Goal: Task Accomplishment & Management: Use online tool/utility

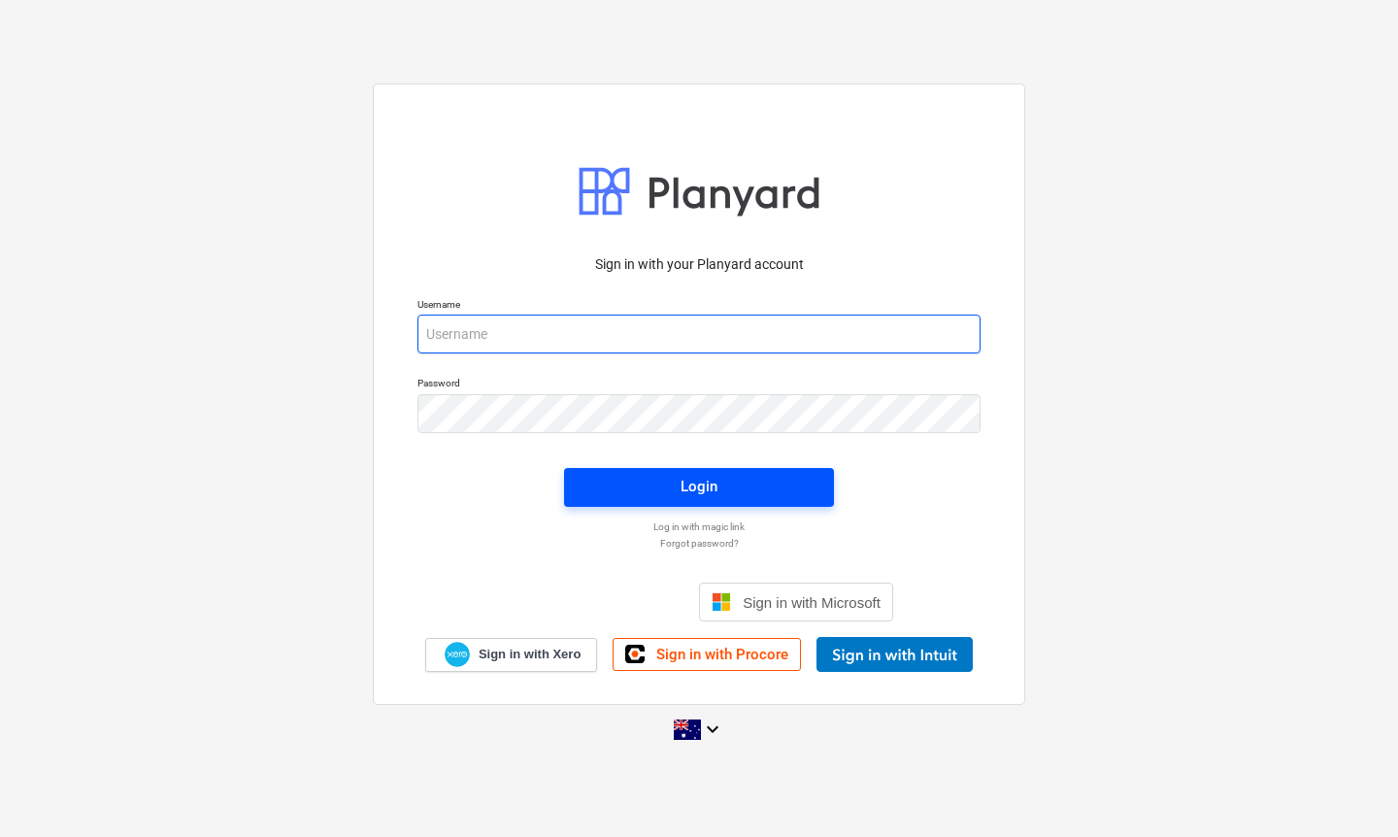
type input "[EMAIL_ADDRESS][DOMAIN_NAME]"
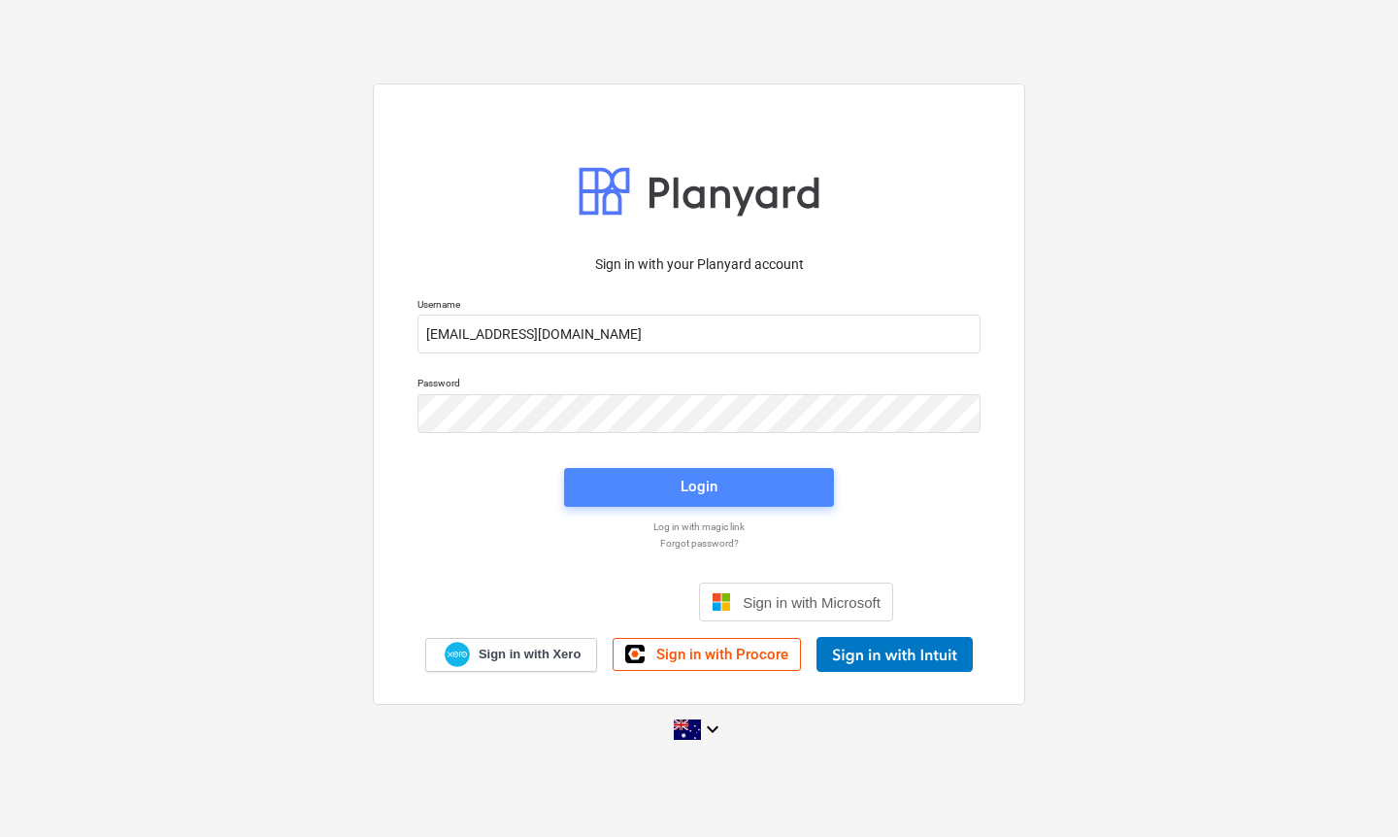
click at [711, 492] on div "Login" at bounding box center [698, 486] width 37 height 25
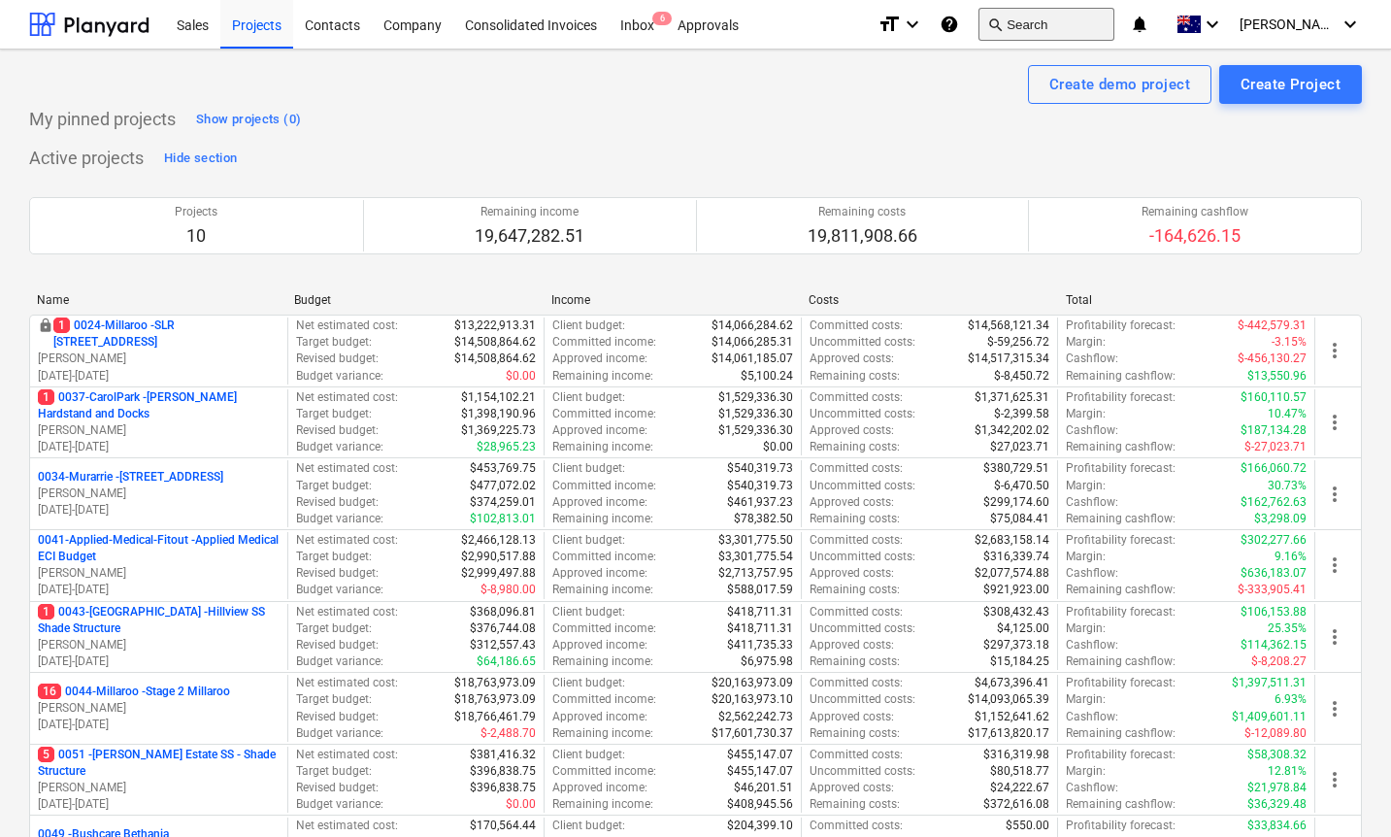
click at [1077, 30] on button "search Search" at bounding box center [1046, 24] width 136 height 33
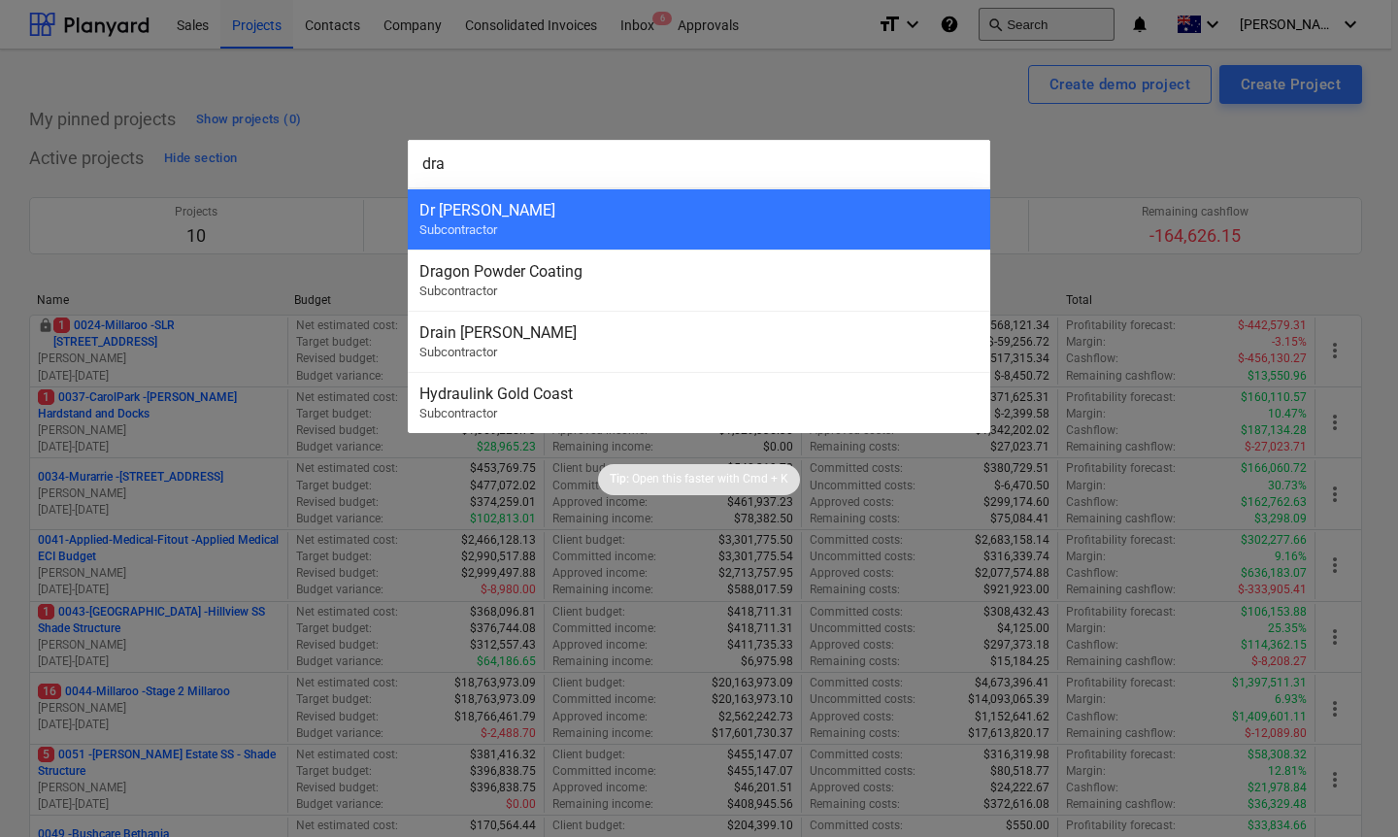
type input "drag"
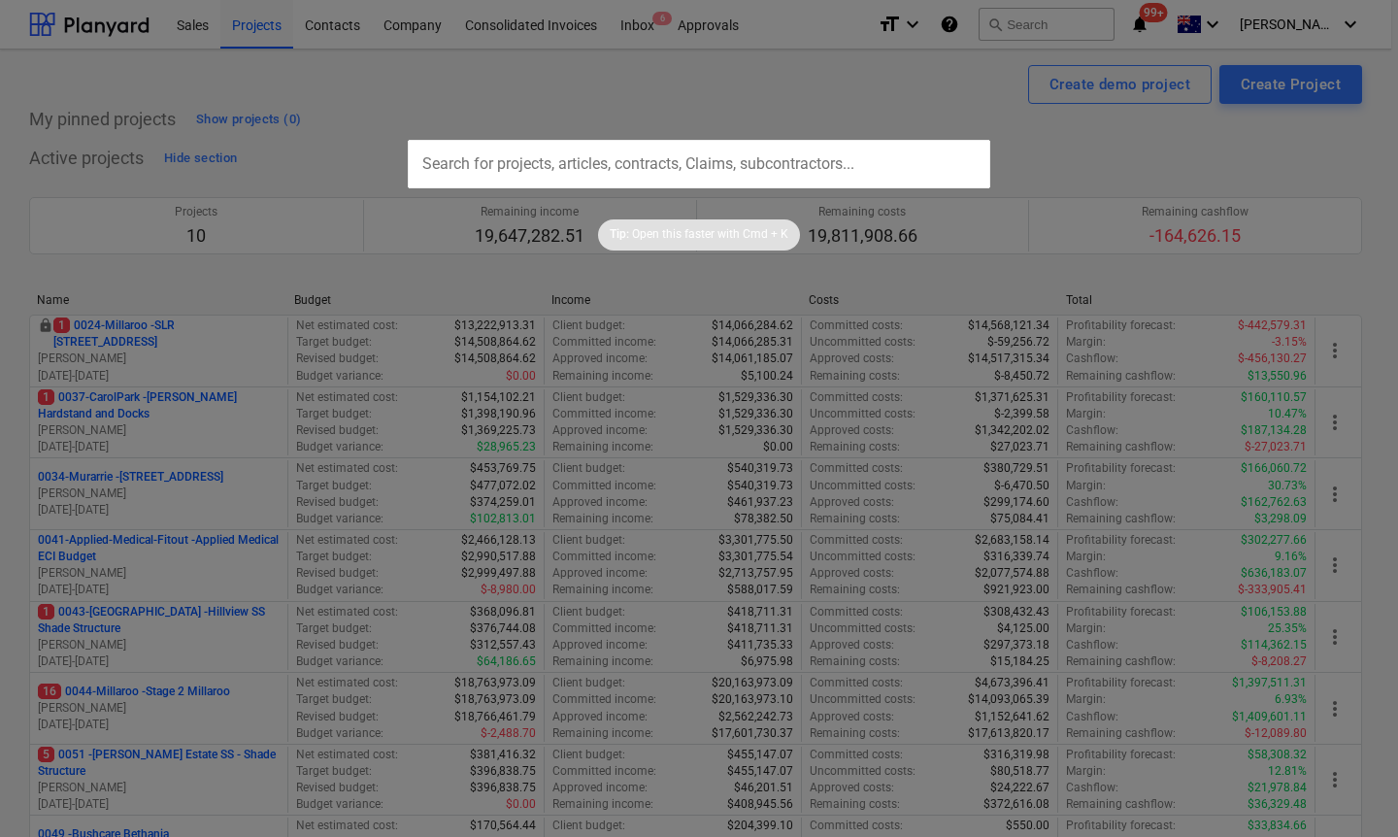
click at [771, 174] on input "text" at bounding box center [699, 164] width 582 height 49
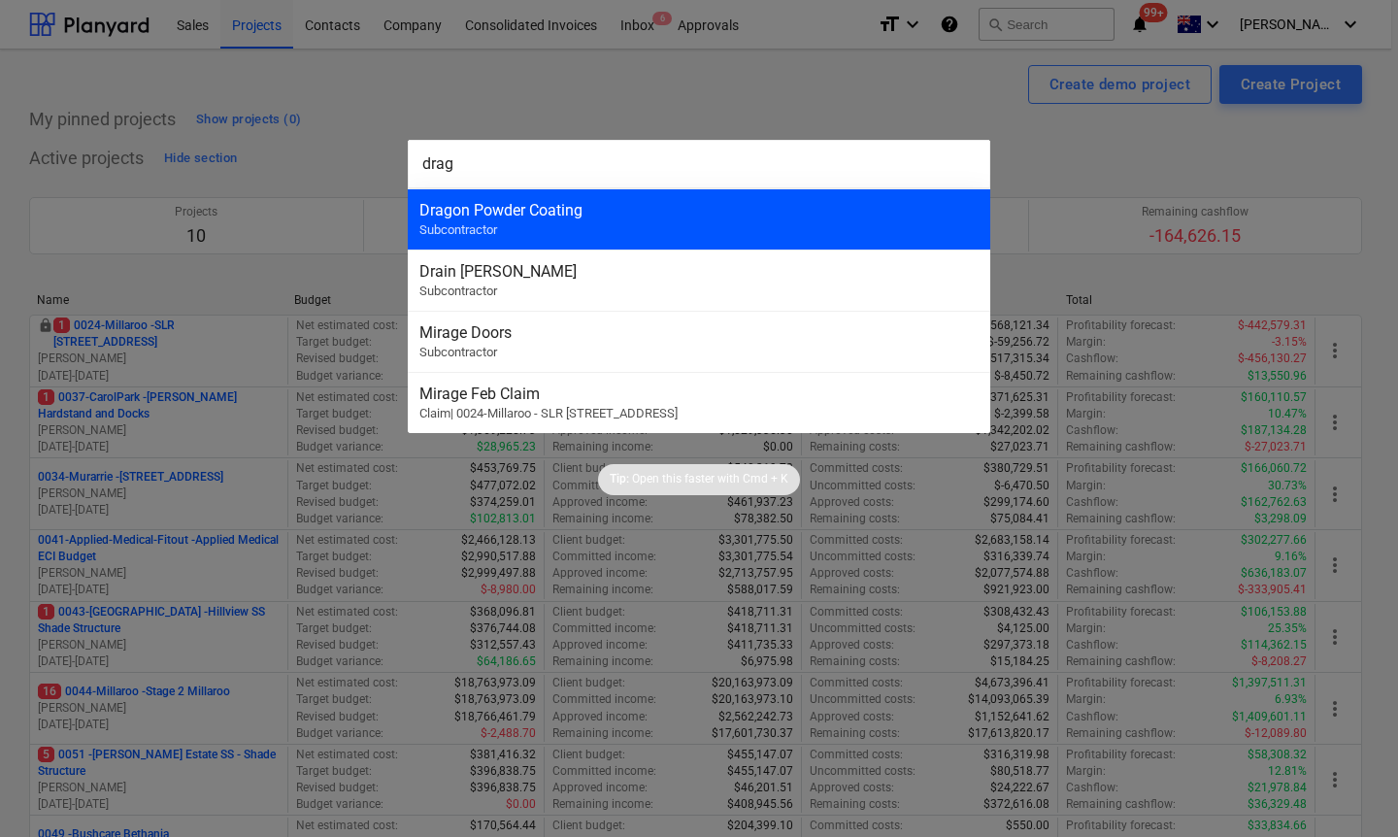
type input "drag"
click at [598, 224] on div "Dragon Powder Coating Subcontractor" at bounding box center [699, 218] width 582 height 61
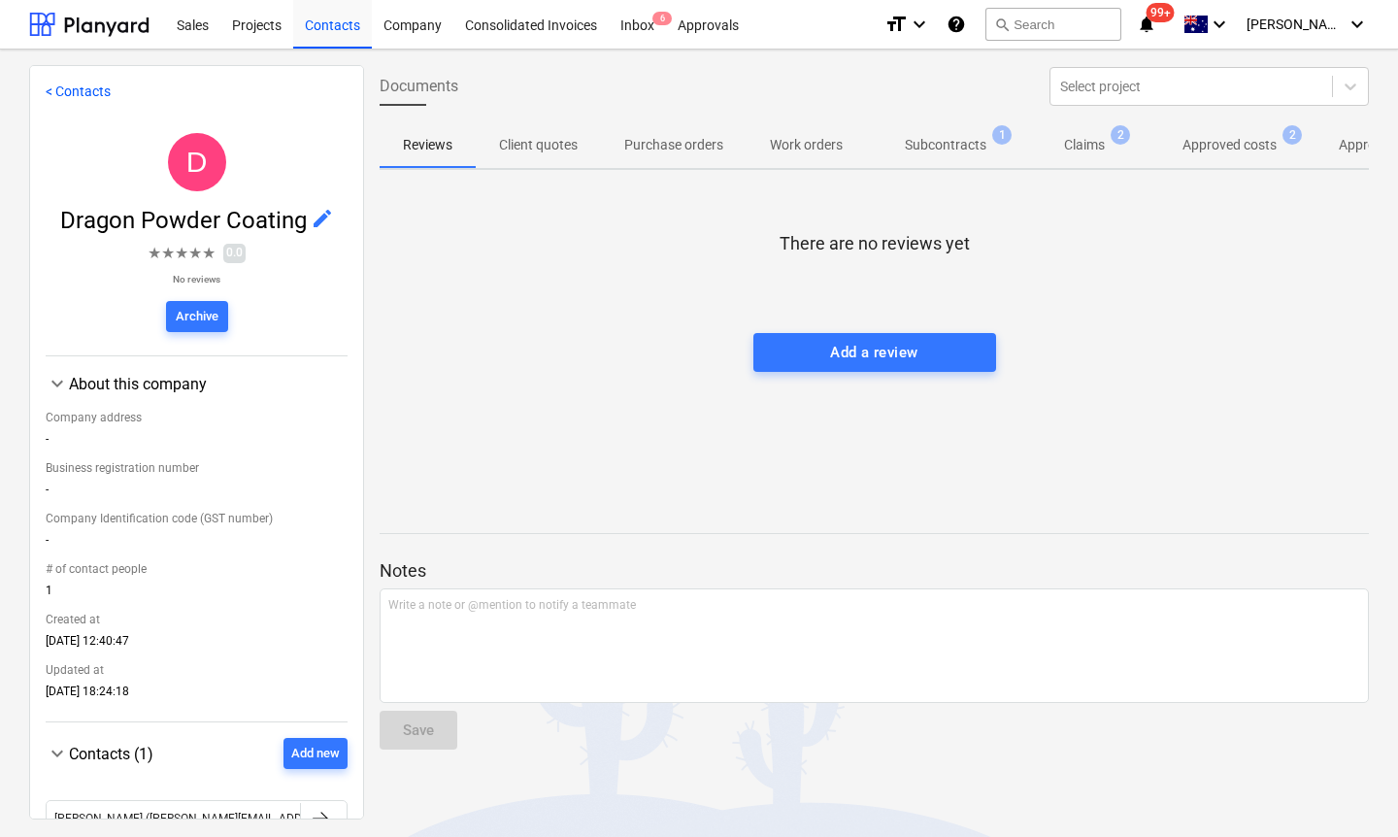
click at [1193, 164] on button "Approved costs 2" at bounding box center [1229, 144] width 172 height 47
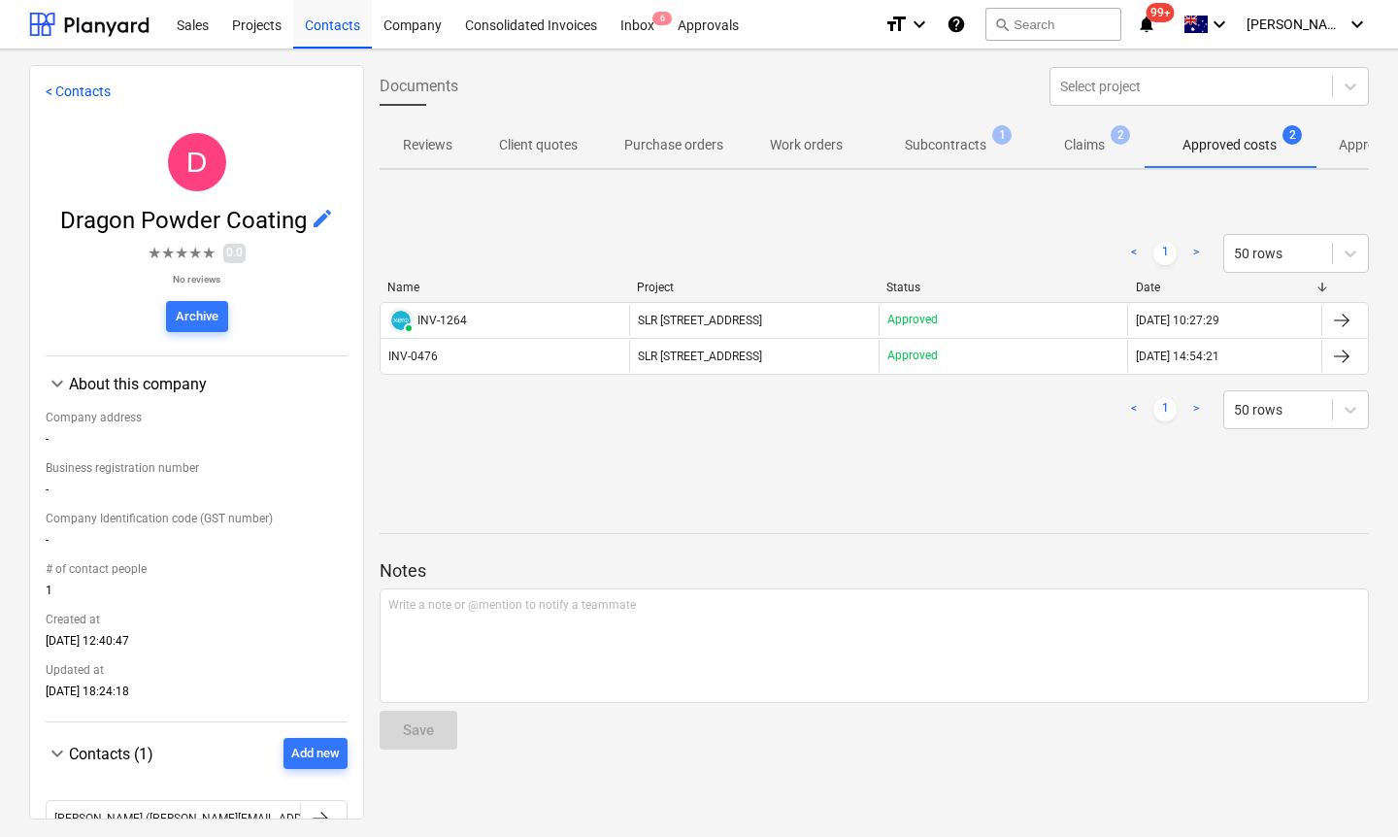
click at [511, 441] on div "< 1 > 50 rows Name Project Status Date PAID INV-1264 SLR 2 Millaroo Drive Appro…" at bounding box center [873, 332] width 989 height 242
click at [1009, 28] on span "search" at bounding box center [1002, 24] width 16 height 16
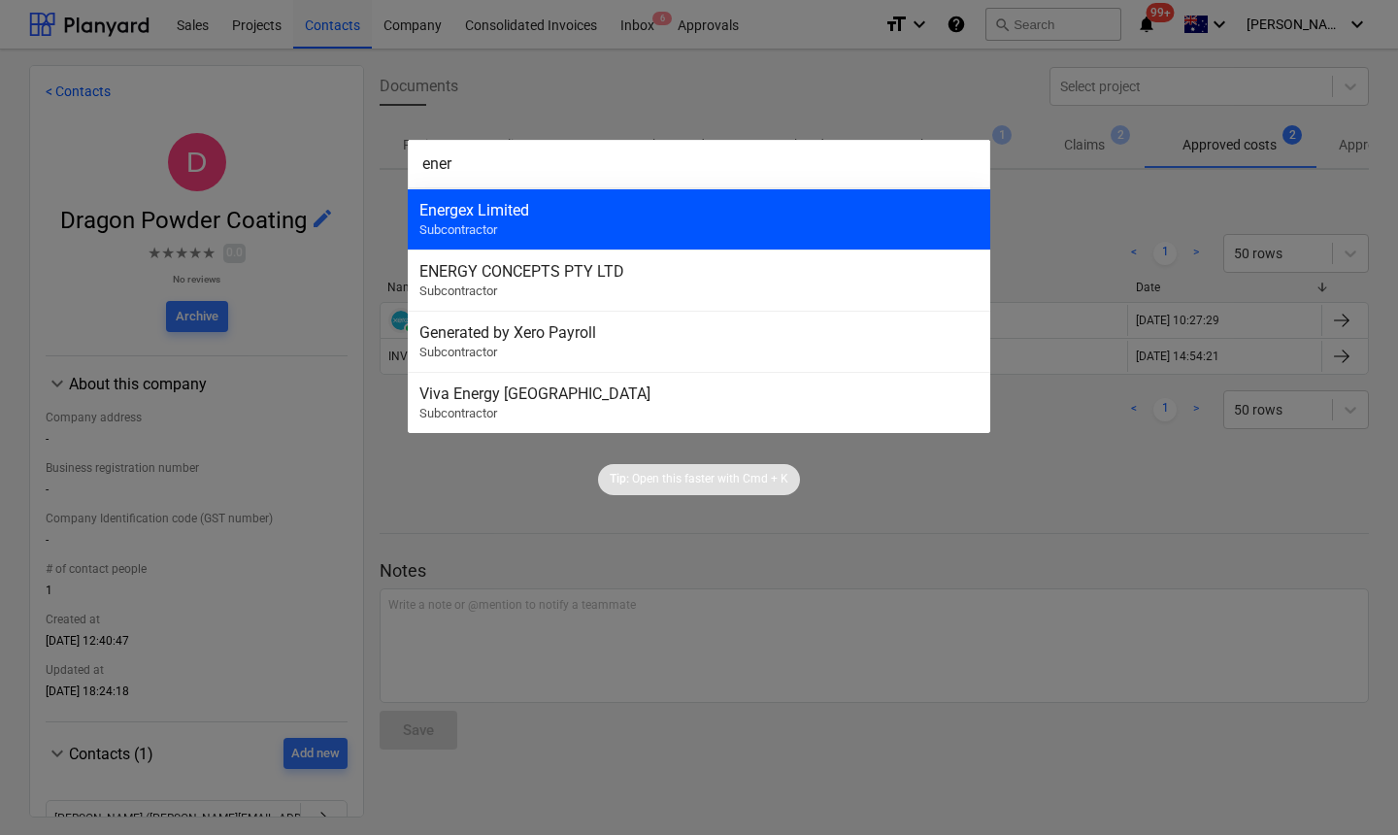
type input "ener"
click at [620, 204] on div "Energex Limited" at bounding box center [698, 210] width 559 height 18
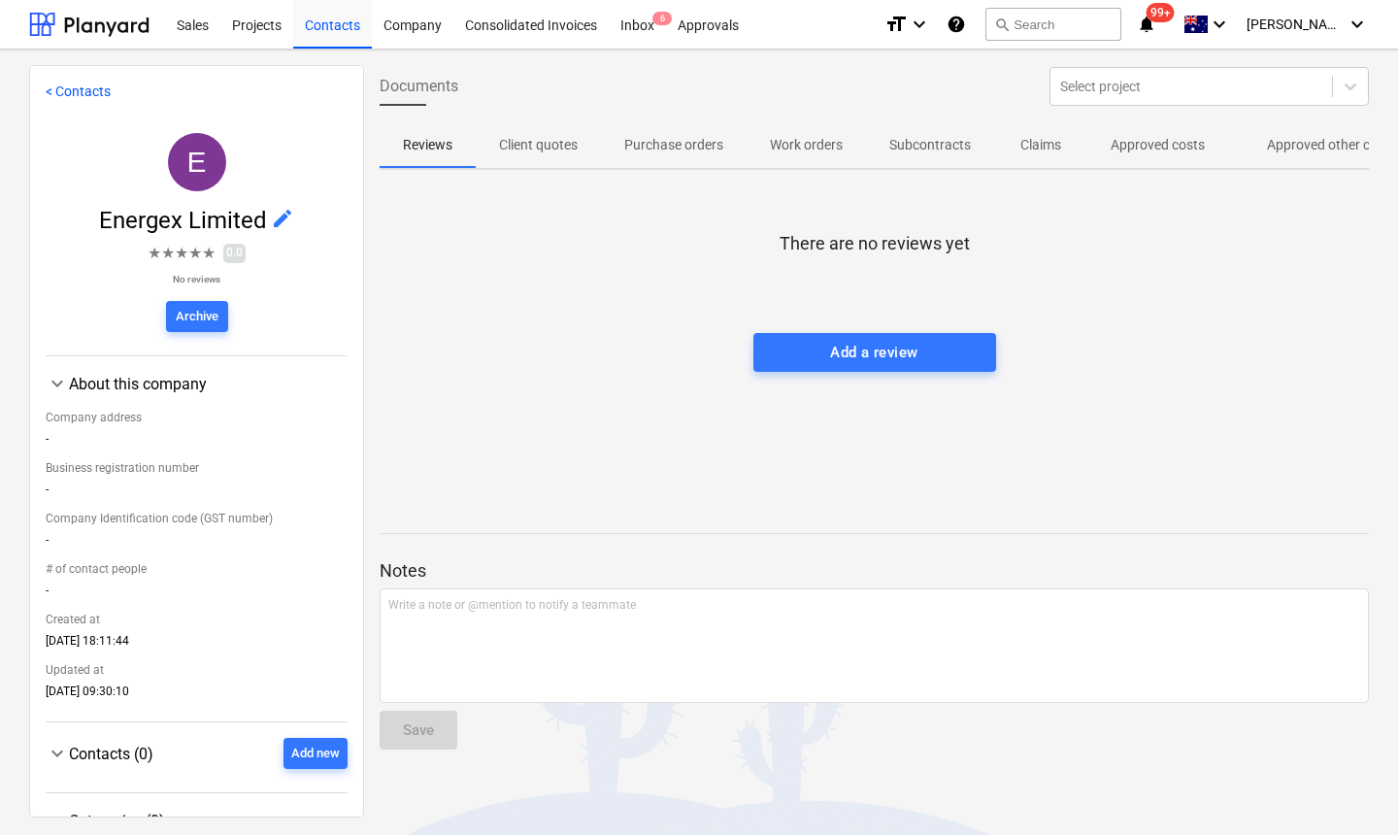
click at [1287, 142] on p "Approved other costs" at bounding box center [1331, 145] width 129 height 20
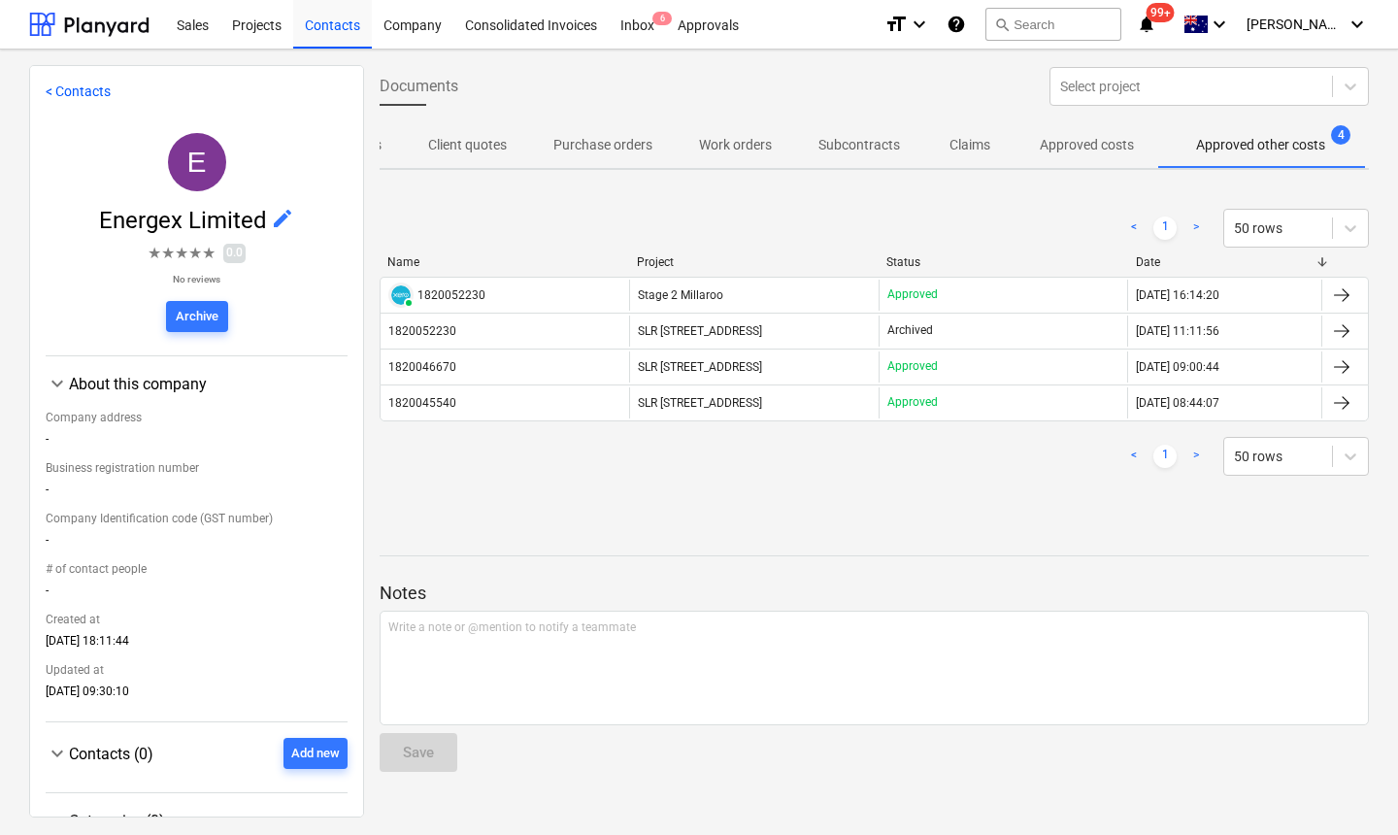
scroll to position [0, 74]
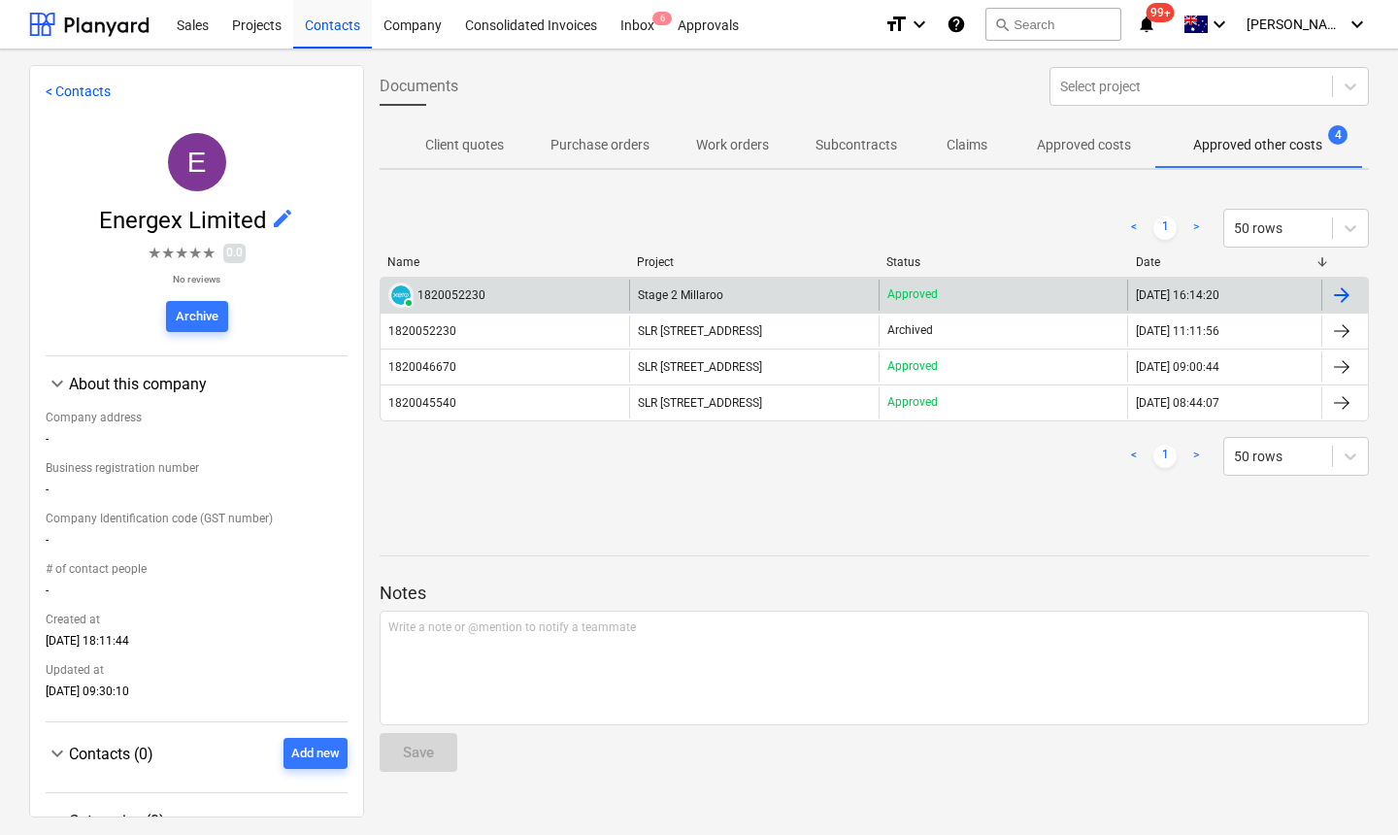
click at [463, 290] on div "1820052230" at bounding box center [451, 295] width 68 height 14
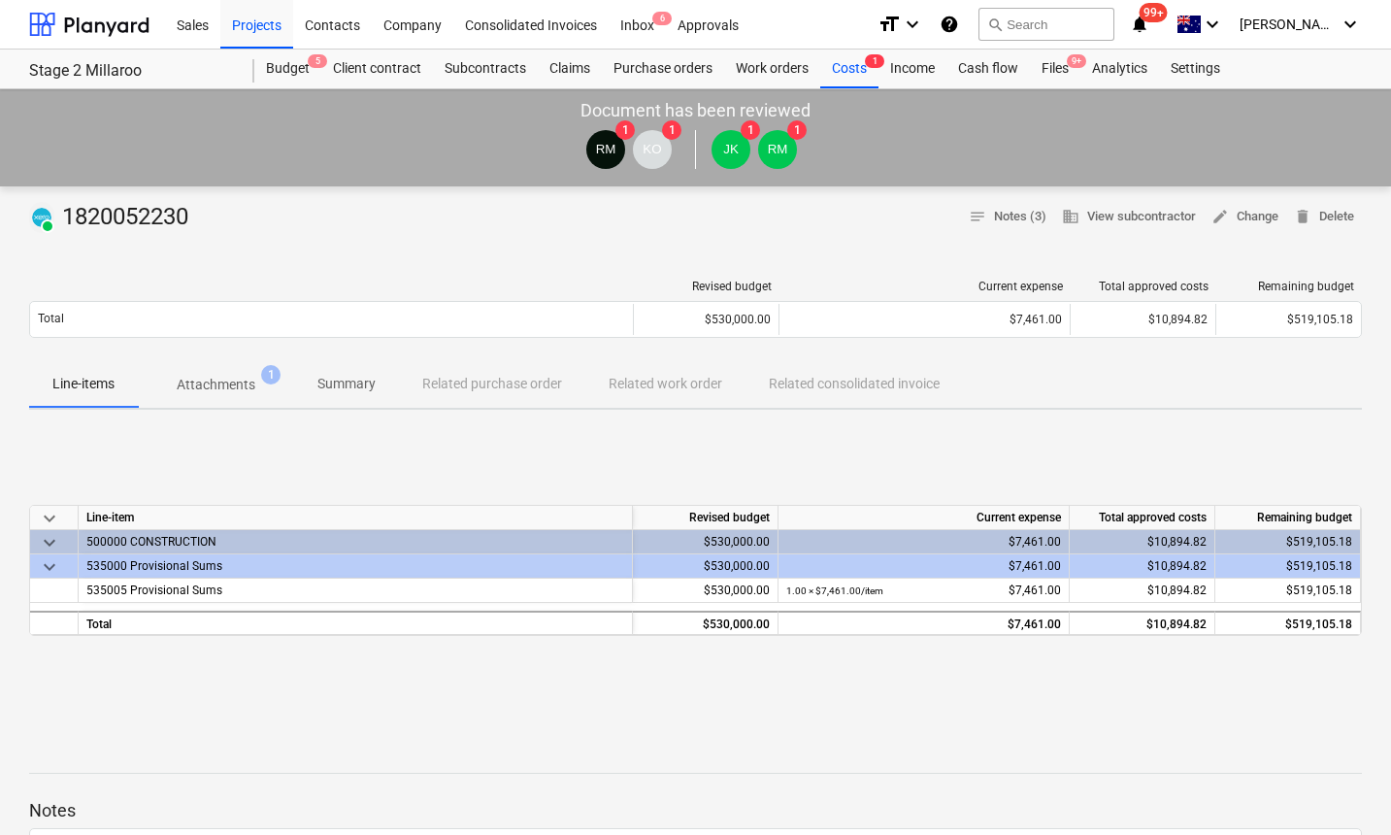
click at [246, 382] on p "Attachments" at bounding box center [216, 385] width 79 height 20
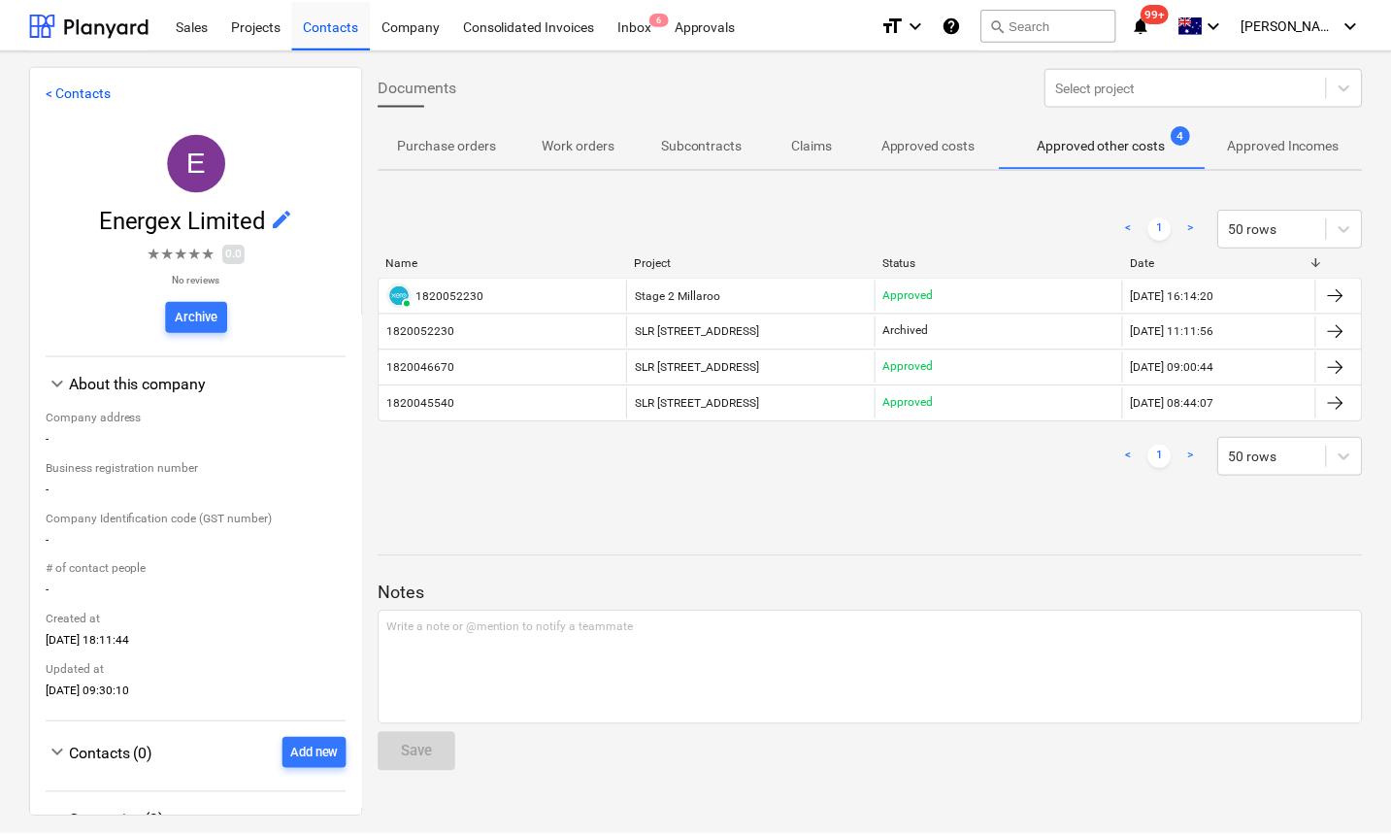
scroll to position [0, 233]
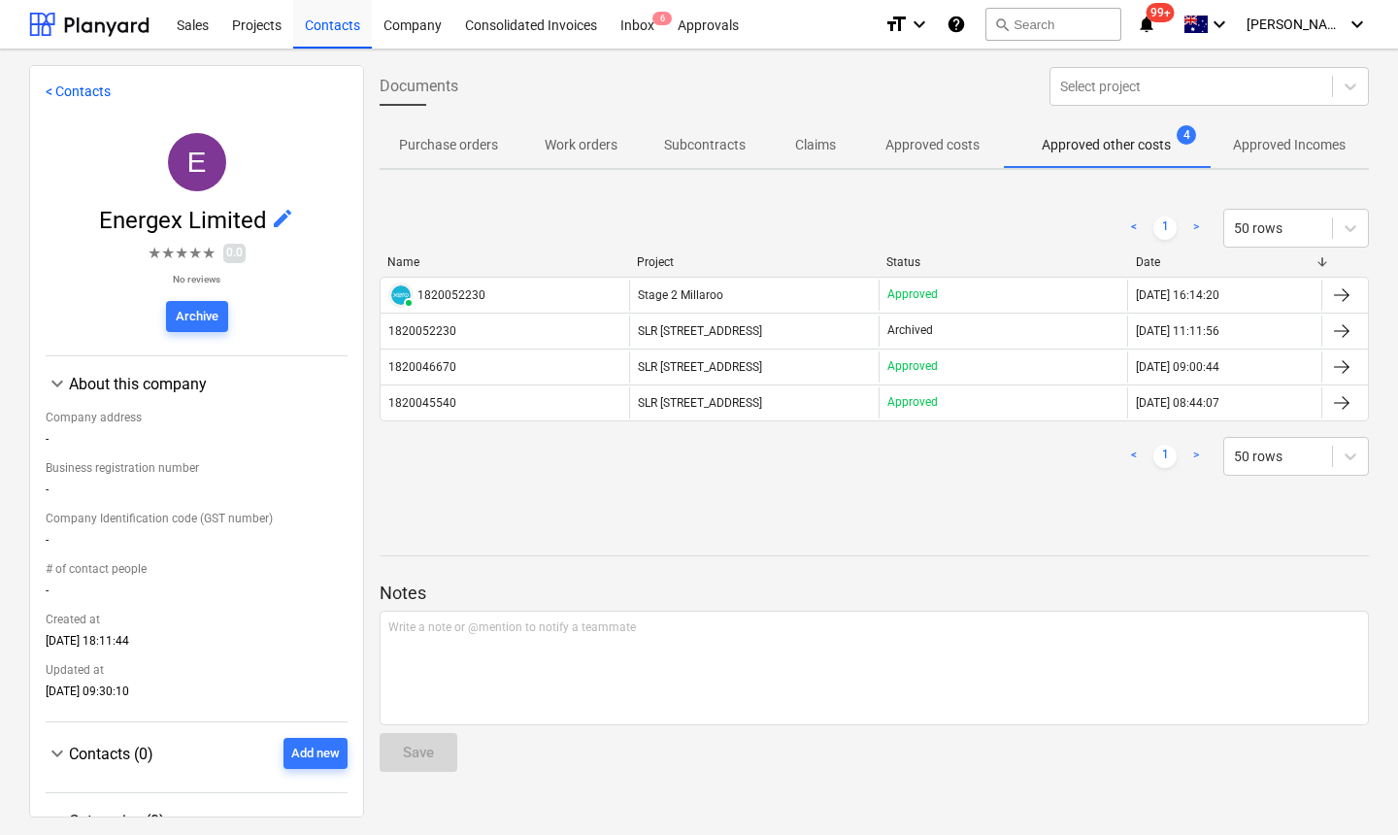
click at [1252, 152] on p "Approved Incomes" at bounding box center [1289, 145] width 113 height 20
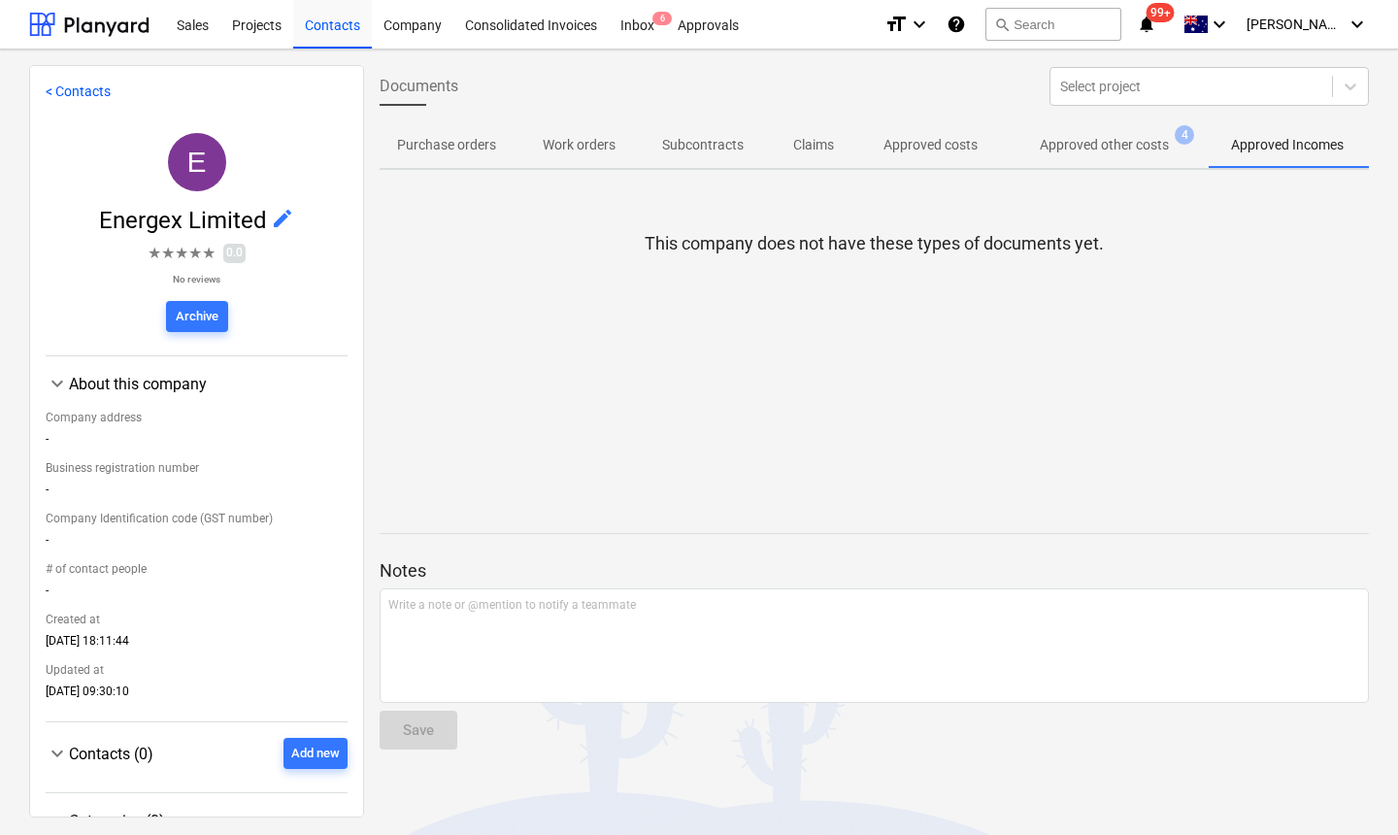
click at [1123, 149] on p "Approved other costs" at bounding box center [1103, 145] width 129 height 20
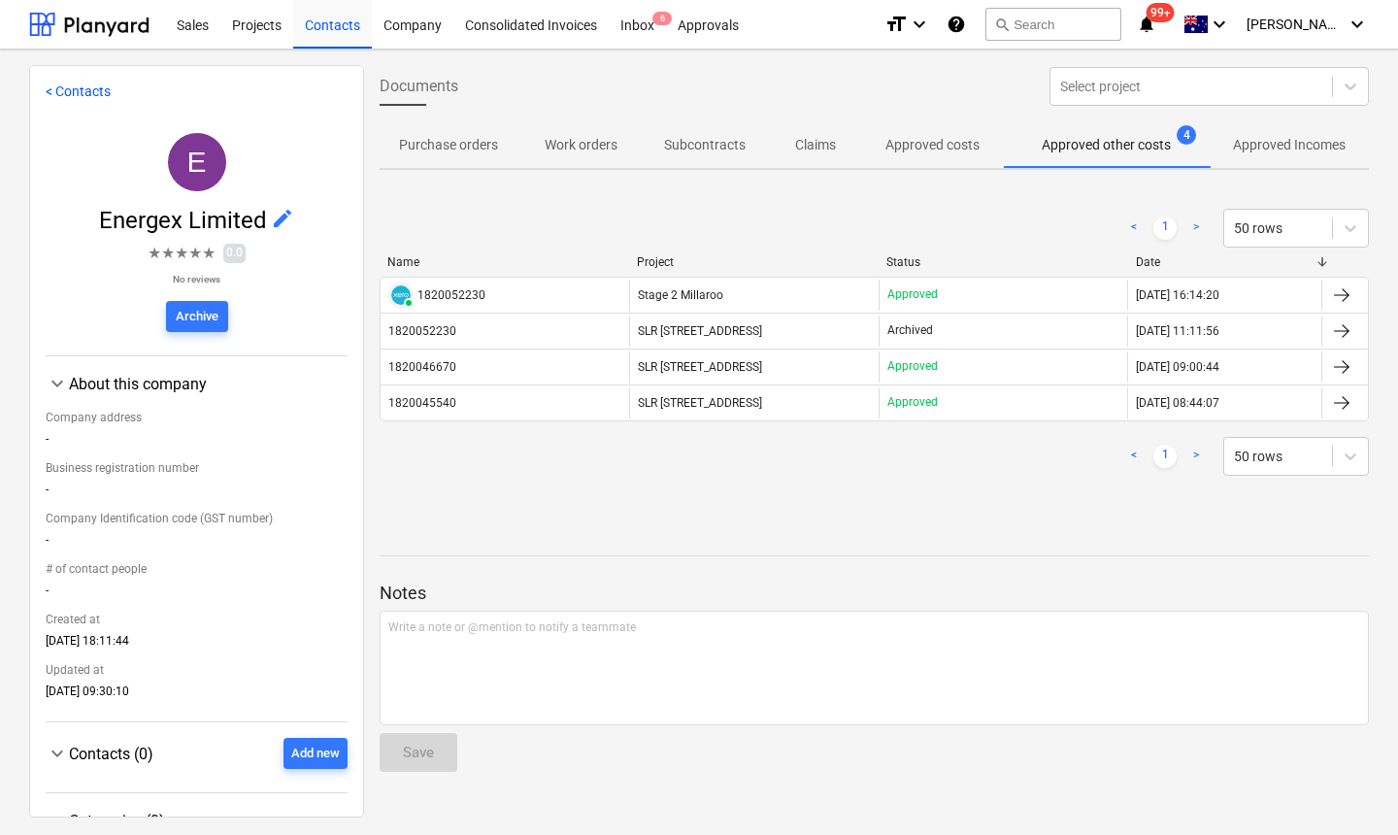
click at [876, 547] on div "Notes Write a note or @mention to notify a teammate ﻿ Save" at bounding box center [873, 658] width 989 height 257
click at [107, 30] on div at bounding box center [89, 24] width 120 height 49
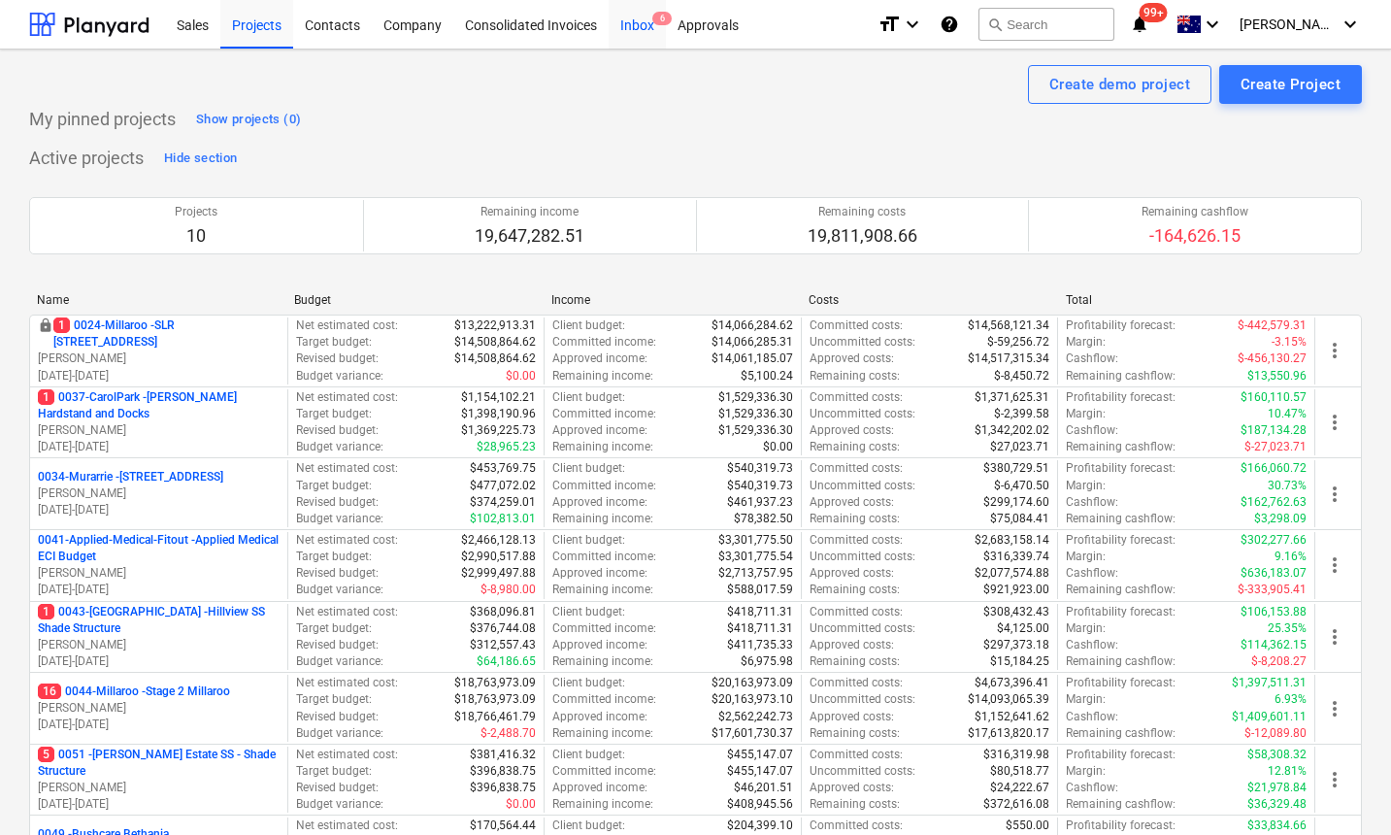
click at [643, 32] on div "Inbox 6" at bounding box center [637, 23] width 57 height 49
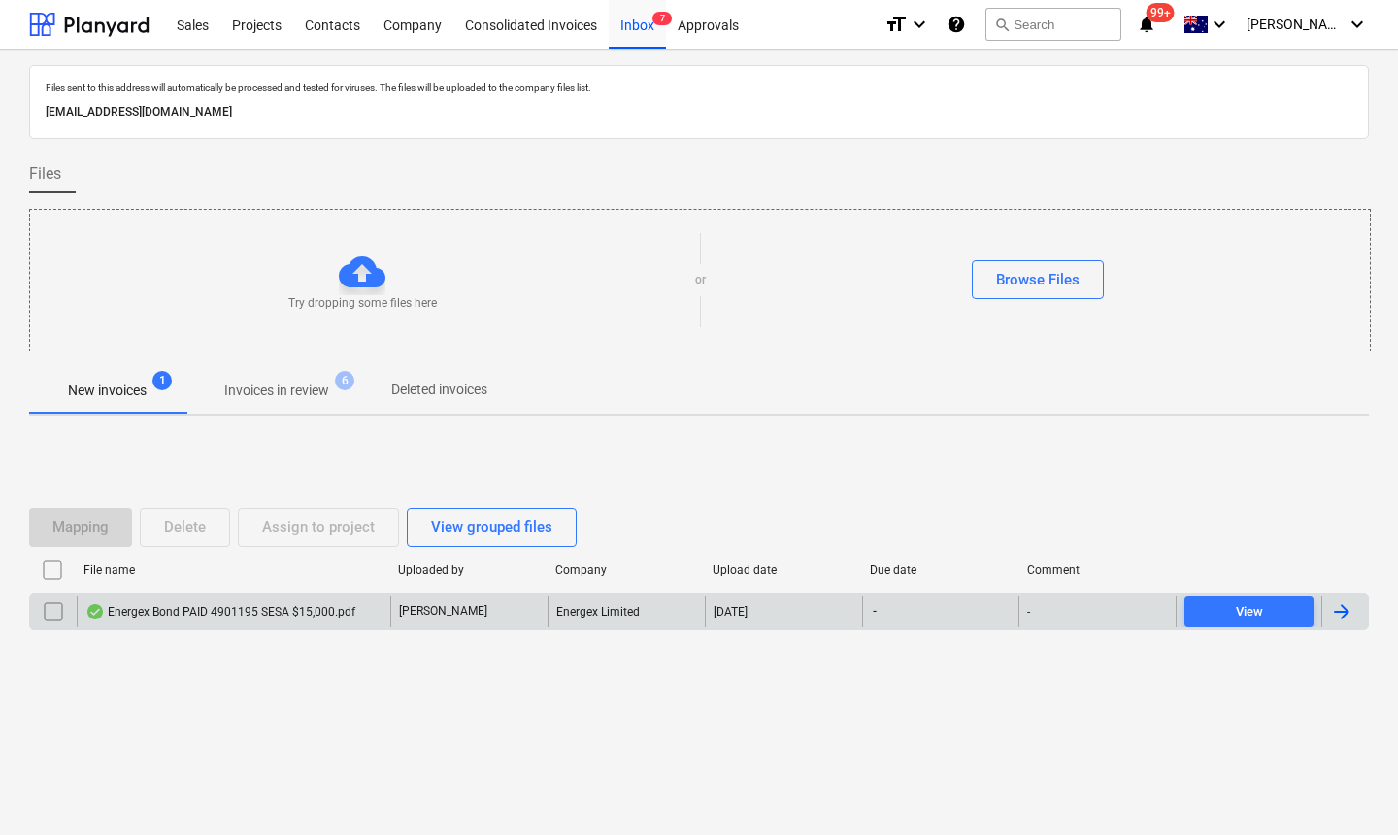
click at [216, 619] on div "Energex Bond PAID 4901195 SESA $15,000.pdf" at bounding box center [233, 611] width 313 height 31
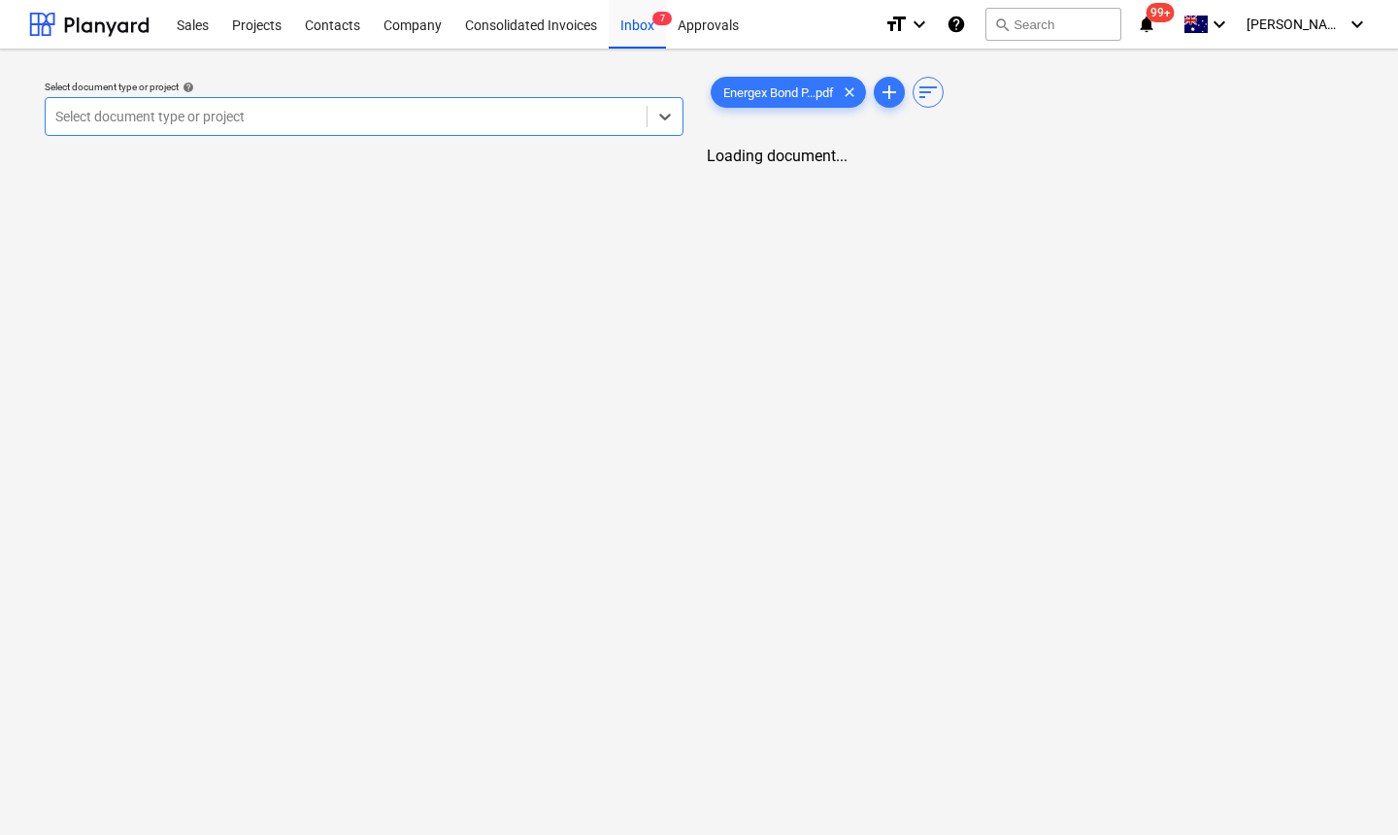
click at [230, 107] on div at bounding box center [345, 116] width 581 height 19
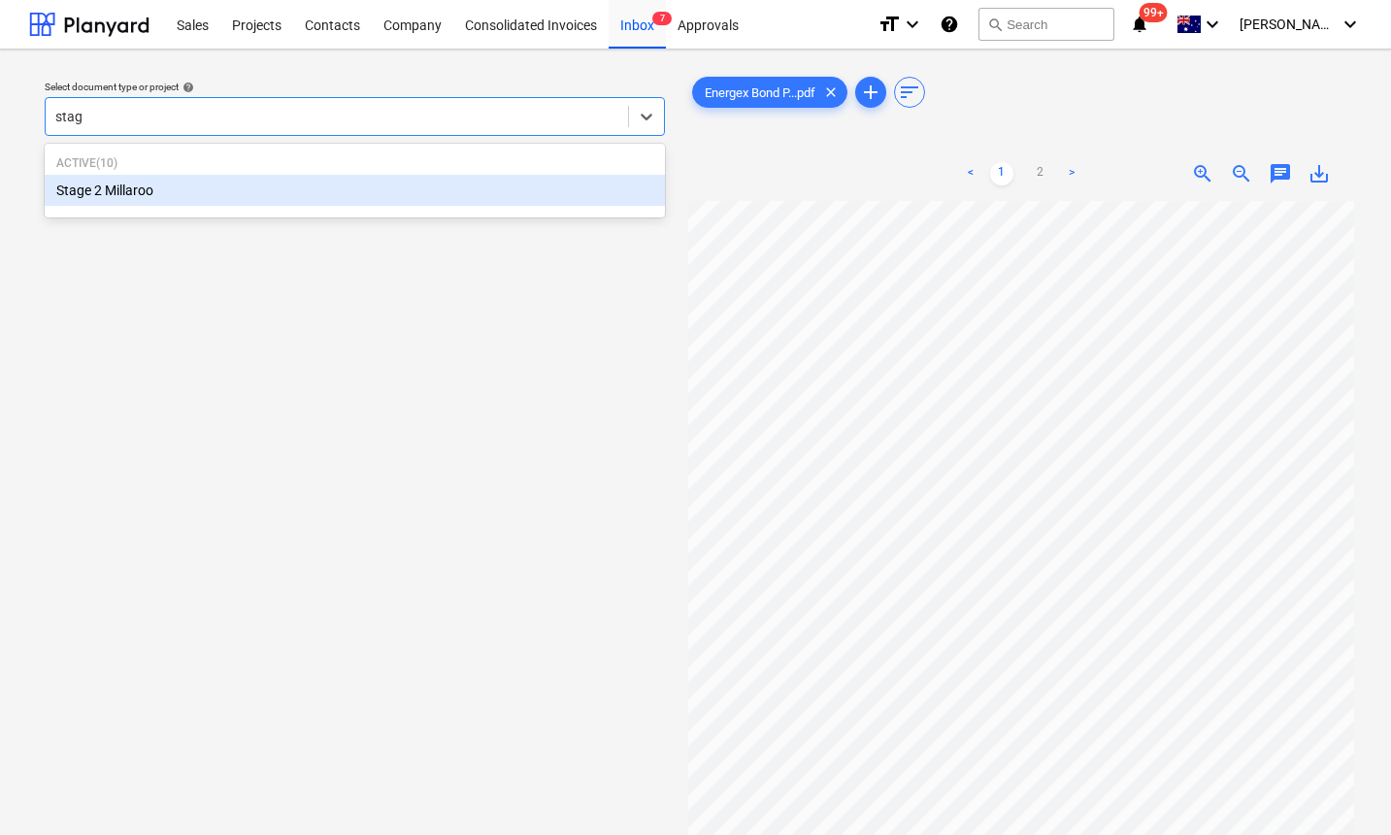
type input "stage"
click at [167, 187] on div "Stage 2 Millaroo" at bounding box center [355, 190] width 620 height 31
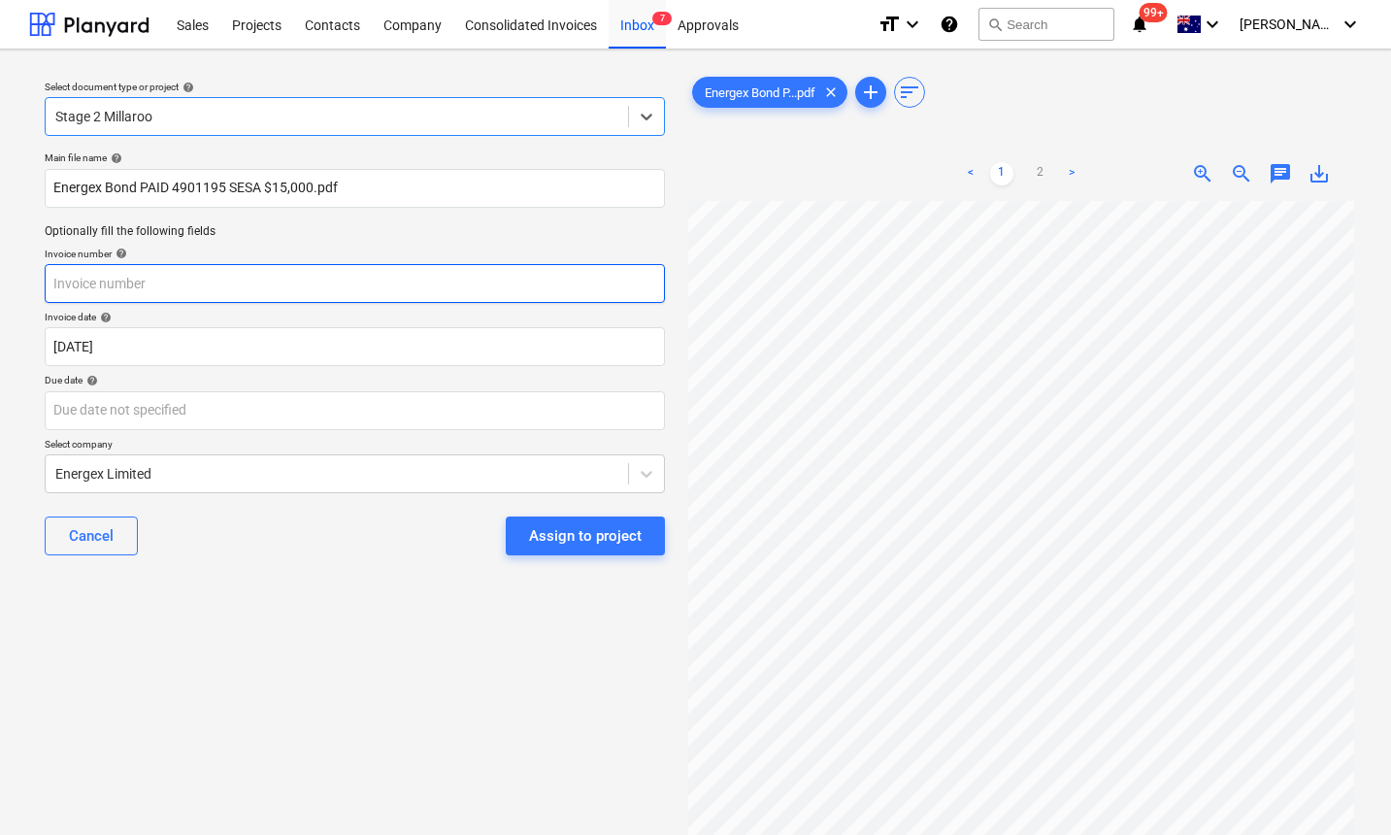
click at [168, 284] on input "text" at bounding box center [355, 283] width 620 height 39
paste input "S4901195"
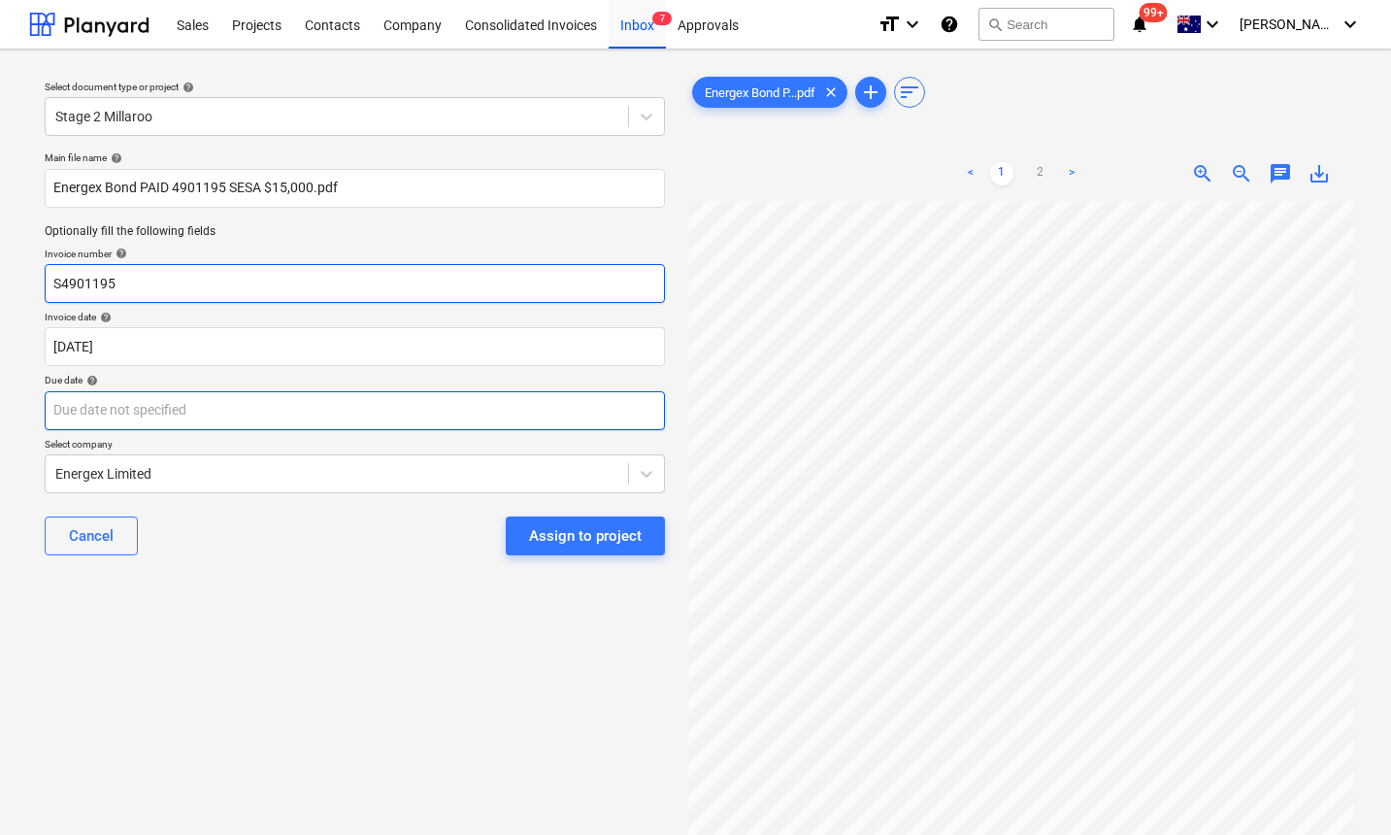
type input "S4901195"
click at [161, 412] on body "Sales Projects Contacts Company Consolidated Invoices Inbox 7 Approvals format_…" at bounding box center [695, 417] width 1391 height 835
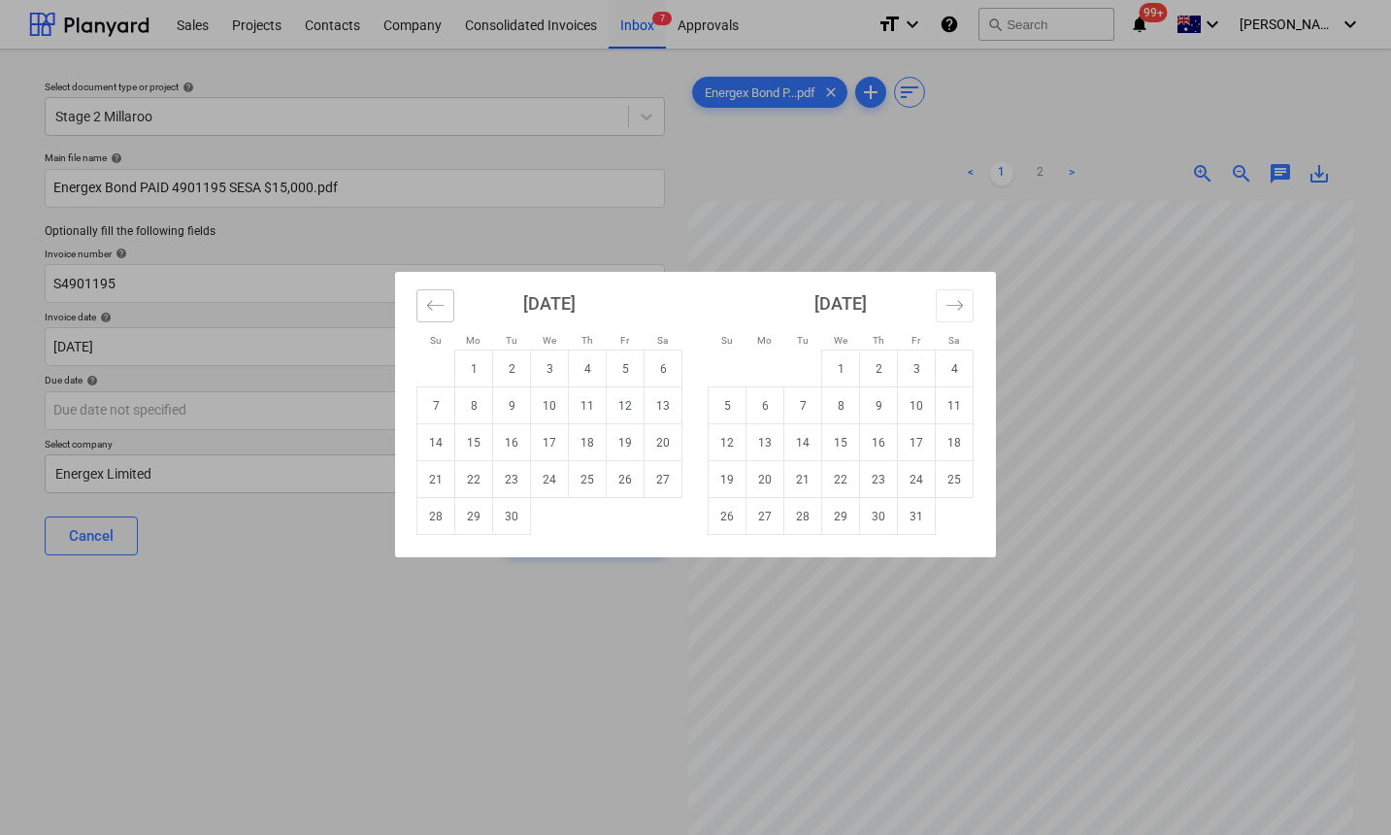
click at [434, 308] on icon "Move backward to switch to the previous month." at bounding box center [435, 305] width 18 height 18
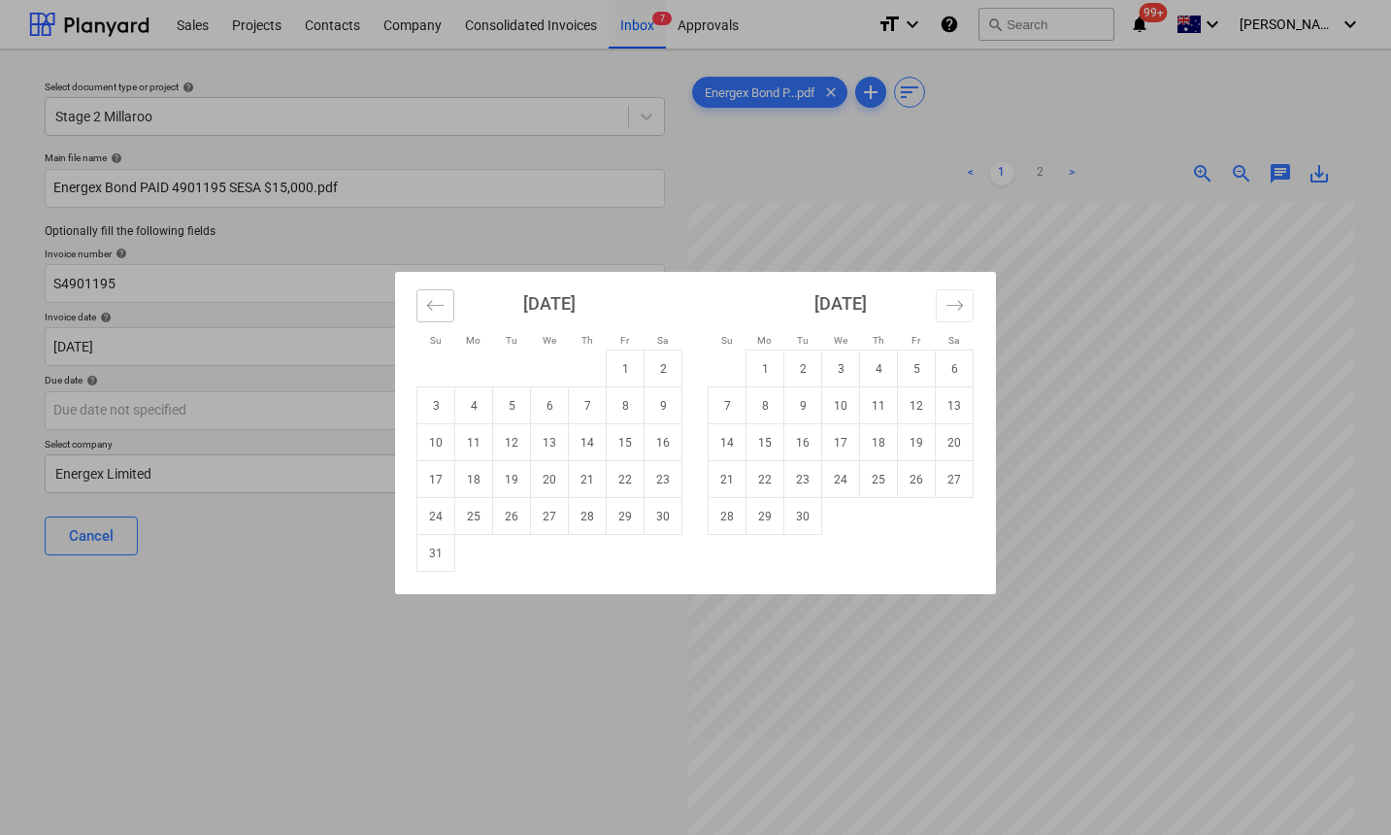
click at [434, 308] on icon "Move backward to switch to the previous month." at bounding box center [435, 305] width 18 height 18
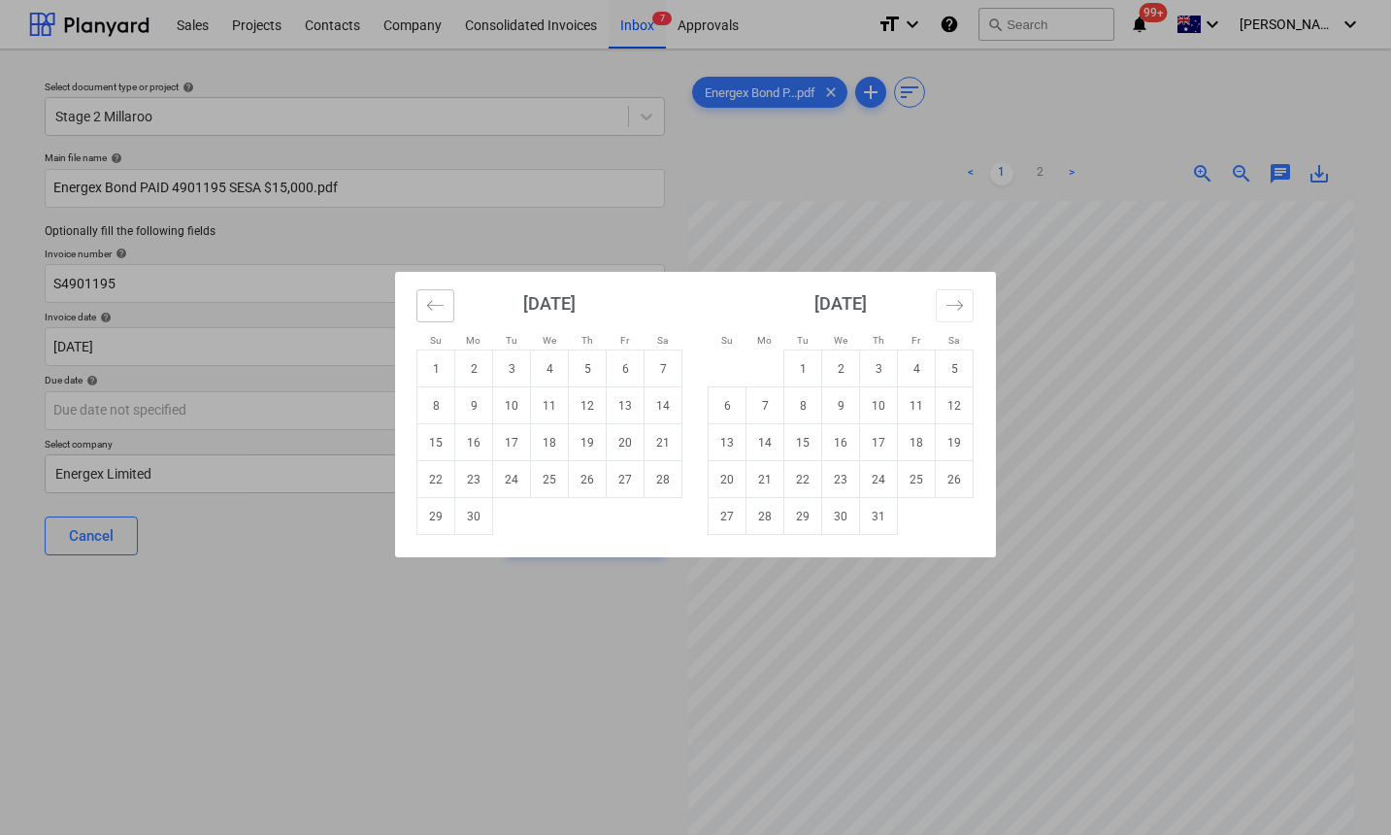
click at [434, 308] on icon "Move backward to switch to the previous month." at bounding box center [435, 305] width 18 height 18
click at [511, 478] on td "20" at bounding box center [512, 479] width 38 height 37
type input "20 May 2025"
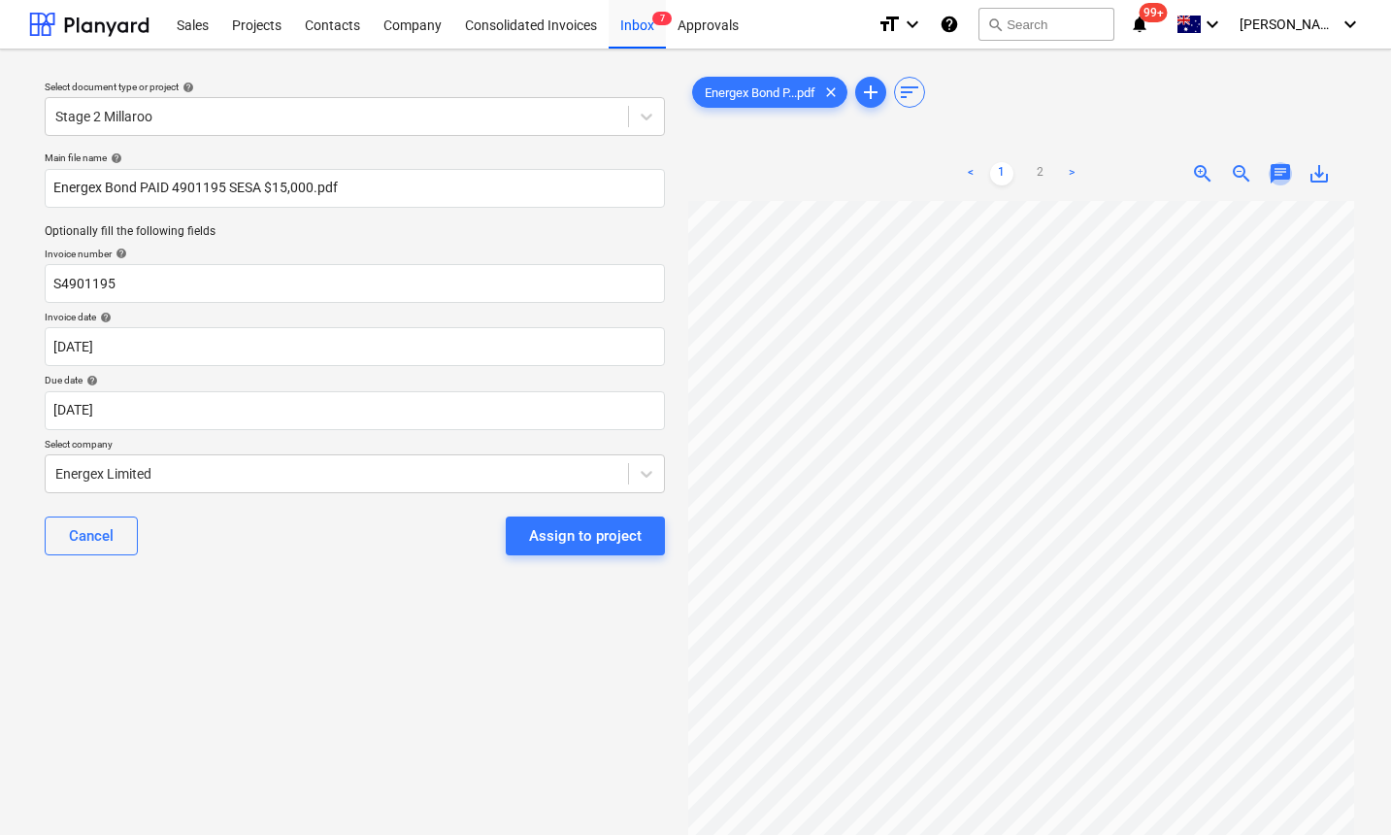
click at [1279, 181] on span "chat" at bounding box center [1280, 173] width 23 height 23
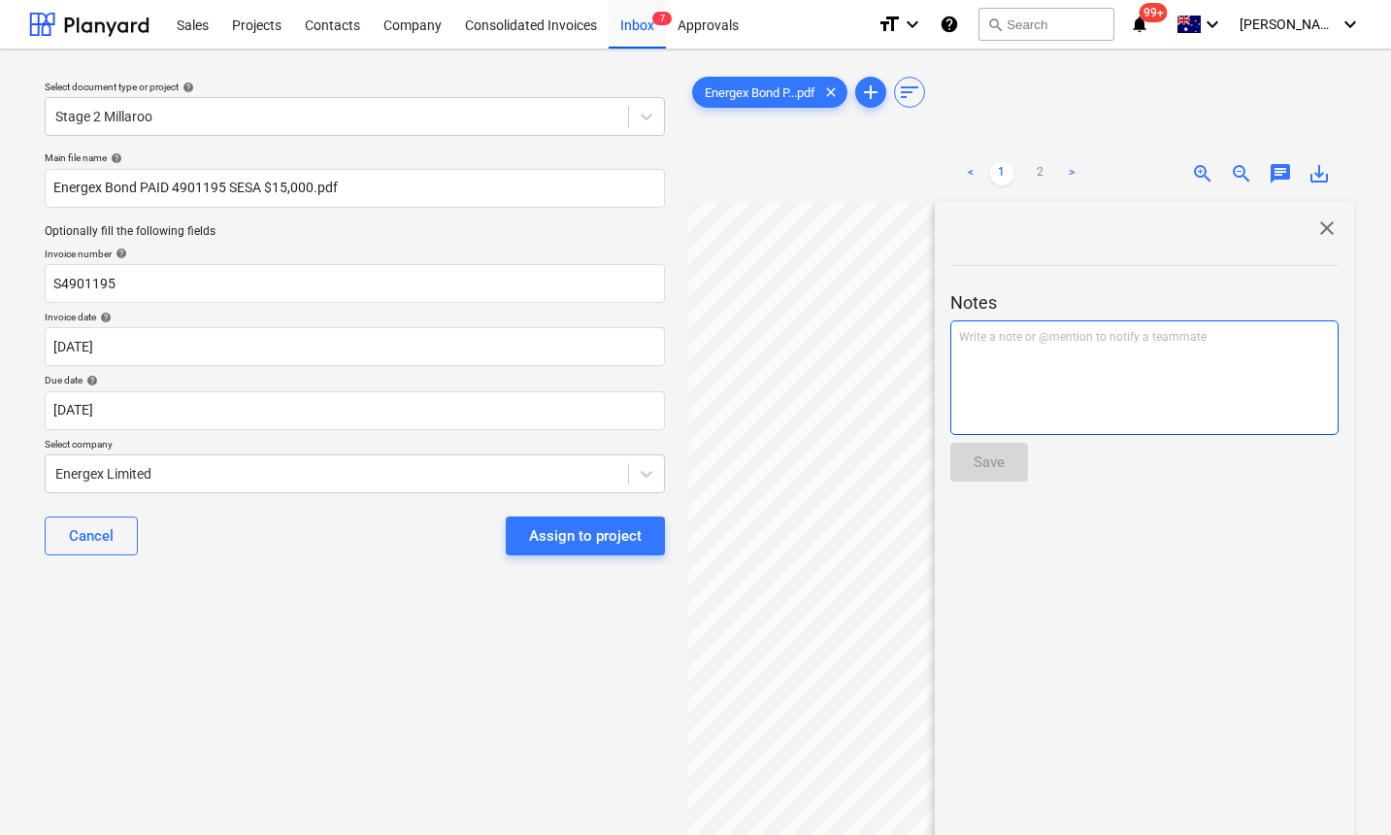
click at [1061, 346] on div "Write a note or @mention to notify a teammate ﻿" at bounding box center [1144, 377] width 388 height 115
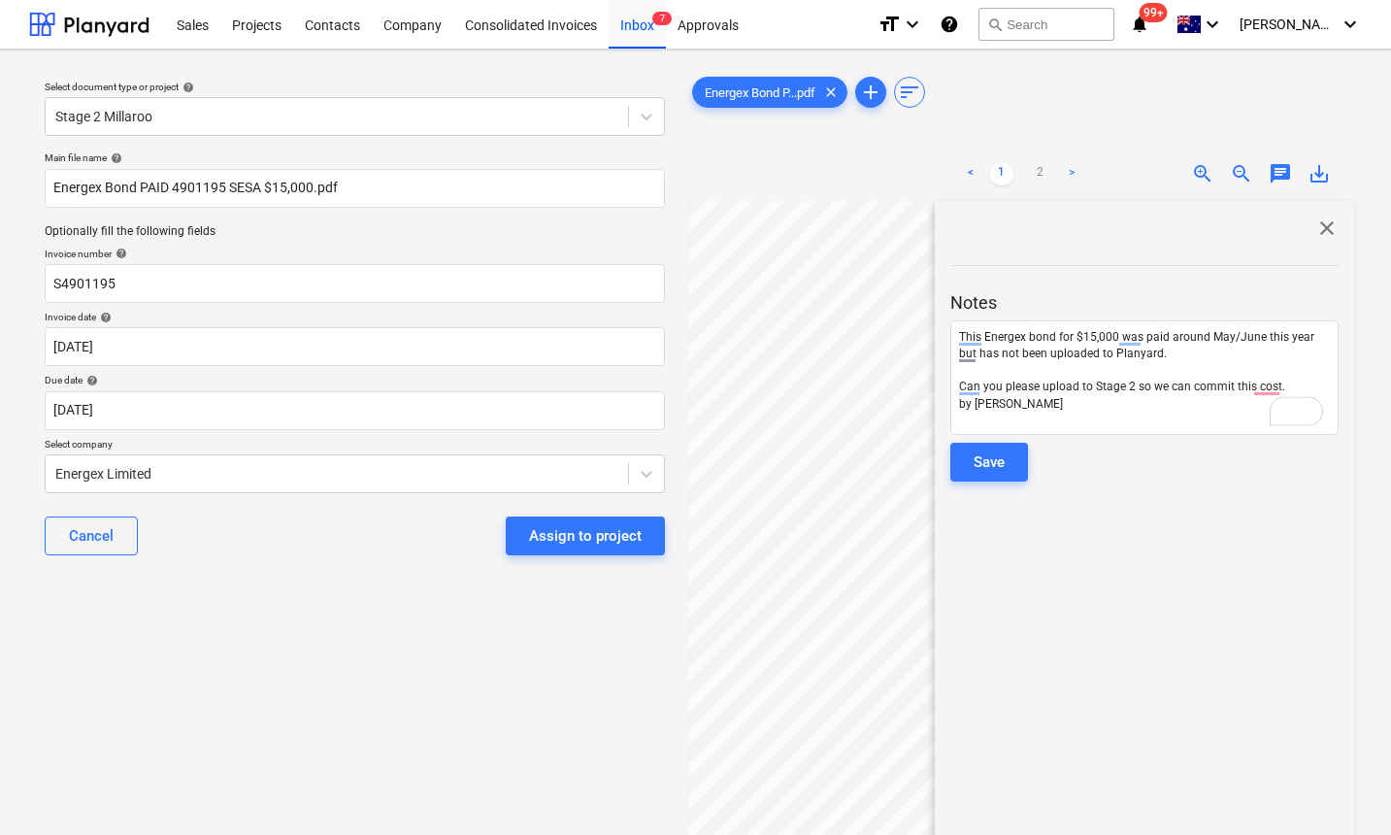
click at [1188, 567] on div "close Notes This Energex bond for $15,000 was paid around May/June this year bu…" at bounding box center [1144, 606] width 419 height 811
click at [992, 463] on div "Save" at bounding box center [988, 461] width 31 height 25
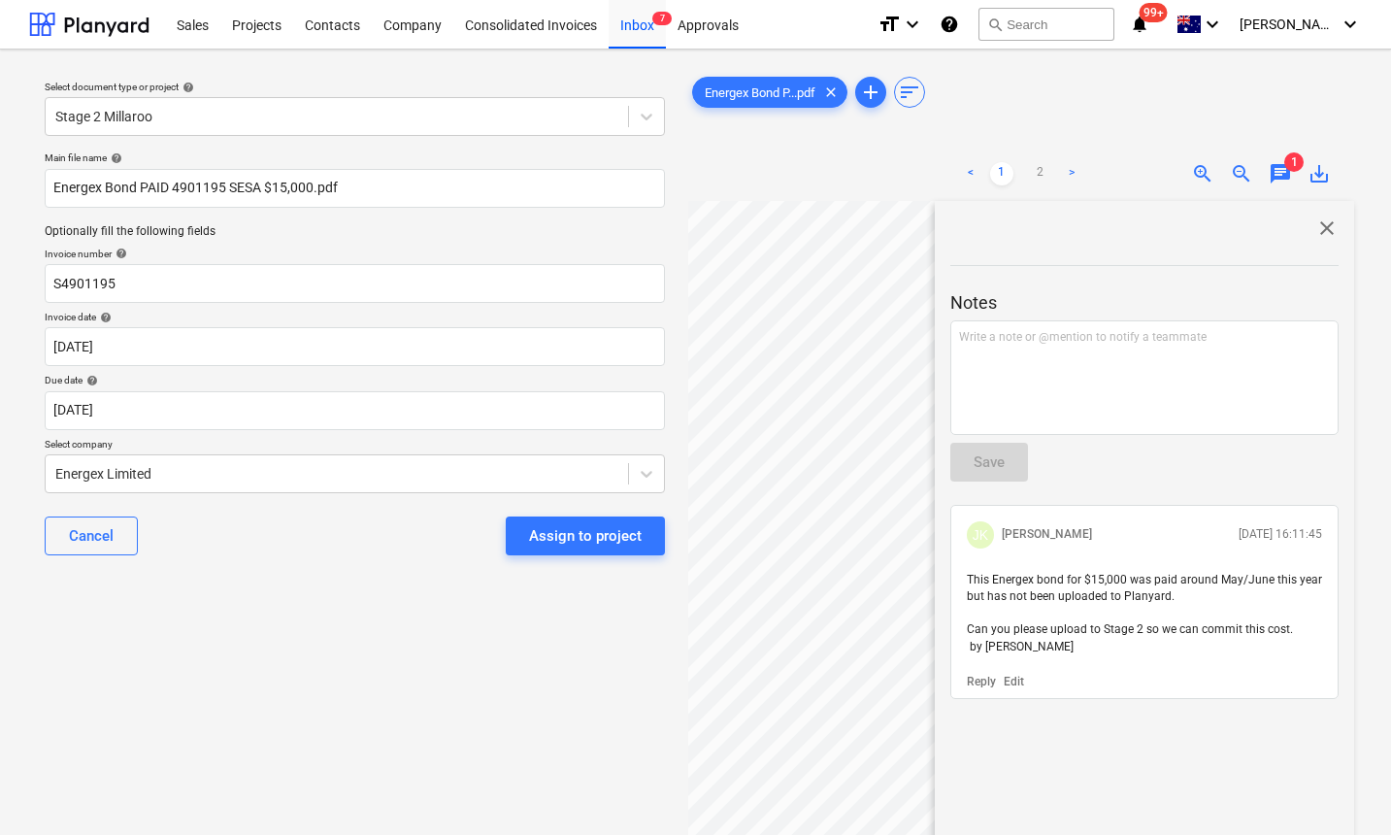
click at [1321, 227] on span "close" at bounding box center [1326, 227] width 23 height 23
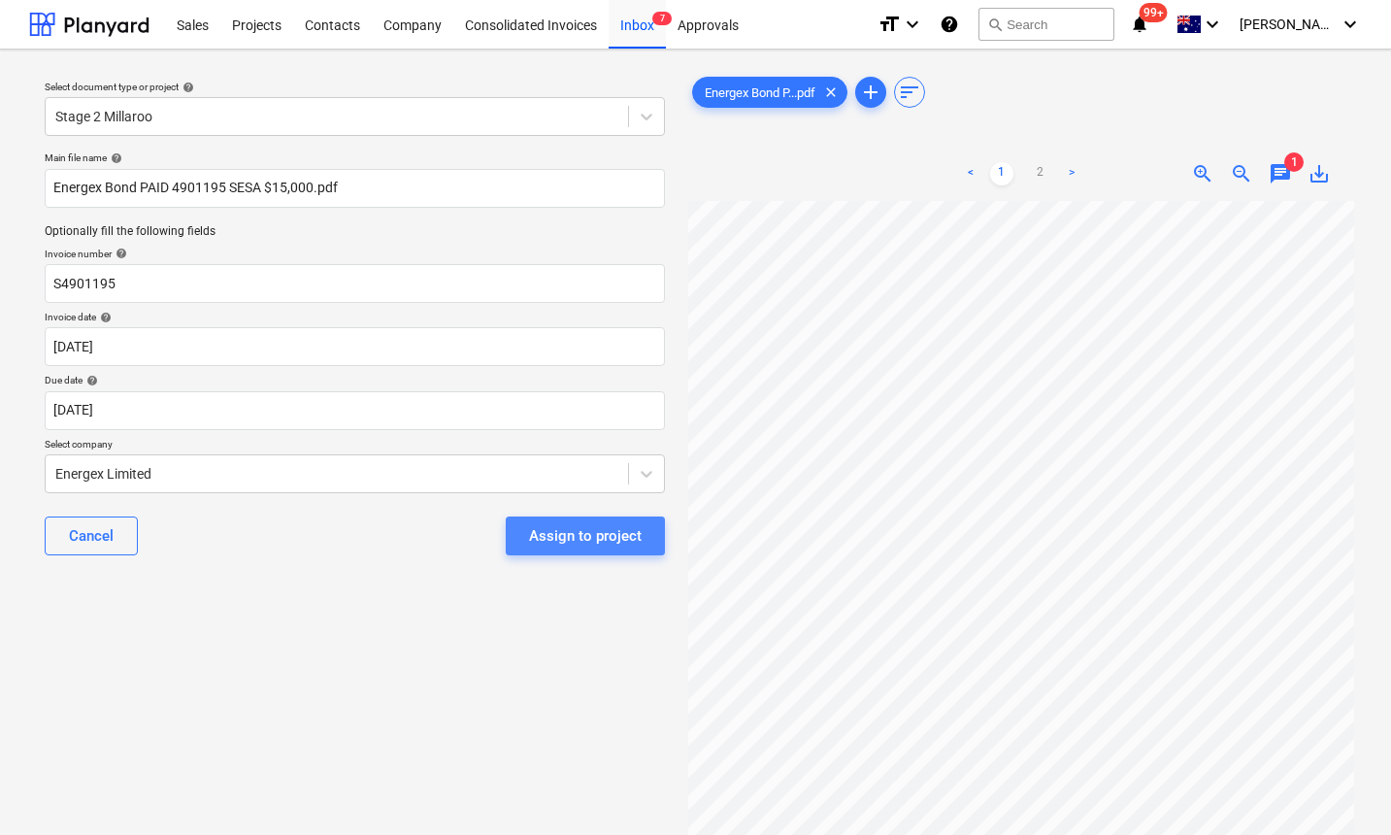
click at [588, 541] on div "Assign to project" at bounding box center [585, 535] width 113 height 25
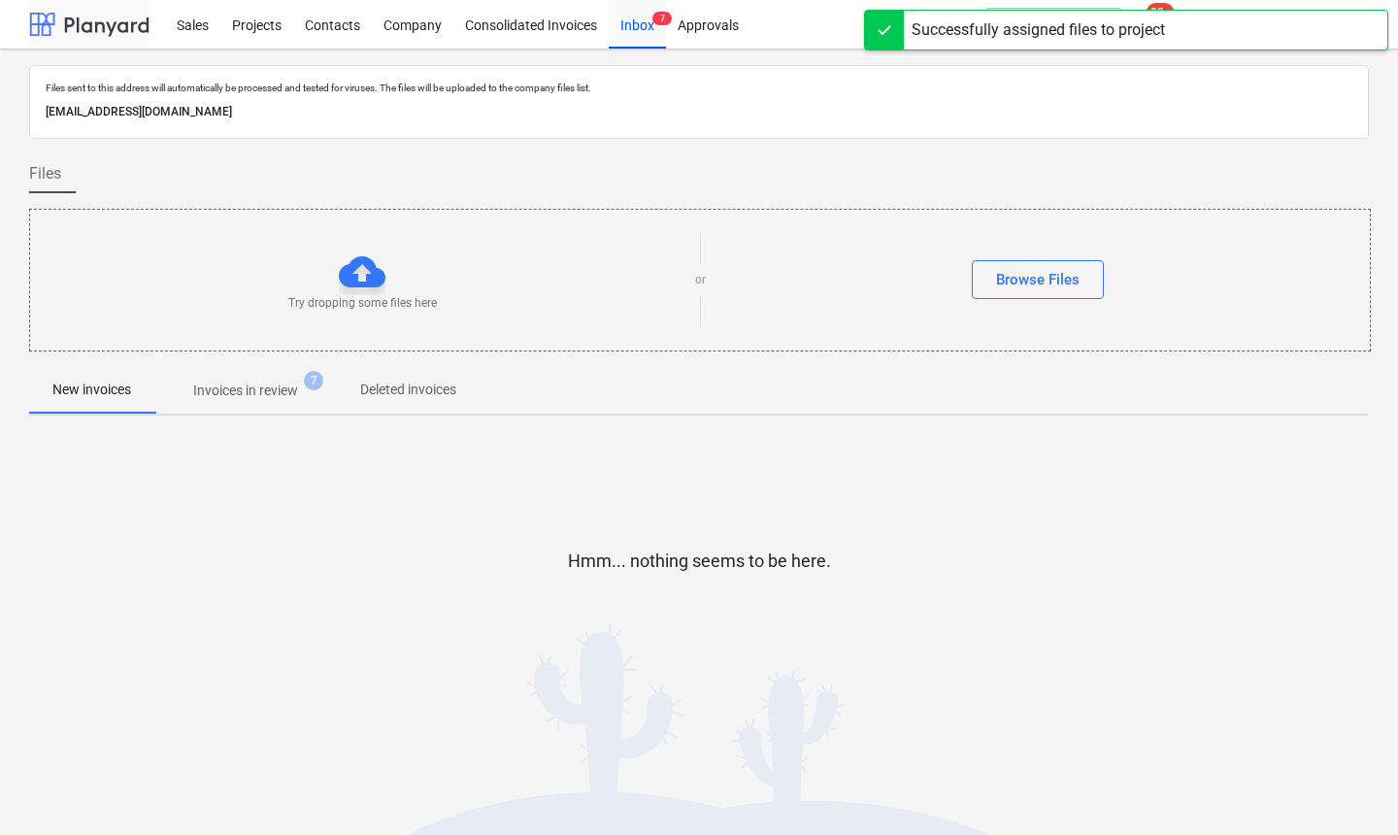
click at [66, 18] on div at bounding box center [89, 24] width 120 height 49
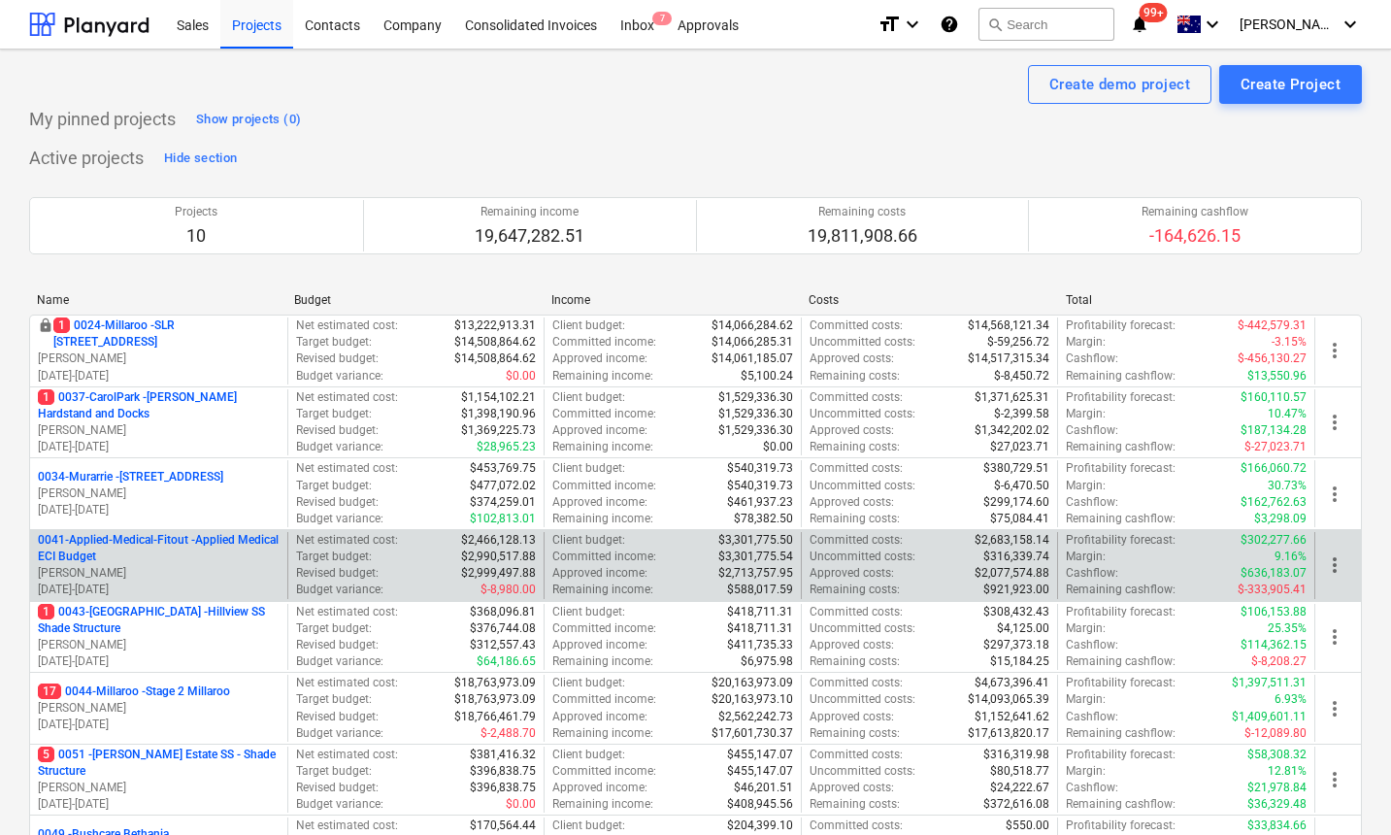
scroll to position [75, 0]
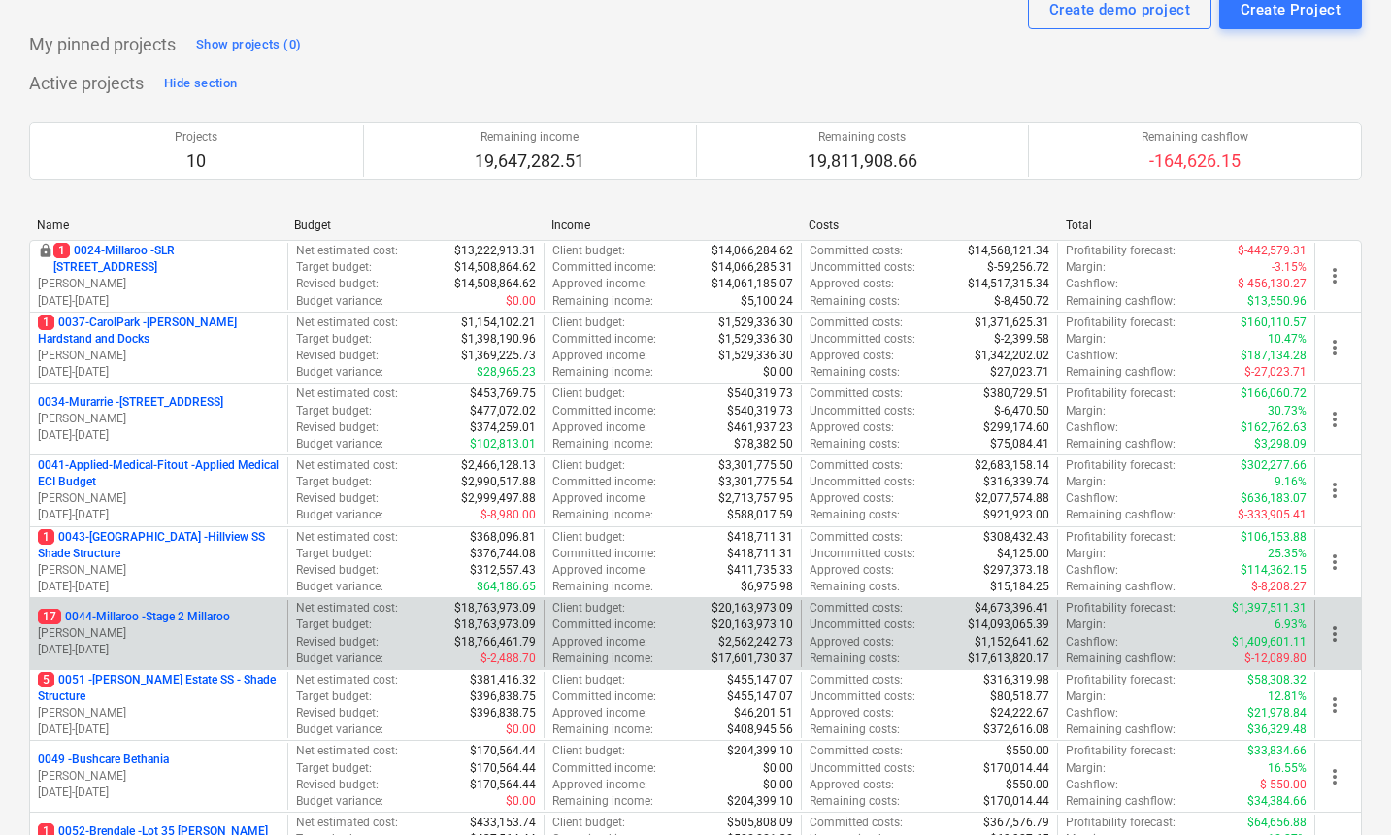
click at [205, 618] on p "17 0044-Millaroo - Stage 2 Millaroo" at bounding box center [134, 617] width 192 height 16
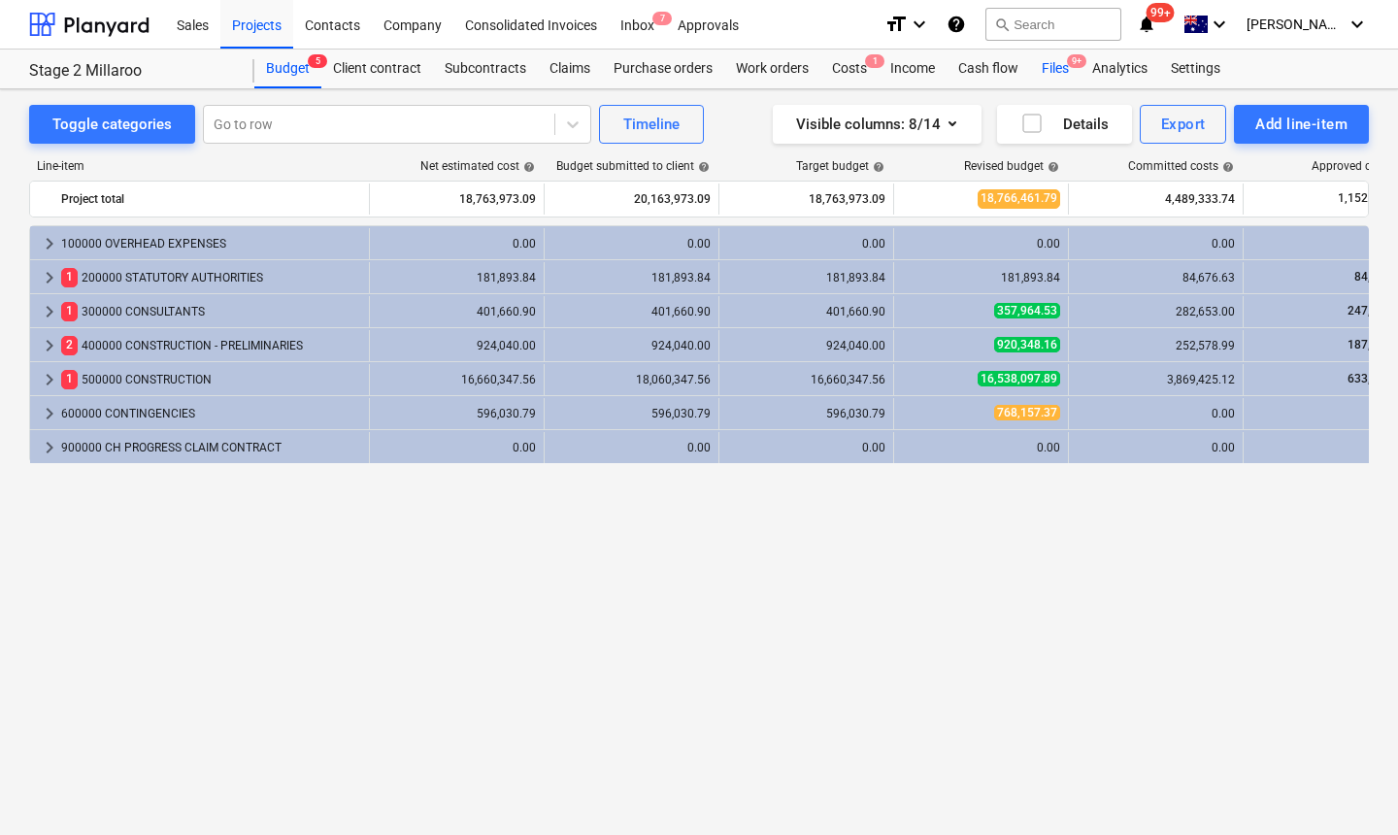
click at [1050, 61] on div "Files 9+" at bounding box center [1055, 68] width 50 height 39
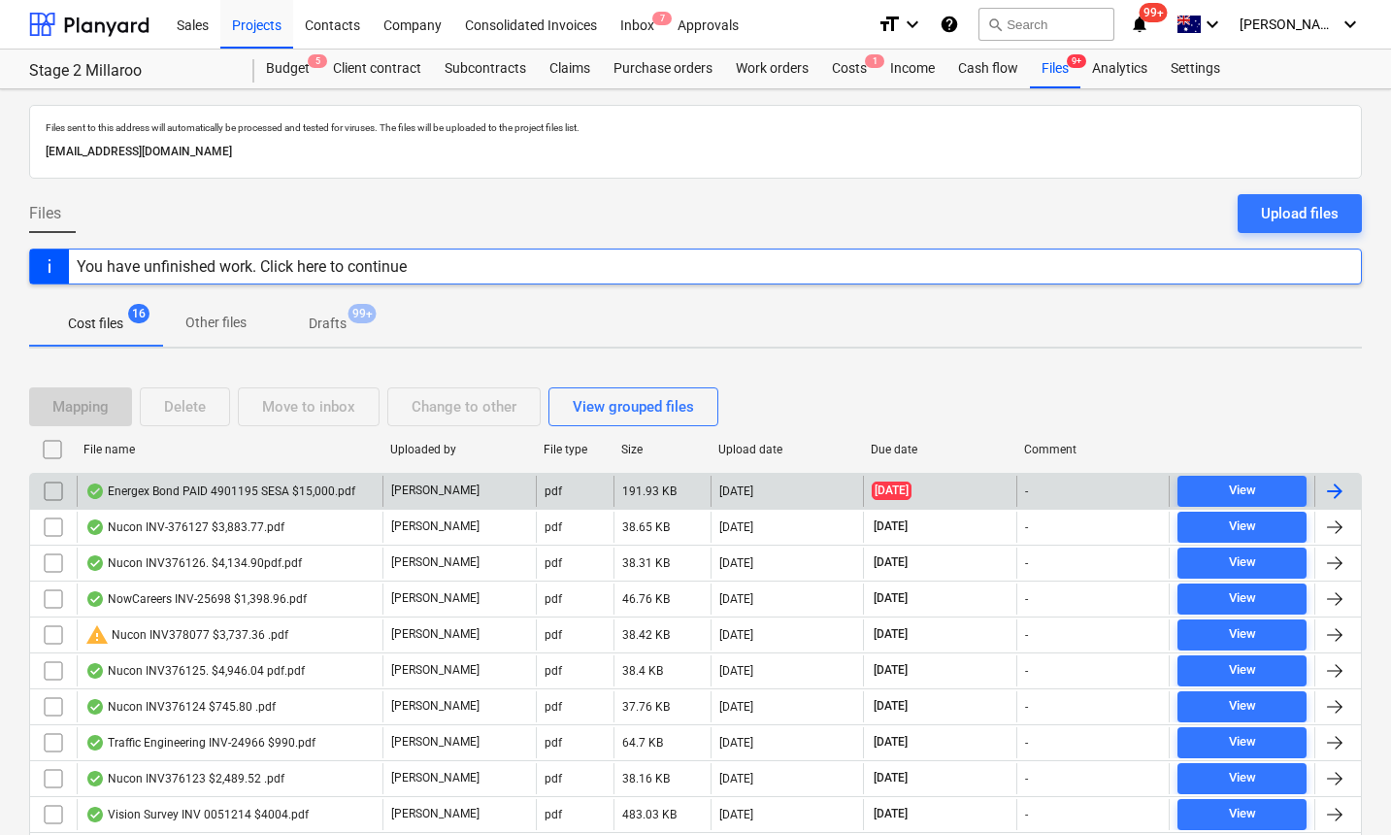
click at [259, 488] on div "Energex Bond PAID 4901195 SESA $15,000.pdf" at bounding box center [220, 491] width 270 height 16
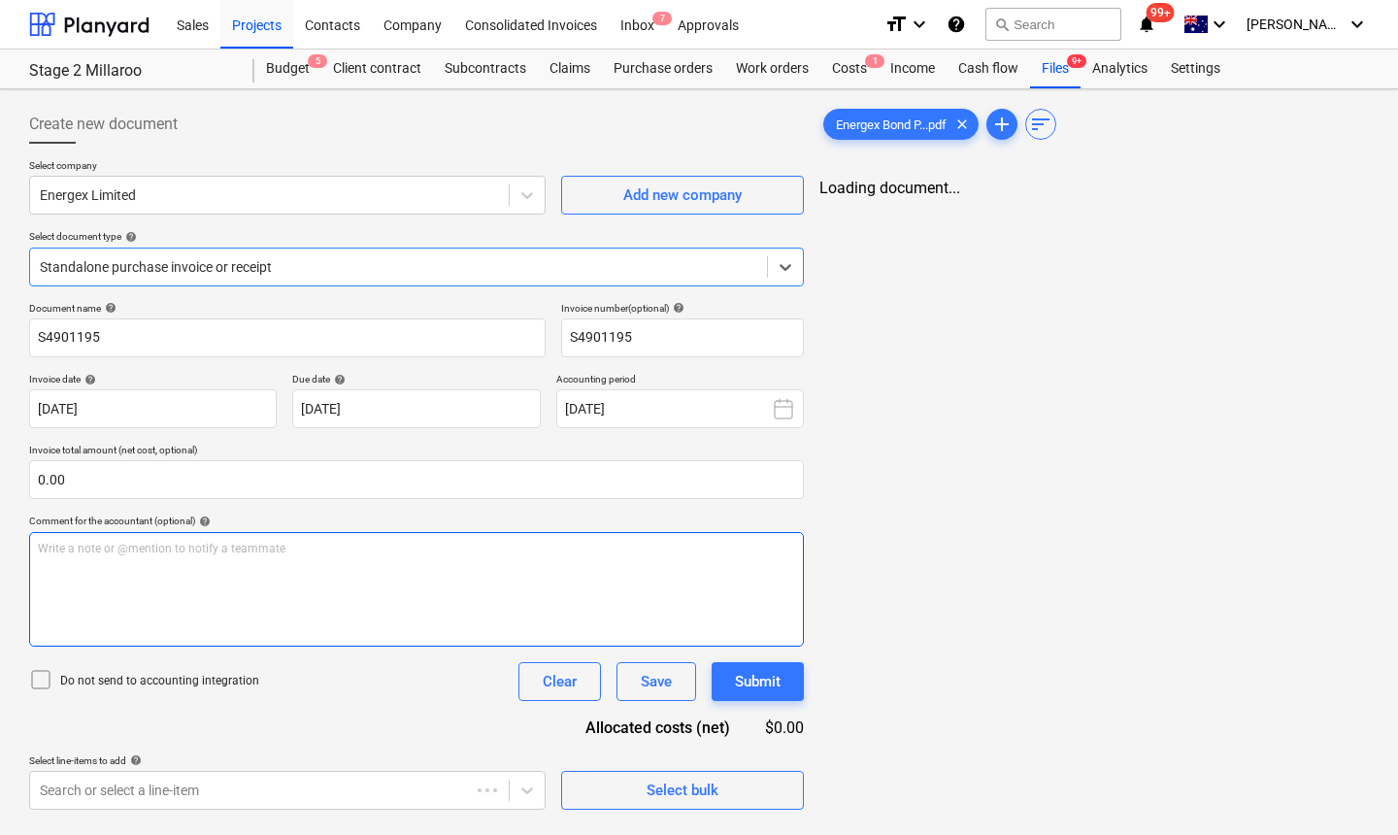
type input "S4901195"
type input "20 May 2025"
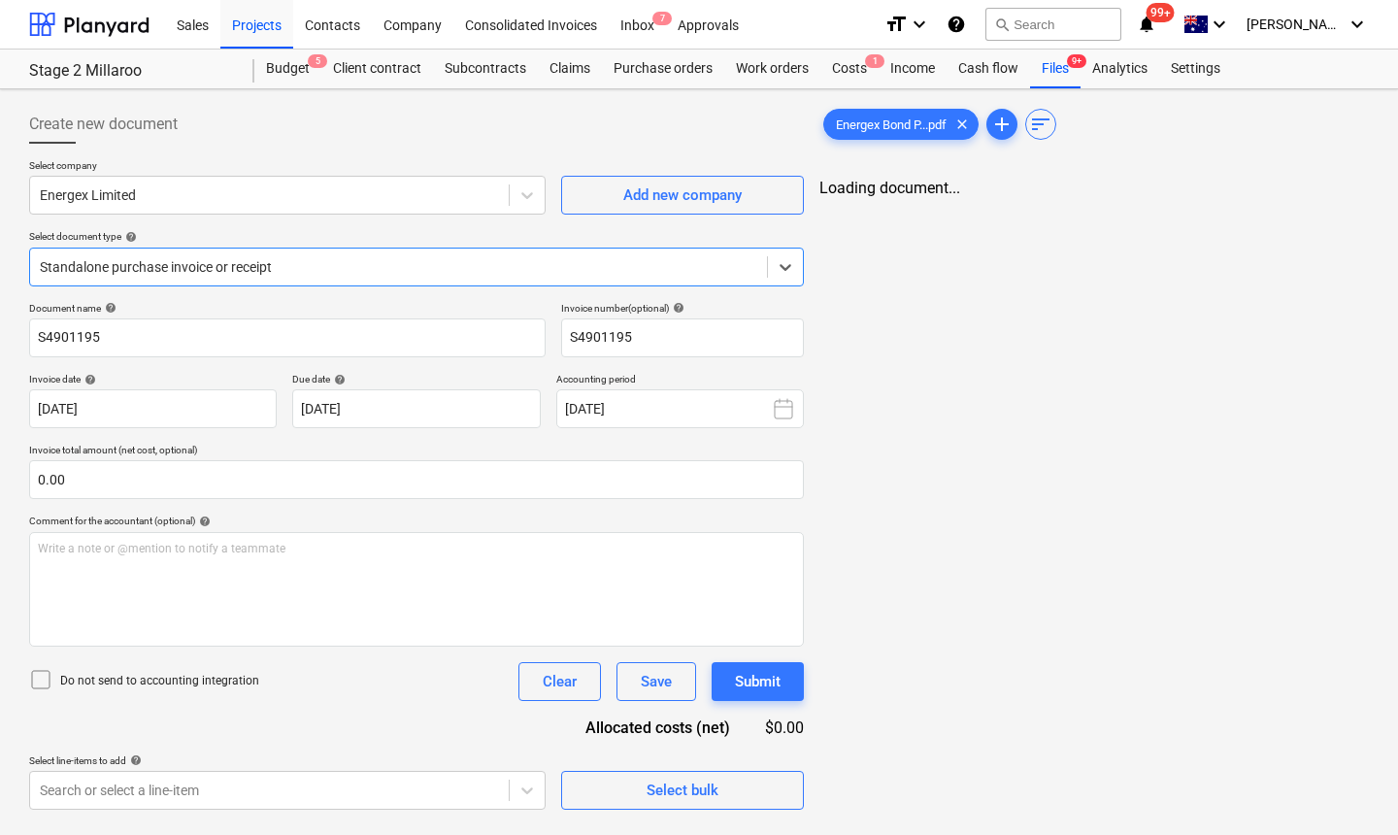
click at [36, 677] on icon at bounding box center [40, 679] width 23 height 23
click at [658, 686] on div "Save" at bounding box center [656, 681] width 31 height 25
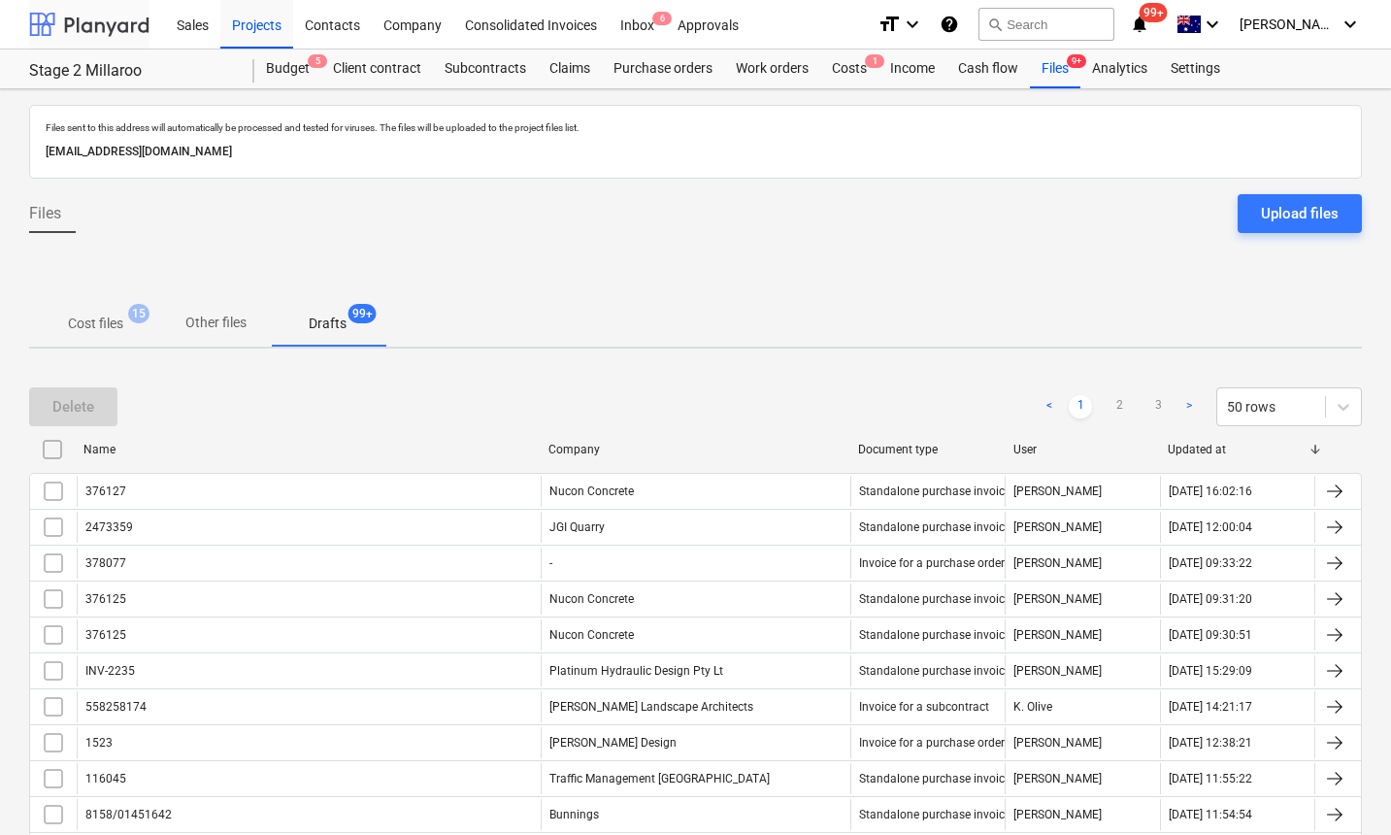
click at [120, 37] on div at bounding box center [89, 24] width 120 height 49
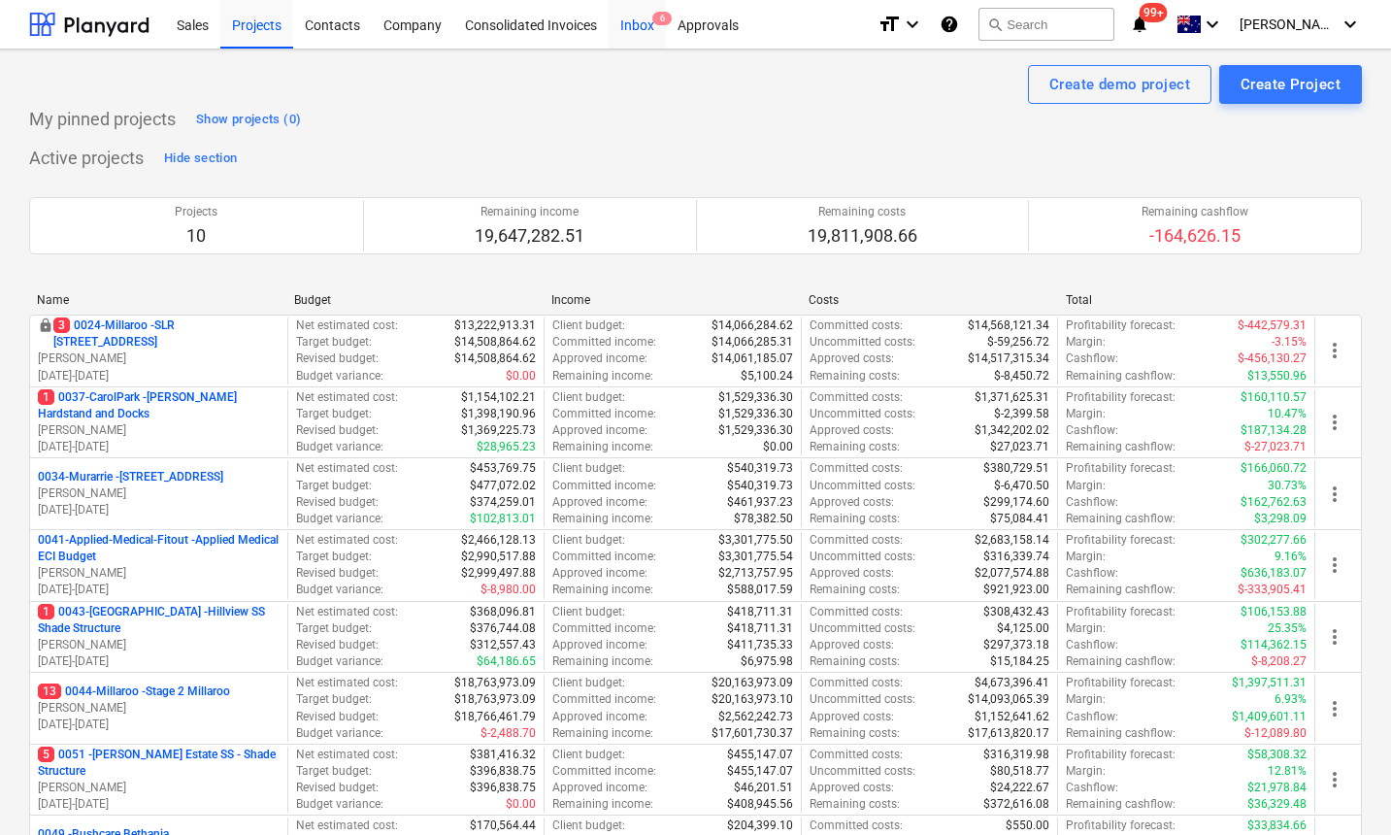
click at [645, 29] on div "Inbox 6" at bounding box center [637, 23] width 57 height 49
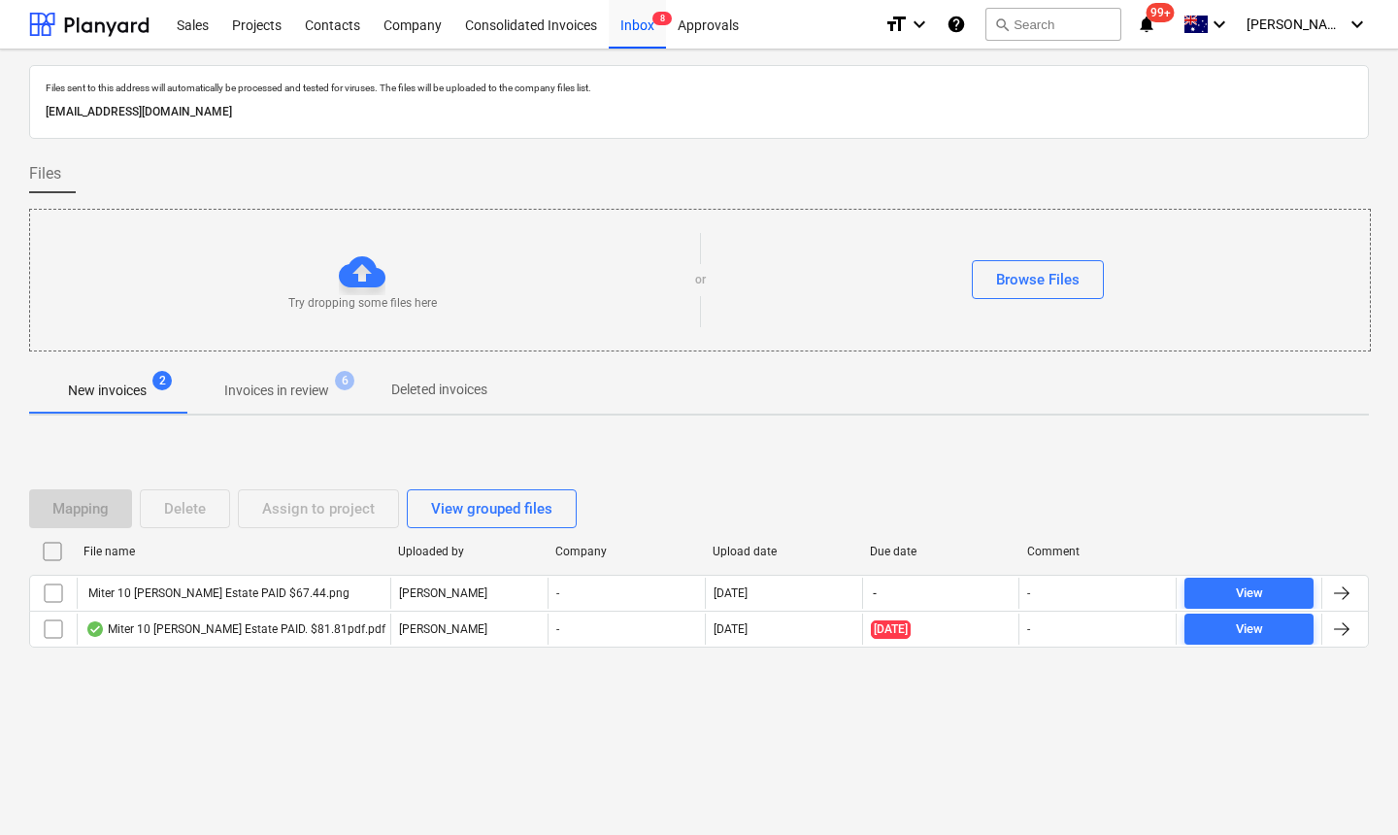
click at [692, 819] on div "Files sent to this address will automatically be processed and tested for virus…" at bounding box center [699, 441] width 1398 height 785
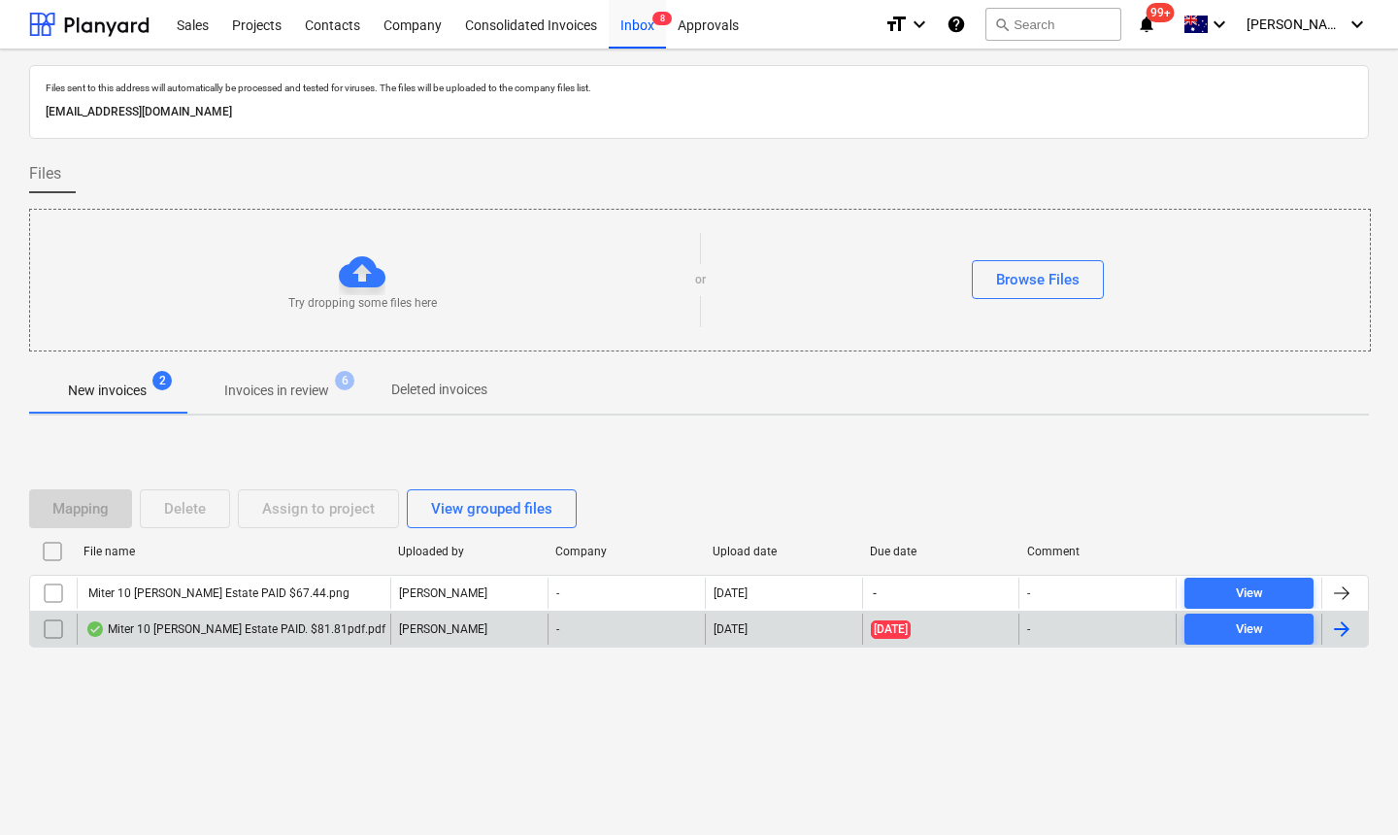
click at [247, 630] on div "Miter 10 Patrick Estate PAID. $81.81pdf.pdf" at bounding box center [235, 629] width 300 height 16
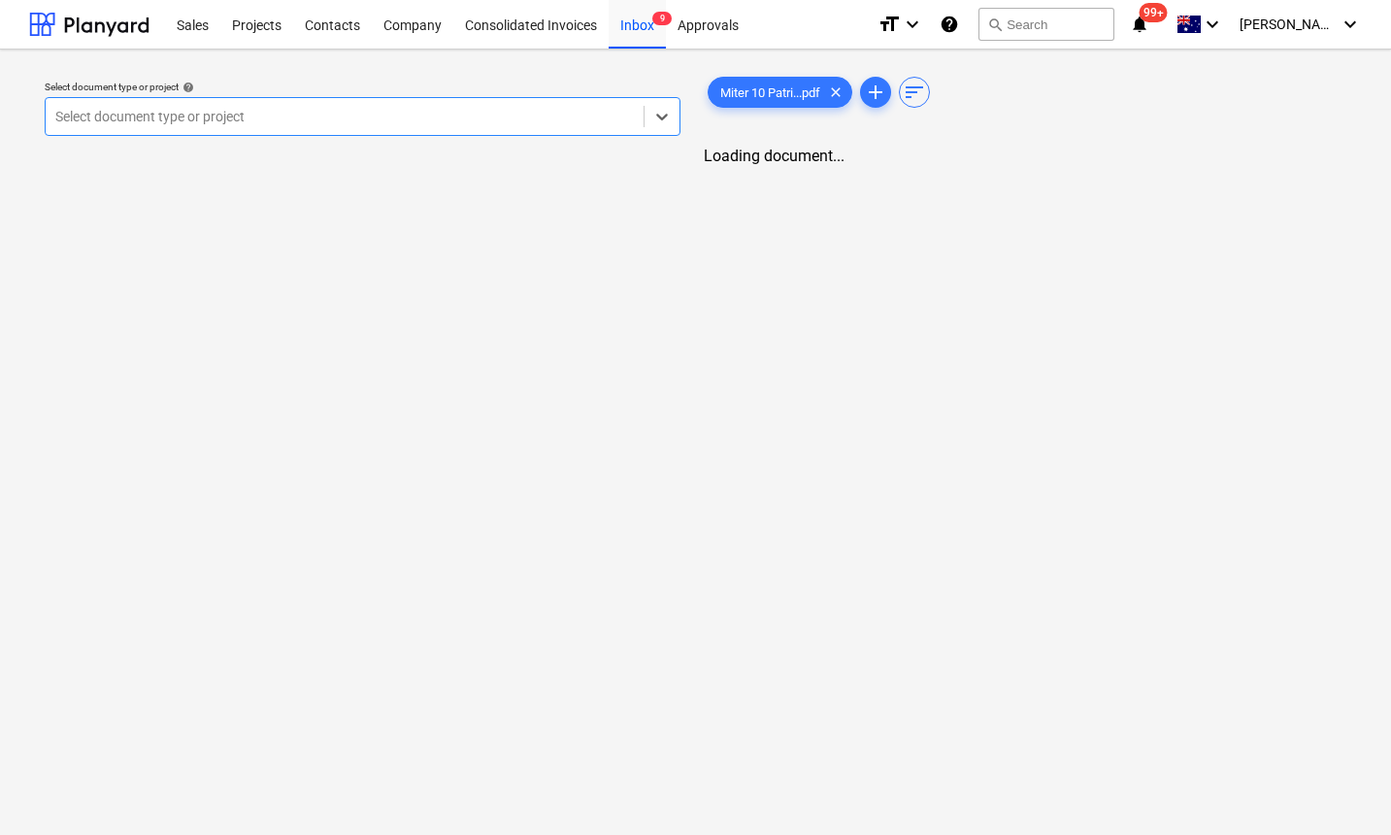
click at [407, 111] on div at bounding box center [344, 116] width 578 height 19
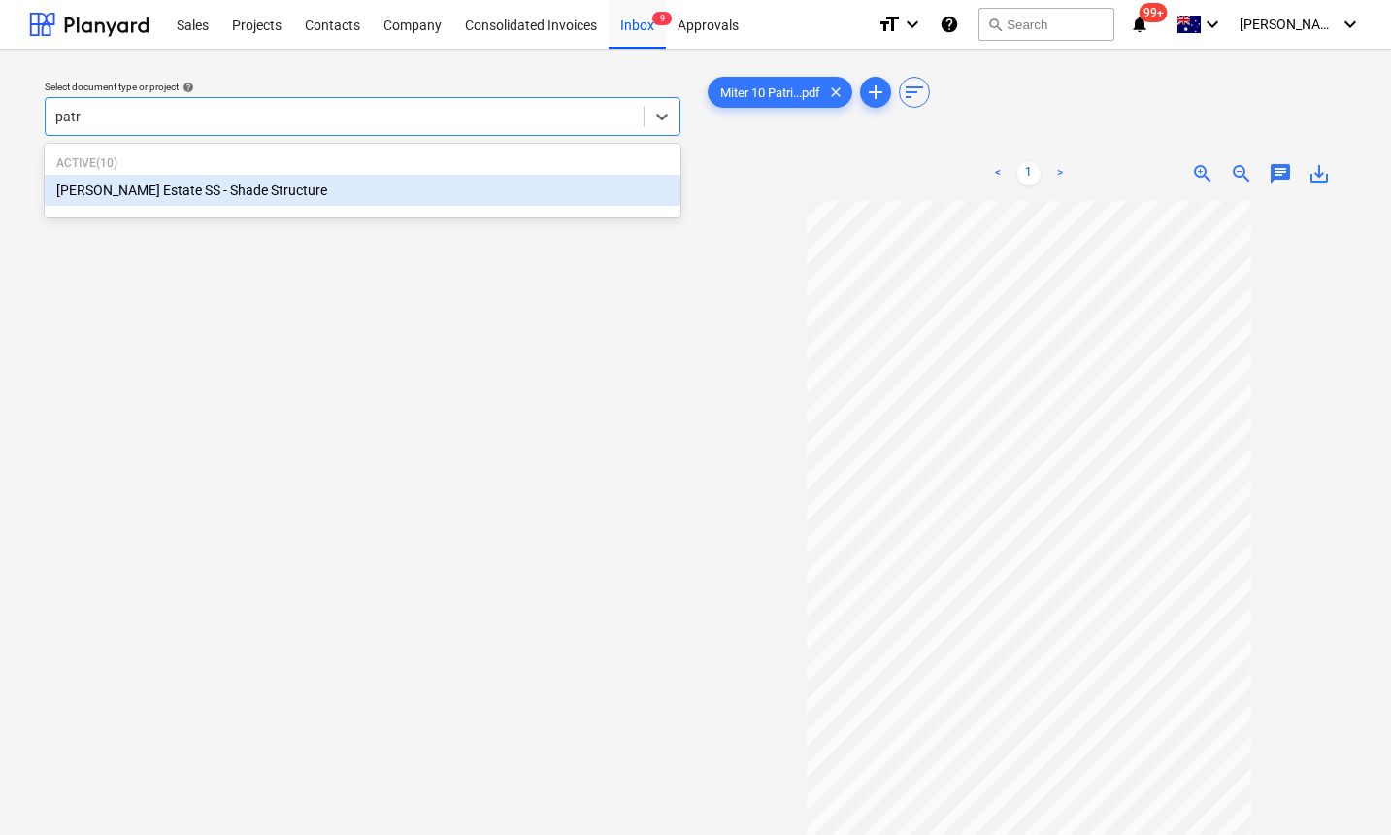
type input "patri"
click at [274, 184] on div "[PERSON_NAME] Estate SS - Shade Structure" at bounding box center [363, 190] width 636 height 31
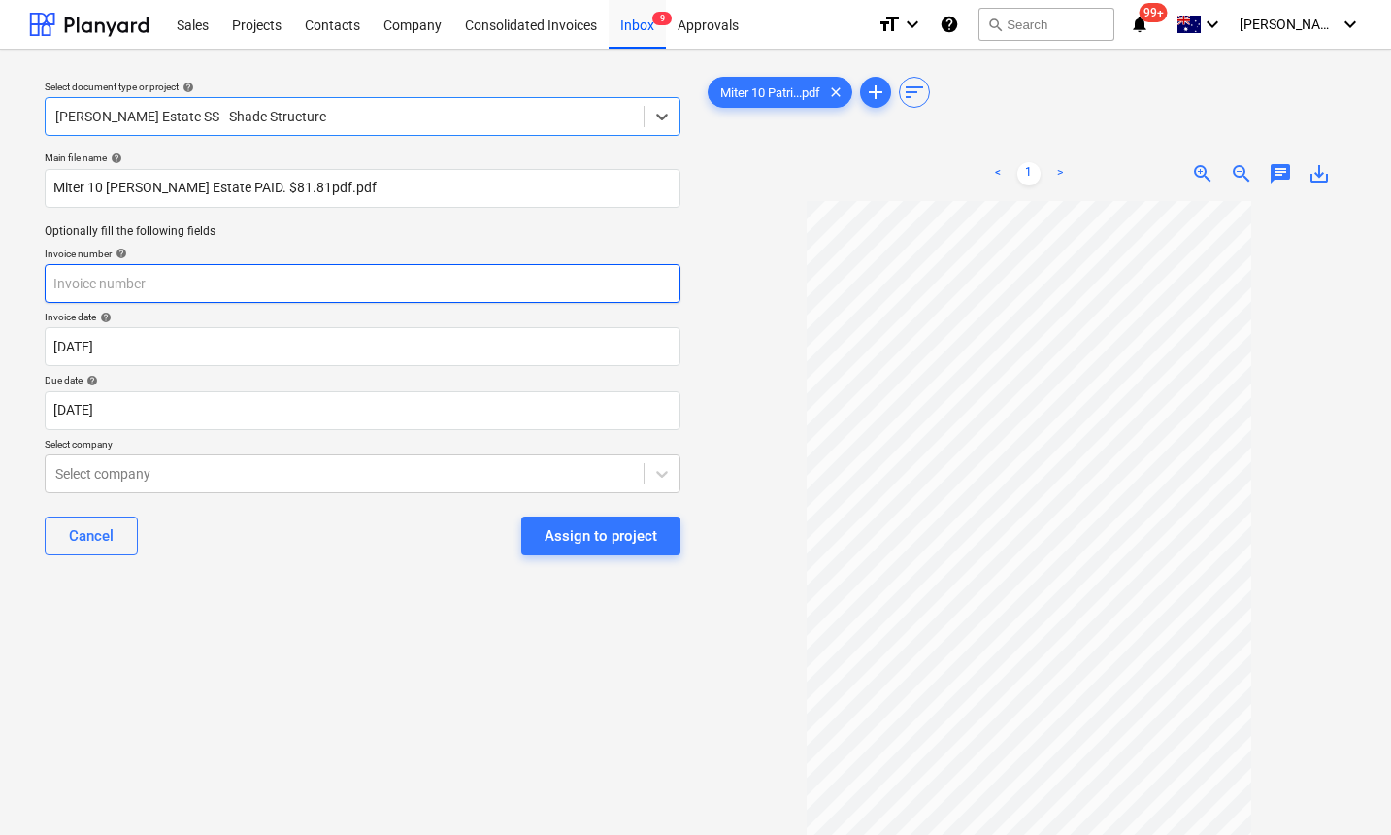
click at [203, 289] on input "text" at bounding box center [363, 283] width 636 height 39
type input "200915480"
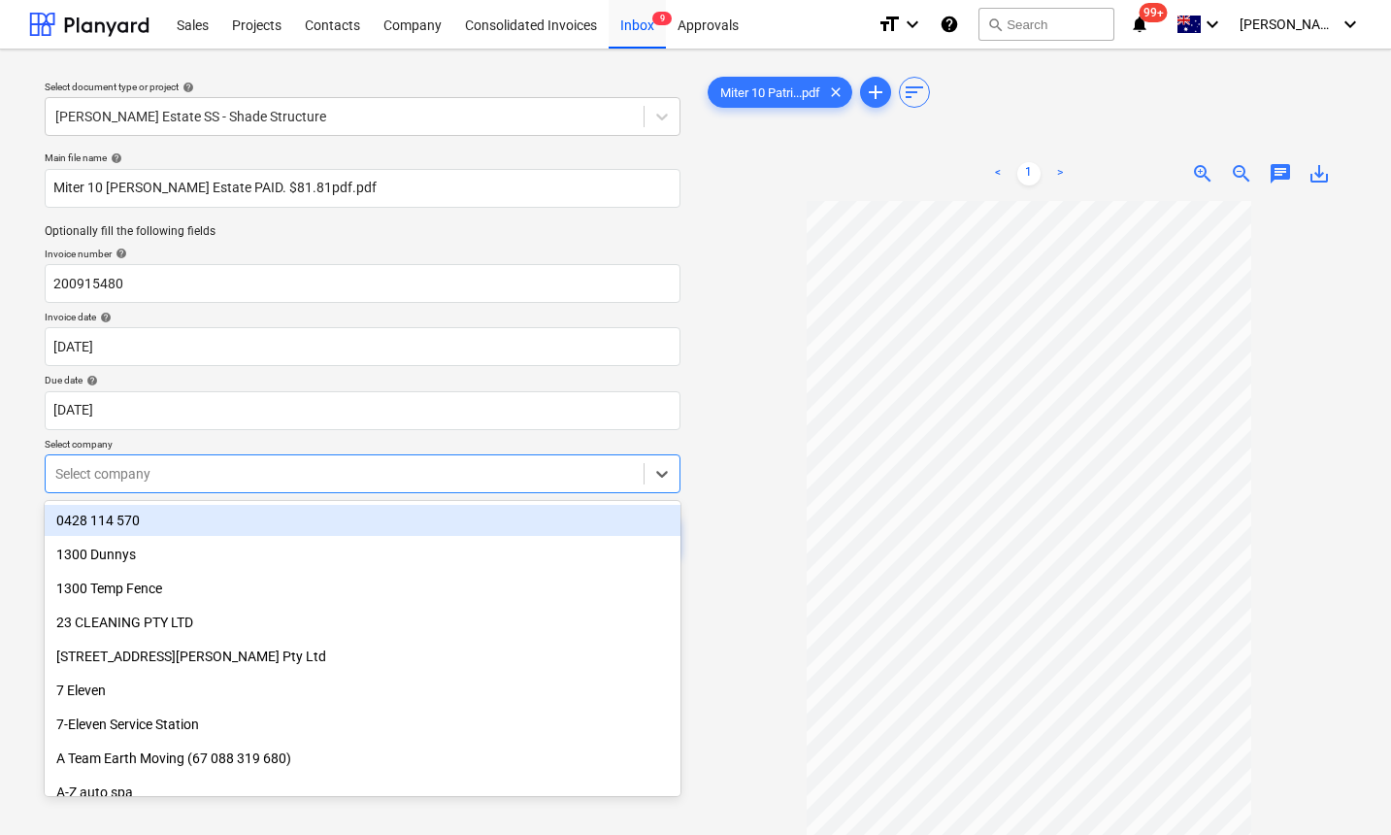
click at [133, 473] on div at bounding box center [344, 473] width 578 height 19
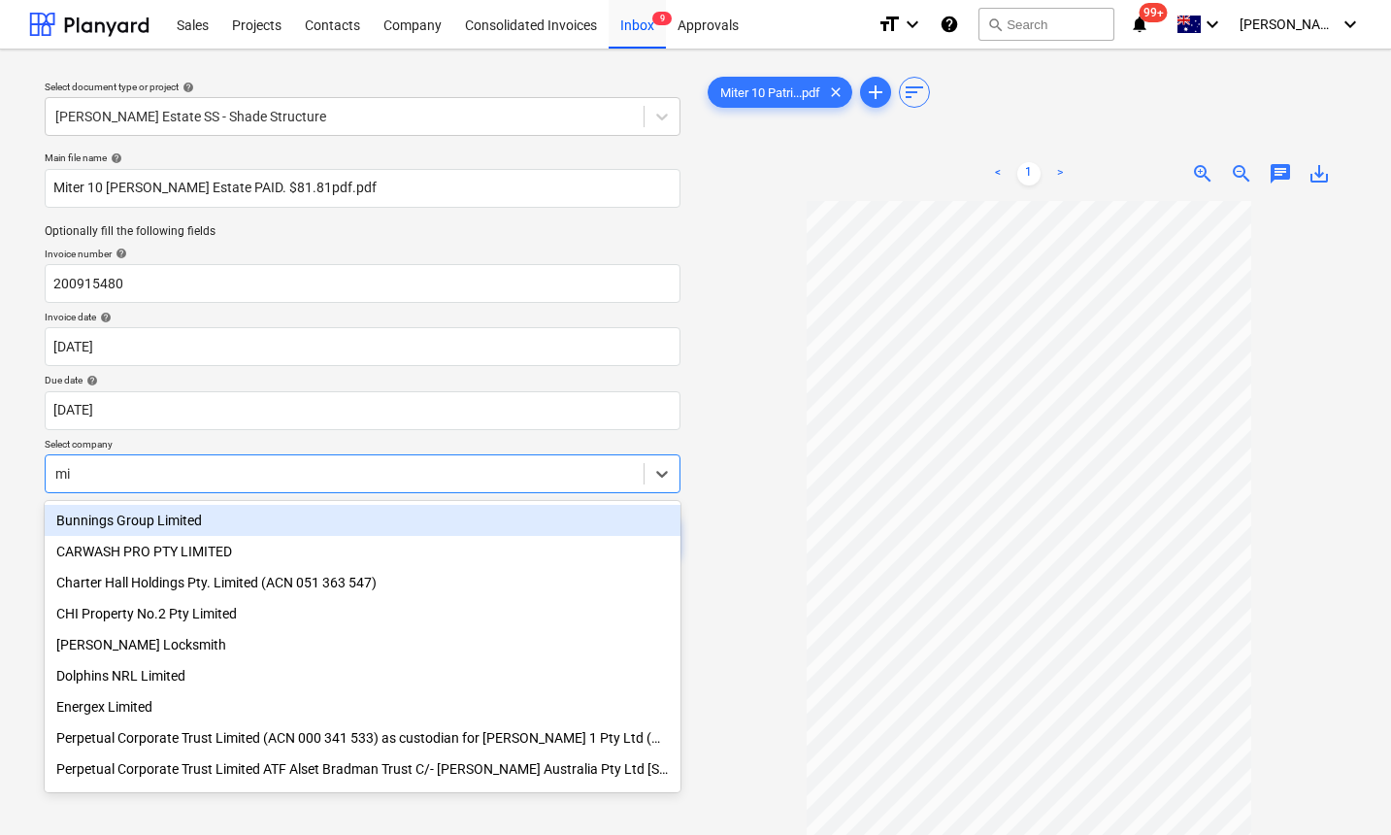
type input "m"
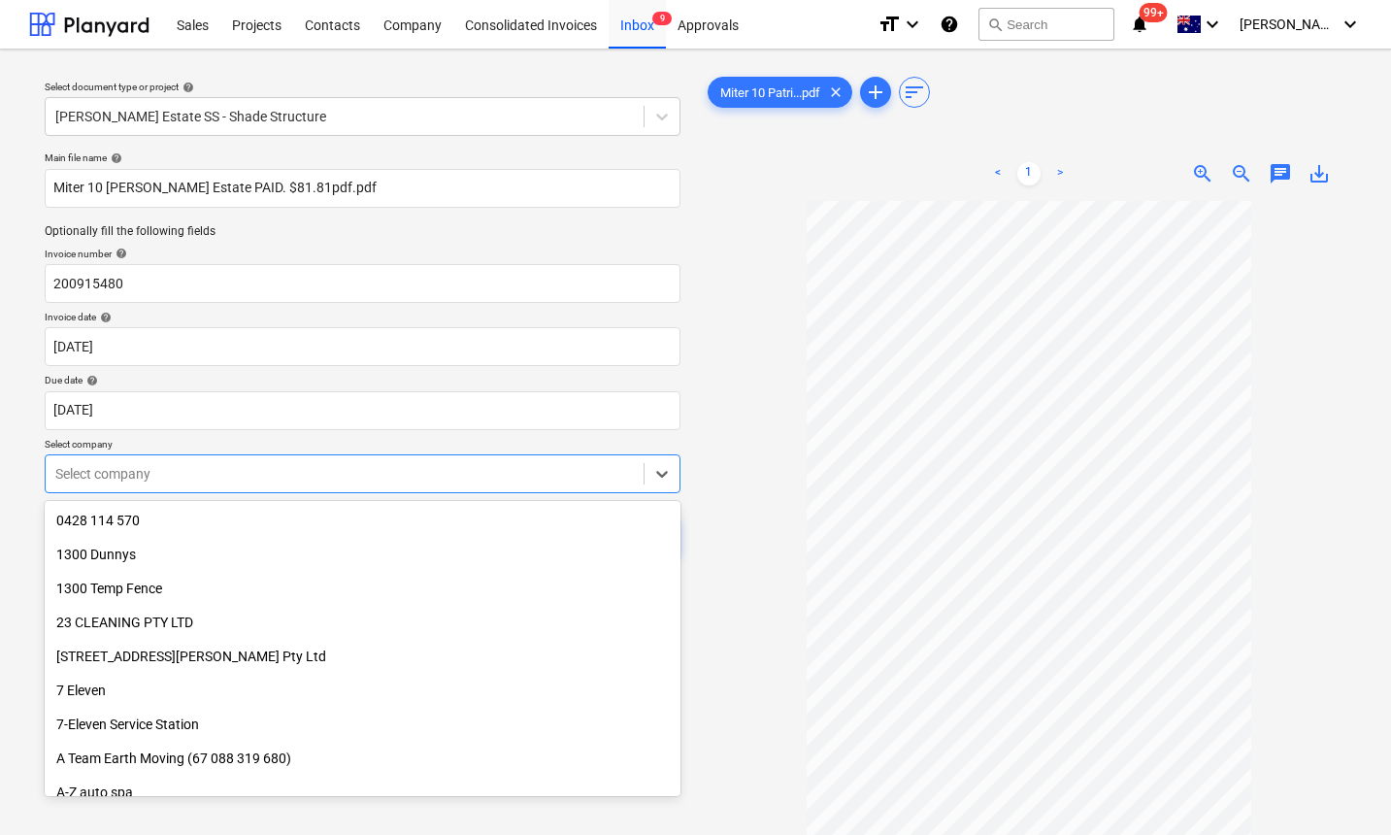
click at [750, 471] on div at bounding box center [1029, 591] width 651 height 780
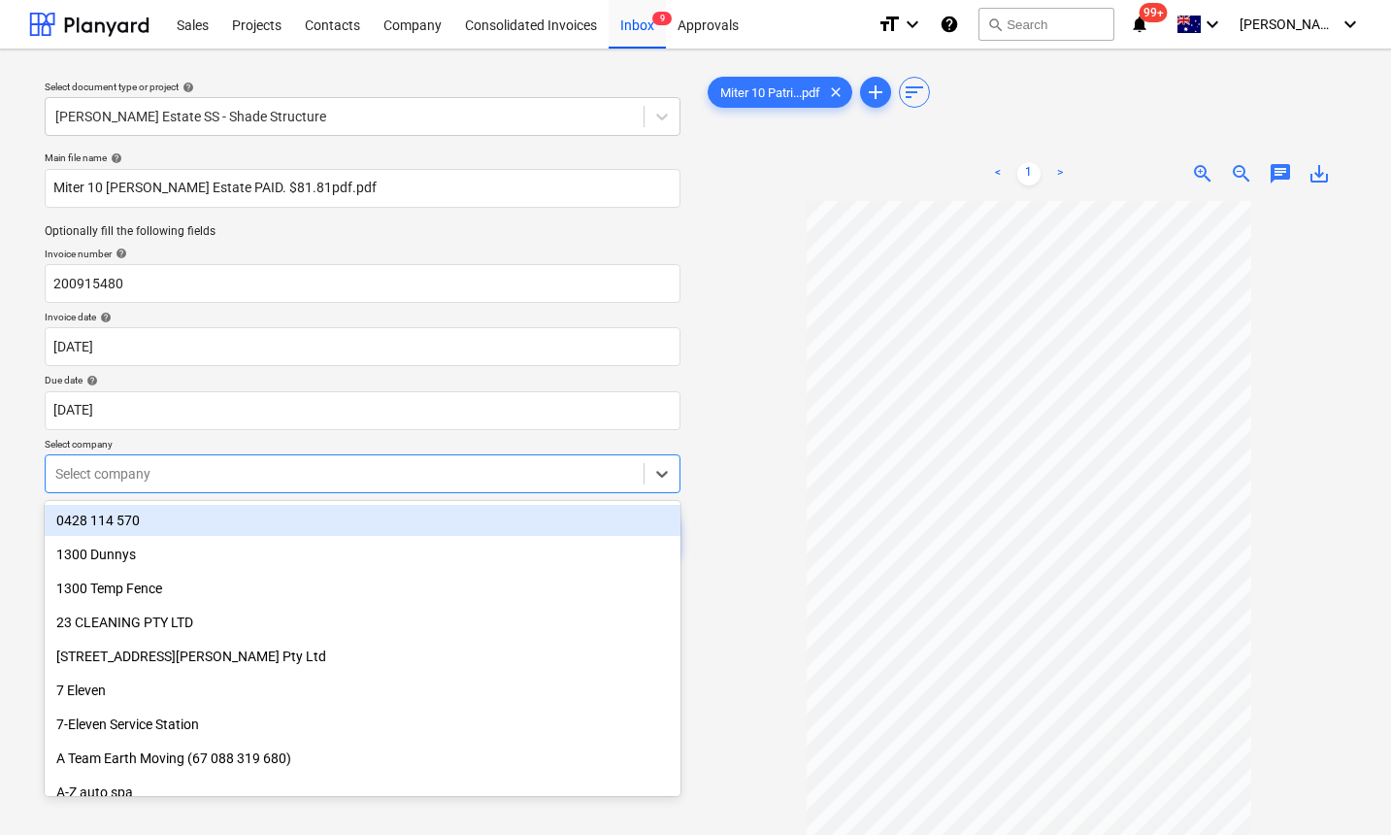
click at [299, 477] on div at bounding box center [344, 473] width 578 height 19
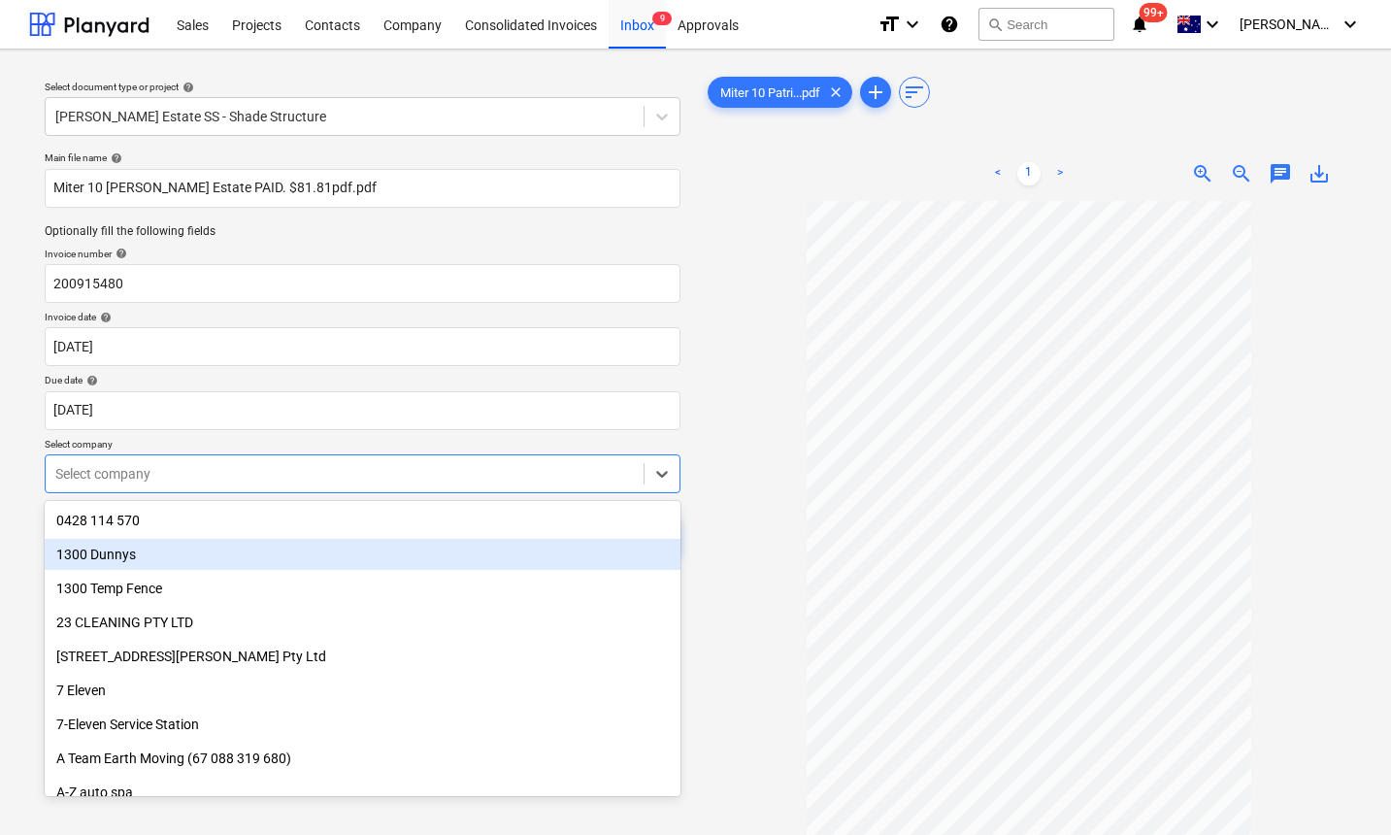
click at [251, 547] on div "1300 Dunnys" at bounding box center [363, 554] width 636 height 31
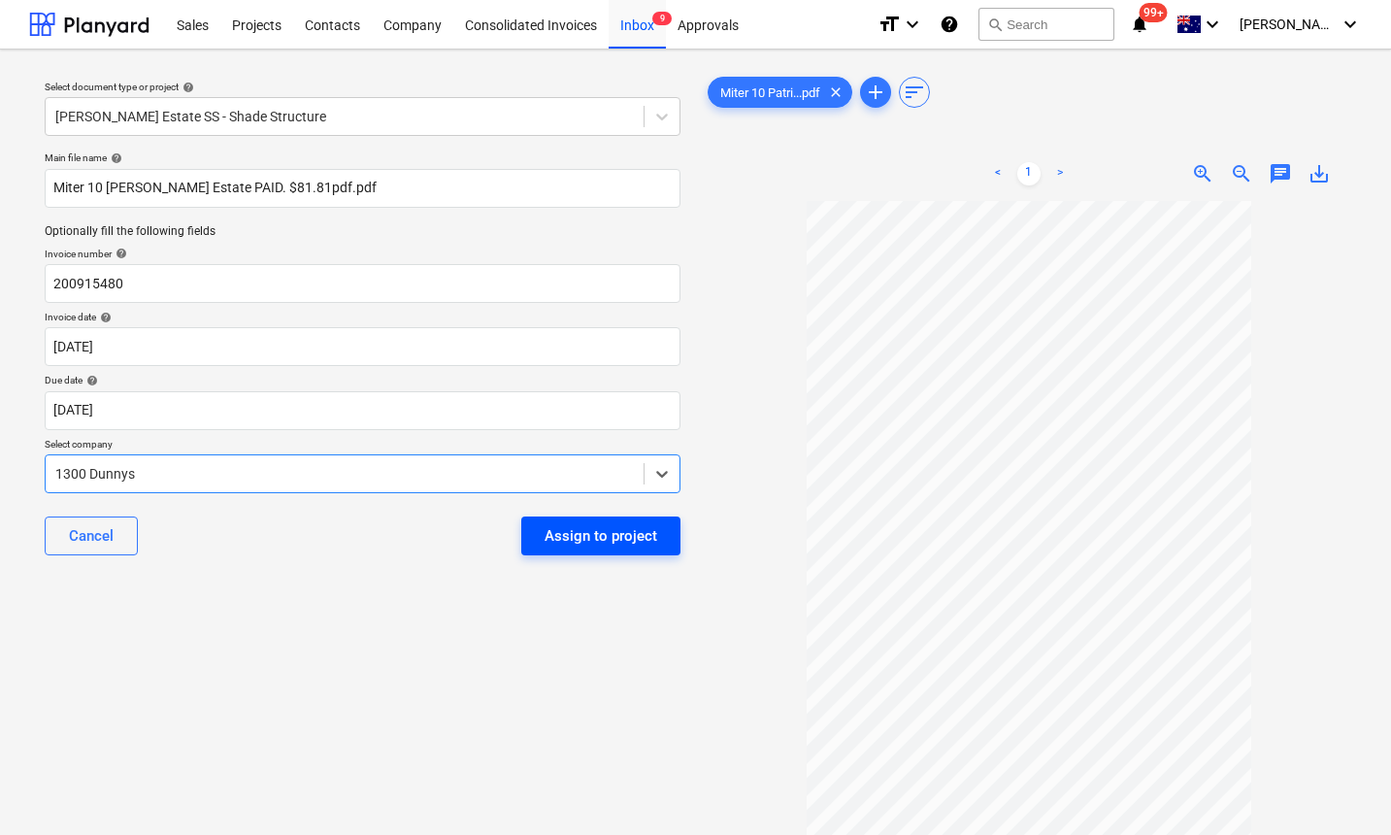
click at [608, 548] on button "Assign to project" at bounding box center [600, 535] width 159 height 39
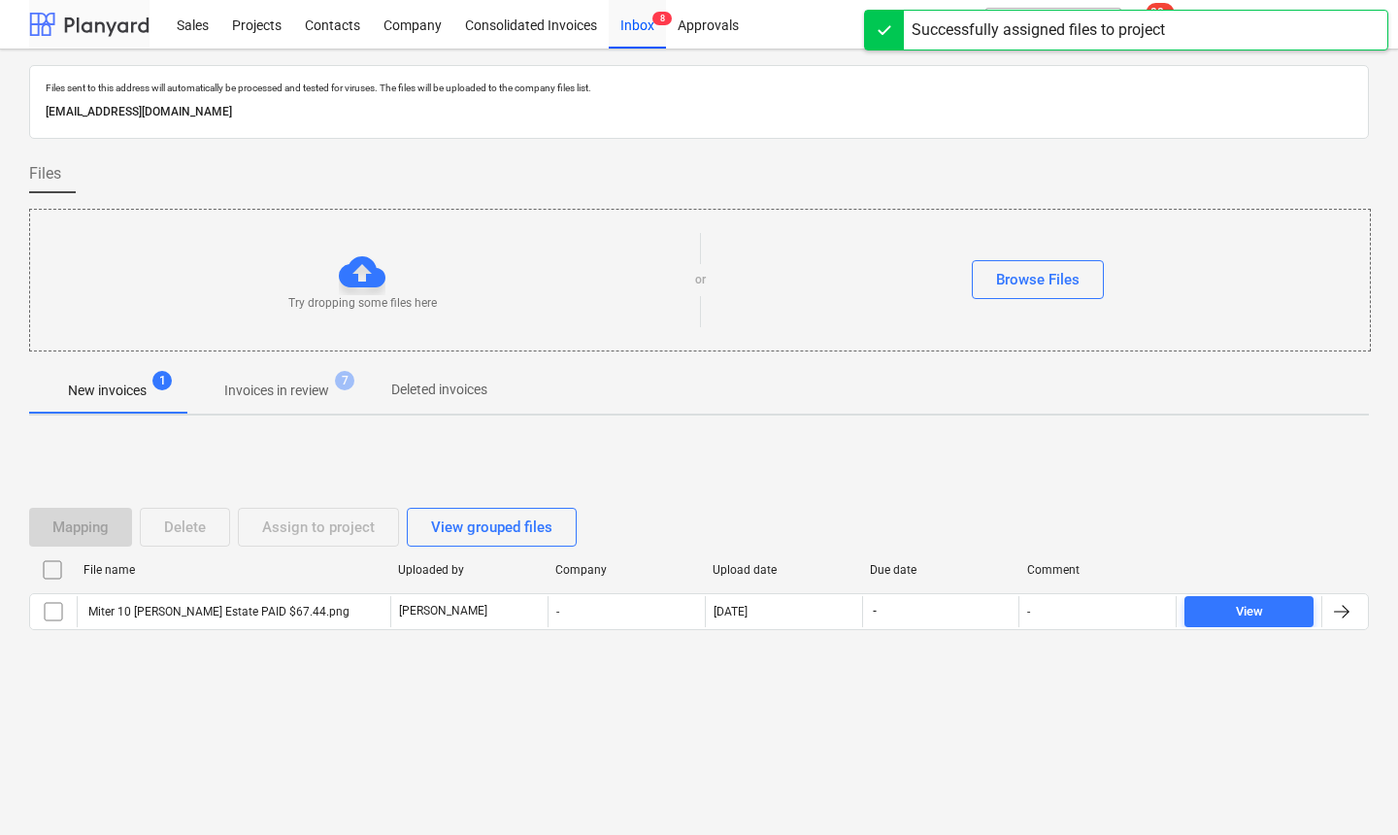
click at [54, 11] on div at bounding box center [89, 24] width 120 height 49
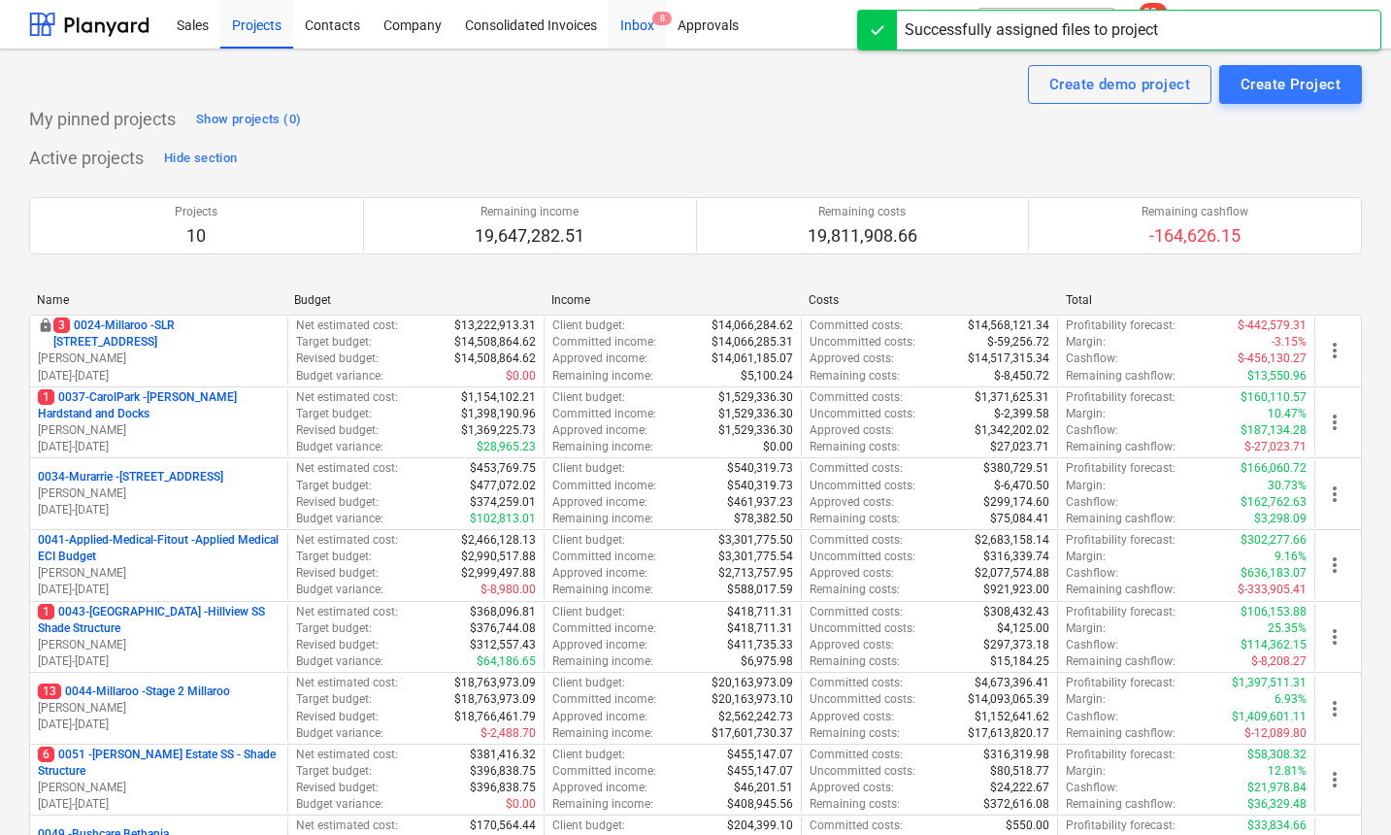
click at [643, 29] on div "Inbox 8" at bounding box center [637, 23] width 57 height 49
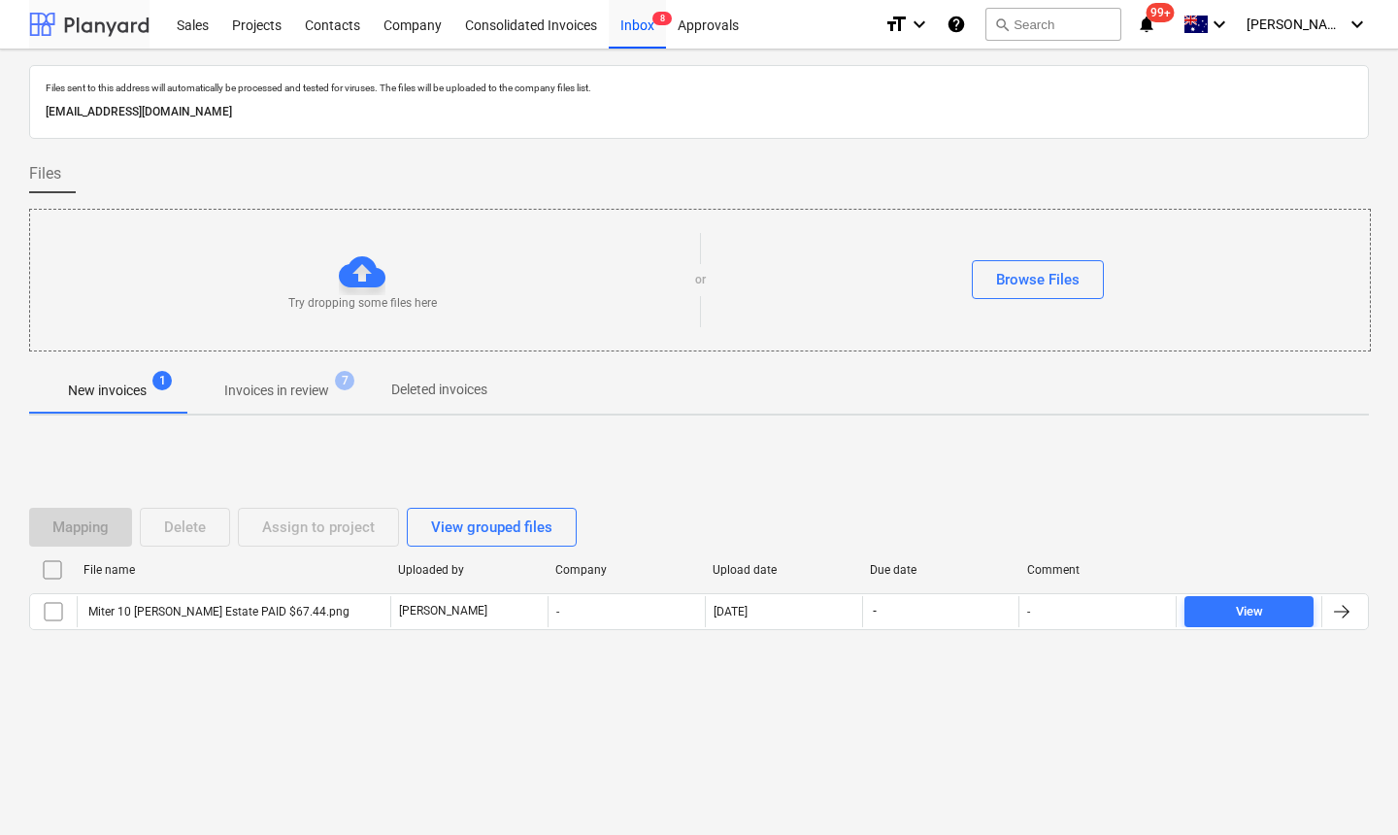
click at [69, 9] on div at bounding box center [89, 24] width 120 height 49
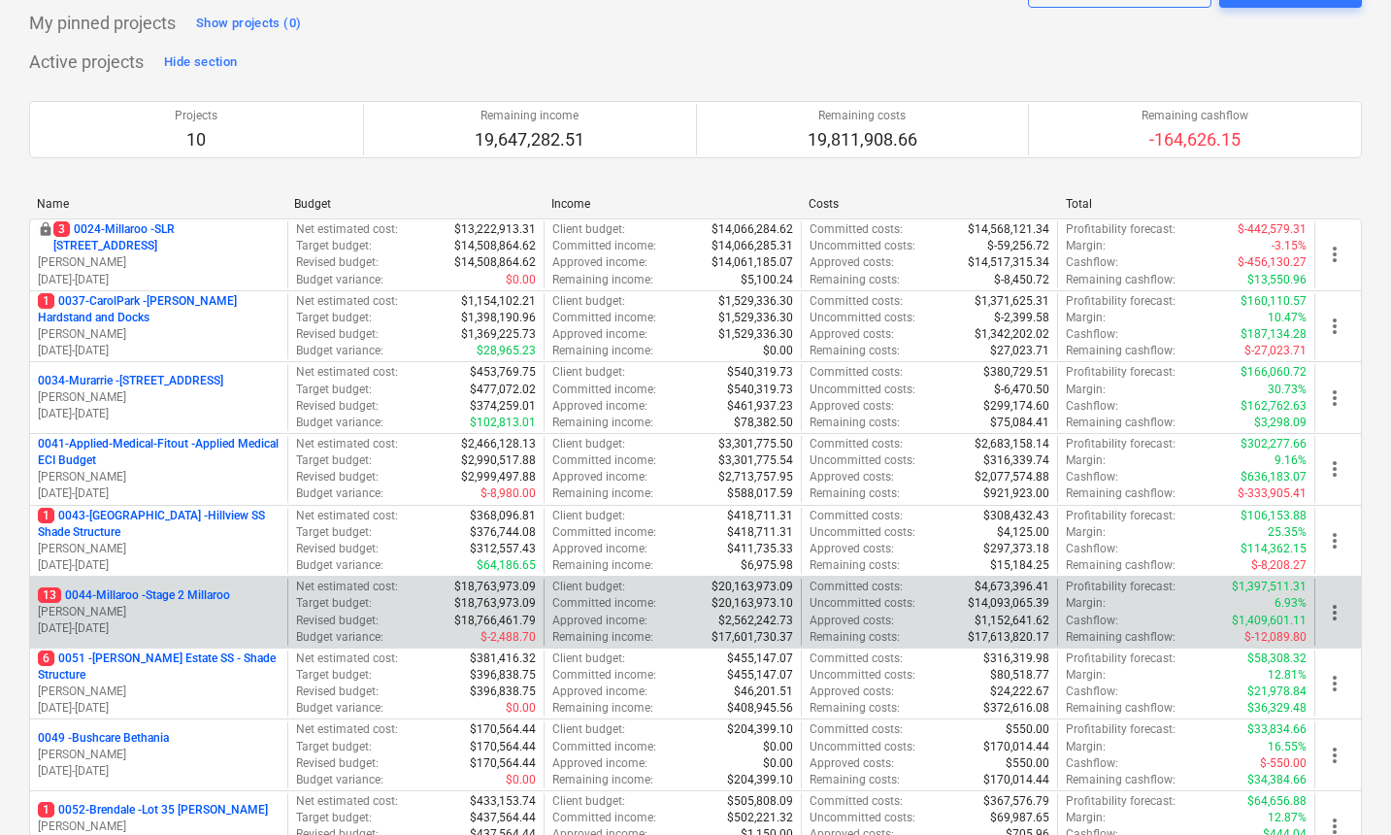
scroll to position [107, 0]
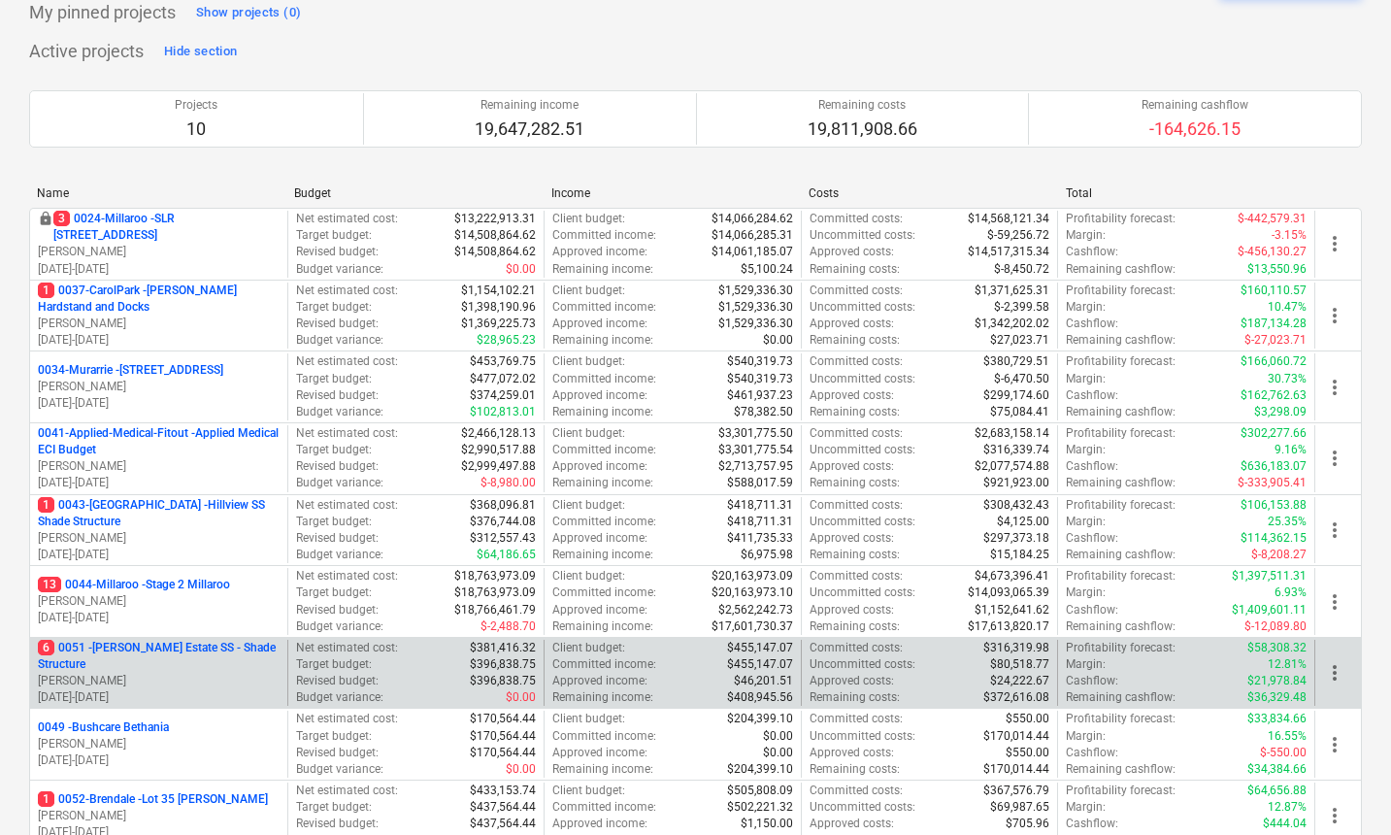
click at [155, 661] on p "6 0051 - Patrick Estate SS - Shade Structure" at bounding box center [159, 656] width 242 height 33
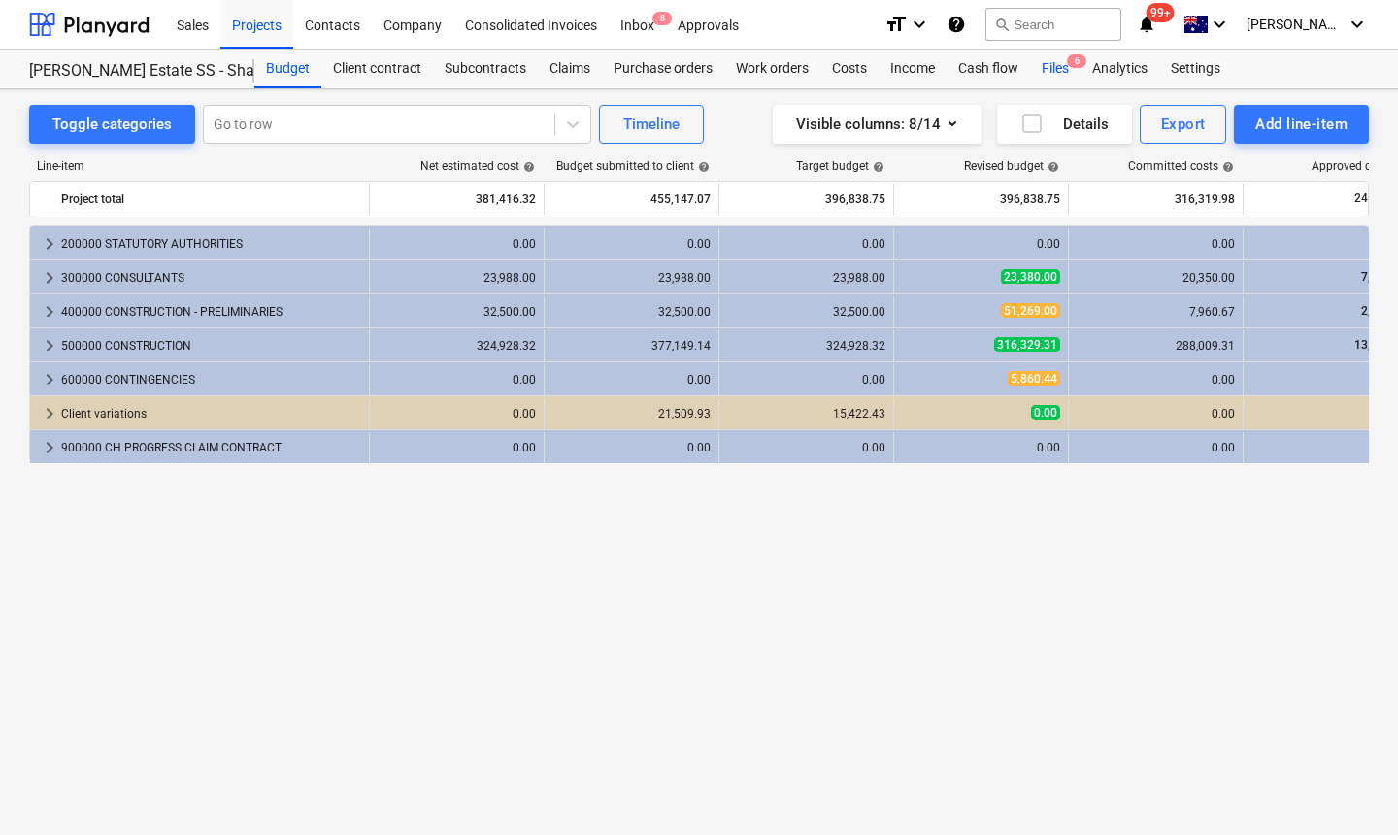
click at [1058, 67] on div "Files 6" at bounding box center [1055, 68] width 50 height 39
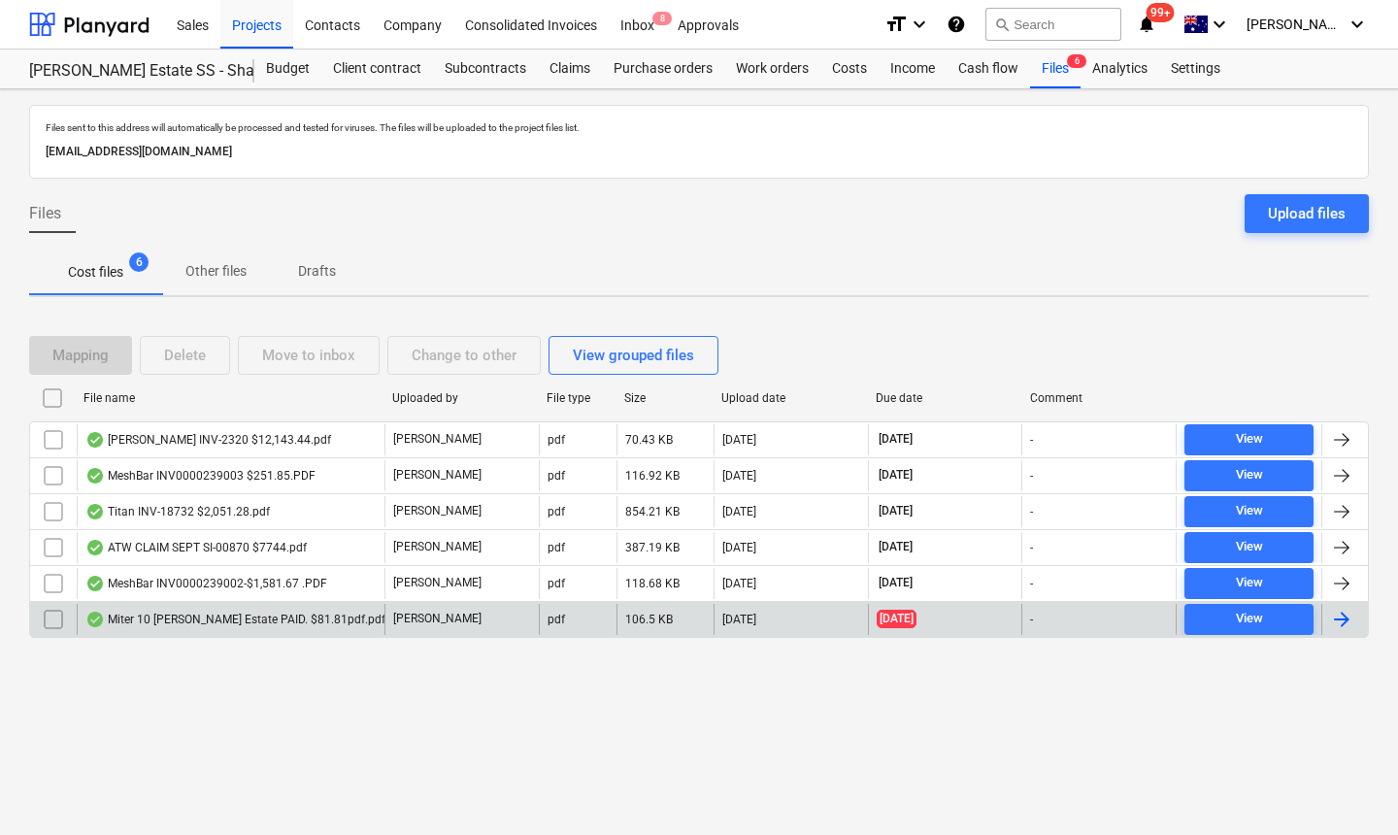
click at [263, 617] on div "Miter 10 Patrick Estate PAID. $81.81pdf.pdf" at bounding box center [235, 619] width 300 height 16
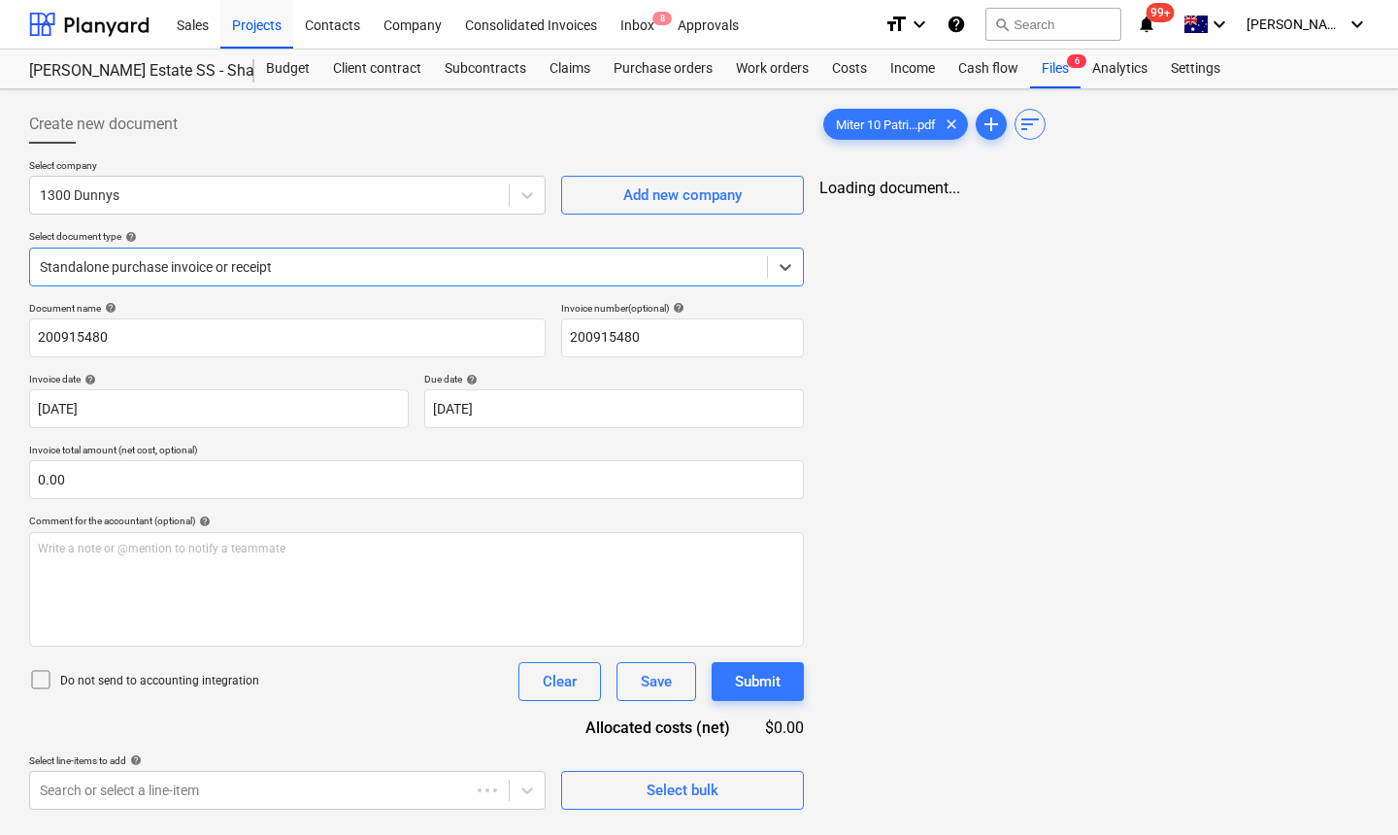
type input "200915480"
click at [640, 199] on div "Add new company" at bounding box center [682, 194] width 118 height 25
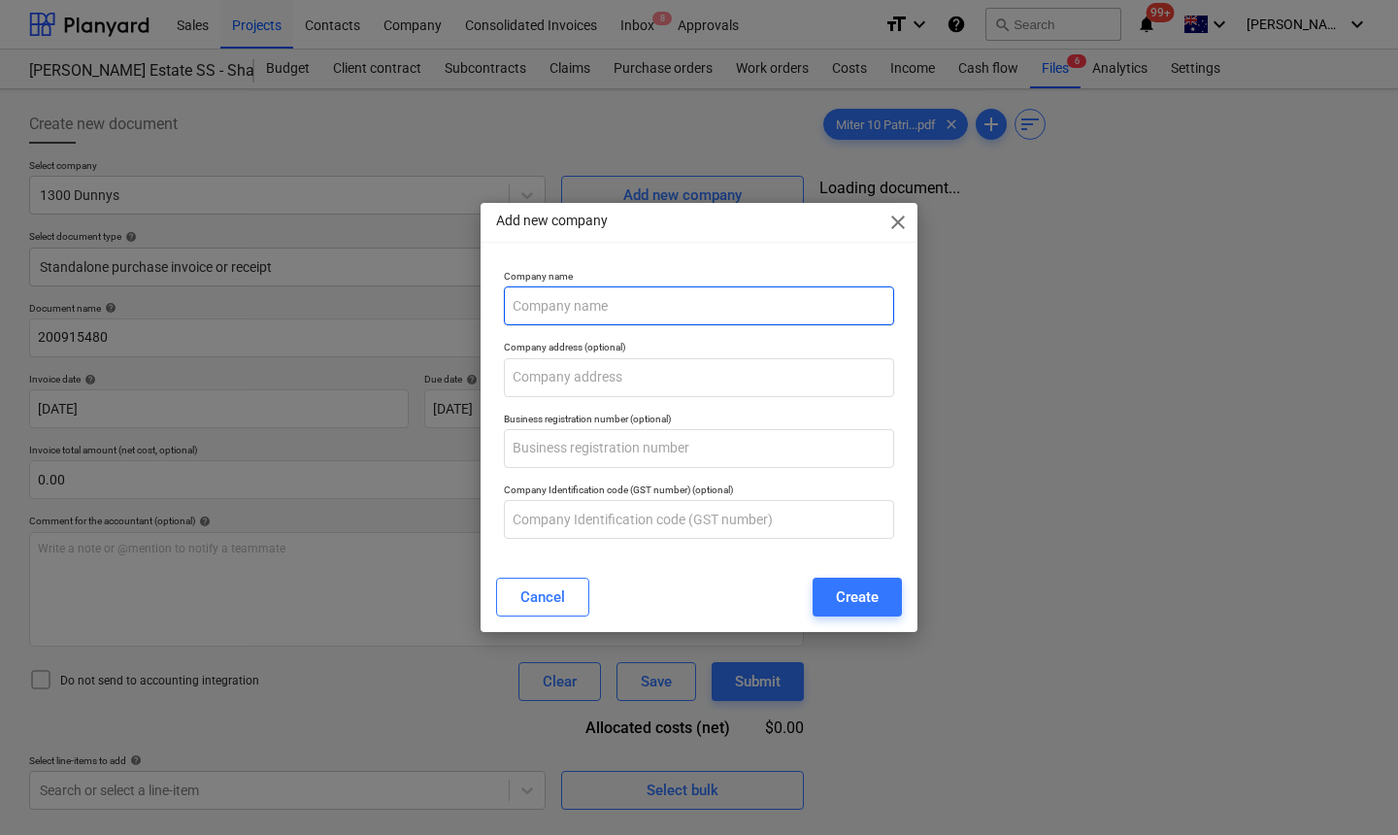
click at [602, 318] on input "text" at bounding box center [699, 305] width 390 height 39
type input "Mitre 10"
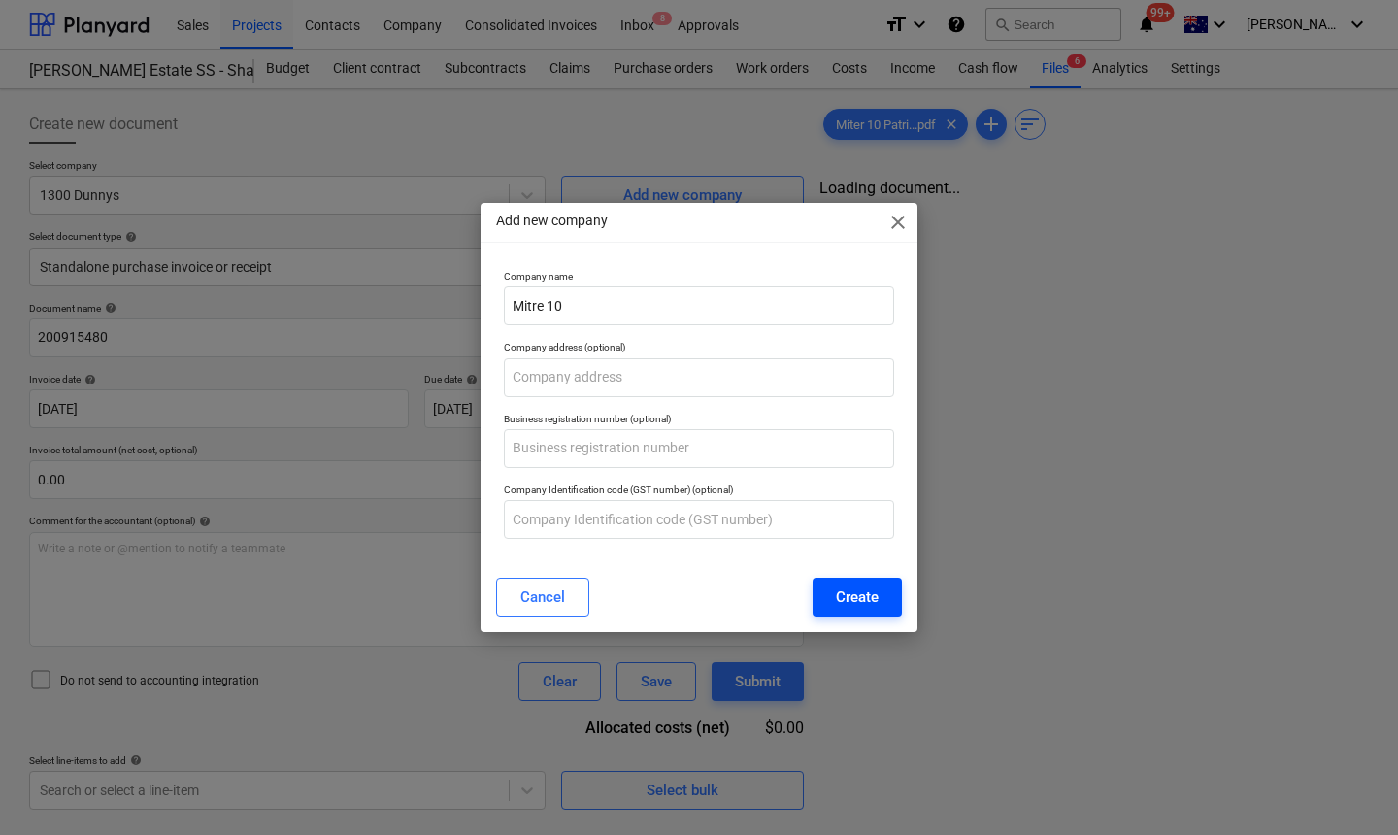
click at [867, 602] on div "Create" at bounding box center [857, 596] width 43 height 25
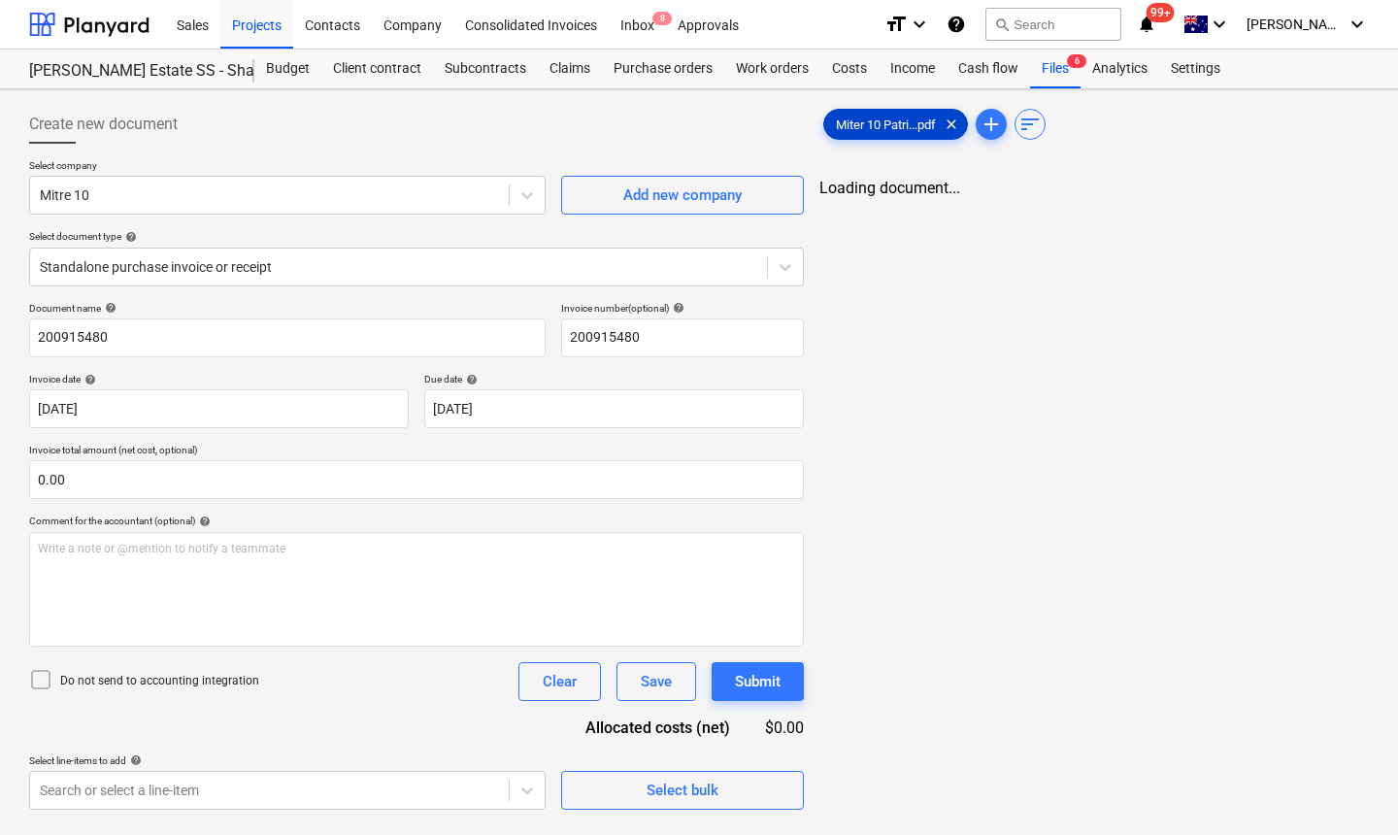
click at [901, 126] on span "Miter 10 Patri...pdf" at bounding box center [885, 124] width 123 height 15
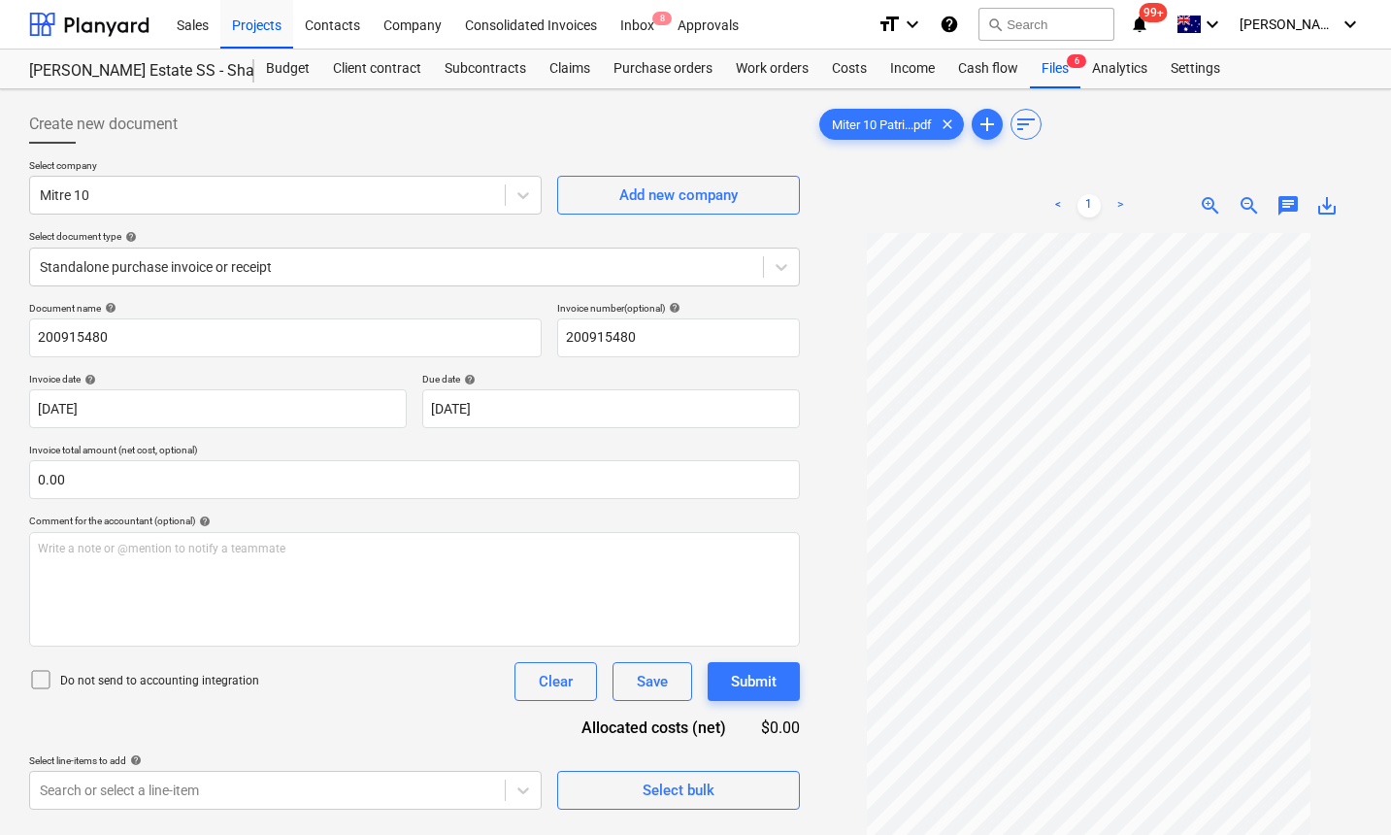
click at [1291, 189] on div "< 1 > zoom_in zoom_out chat 0 save_alt" at bounding box center [1088, 206] width 546 height 54
click at [1287, 202] on span "chat" at bounding box center [1287, 205] width 23 height 23
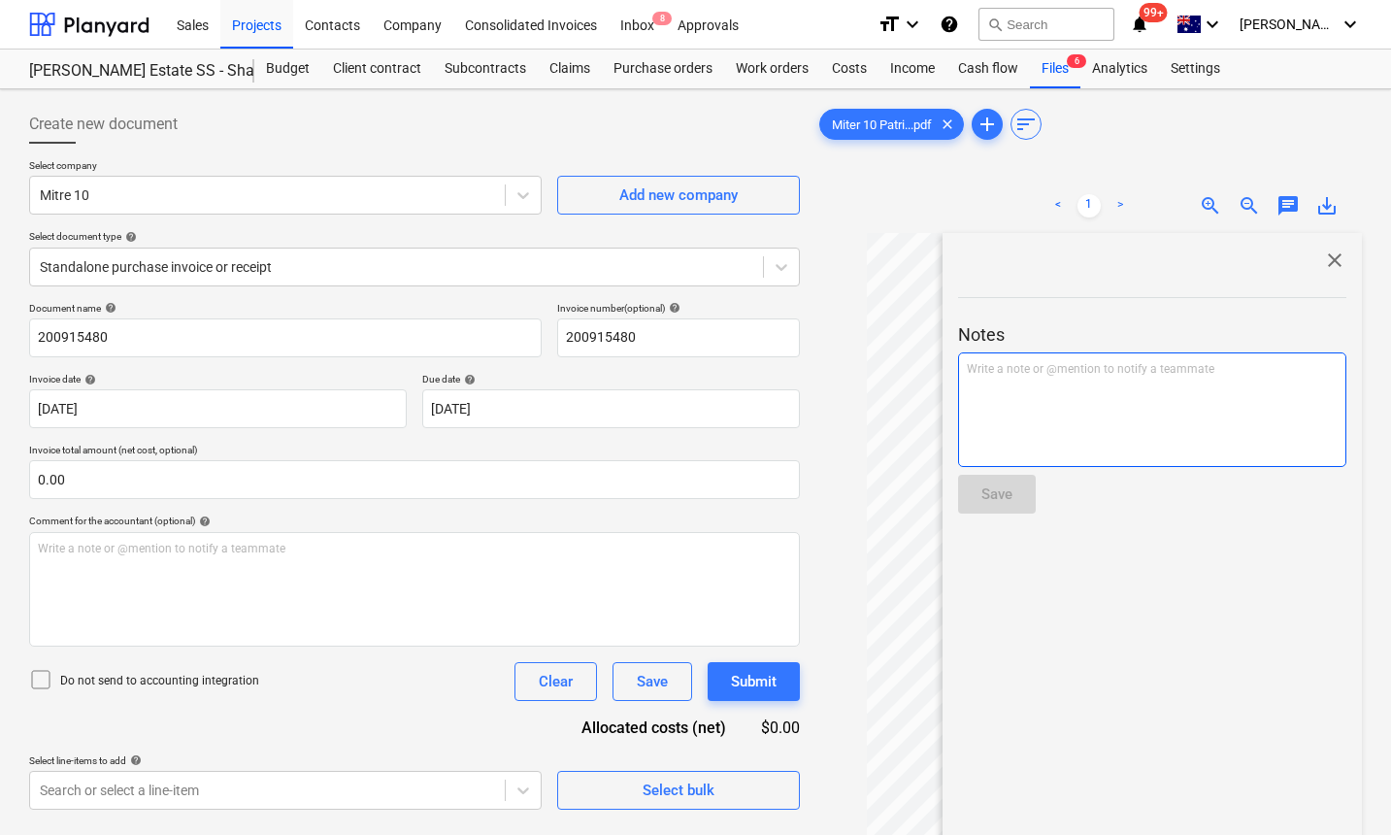
click at [1061, 378] on div "Write a note or @mention to notify a teammate [PERSON_NAME]" at bounding box center [1152, 409] width 388 height 115
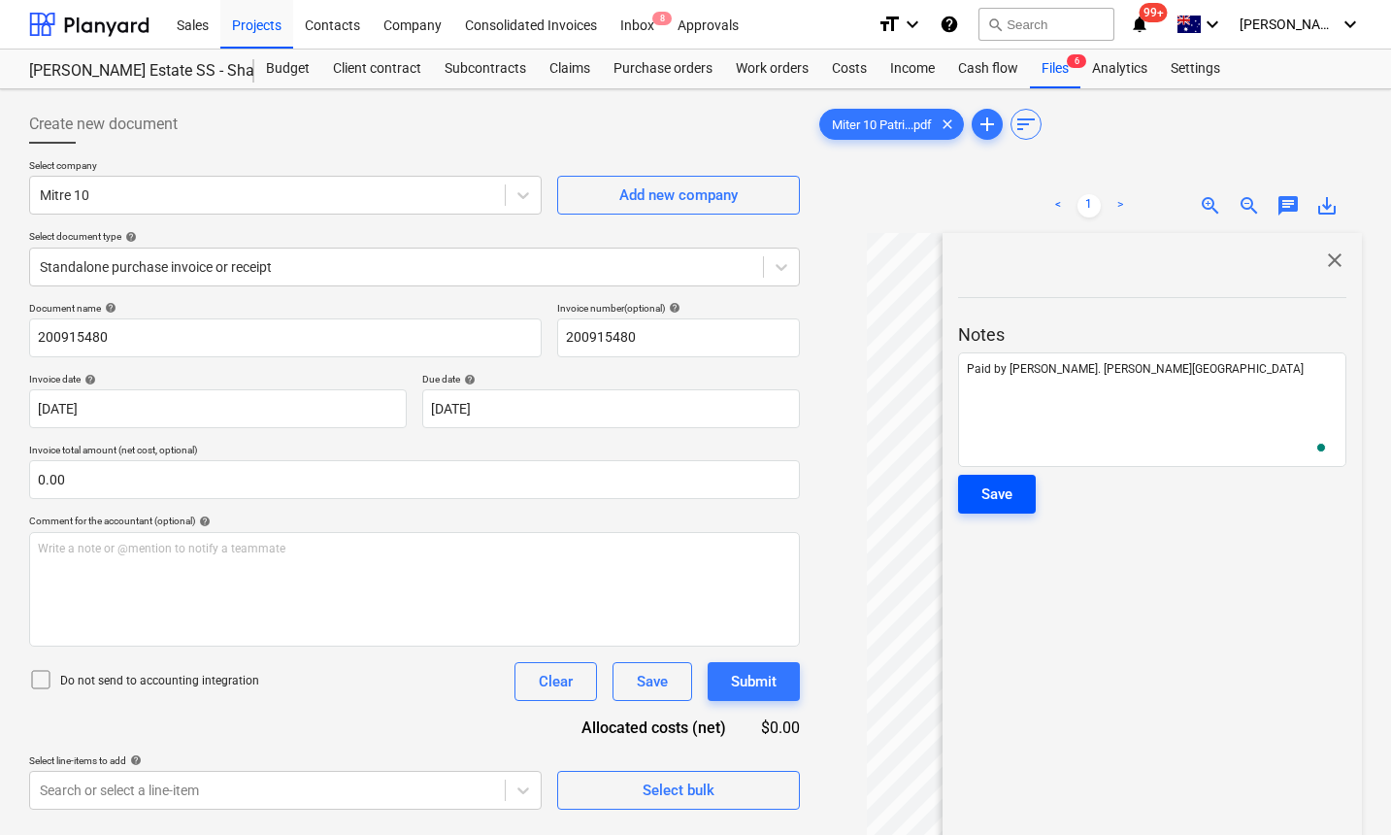
click at [1008, 490] on div "Save" at bounding box center [996, 493] width 31 height 25
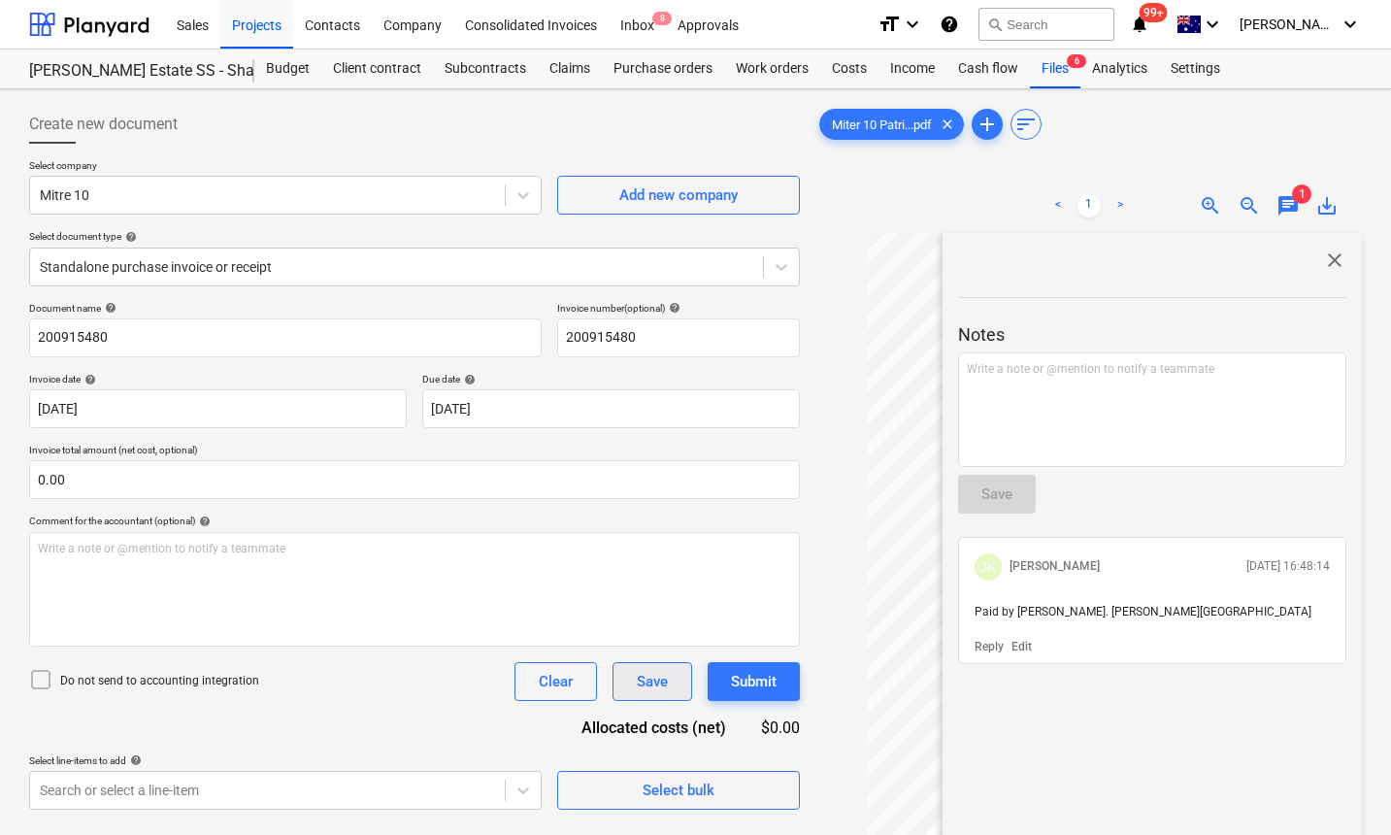
click at [664, 683] on div "Save" at bounding box center [652, 681] width 31 height 25
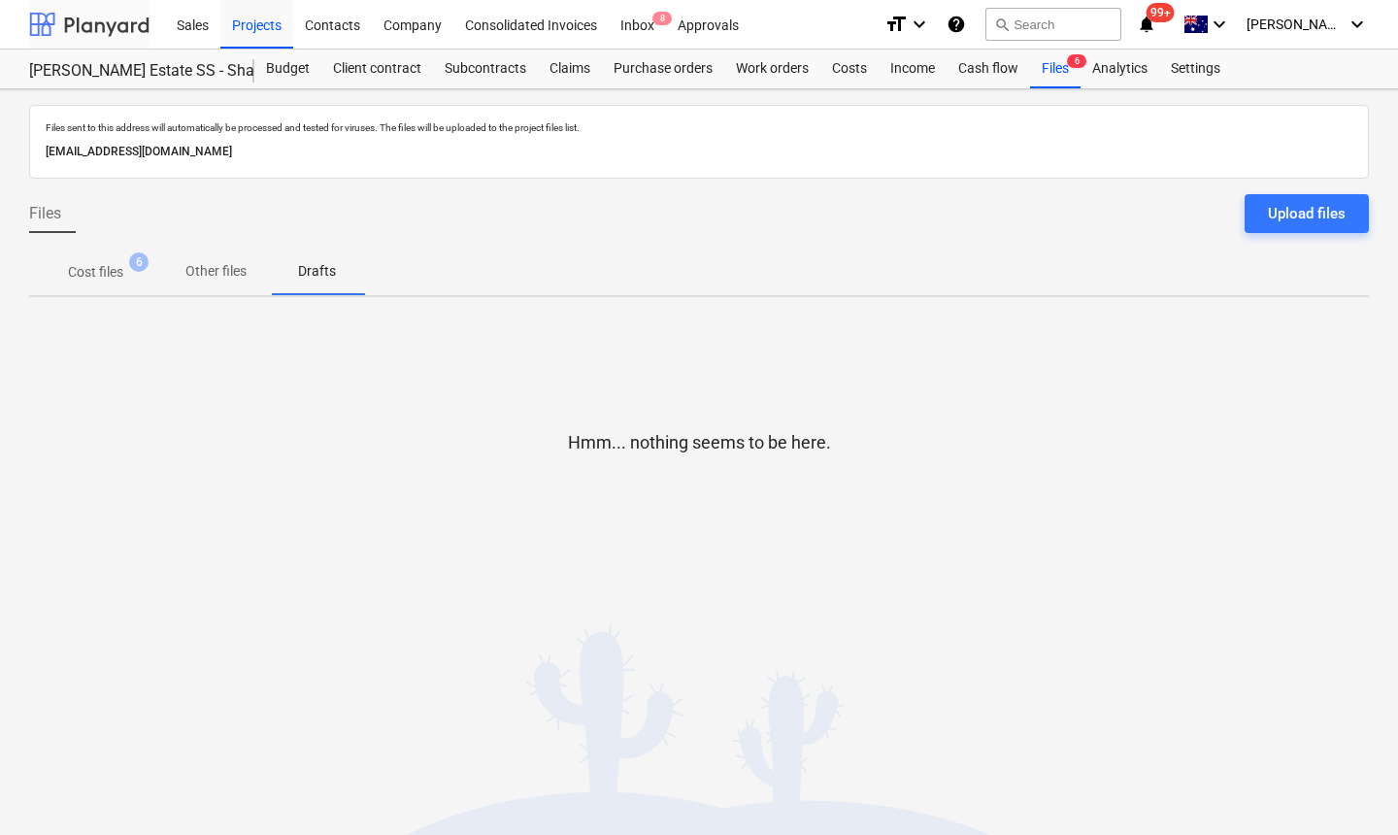
click at [87, 44] on div at bounding box center [89, 24] width 120 height 49
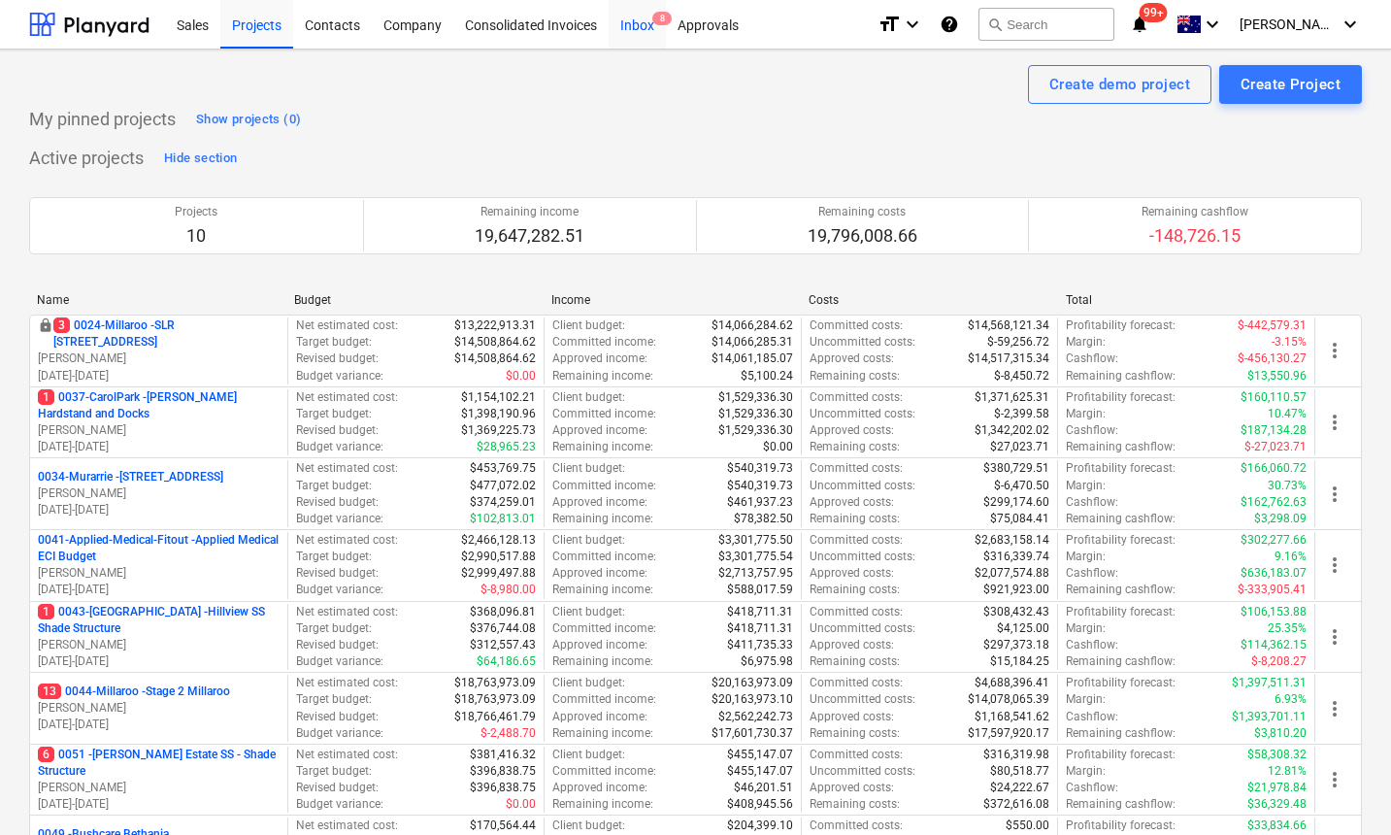
click at [643, 24] on div "Inbox 8" at bounding box center [637, 23] width 57 height 49
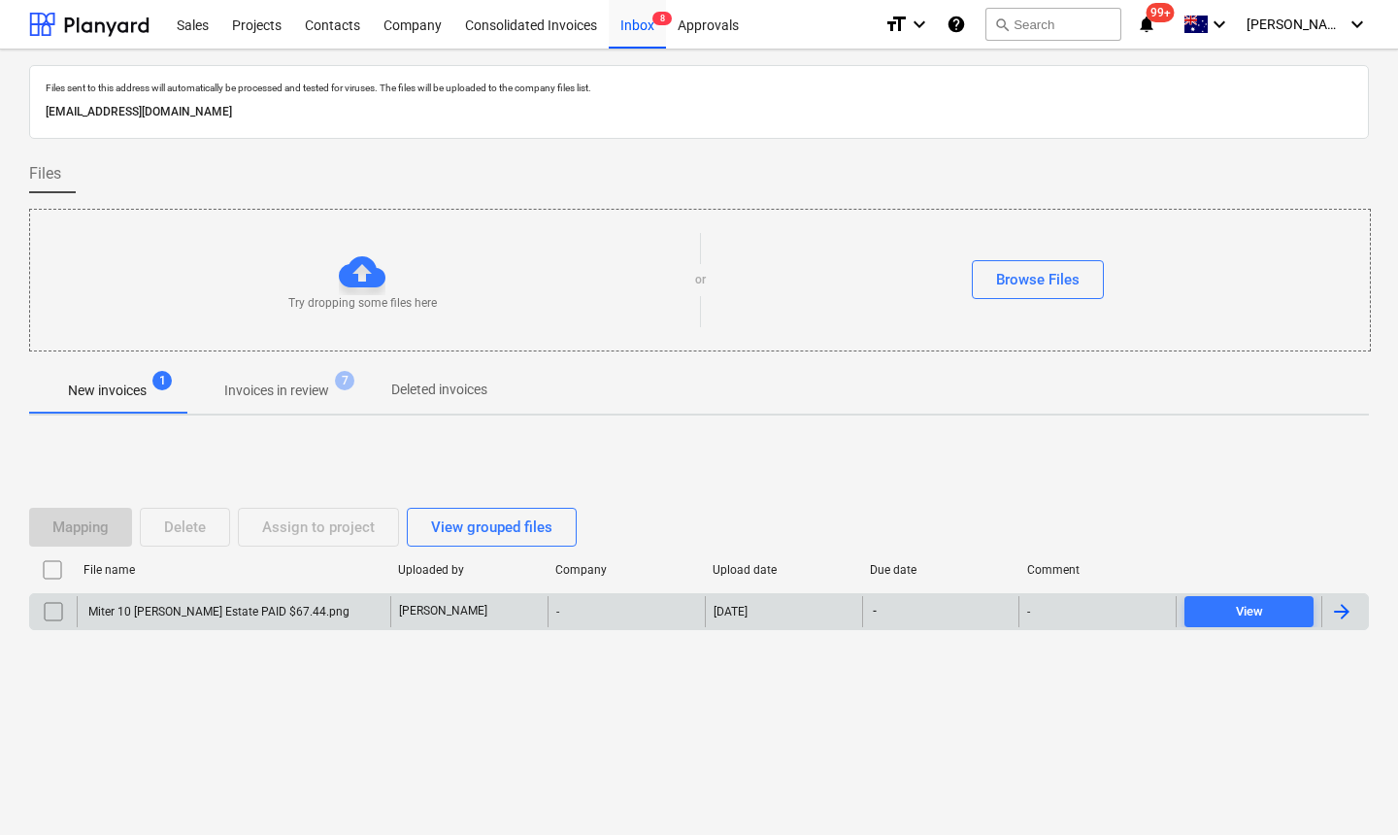
click at [209, 613] on div "Miter 10 [PERSON_NAME] Estate PAID $67.44.png" at bounding box center [217, 612] width 264 height 14
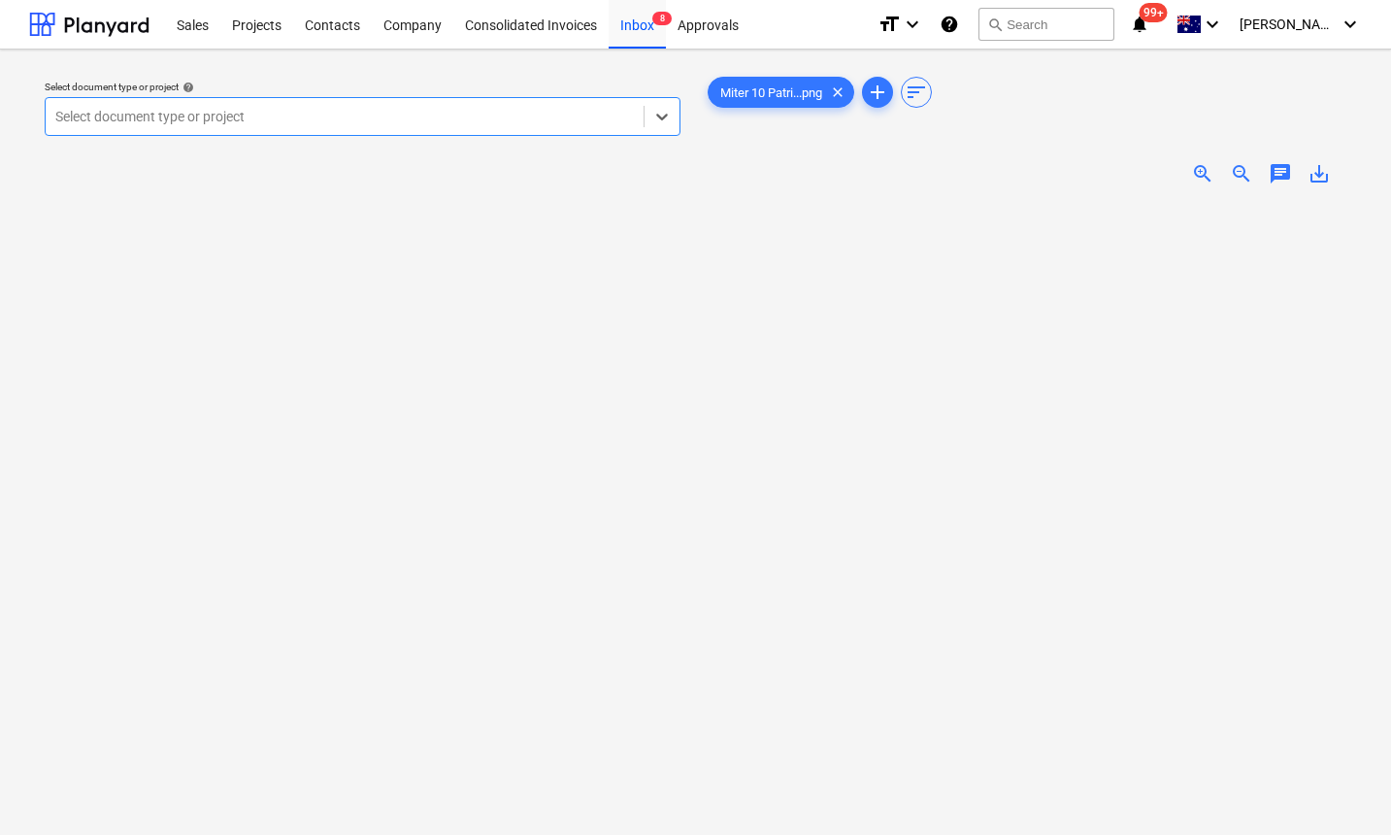
click at [445, 117] on div at bounding box center [344, 116] width 578 height 19
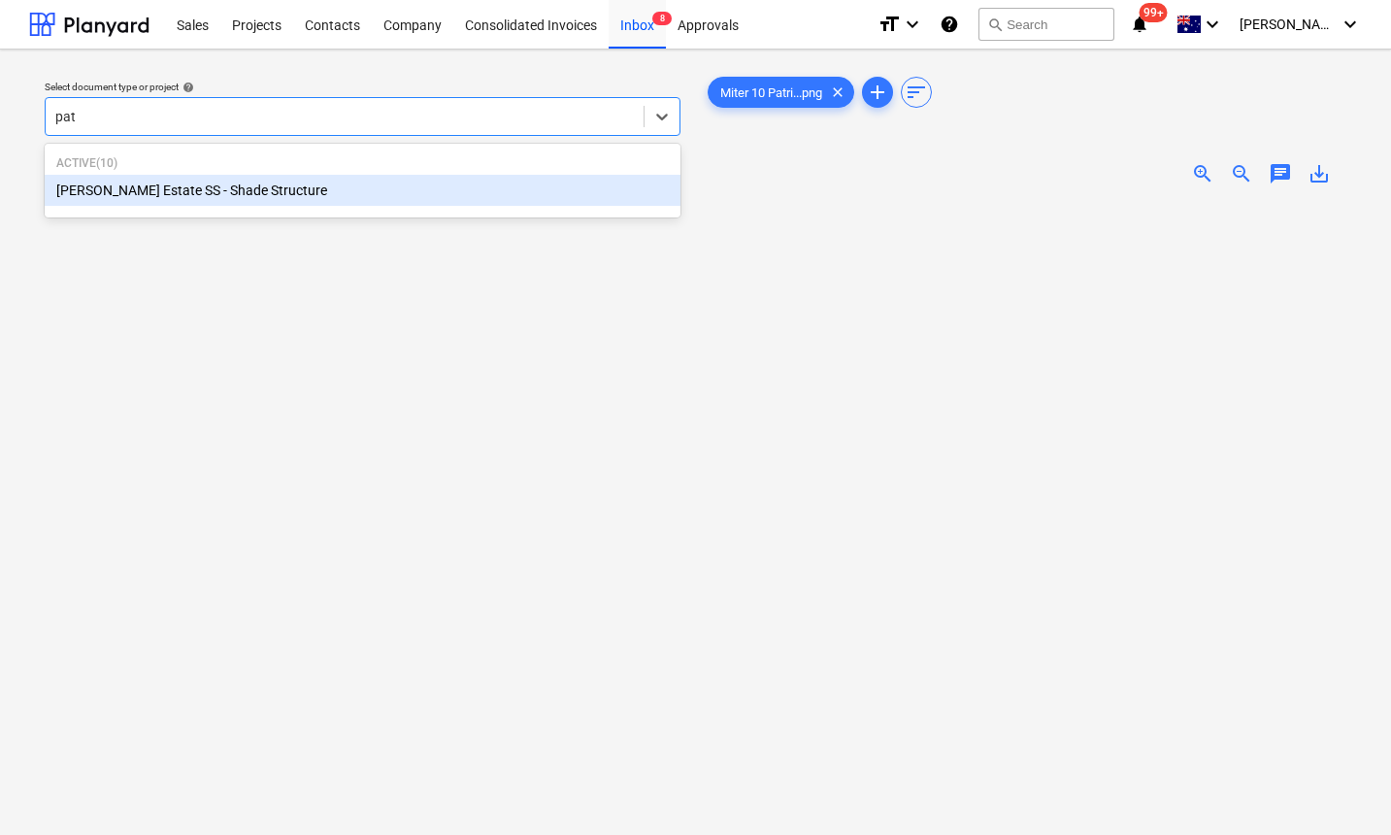
type input "patr"
click at [355, 179] on div "[PERSON_NAME] Estate SS - Shade Structure" at bounding box center [363, 190] width 636 height 31
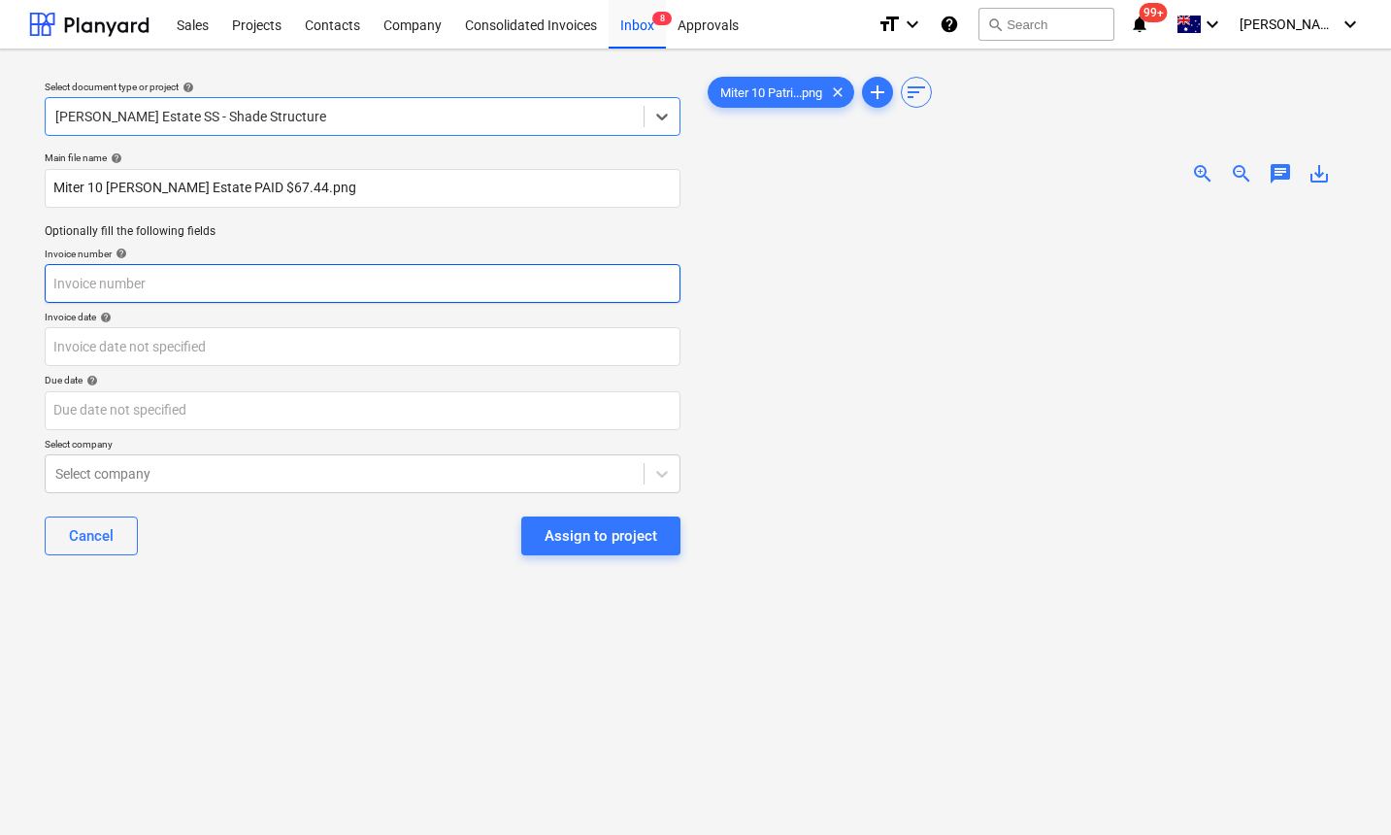
click at [196, 286] on input "text" at bounding box center [363, 283] width 636 height 39
type input "200915444"
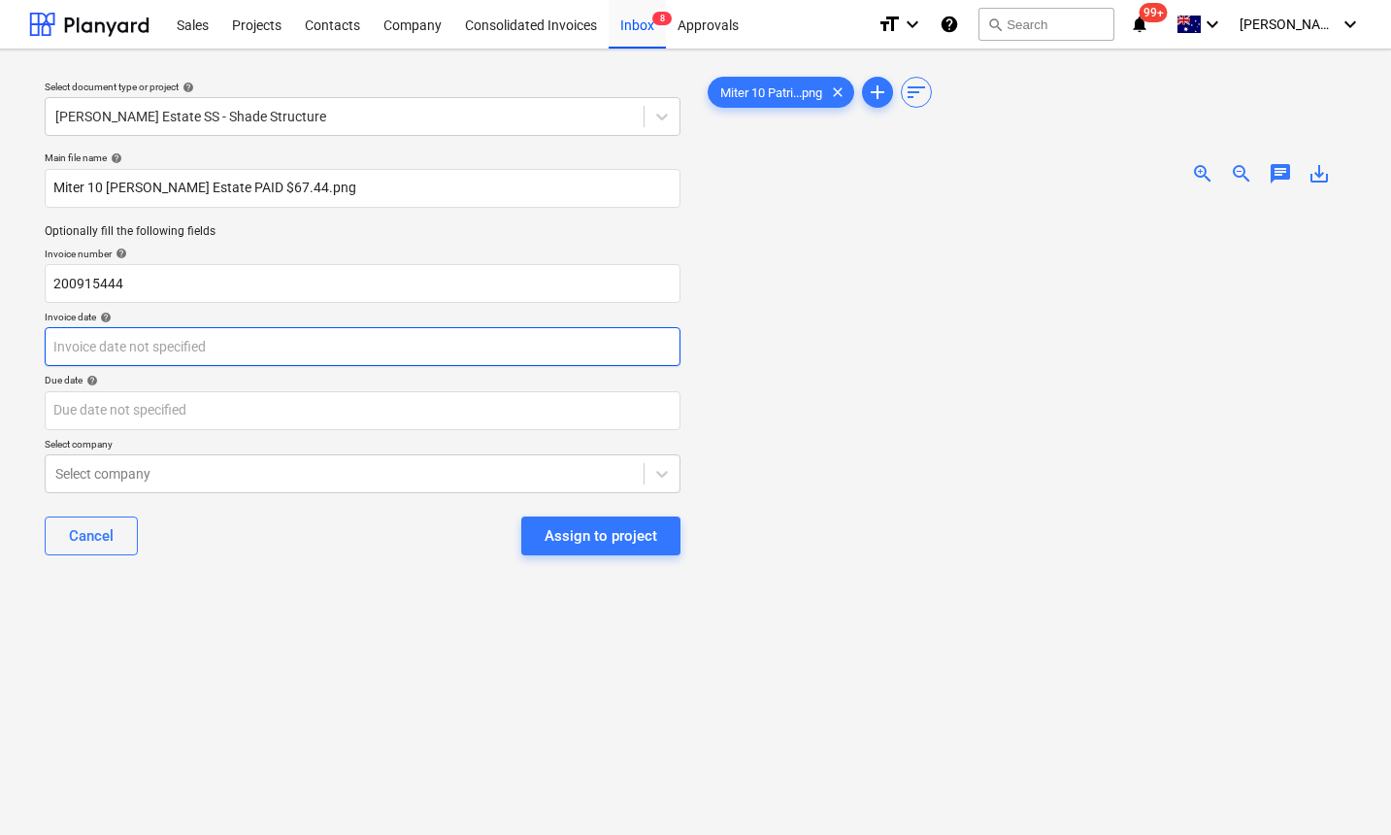
click at [178, 351] on body "Sales Projects Contacts Company Consolidated Invoices Inbox 8 Approvals format_…" at bounding box center [695, 417] width 1391 height 835
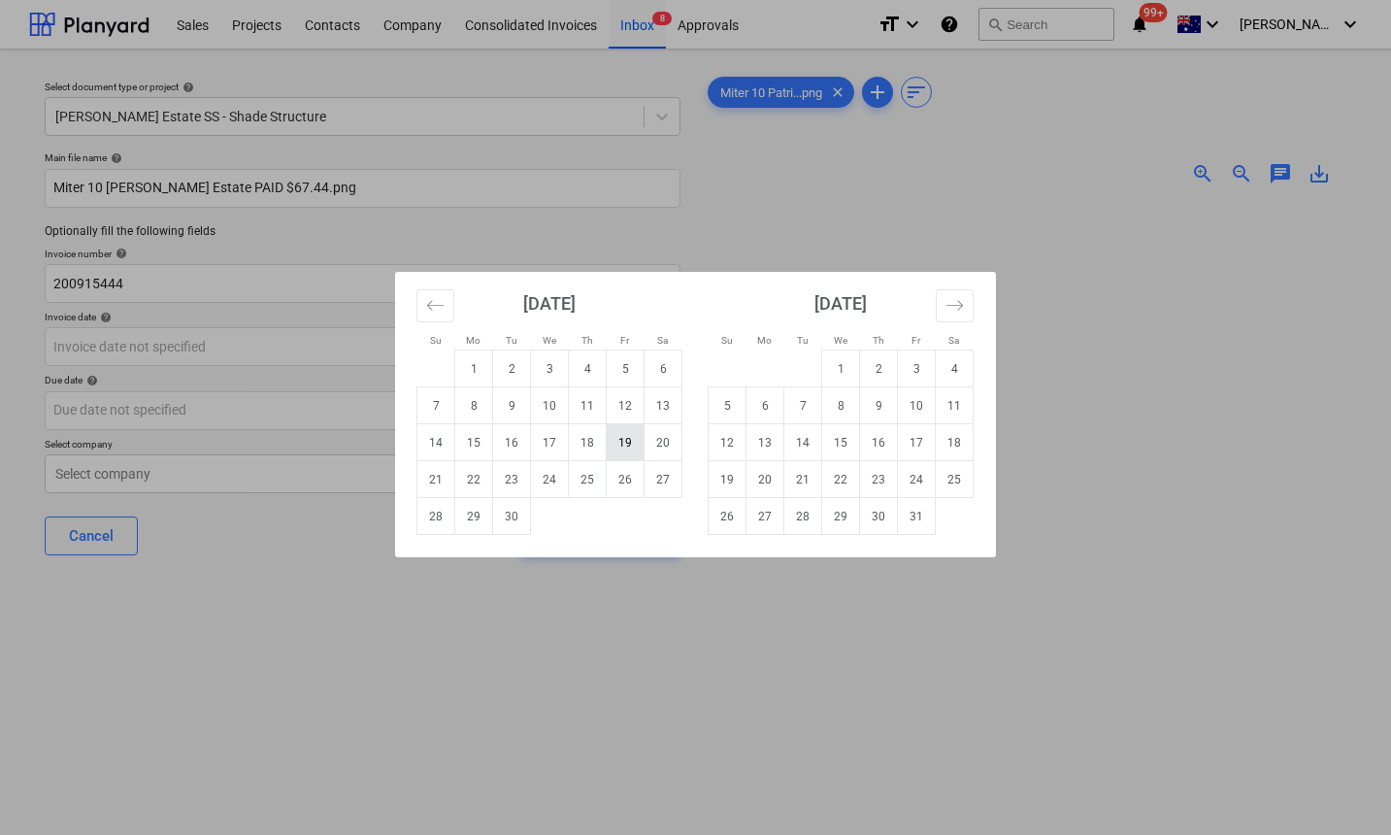
click at [621, 440] on td "19" at bounding box center [626, 442] width 38 height 37
type input "19 Sep 2025"
click at [280, 411] on body "Sales Projects Contacts Company Consolidated Invoices Inbox 8 Approvals format_…" at bounding box center [695, 417] width 1391 height 835
click at [627, 441] on td "19" at bounding box center [626, 442] width 38 height 37
type input "19 Sep 2025"
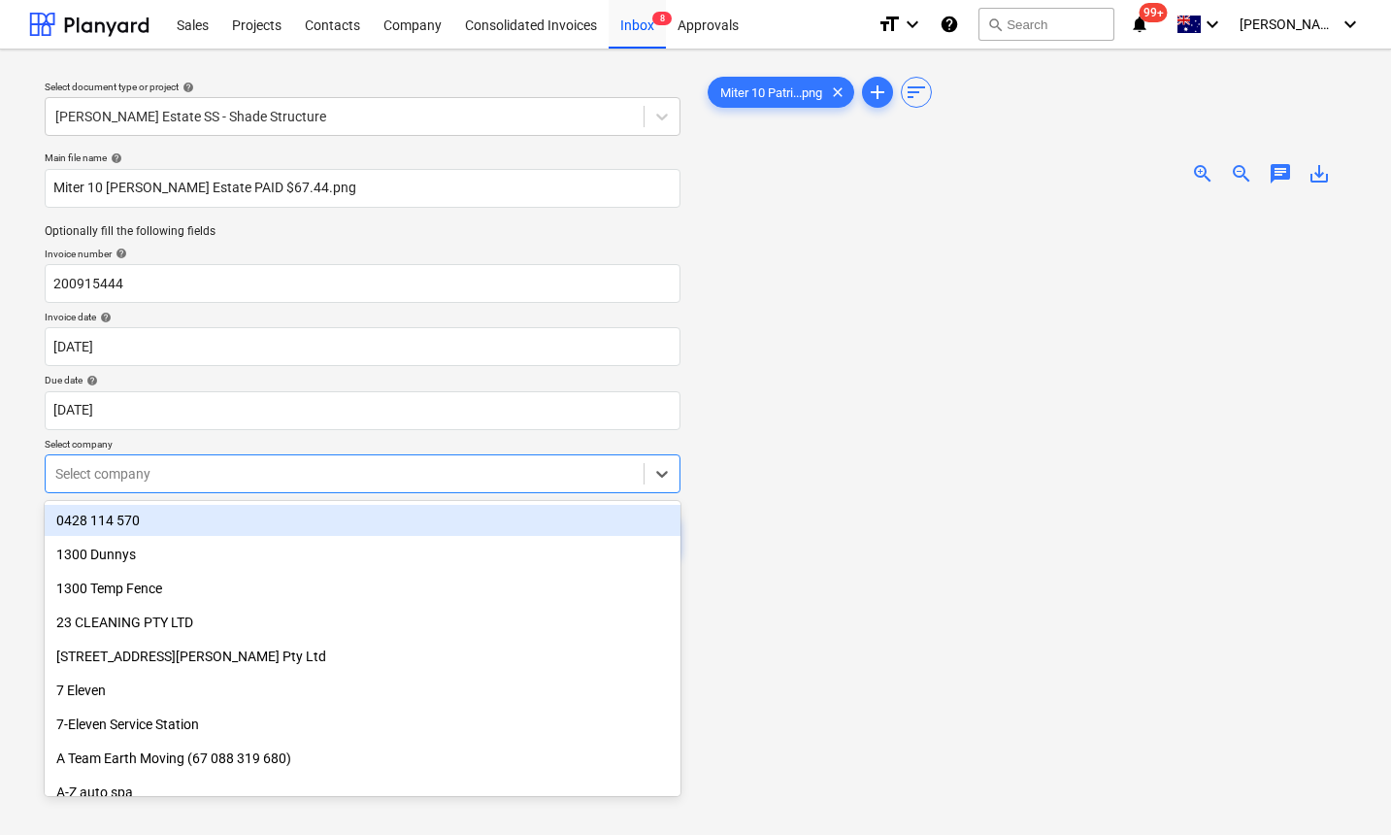
click at [402, 477] on div at bounding box center [344, 473] width 578 height 19
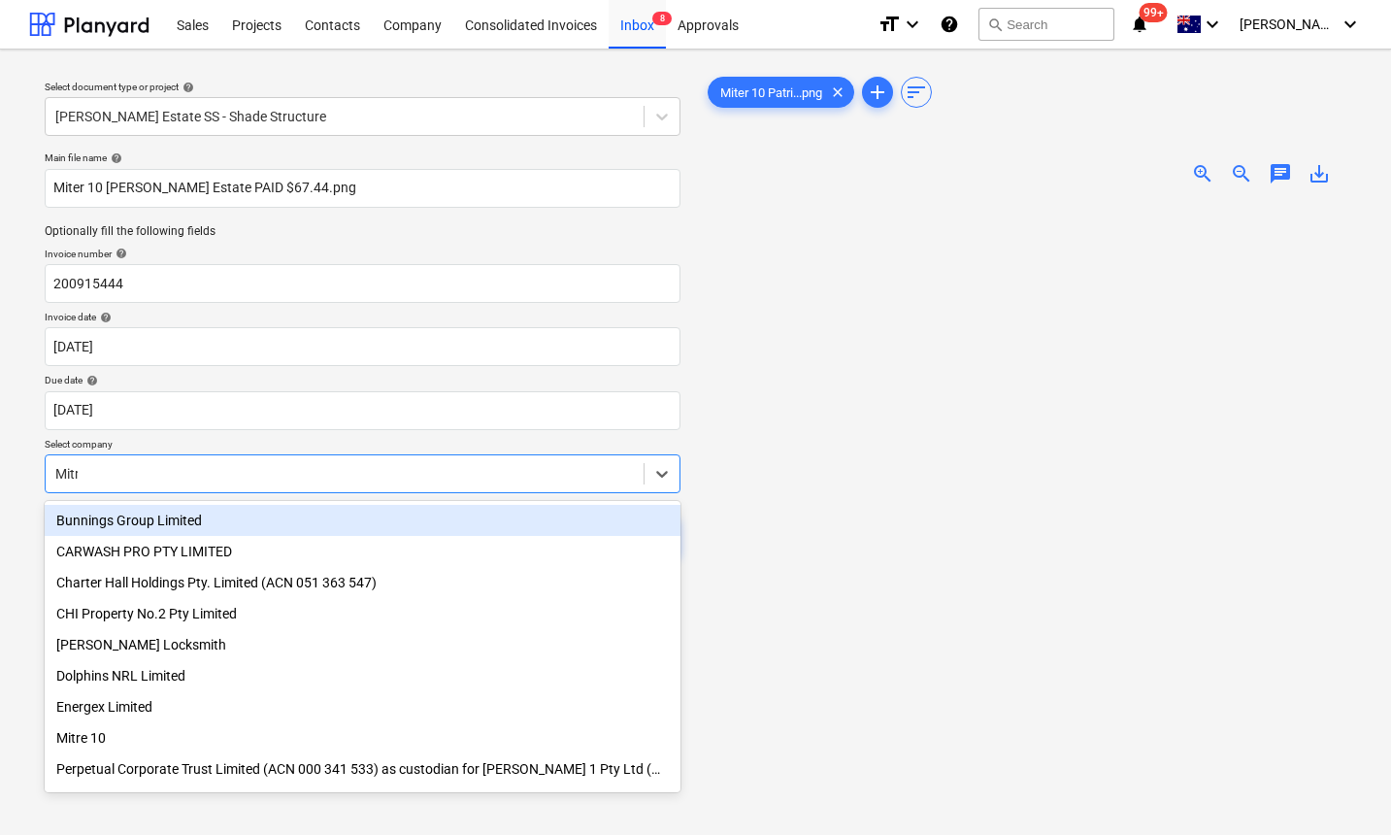
type input "Mitre"
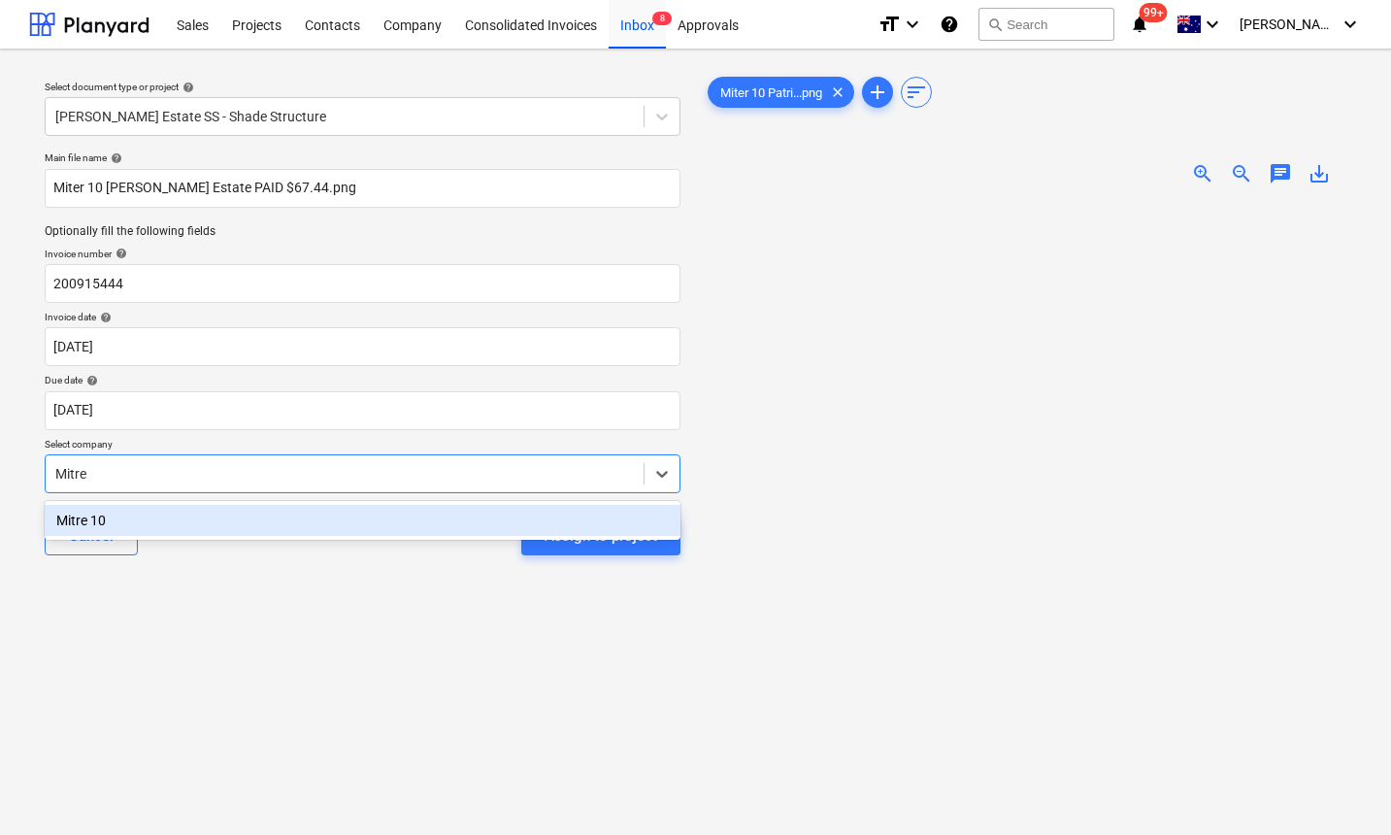
click at [292, 518] on div "Mitre 10" at bounding box center [363, 520] width 636 height 31
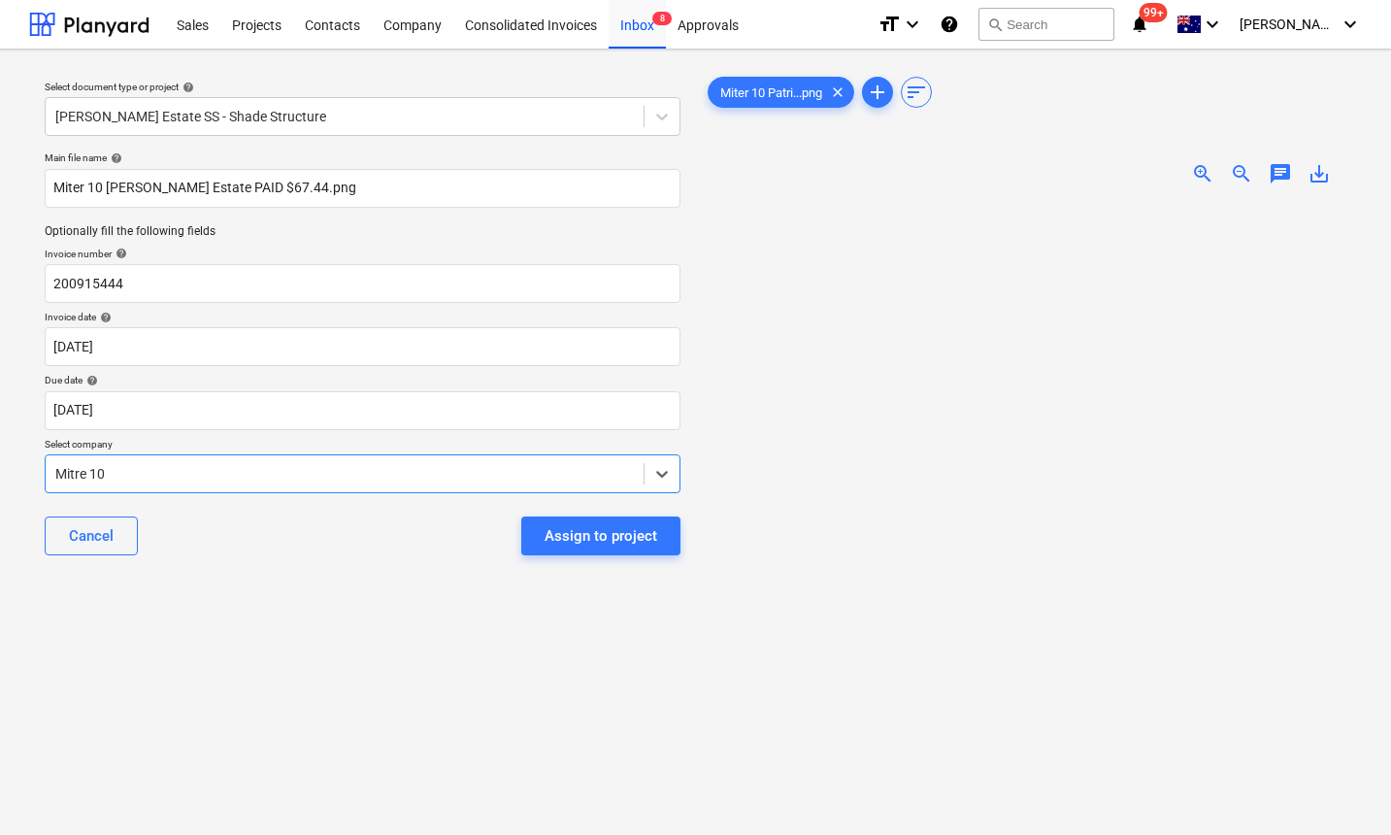
click at [259, 591] on div "Select document type or project help Patrick Estate SS - Shade Structure Main f…" at bounding box center [362, 527] width 667 height 924
click at [1285, 162] on span "chat" at bounding box center [1280, 173] width 23 height 23
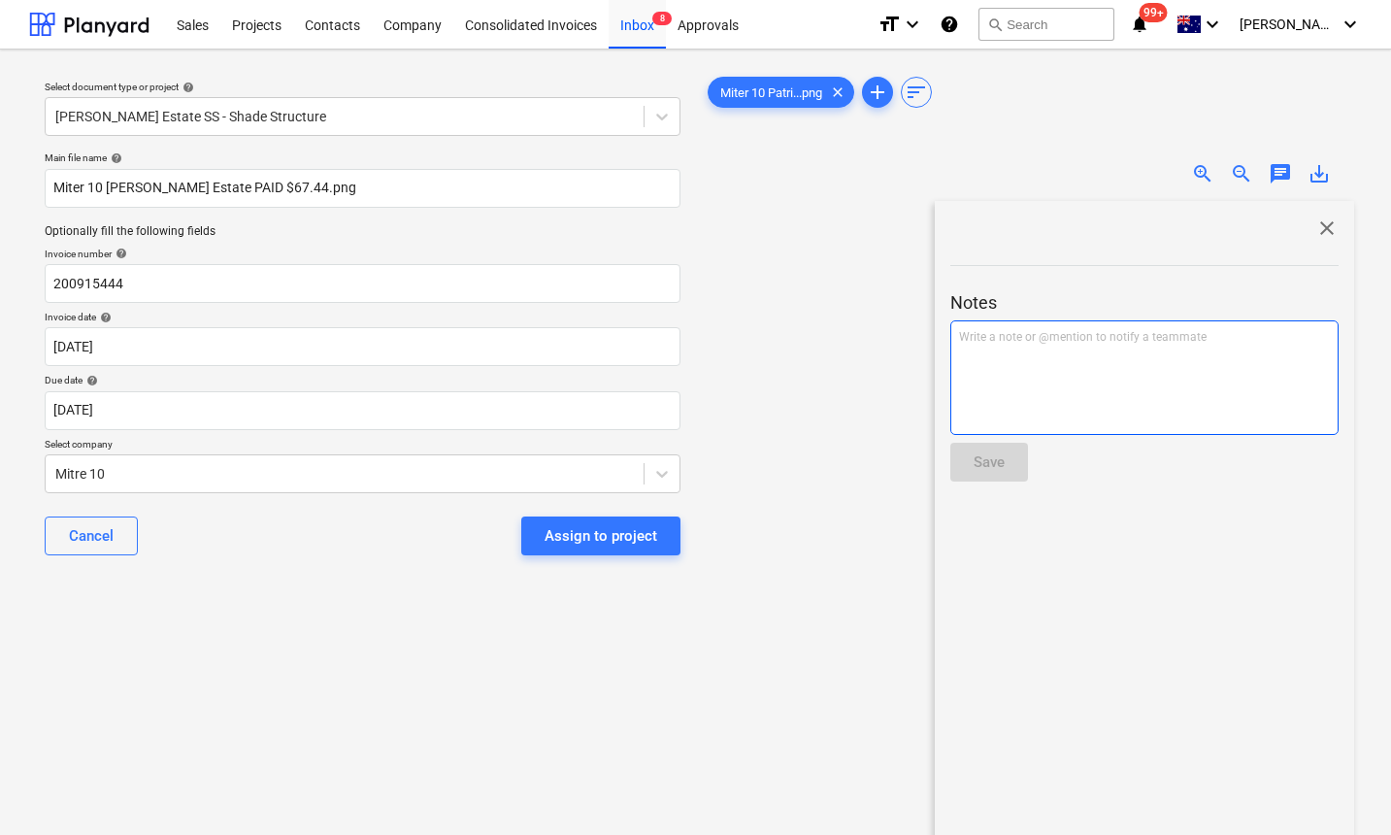
click at [1089, 346] on p "Write a note or @mention to notify a teammate ﻿" at bounding box center [1144, 337] width 371 height 16
drag, startPoint x: 1028, startPoint y: 338, endPoint x: 1001, endPoint y: 338, distance: 27.2
click at [1001, 338] on p "paid by Craig" at bounding box center [1144, 337] width 371 height 16
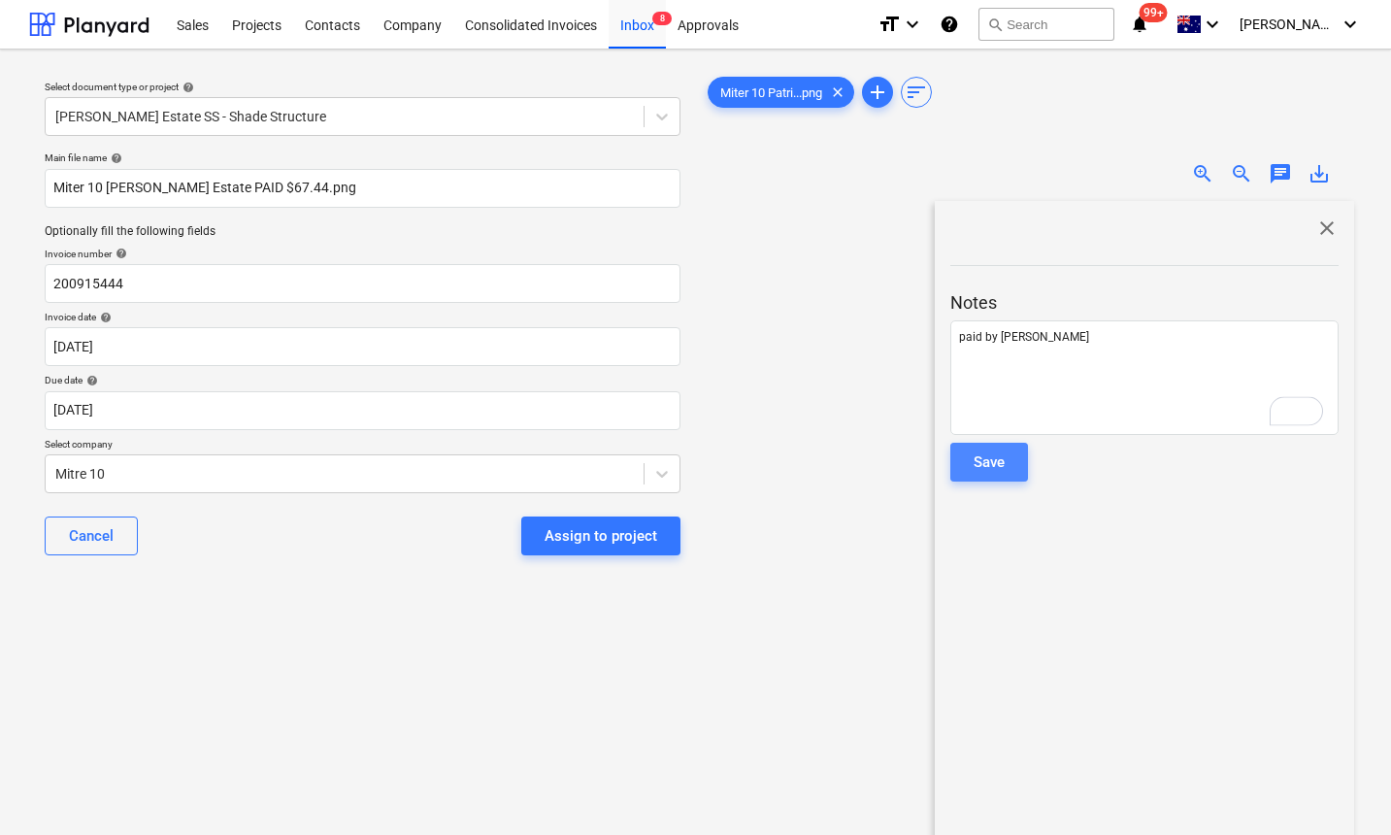
click at [991, 466] on div "Save" at bounding box center [988, 461] width 31 height 25
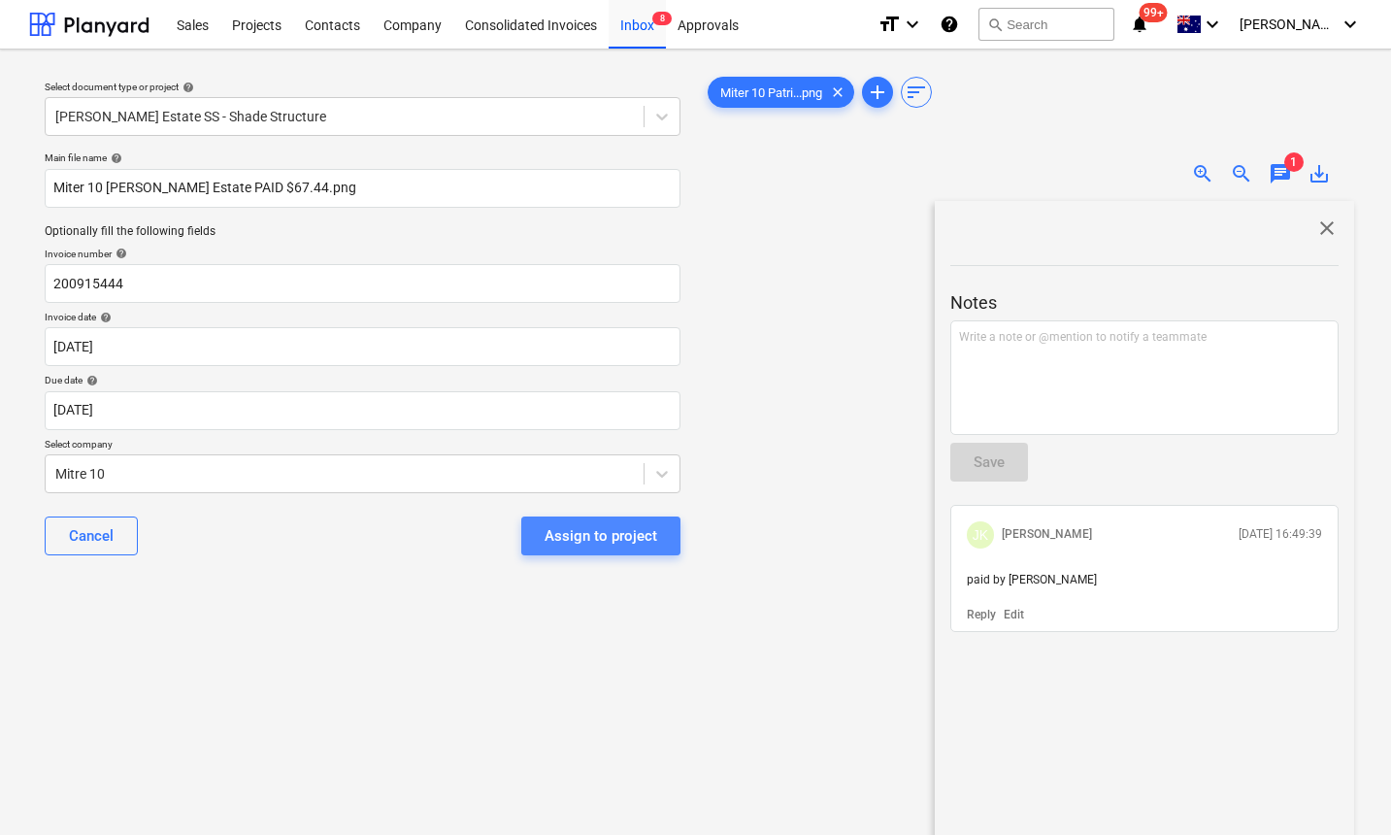
click at [606, 541] on div "Assign to project" at bounding box center [600, 535] width 113 height 25
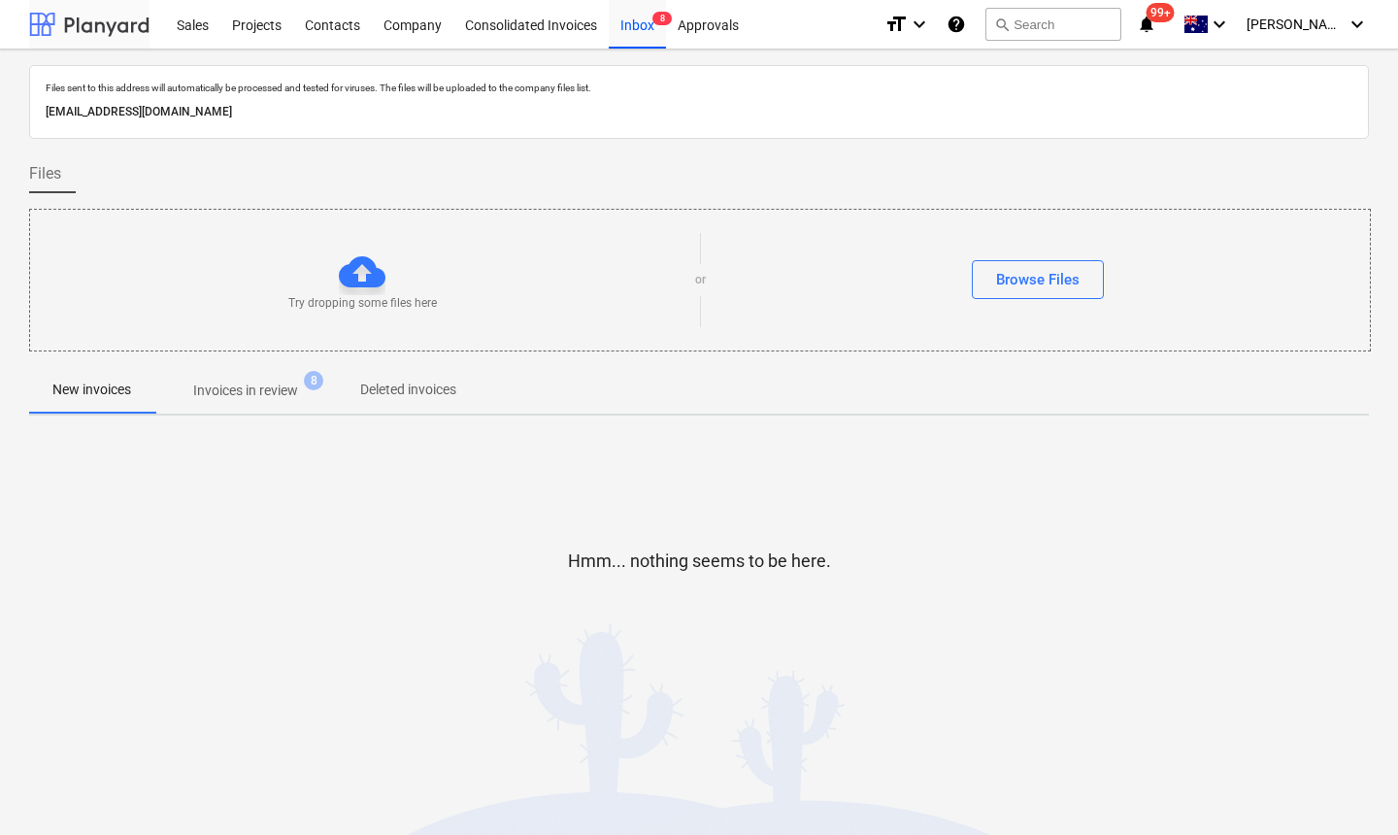
click at [94, 28] on div at bounding box center [89, 24] width 120 height 49
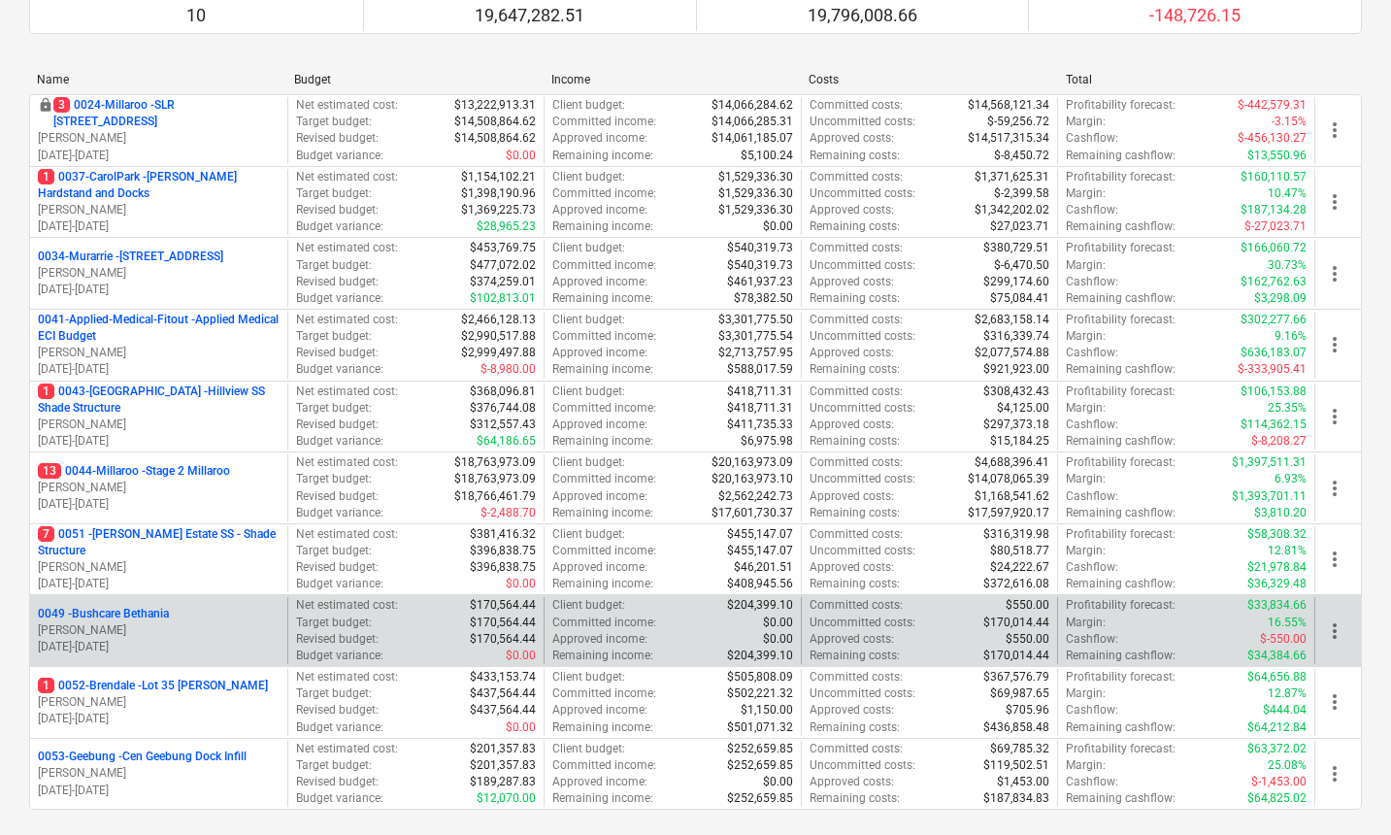
scroll to position [283, 0]
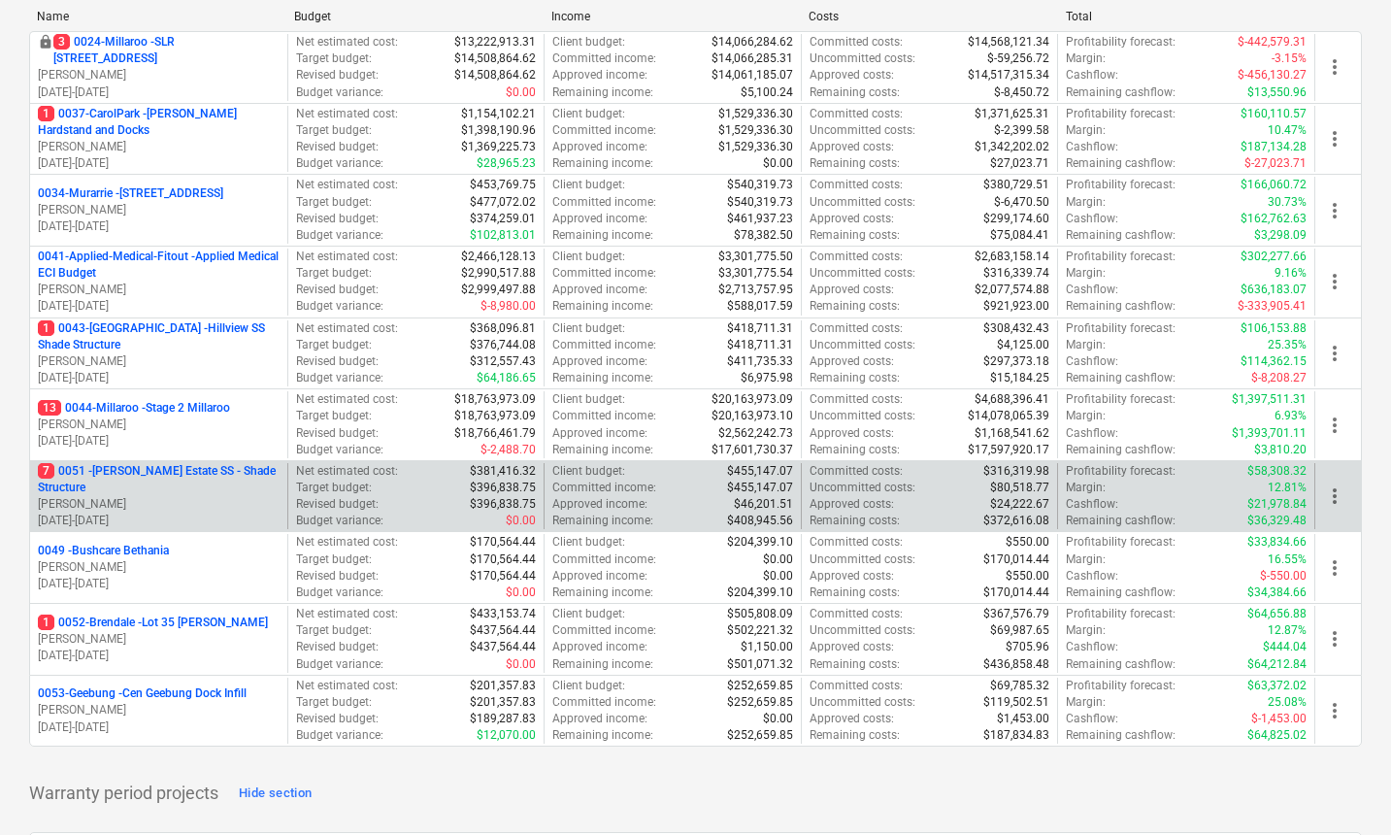
click at [153, 478] on p "7 0051 - Patrick Estate SS - Shade Structure" at bounding box center [159, 479] width 242 height 33
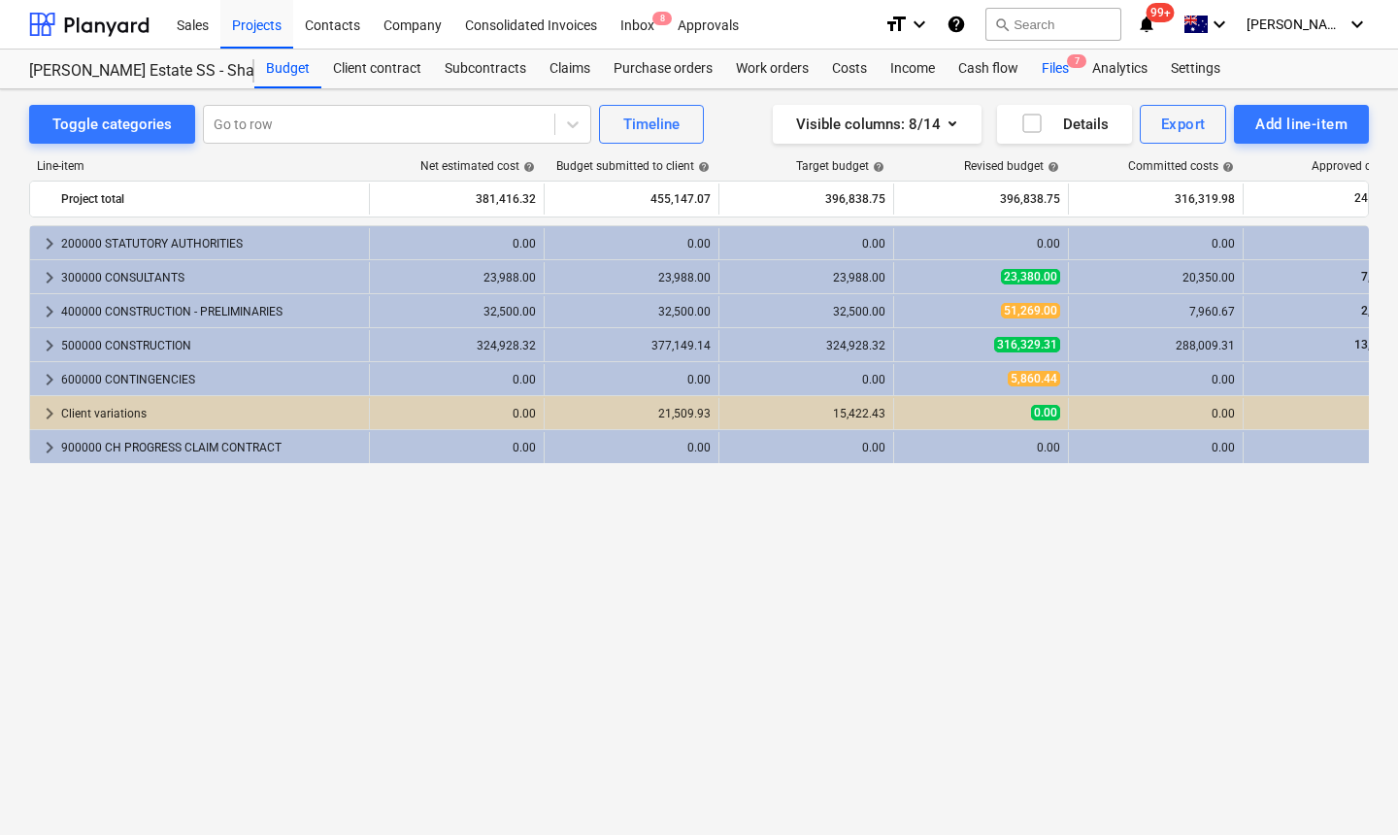
click at [1049, 66] on div "Files 7" at bounding box center [1055, 68] width 50 height 39
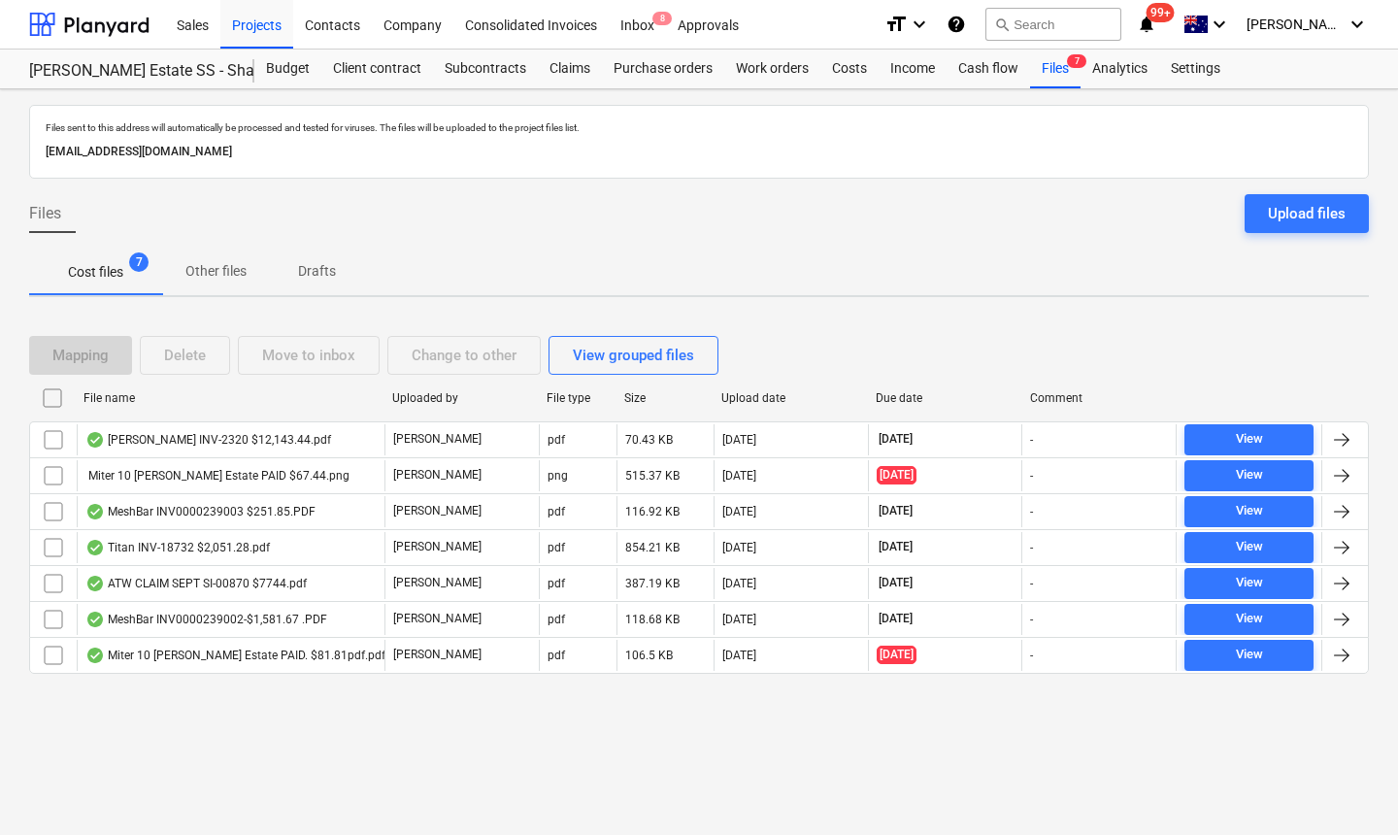
click at [767, 396] on div "Upload date" at bounding box center [790, 398] width 139 height 14
checkbox input "false"
click at [767, 395] on div "Upload date" at bounding box center [790, 398] width 139 height 14
checkbox input "false"
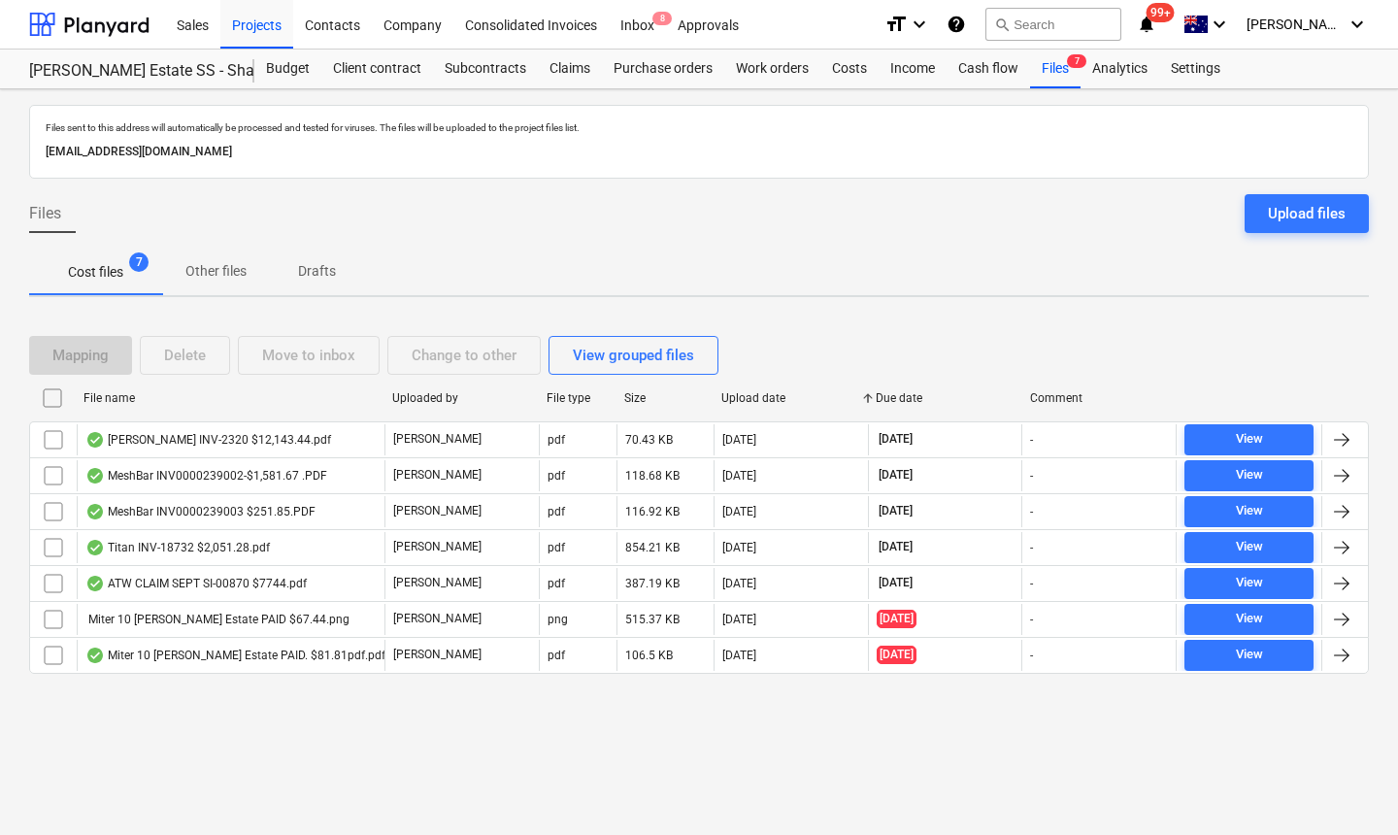
checkbox input "false"
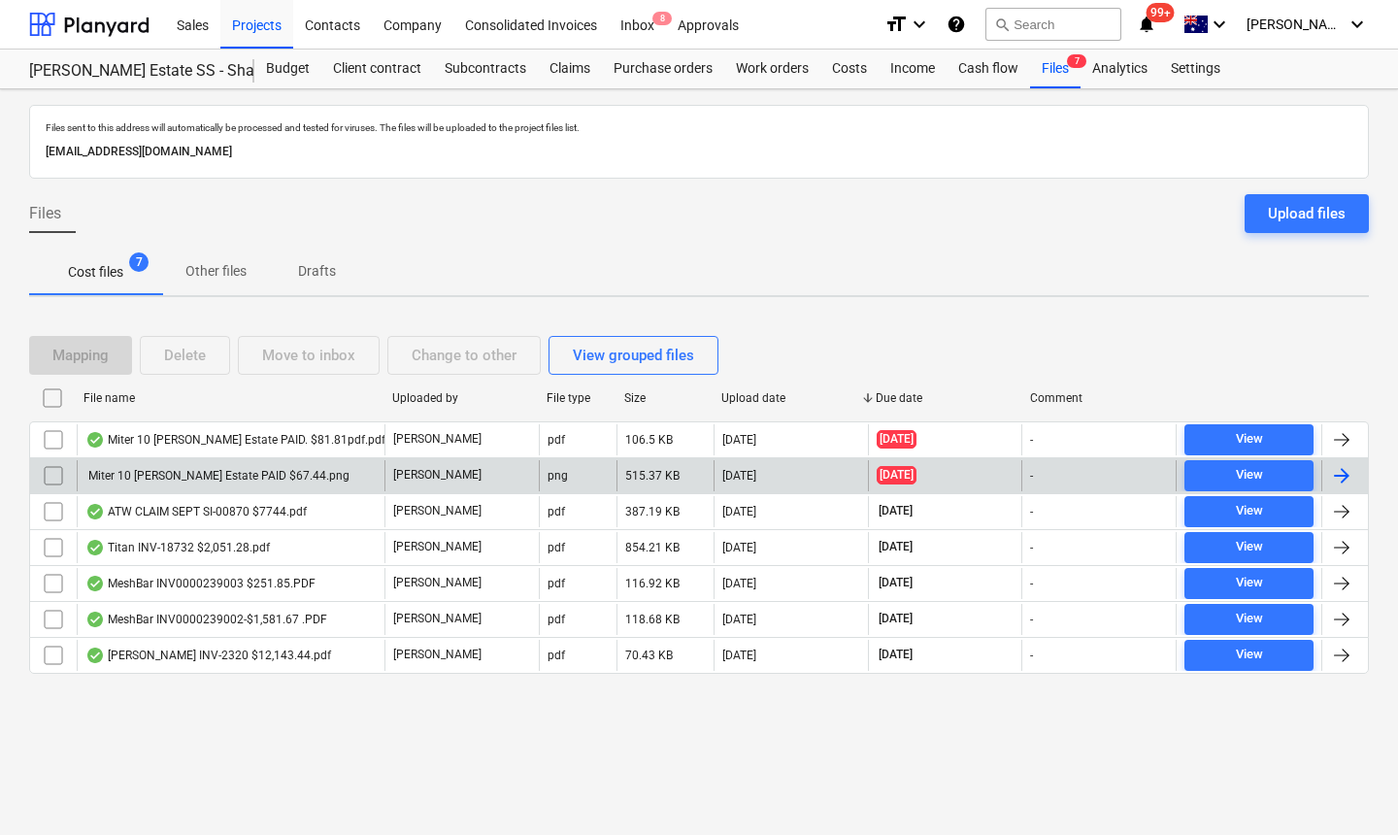
click at [271, 478] on div "Miter 10 [PERSON_NAME] Estate PAID $67.44.png" at bounding box center [217, 476] width 264 height 14
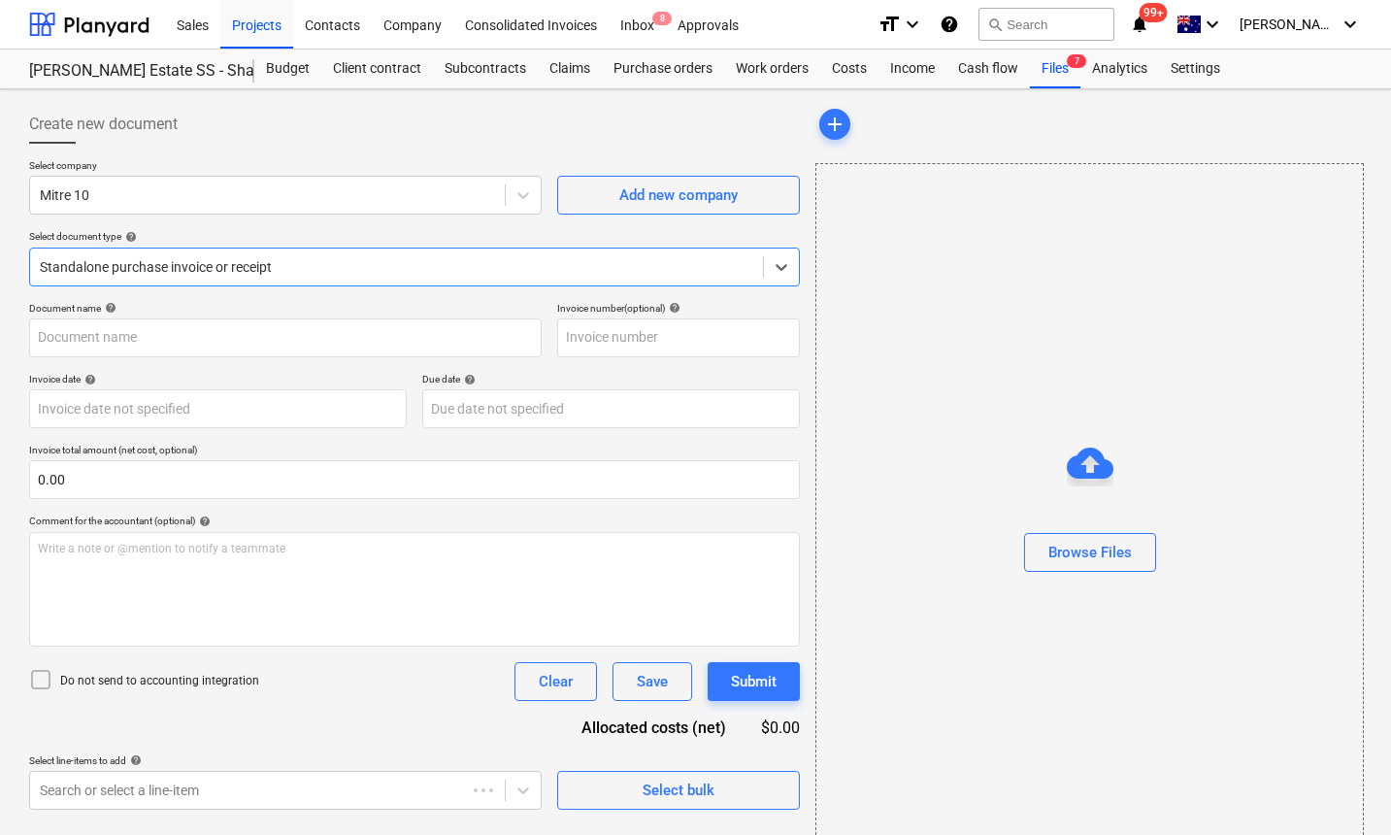
type input "200915444"
type input "19 Sep 2025"
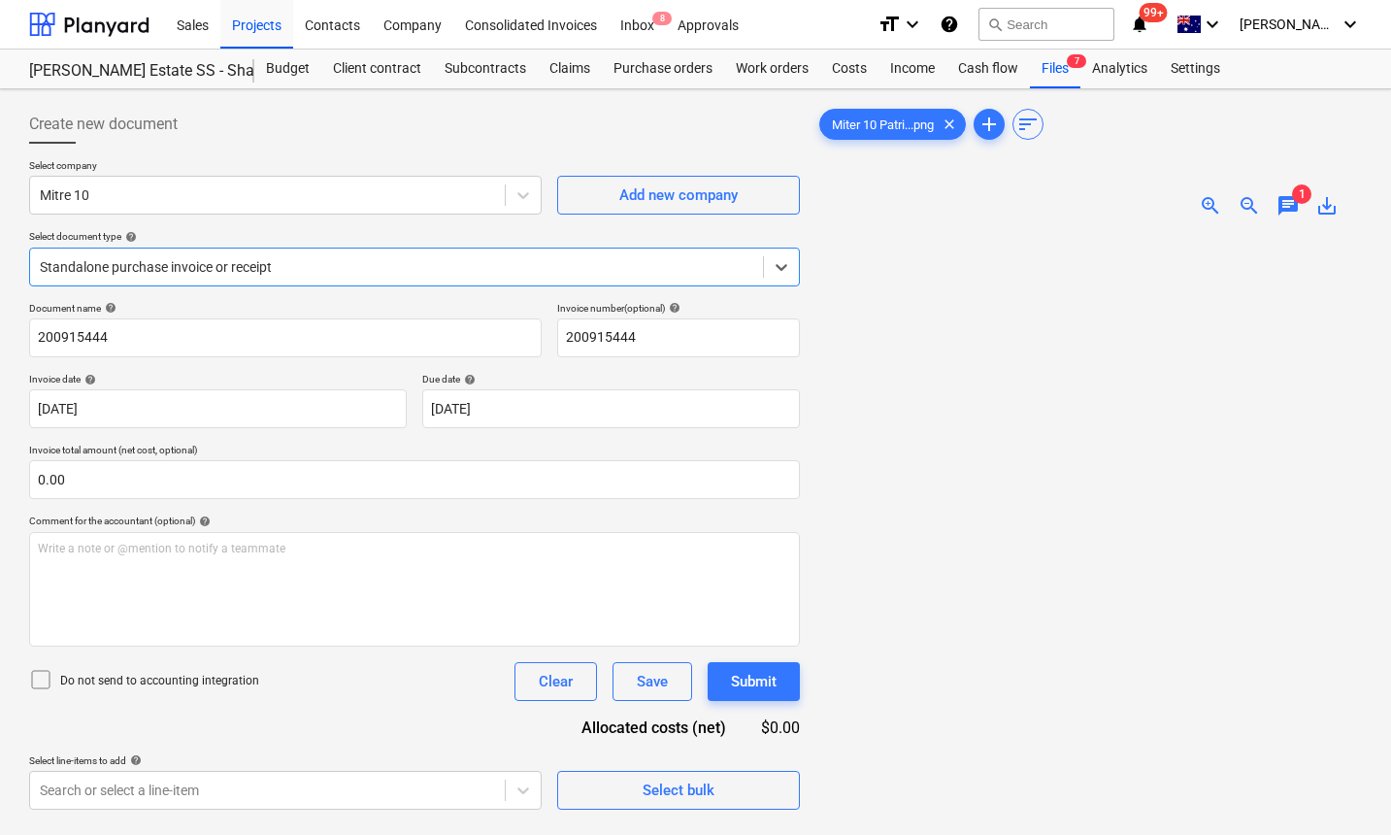
click at [1294, 189] on span "1" at bounding box center [1301, 193] width 19 height 19
click at [1294, 206] on span "chat" at bounding box center [1287, 205] width 23 height 23
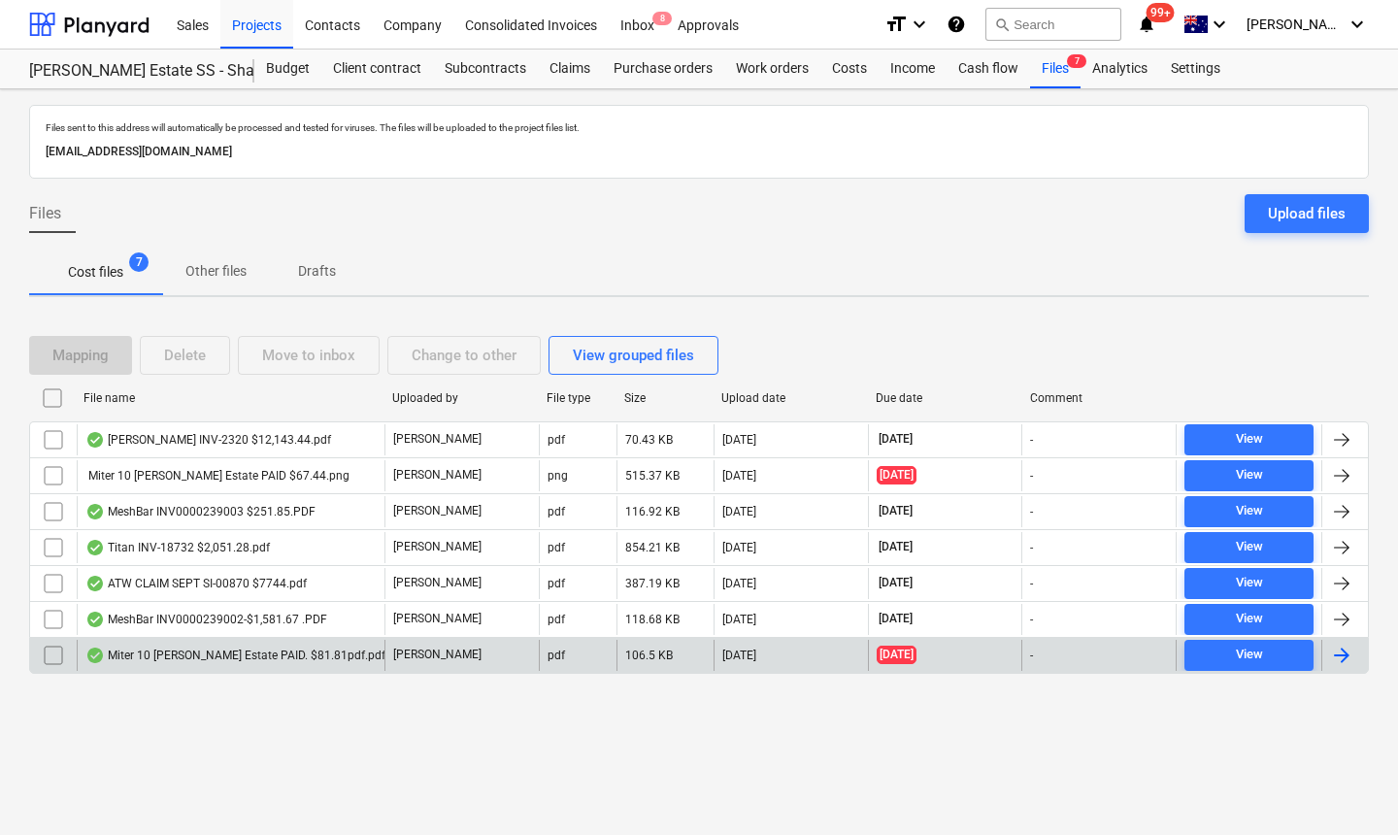
click at [205, 664] on div "Miter 10 [PERSON_NAME] Estate PAID. $81.81pdf.pdf" at bounding box center [231, 655] width 308 height 31
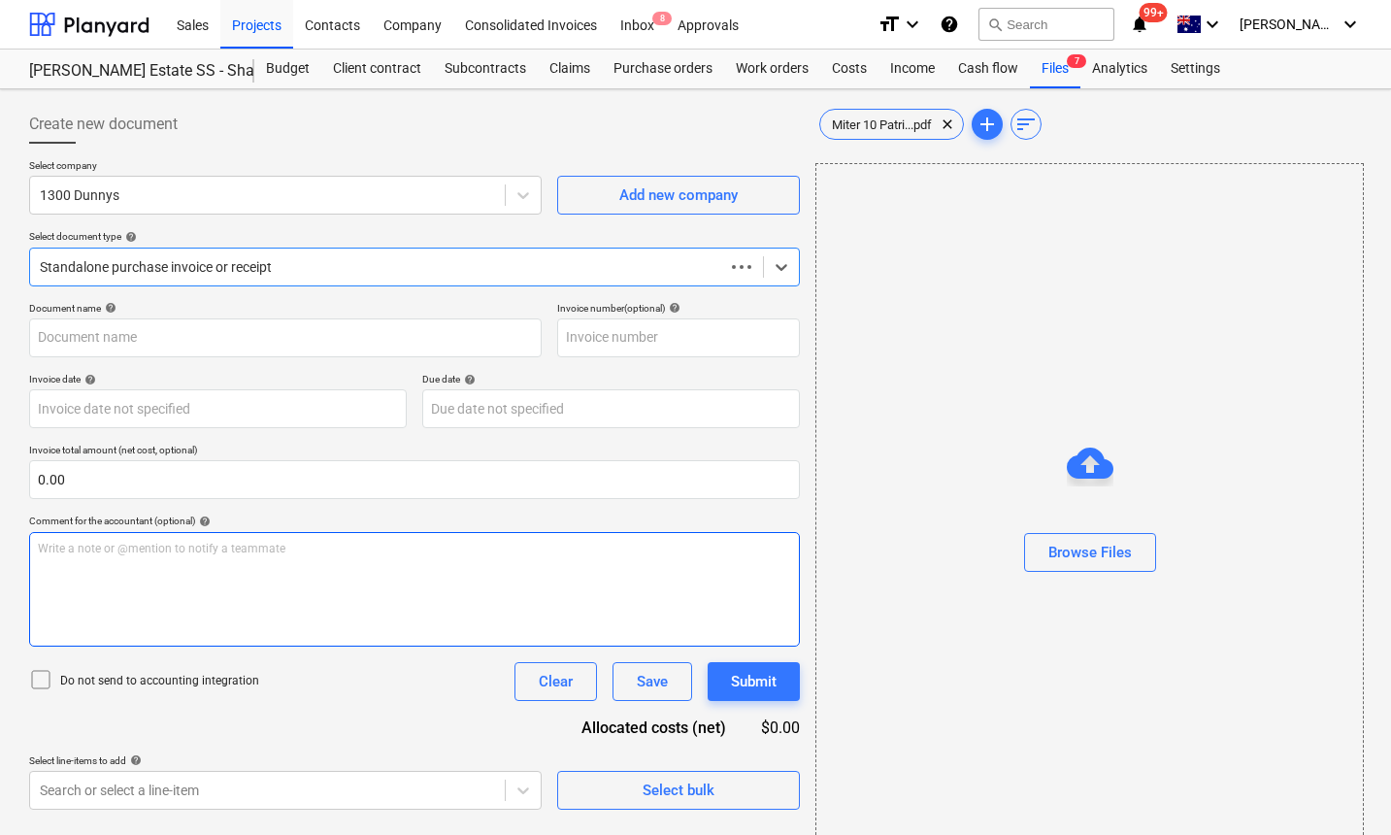
type input "200915480"
type input "19 Sep 2025"
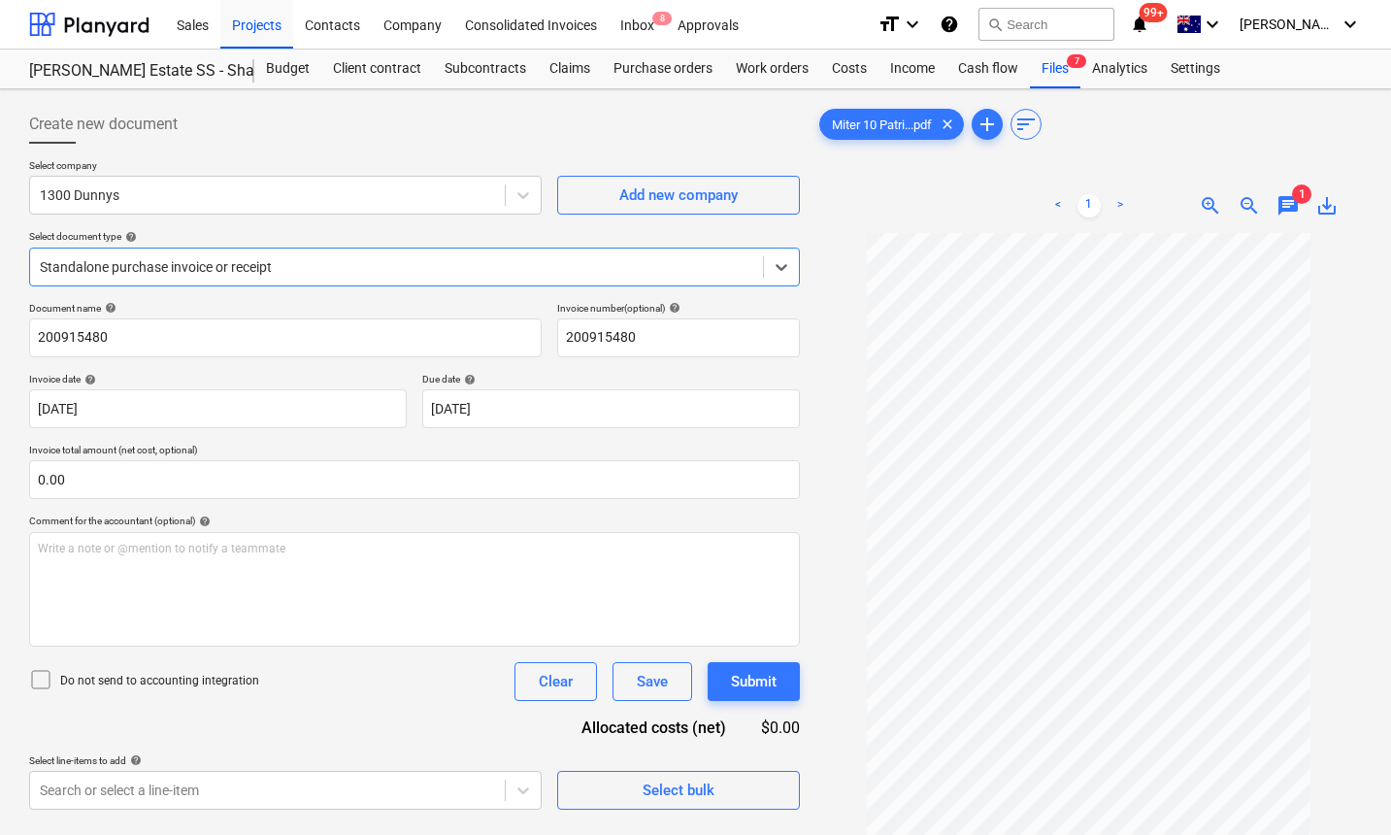
click at [1289, 199] on span "chat" at bounding box center [1287, 205] width 23 height 23
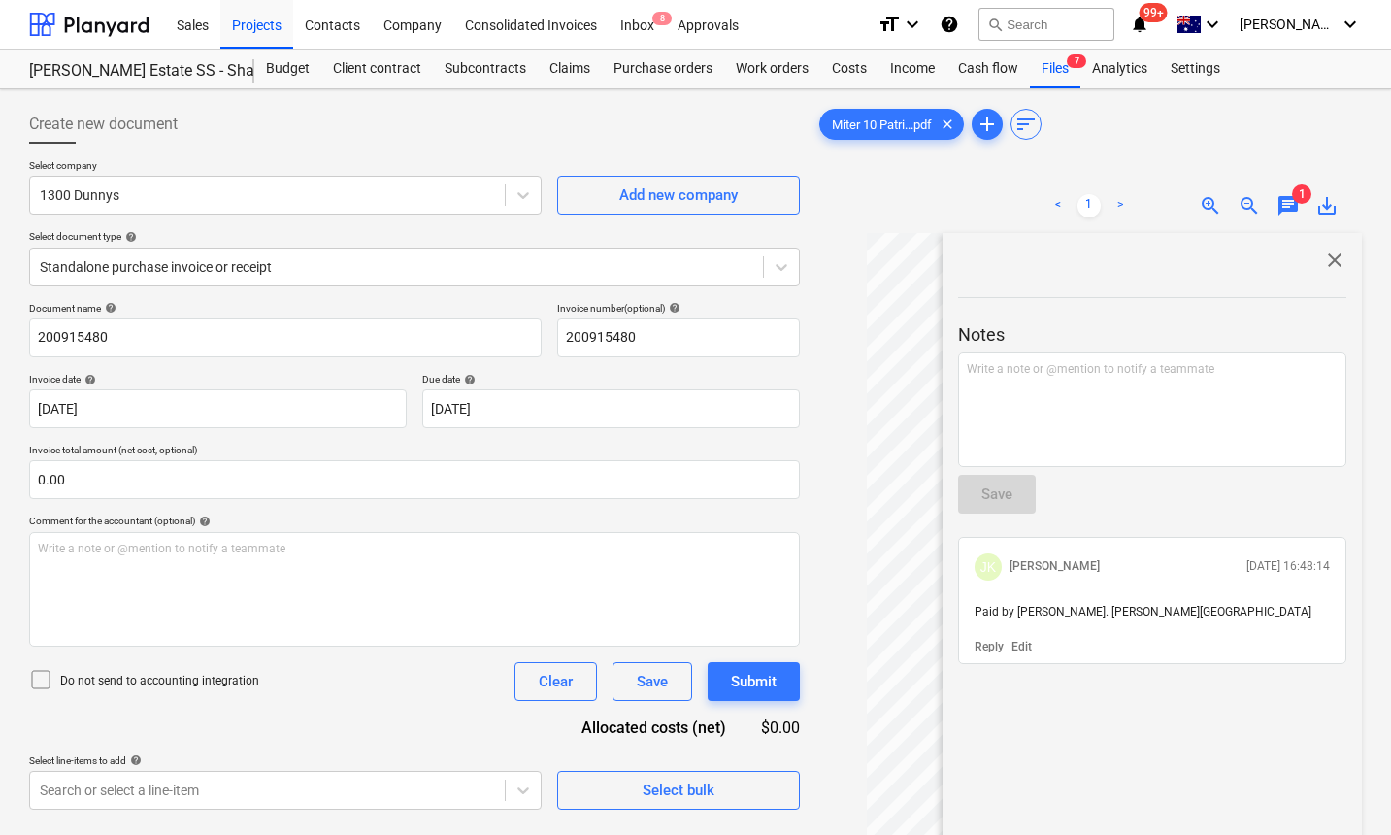
click at [1246, 573] on p "19.09.2025 16:48:14" at bounding box center [1287, 566] width 83 height 16
click at [1017, 433] on div "Write a note or @mention to notify a teammate ﻿" at bounding box center [1152, 409] width 388 height 115
click at [993, 493] on div "Save" at bounding box center [996, 493] width 31 height 25
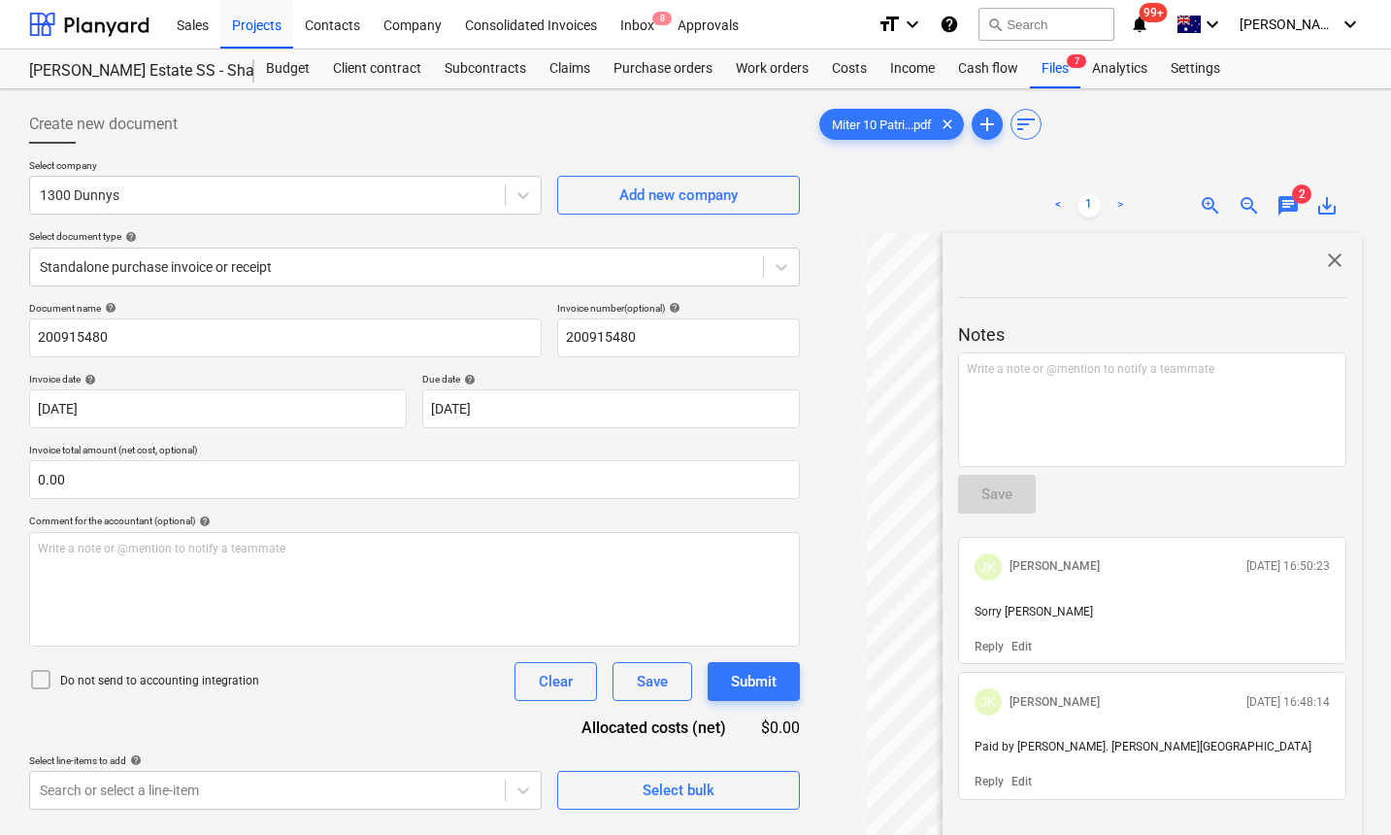
click at [1276, 205] on span "chat" at bounding box center [1287, 205] width 23 height 23
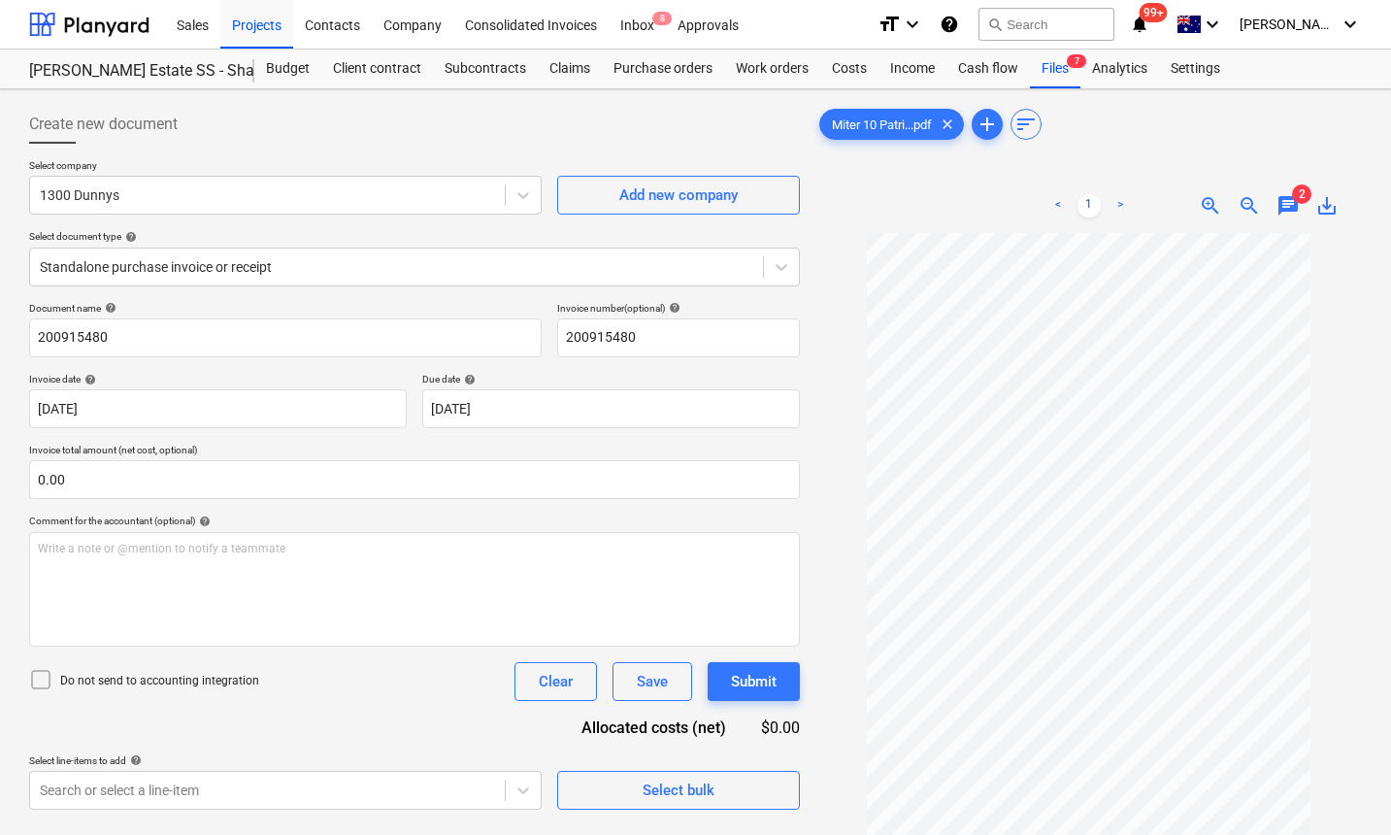
click at [1276, 205] on span "chat" at bounding box center [1287, 205] width 23 height 23
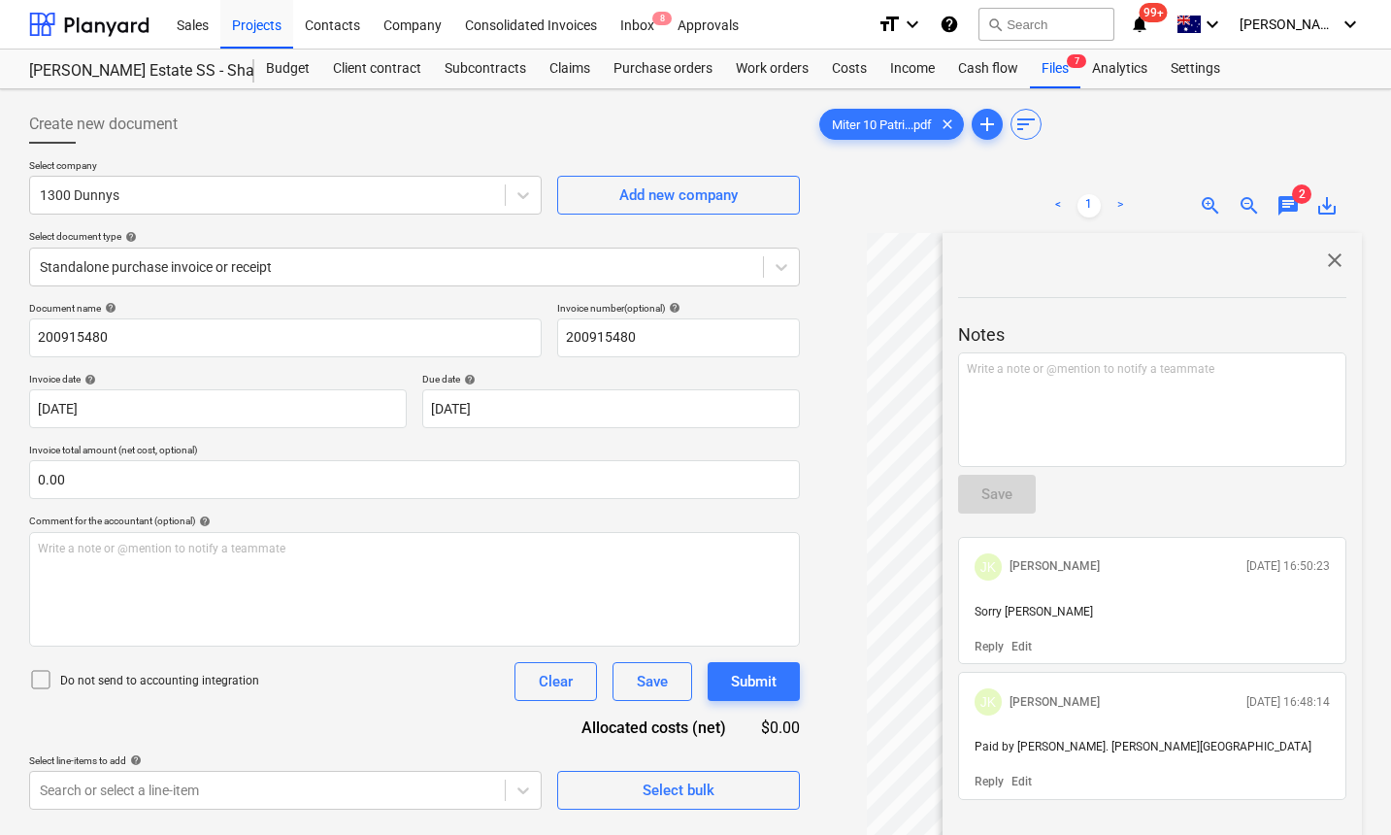
click at [1333, 258] on span "close" at bounding box center [1334, 259] width 23 height 23
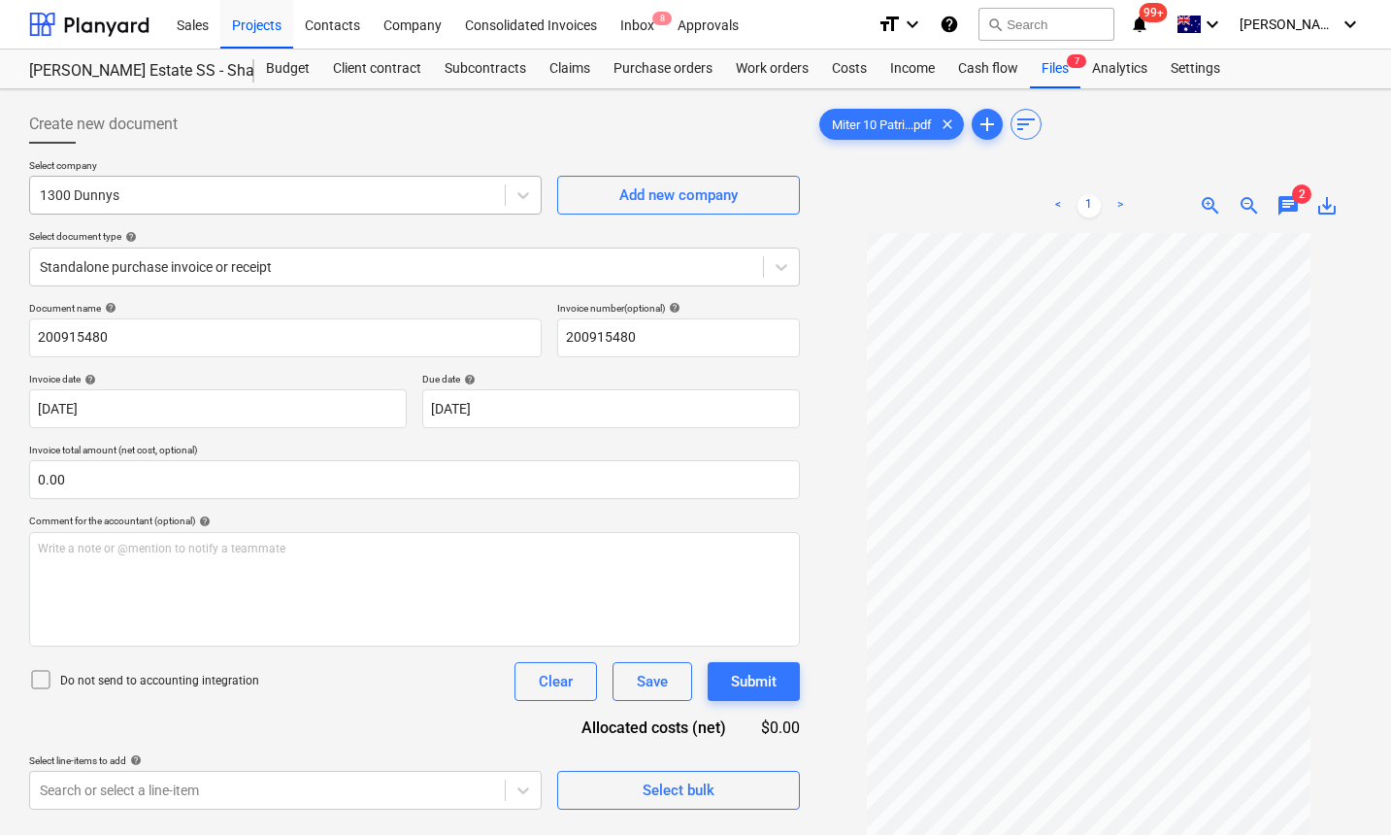
click at [448, 196] on div at bounding box center [267, 194] width 455 height 19
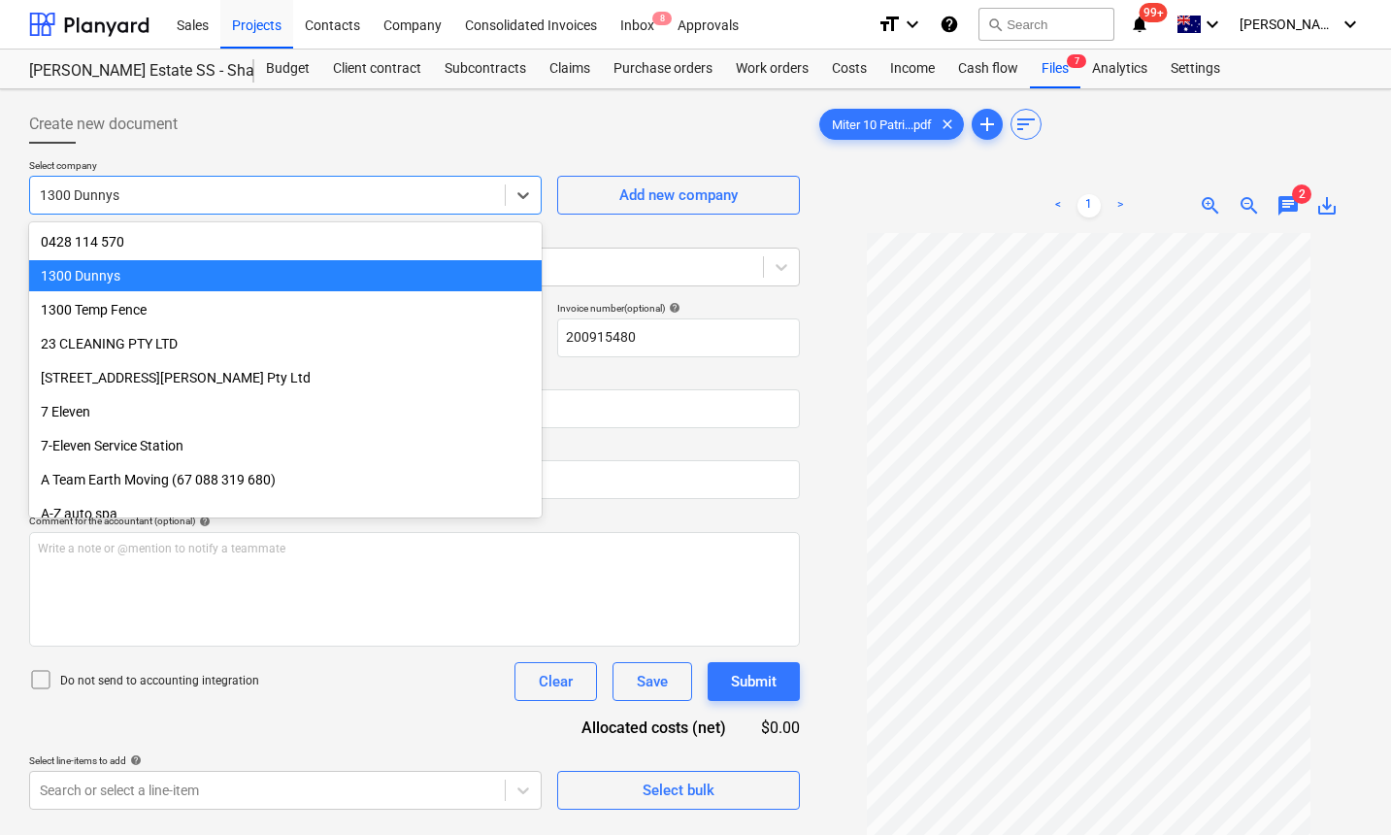
scroll to position [34, 0]
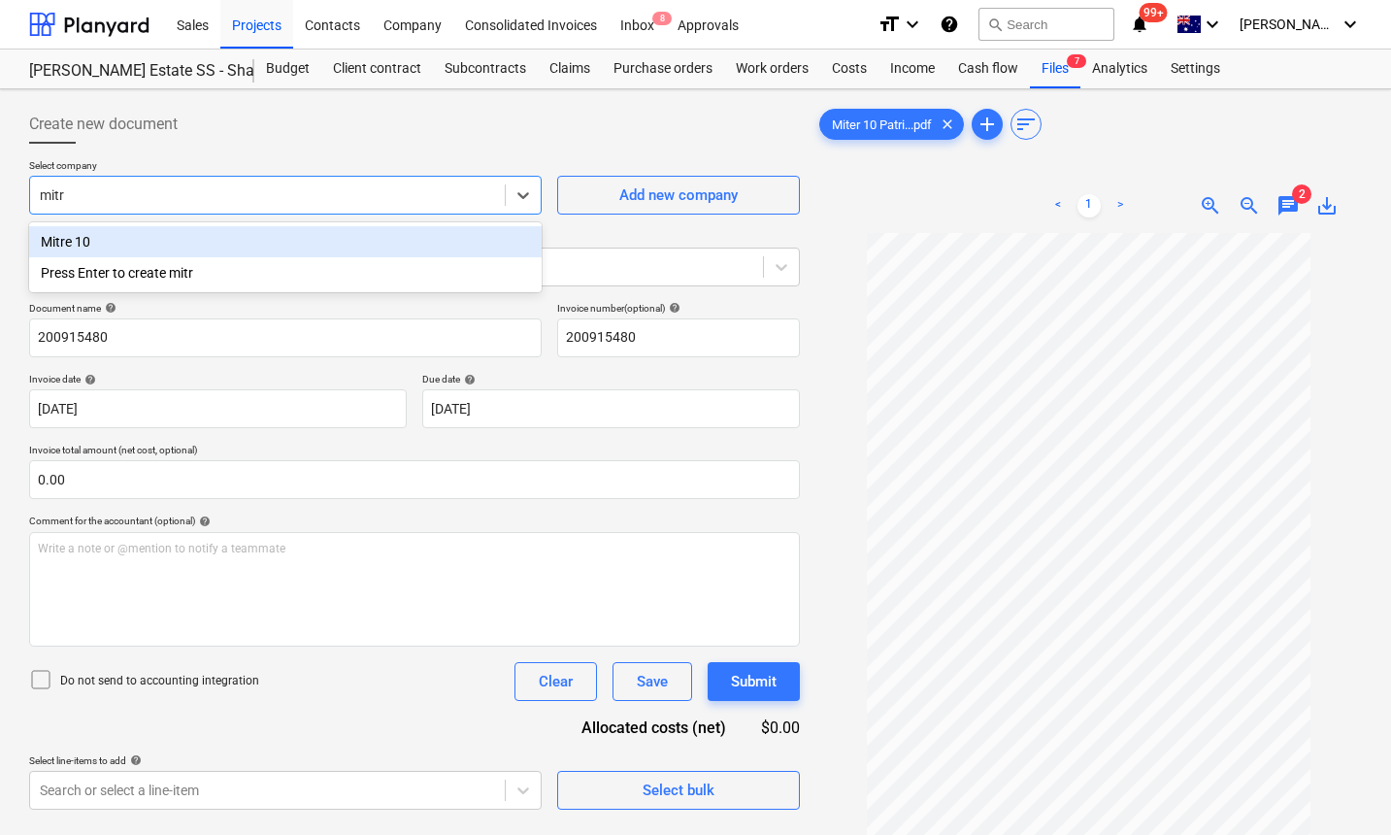
type input "mitre"
click at [217, 244] on div "Mitre 10" at bounding box center [285, 241] width 512 height 31
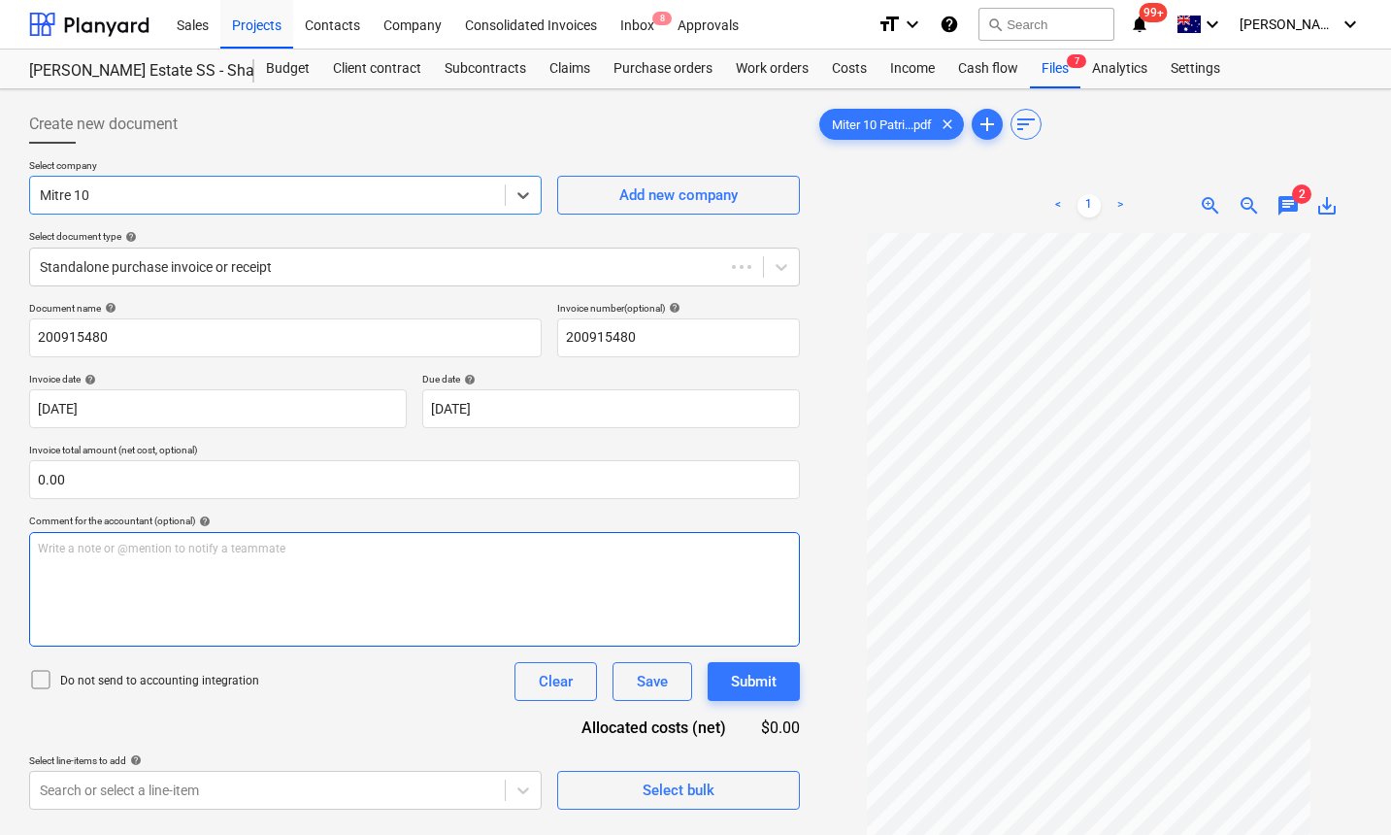
scroll to position [96, 0]
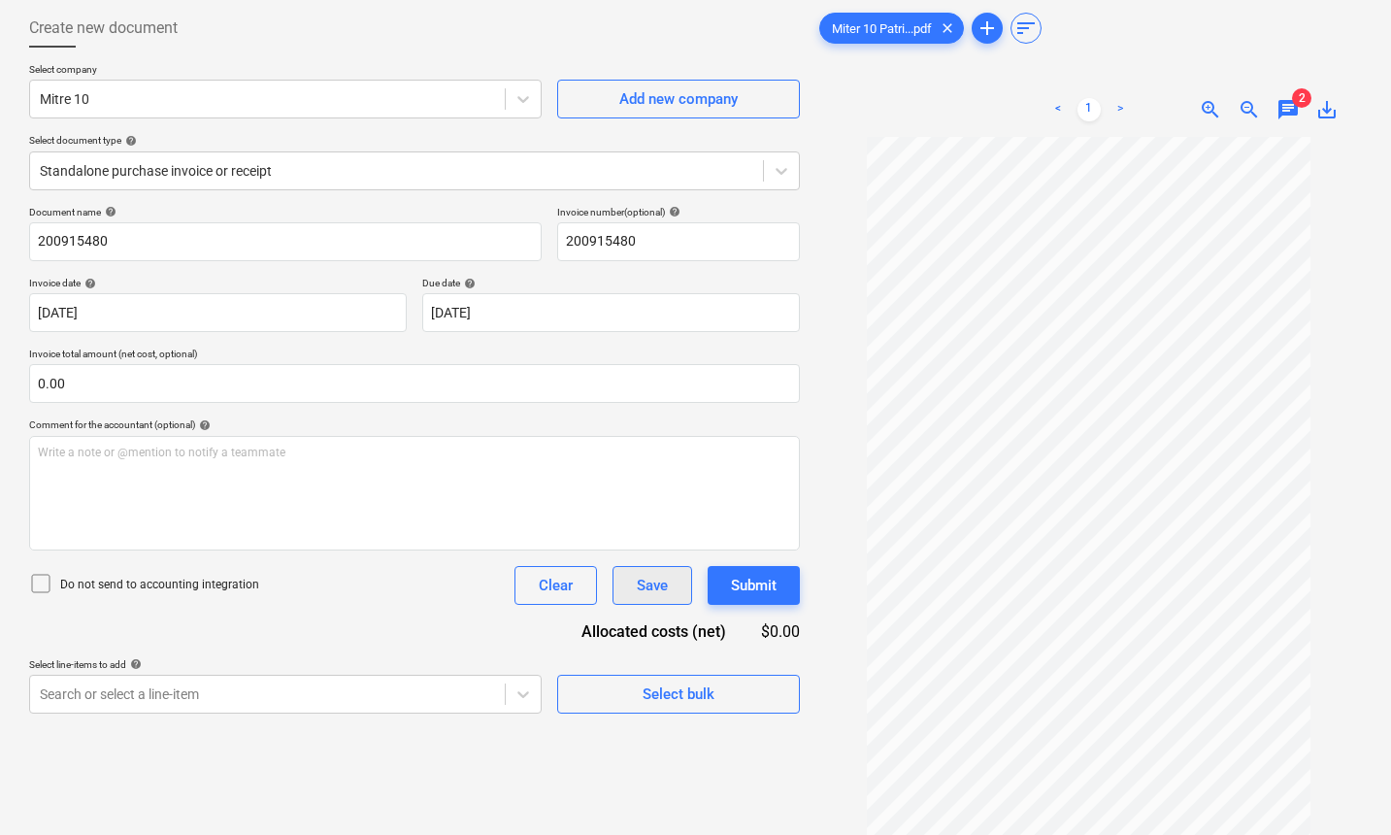
click at [648, 604] on div "Document name help 200915480 Invoice number (optional) help 200915480 Invoice d…" at bounding box center [414, 460] width 771 height 508
click at [643, 584] on div "Save" at bounding box center [652, 585] width 31 height 25
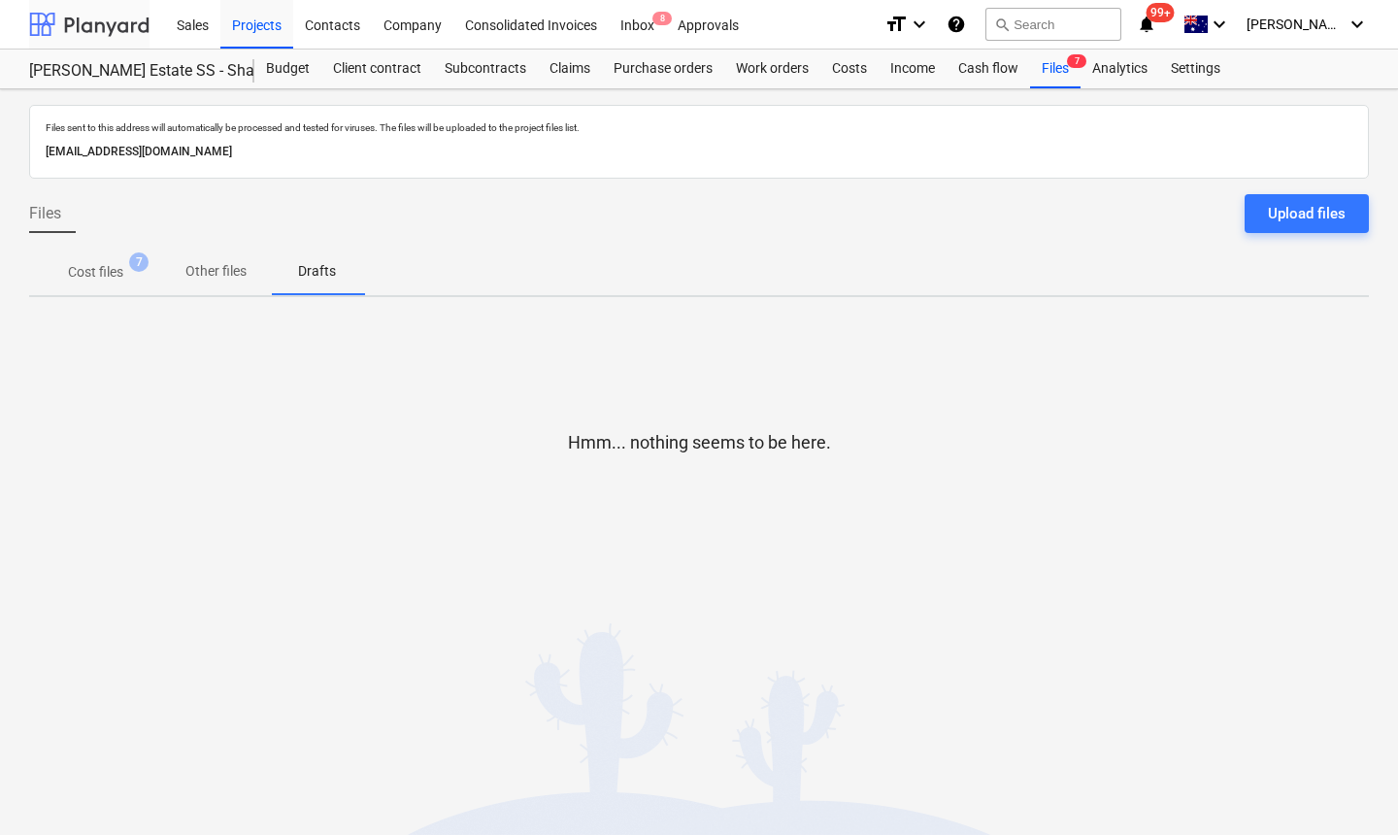
click at [80, 20] on div at bounding box center [89, 24] width 120 height 49
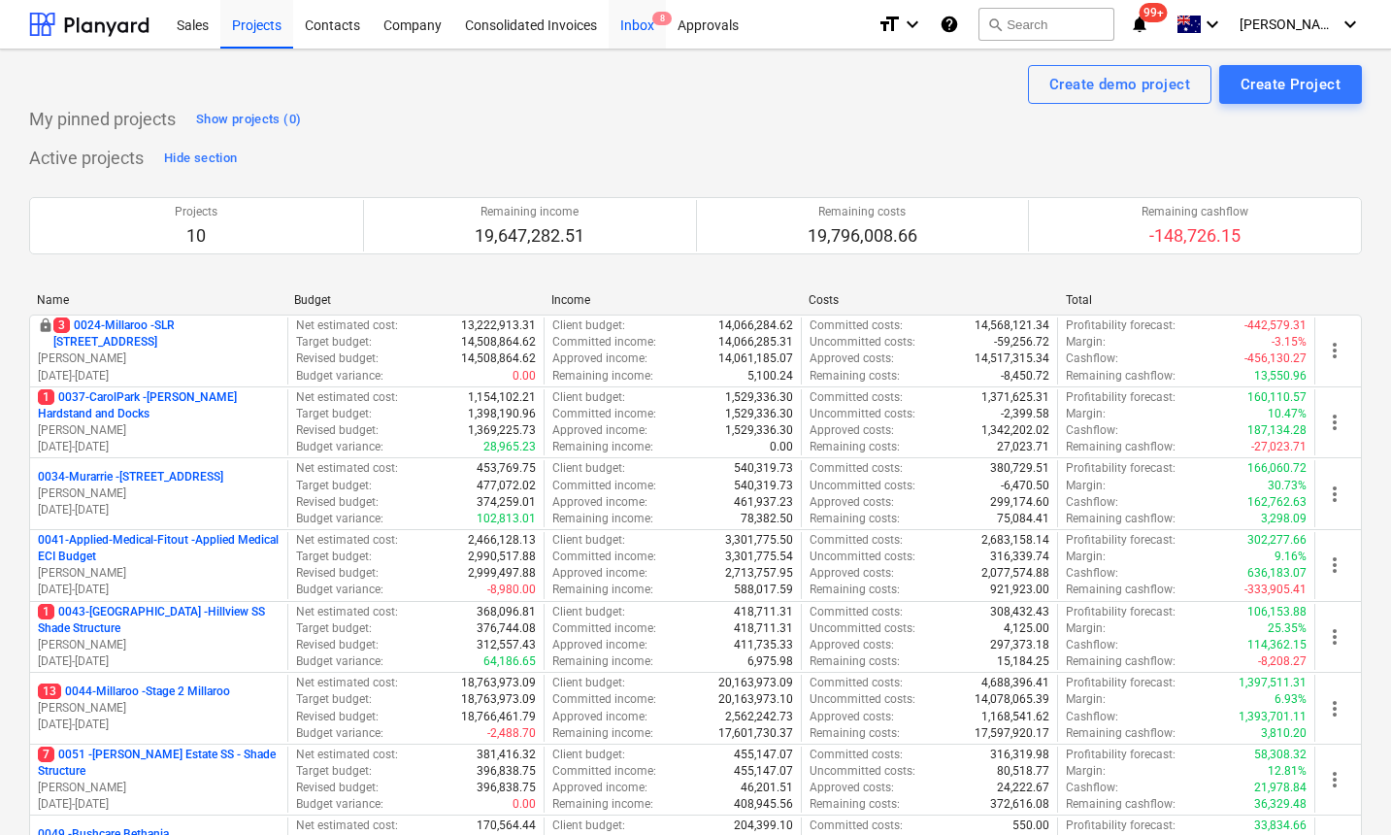
click at [635, 35] on div "Inbox 8" at bounding box center [637, 23] width 57 height 49
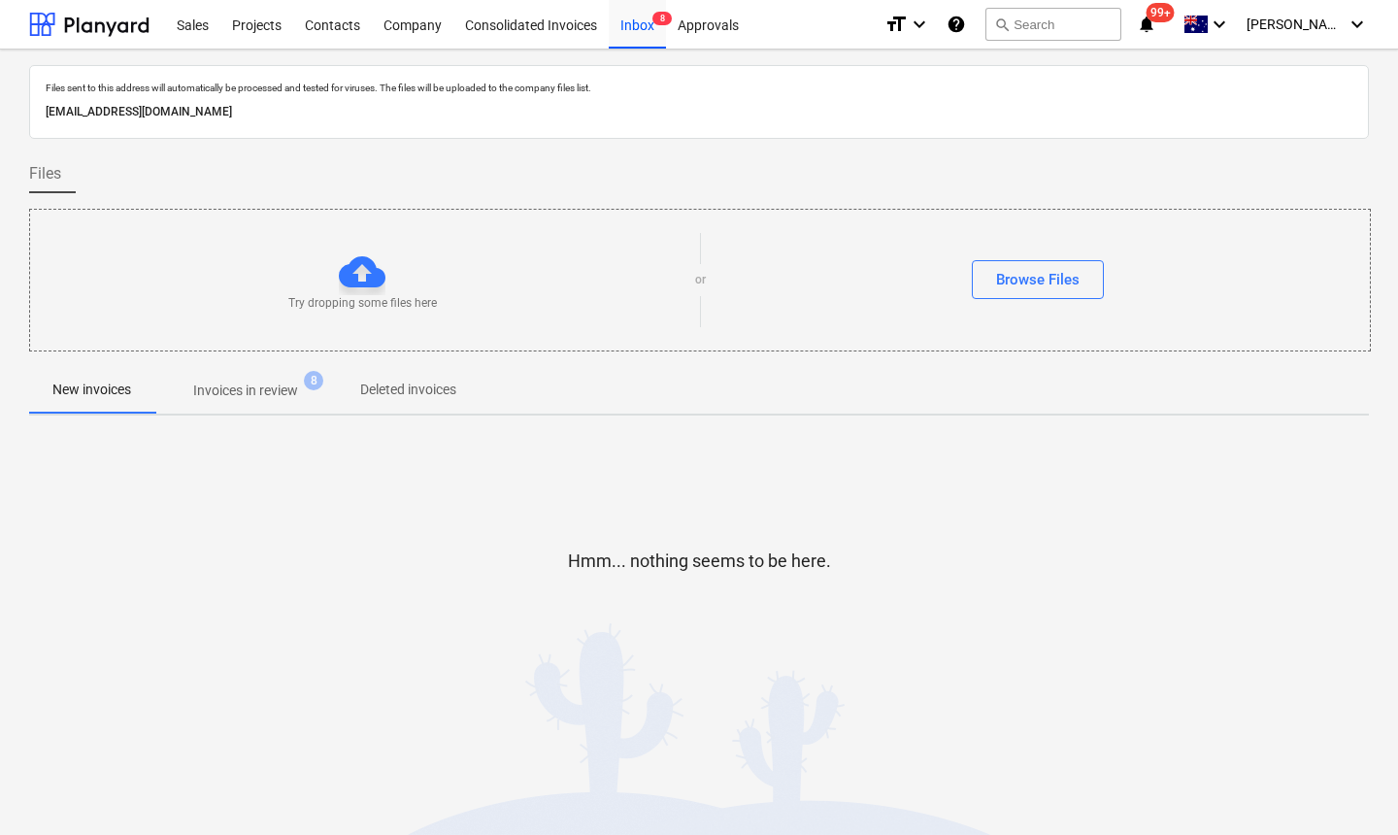
click at [254, 383] on p "Invoices in review" at bounding box center [245, 390] width 105 height 20
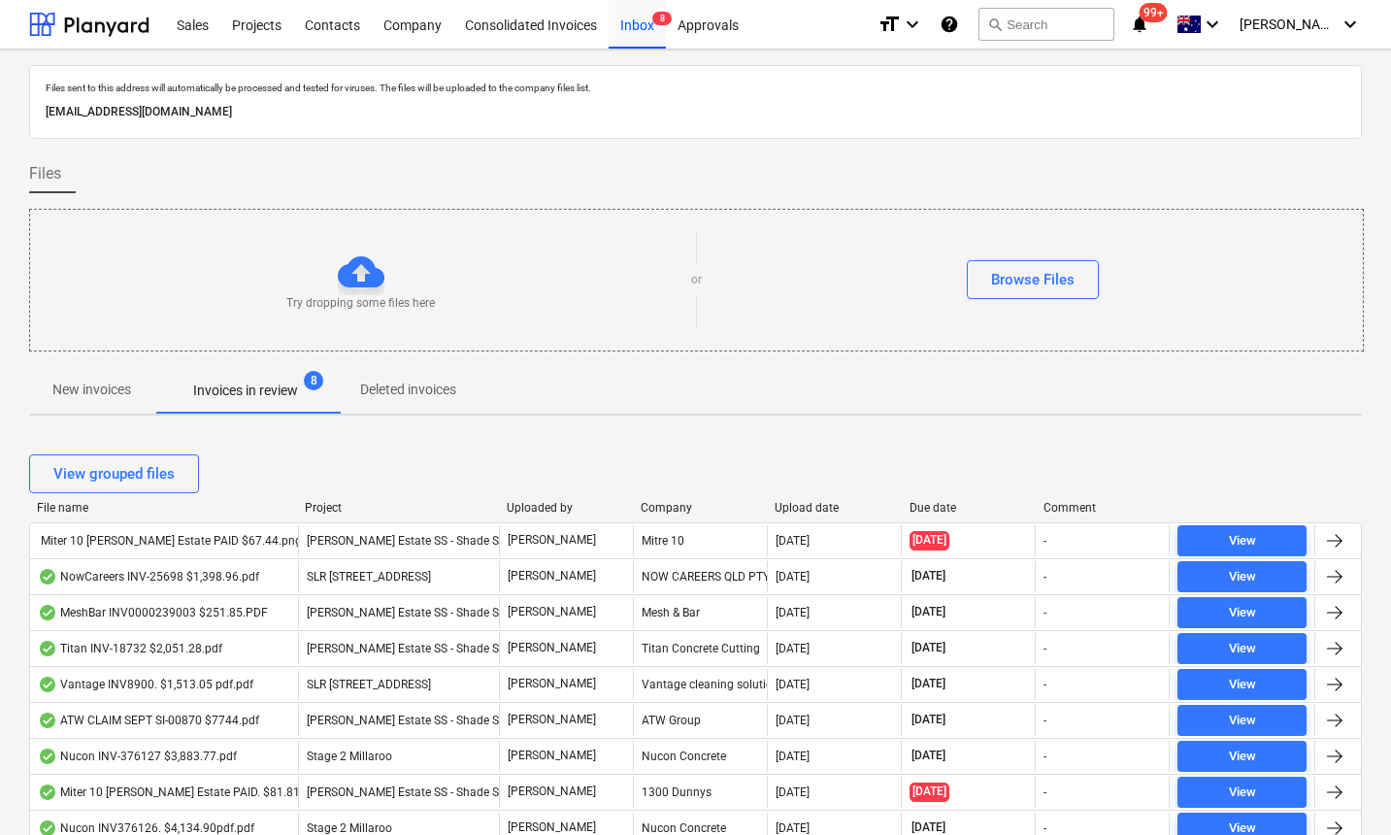
click at [799, 510] on div "Upload date" at bounding box center [834, 508] width 118 height 14
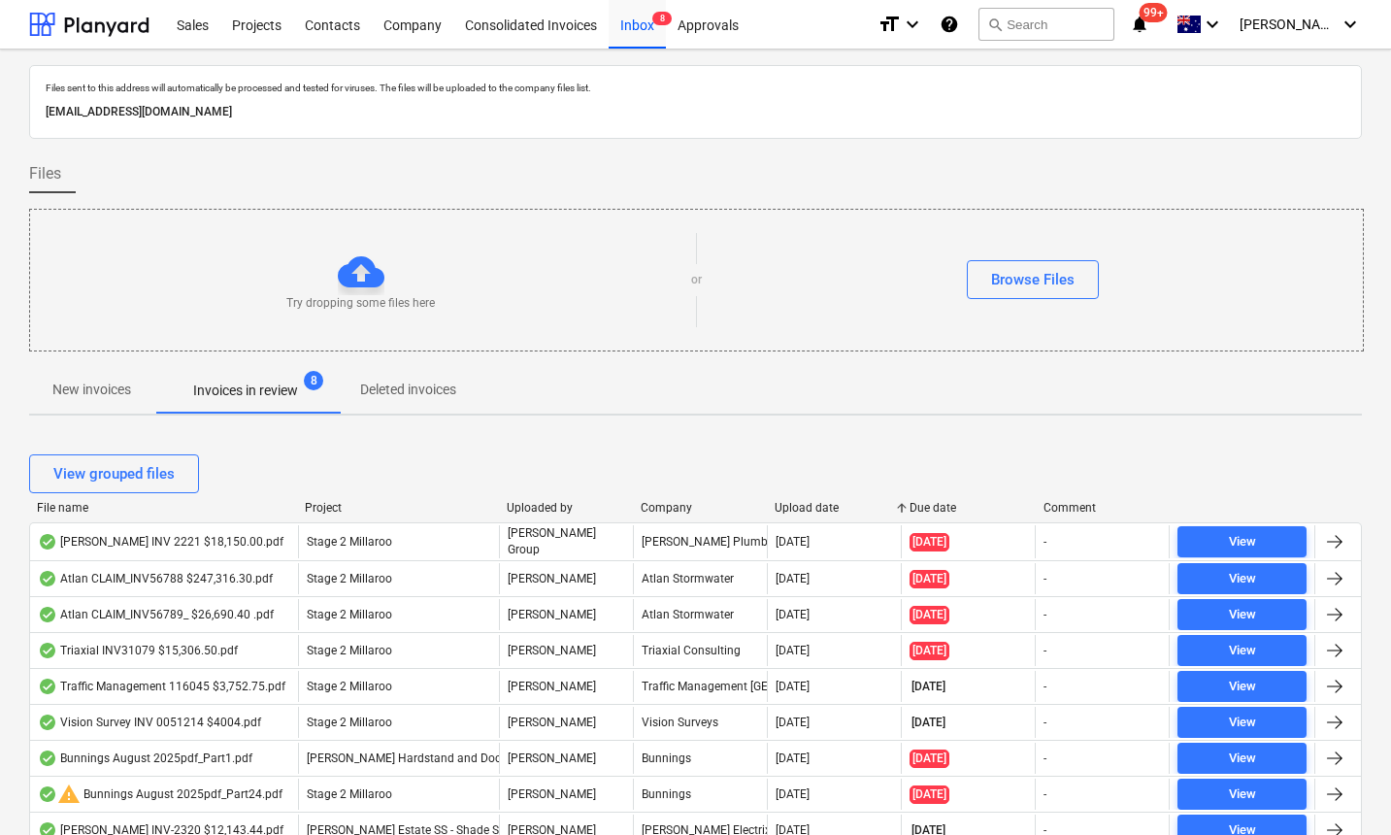
click at [799, 510] on div "Upload date" at bounding box center [834, 508] width 118 height 14
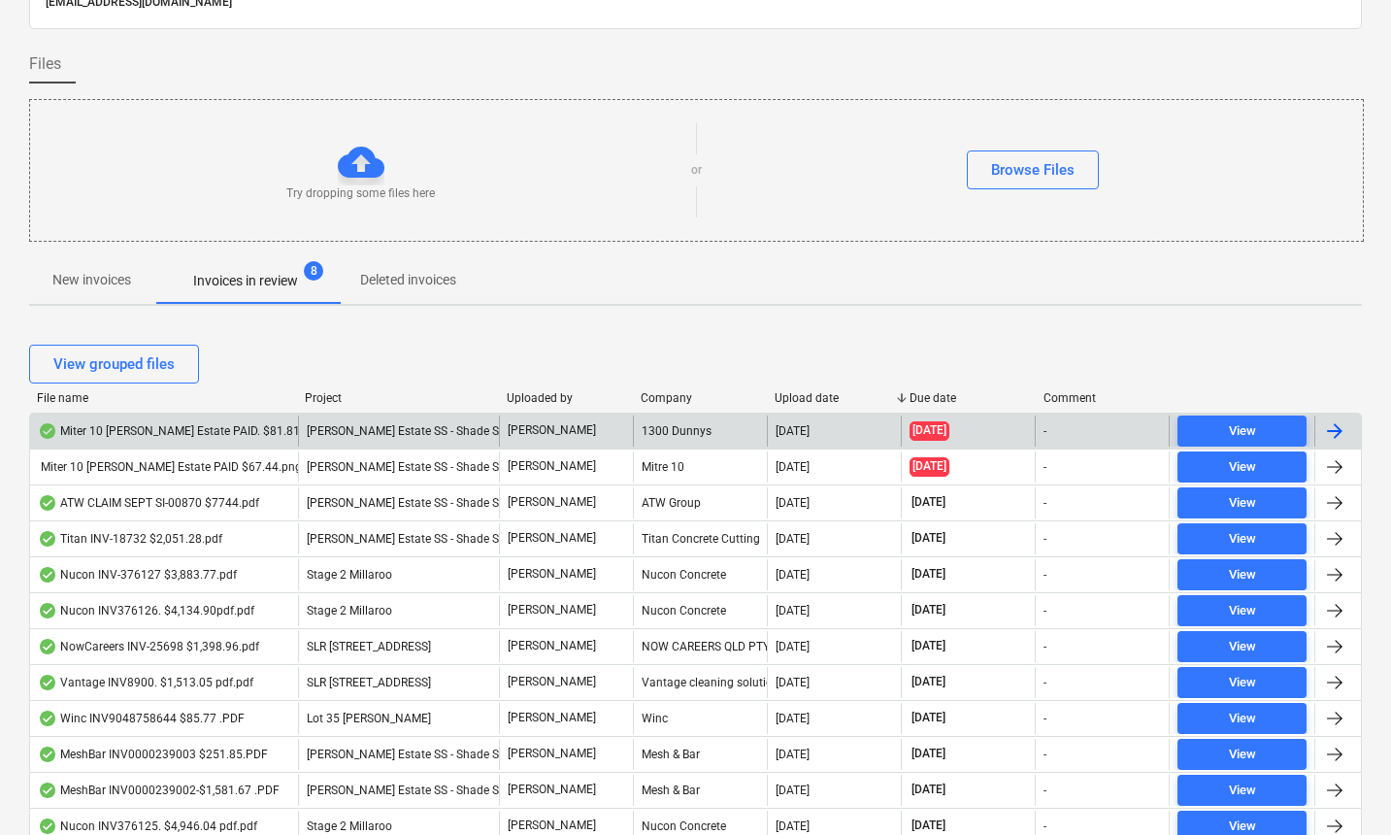
scroll to position [125, 0]
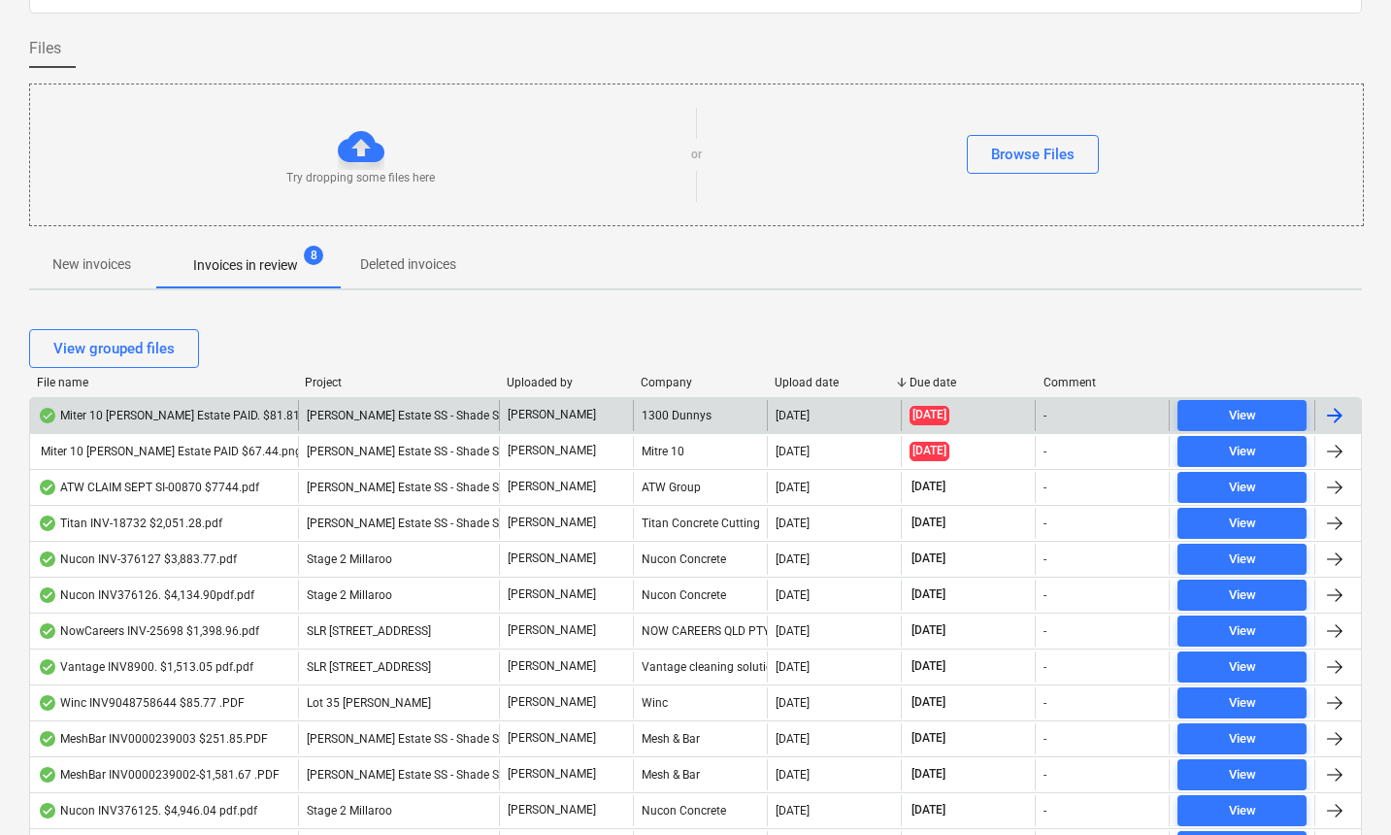
click at [187, 413] on div "Miter 10 [PERSON_NAME] Estate PAID. $81.81pdf.pdf" at bounding box center [188, 416] width 300 height 16
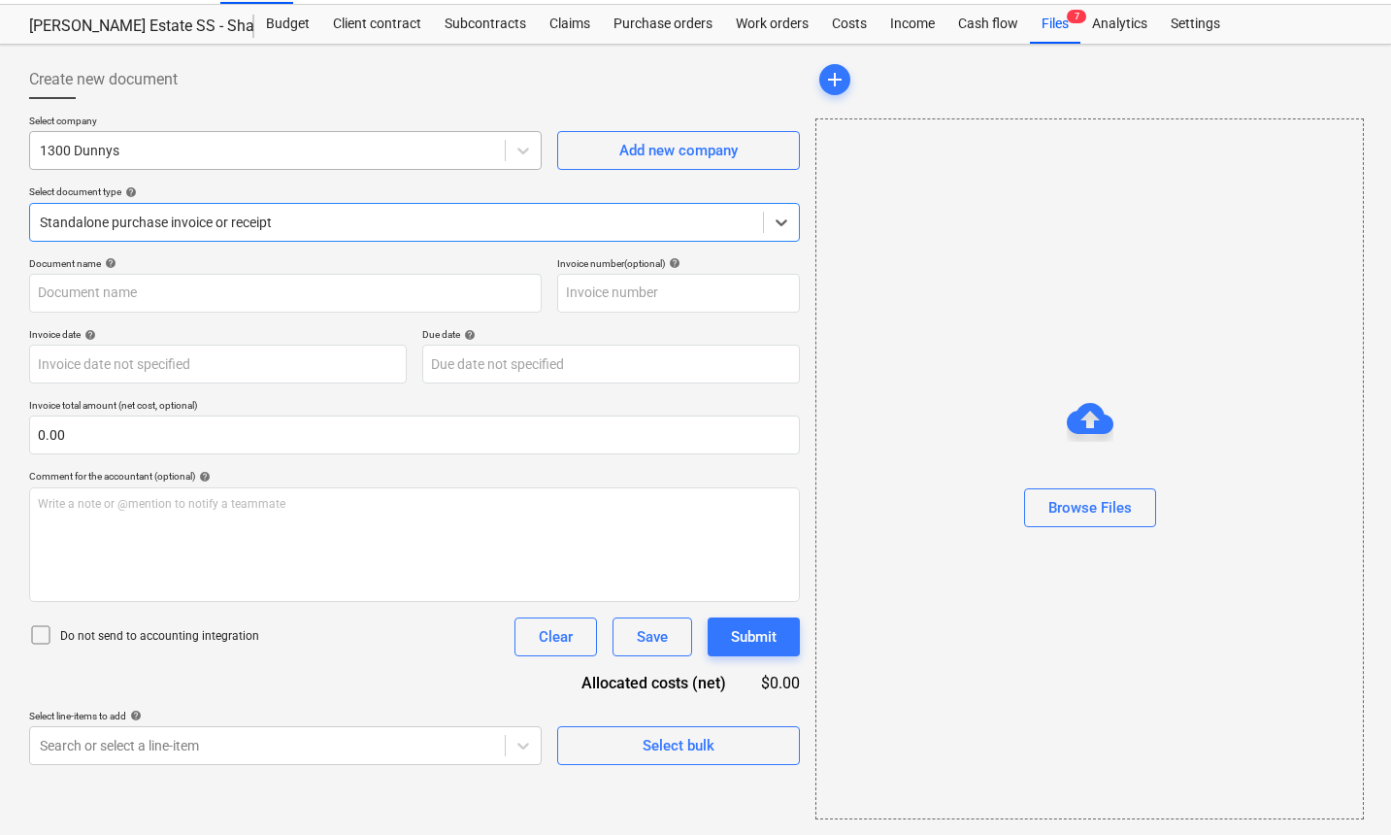
type input "200915480"
type input "[DATE]"
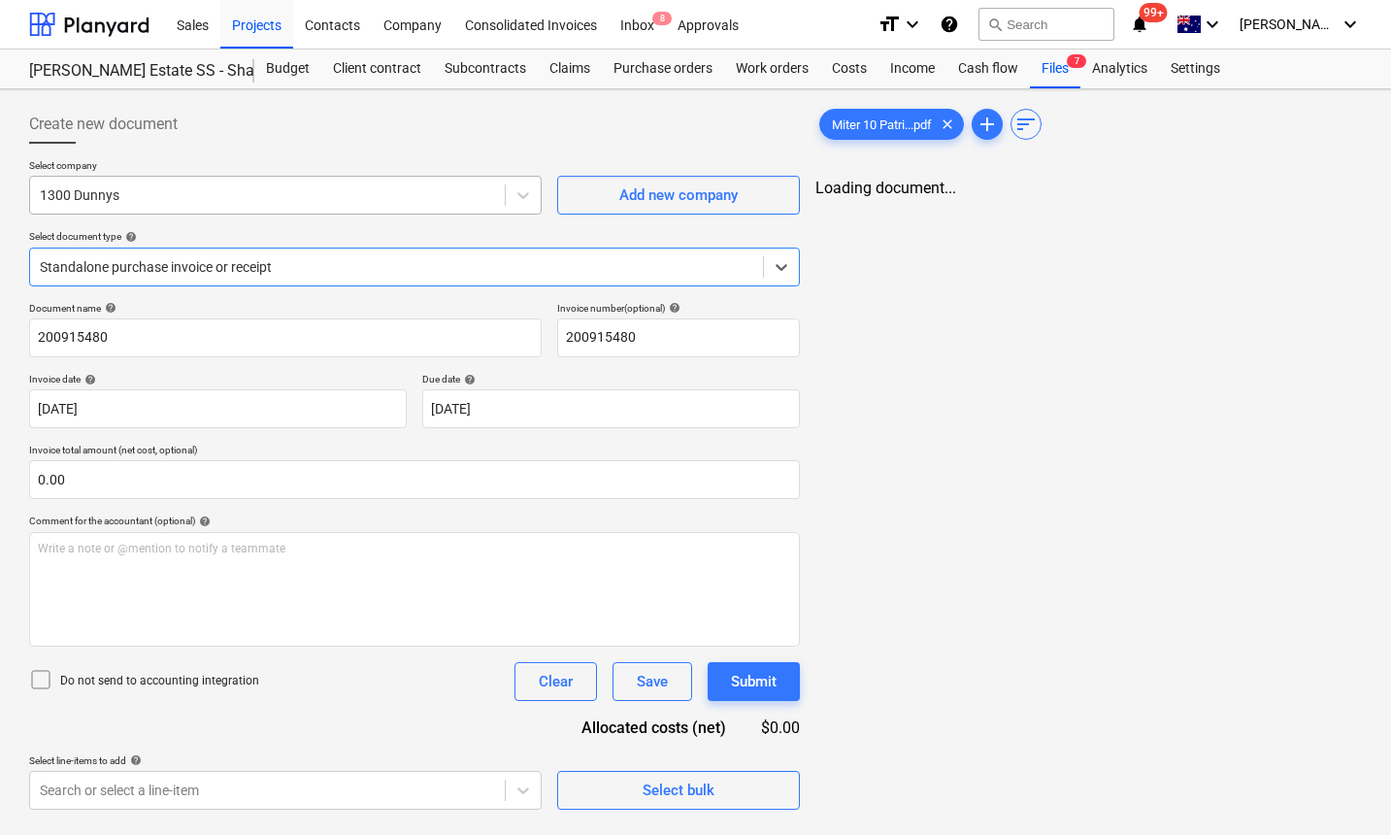
click at [374, 185] on div at bounding box center [267, 194] width 455 height 19
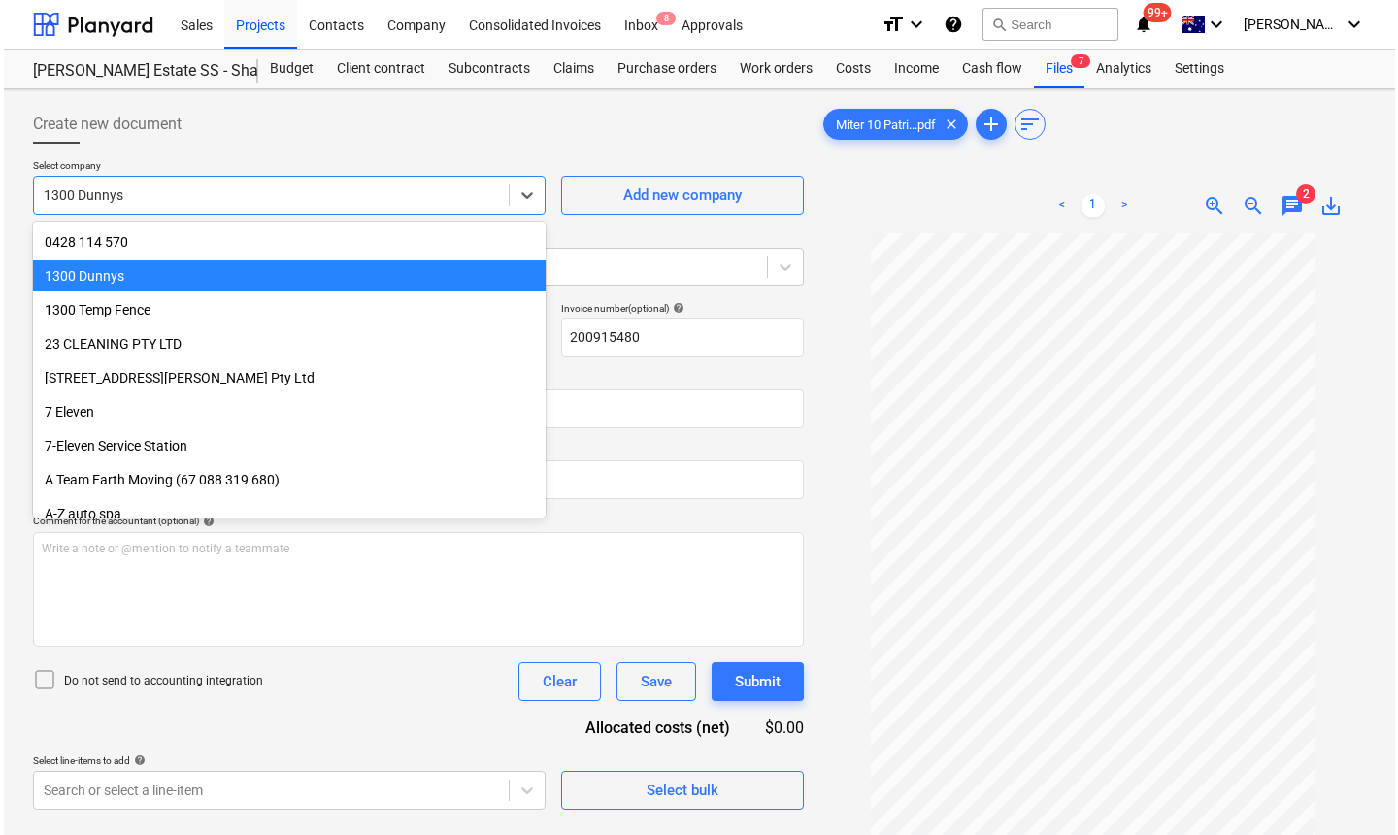
scroll to position [34, 0]
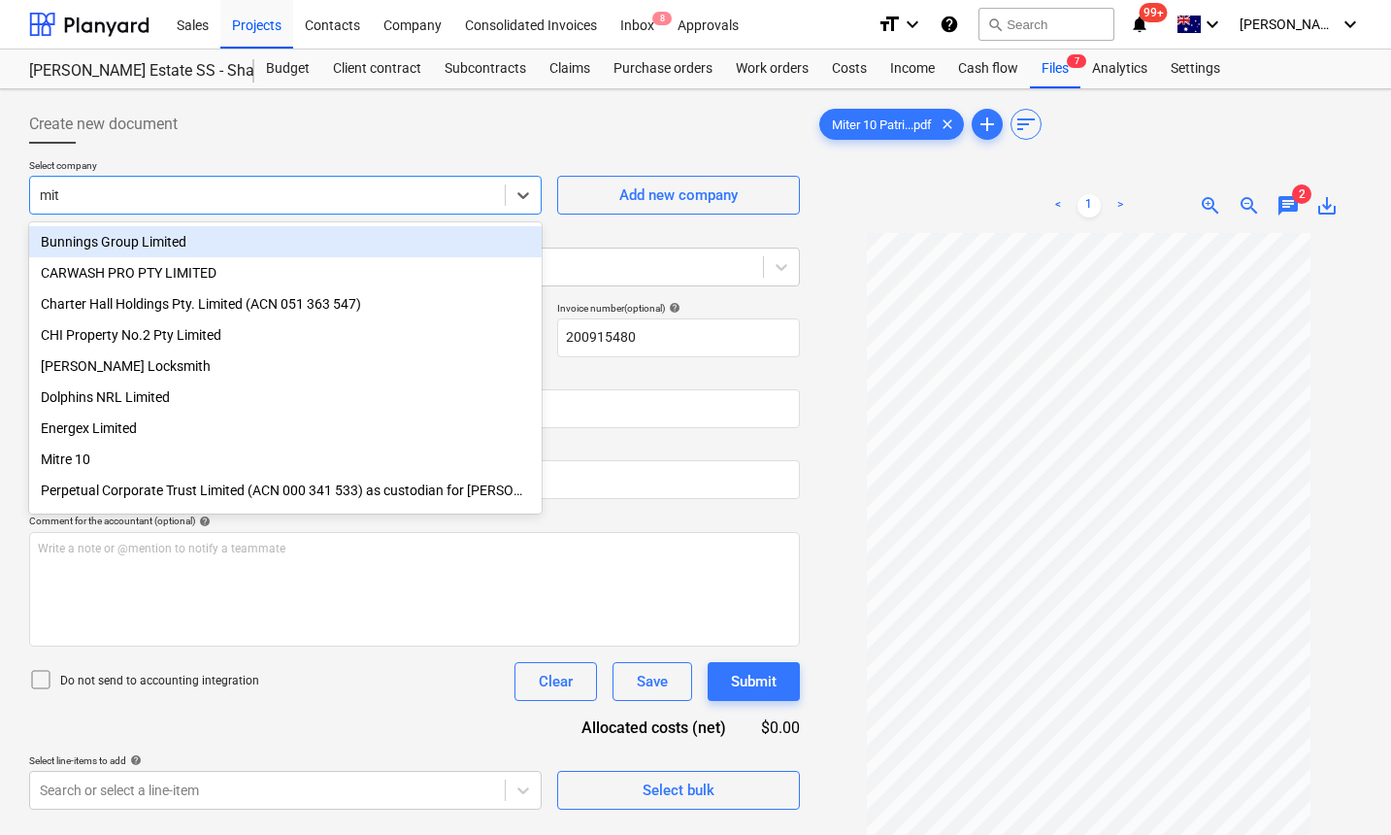
type input "mitr"
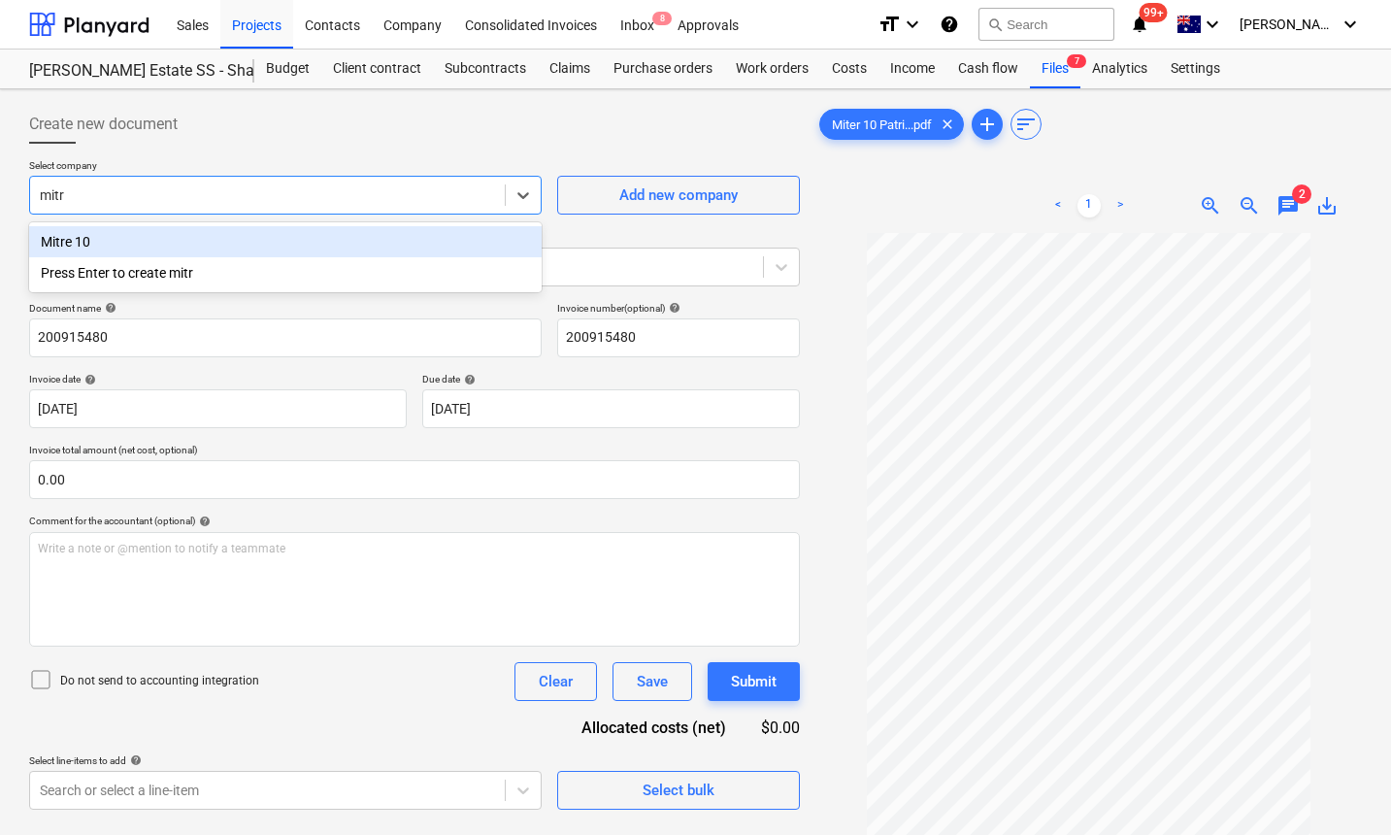
click at [230, 242] on div "Mitre 10" at bounding box center [285, 241] width 512 height 31
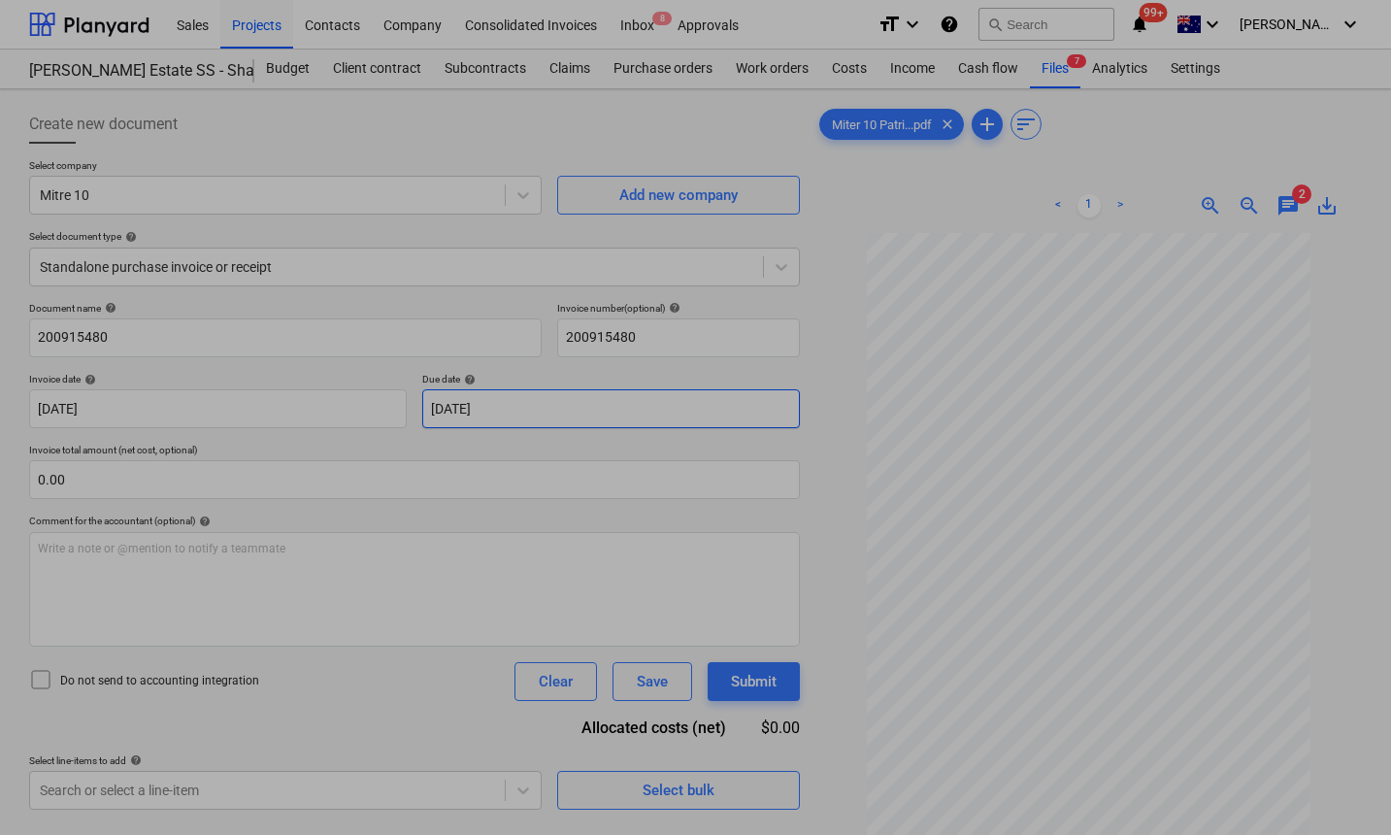
click at [479, 416] on body "Sales Projects Contacts Company Consolidated Invoices Inbox 8 Approvals format_…" at bounding box center [695, 417] width 1391 height 835
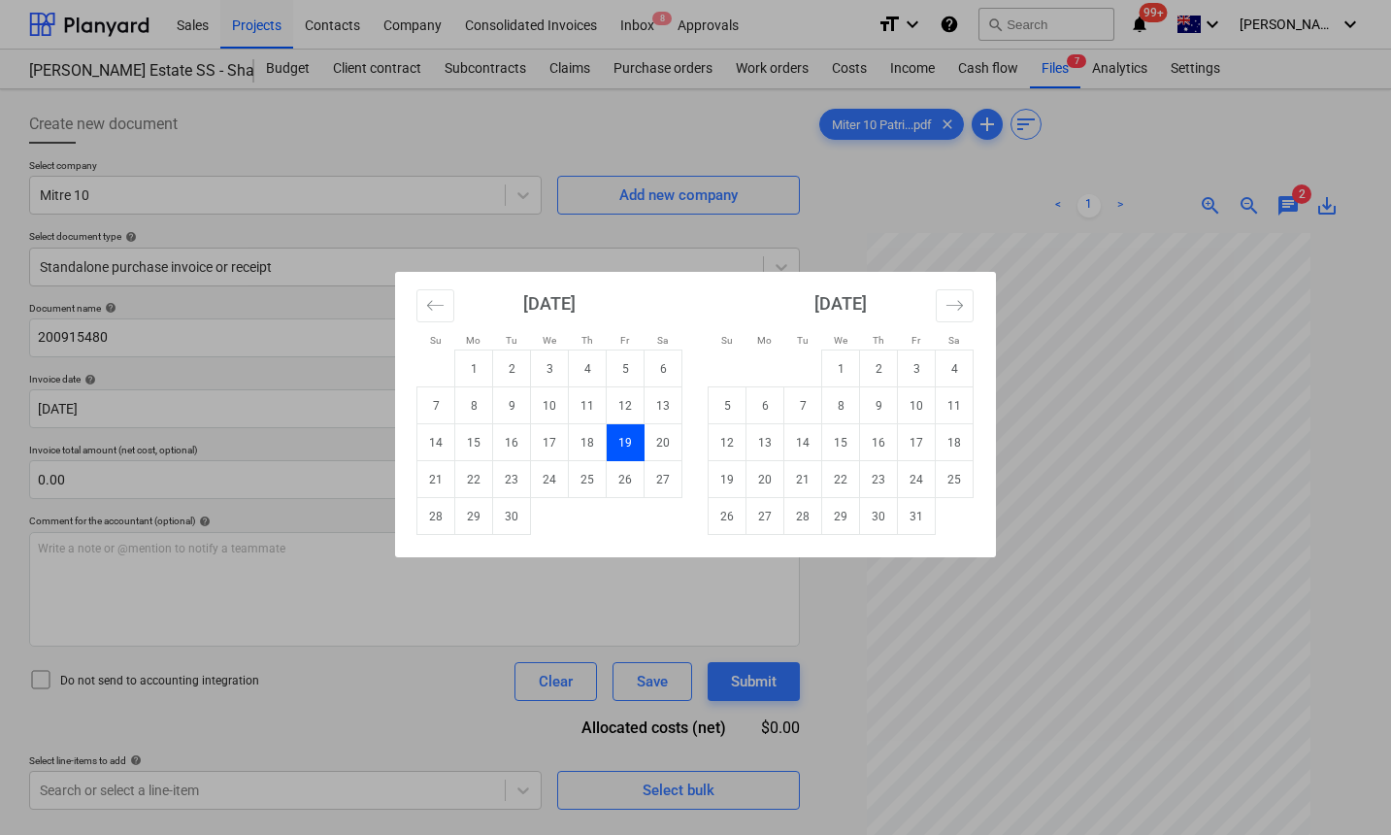
click at [623, 442] on td "19" at bounding box center [626, 442] width 38 height 37
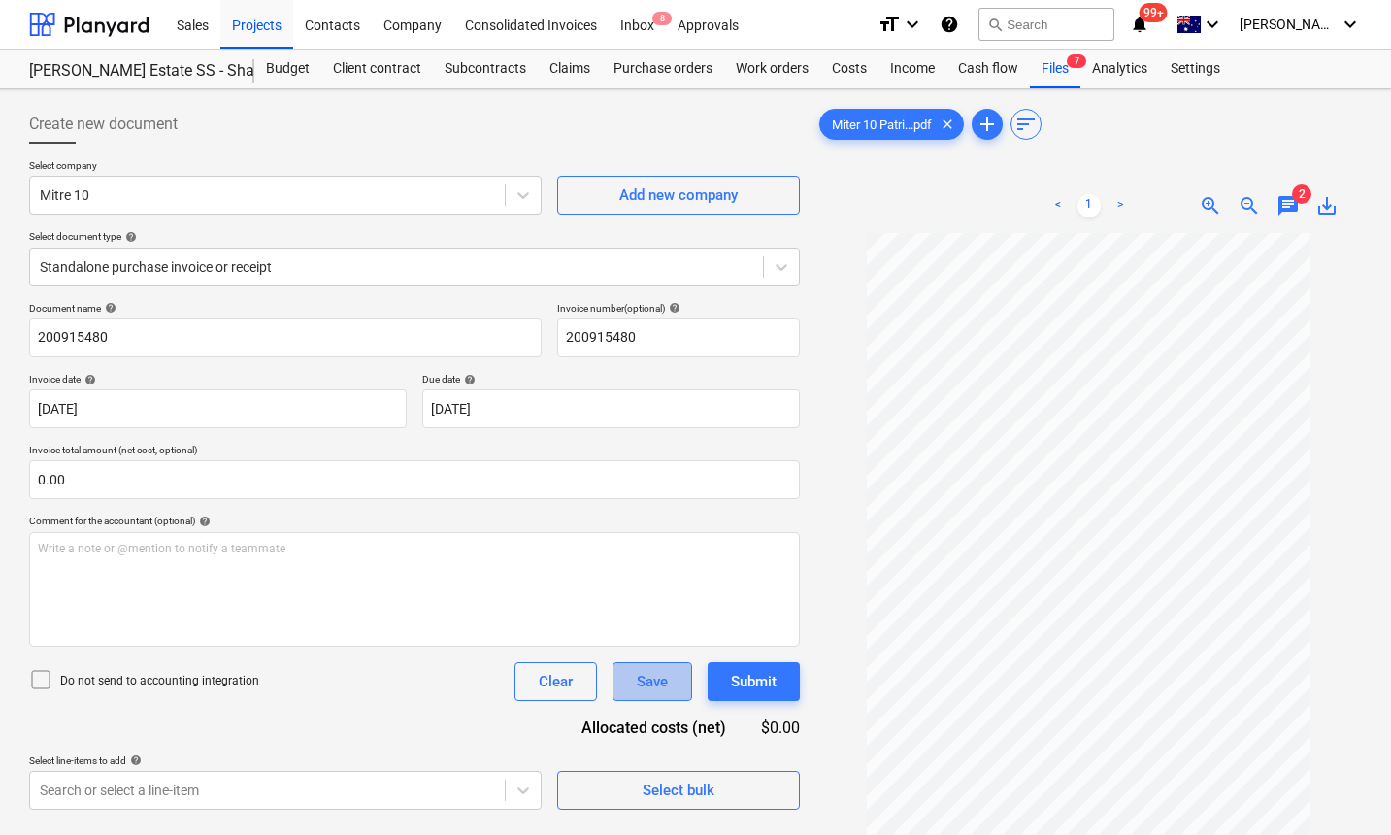
click at [651, 686] on div "Save" at bounding box center [652, 681] width 31 height 25
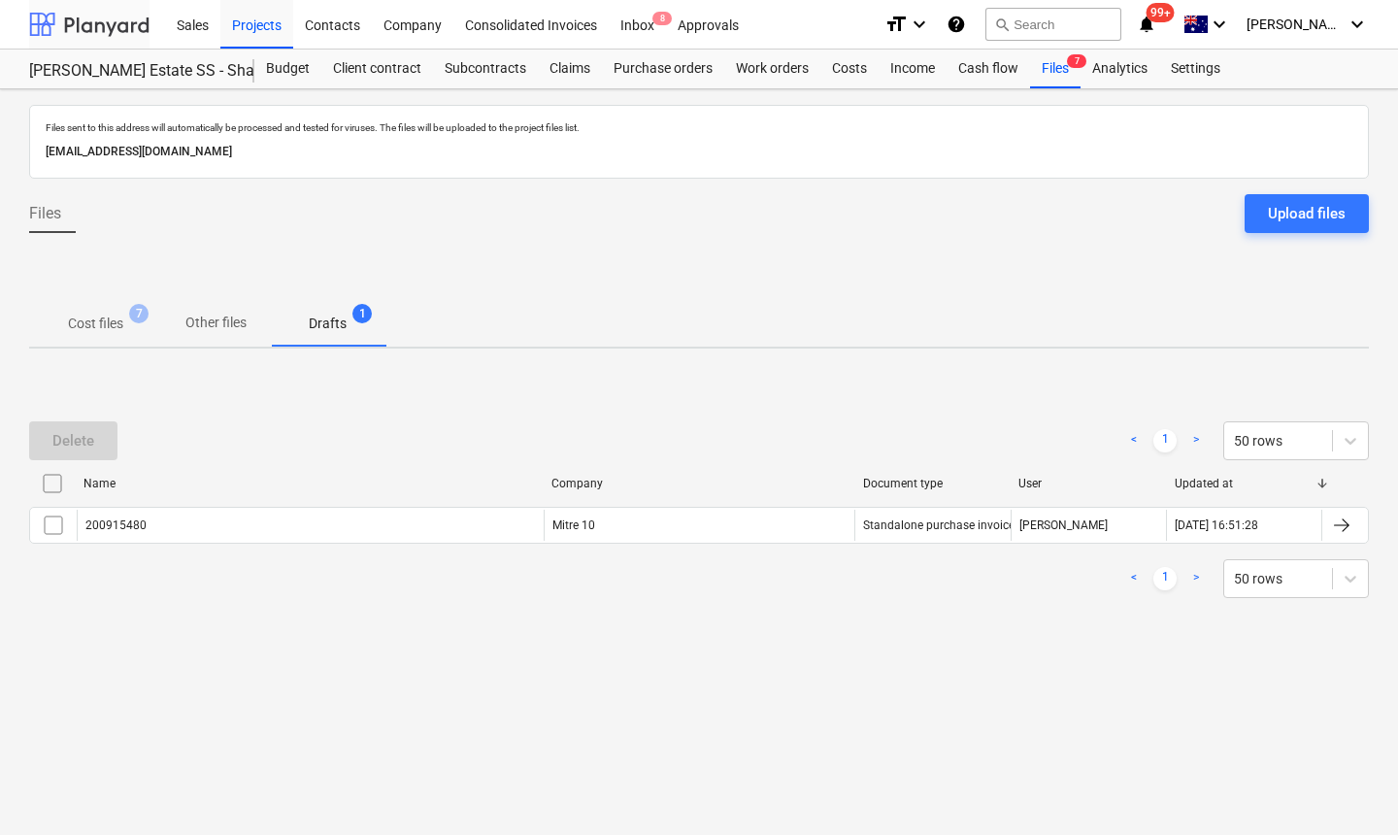
click at [47, 29] on div at bounding box center [89, 24] width 120 height 49
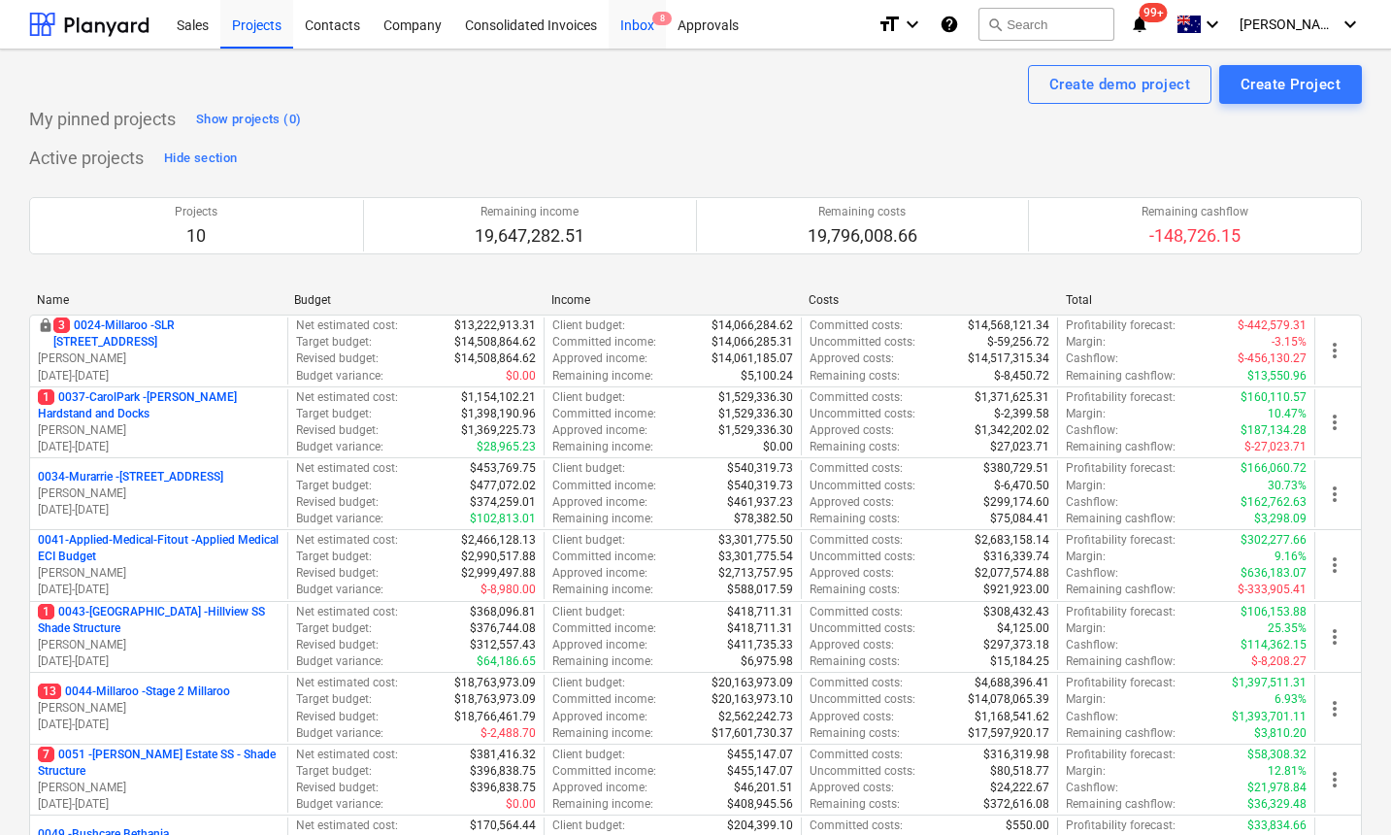
click at [638, 24] on div "Inbox 8" at bounding box center [637, 23] width 57 height 49
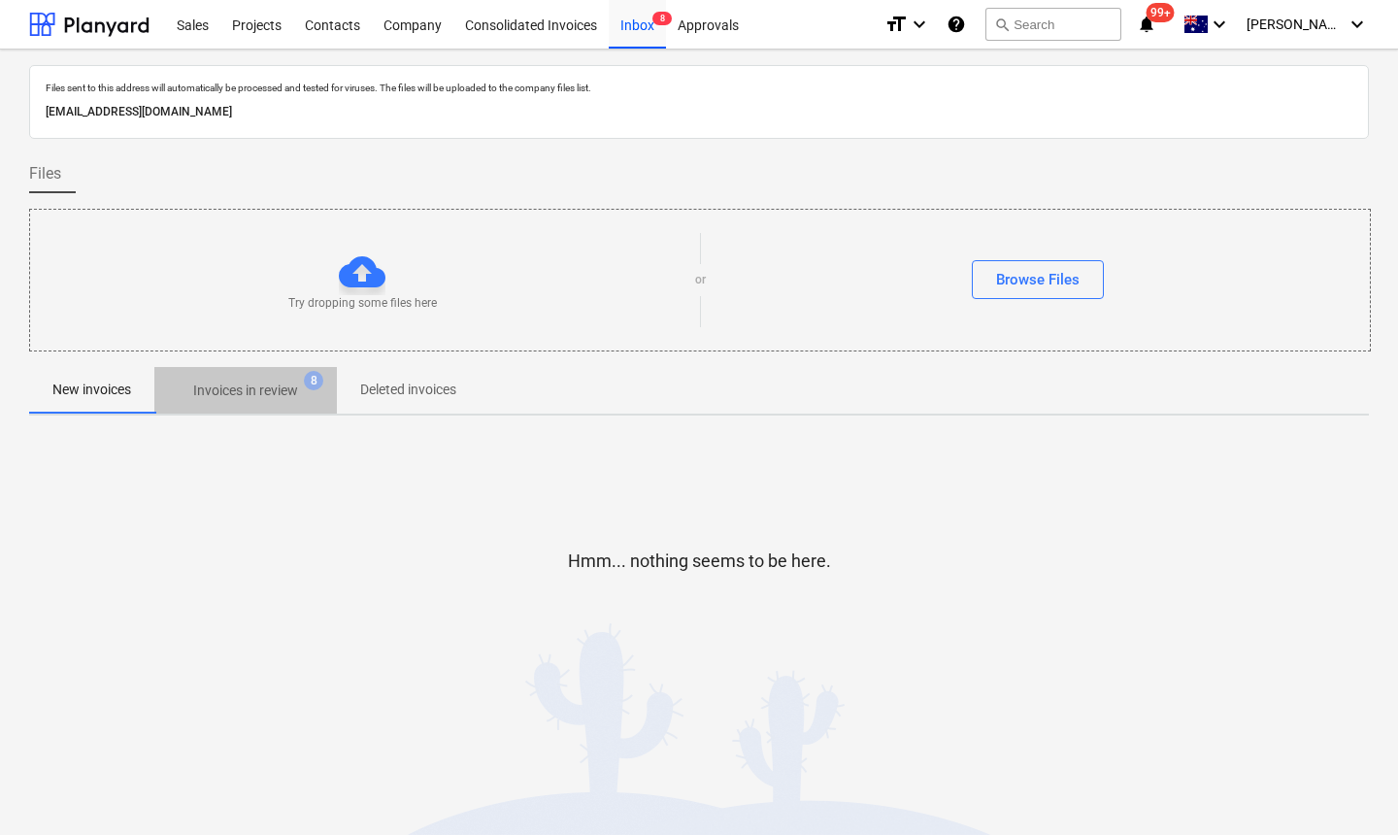
click at [274, 393] on p "Invoices in review" at bounding box center [245, 390] width 105 height 20
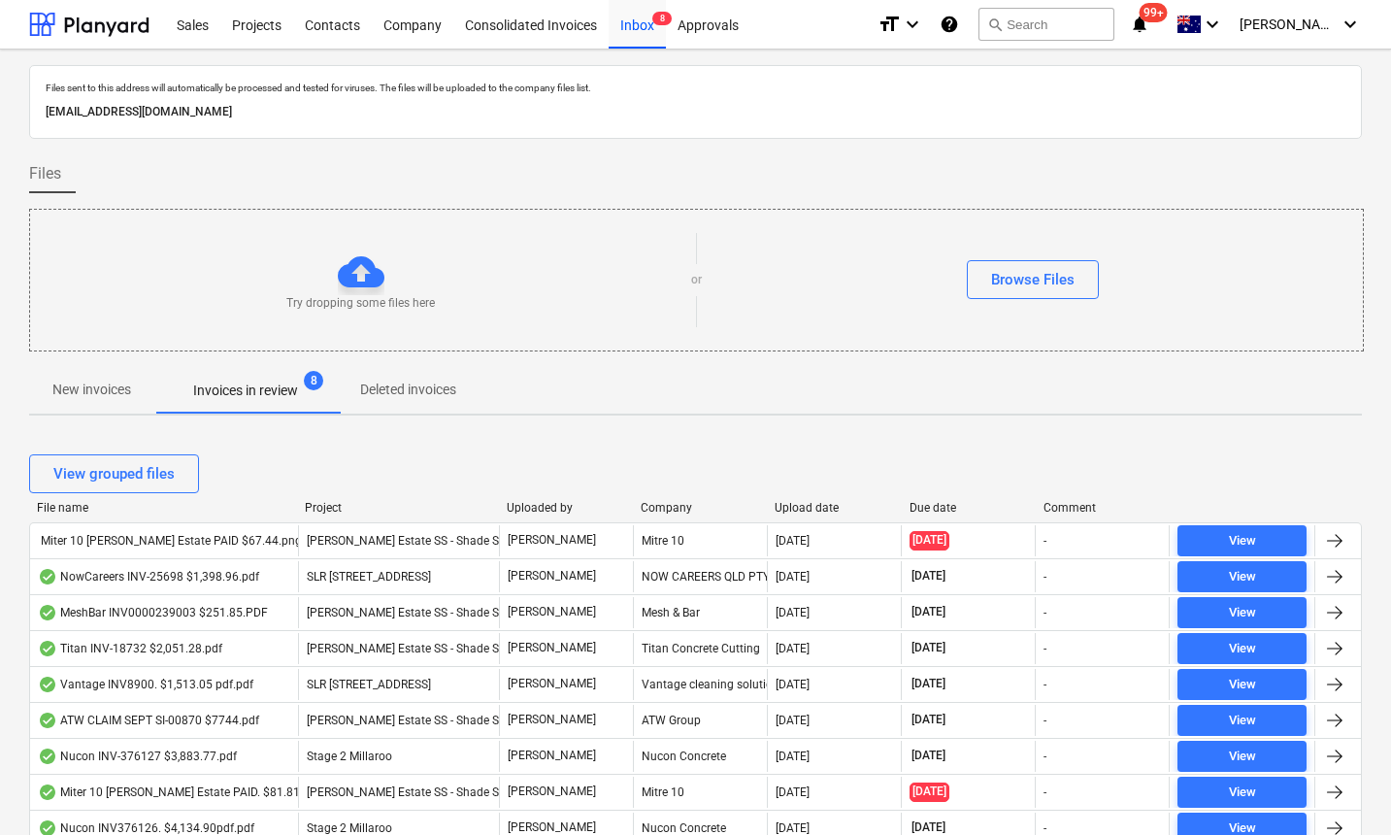
click at [809, 504] on div "Upload date" at bounding box center [834, 508] width 118 height 14
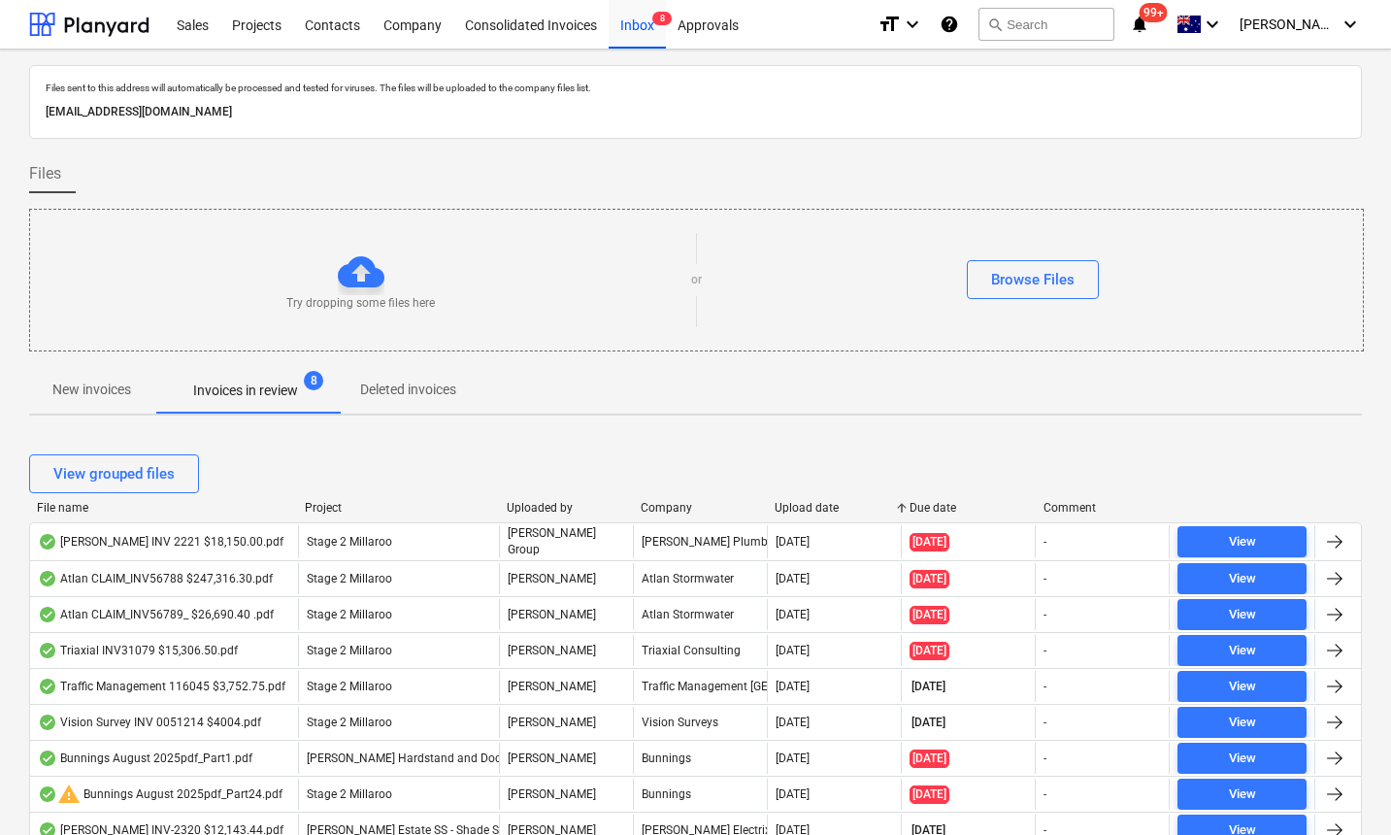
click at [810, 504] on div "Upload date" at bounding box center [834, 508] width 118 height 14
